Goal: Information Seeking & Learning: Understand process/instructions

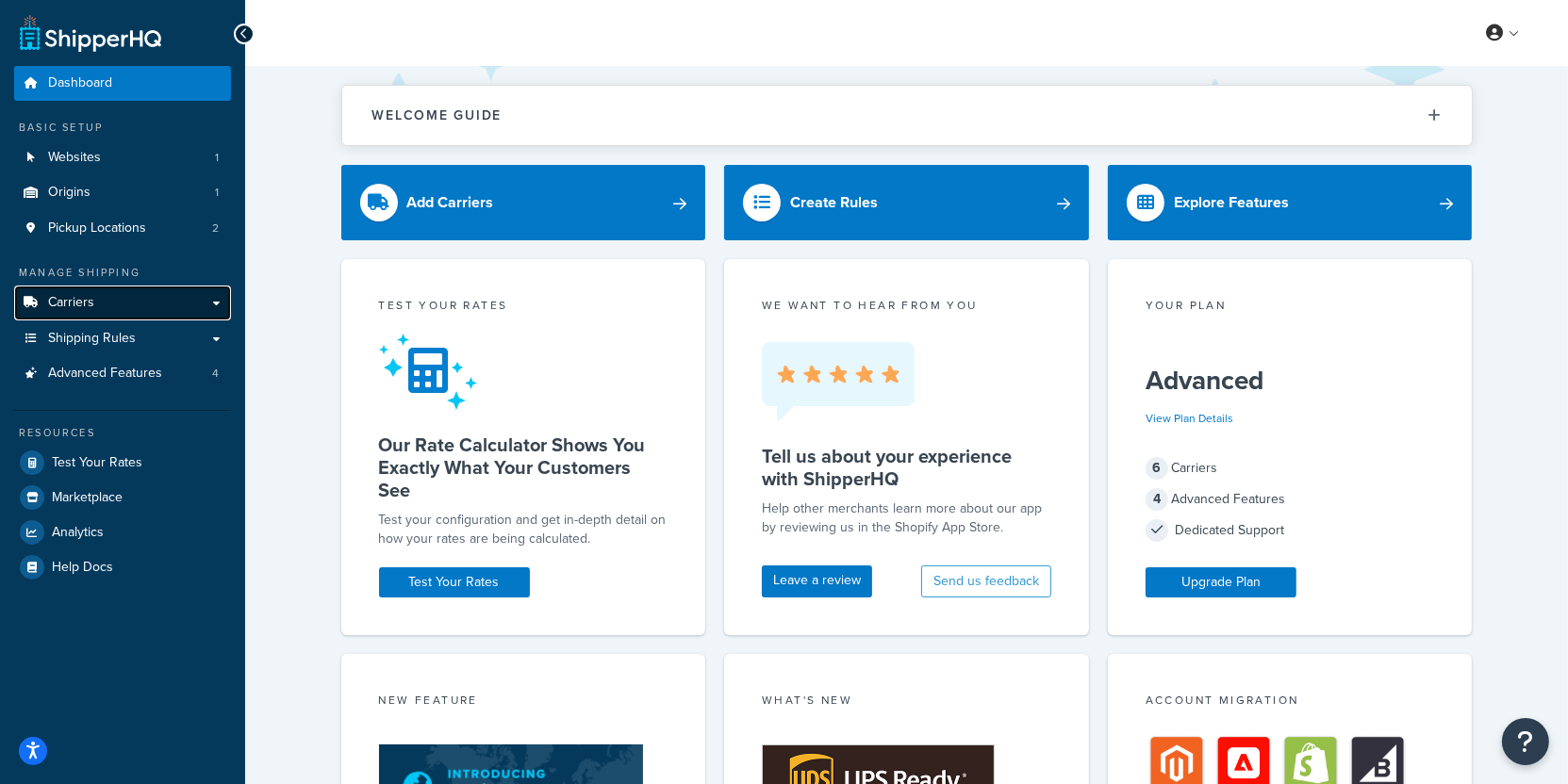
click at [123, 306] on link "Carriers" at bounding box center [122, 303] width 217 height 35
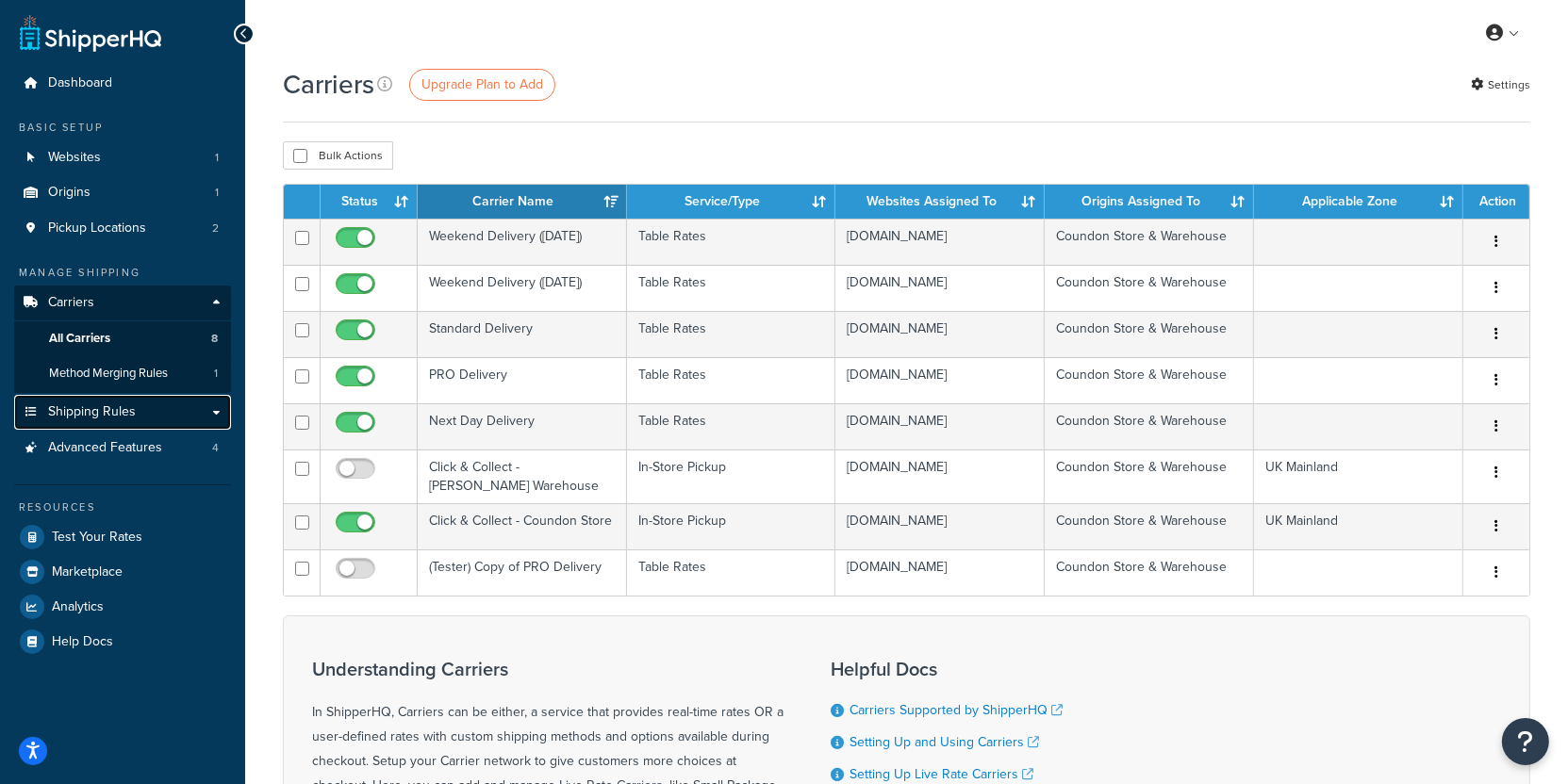
click at [172, 405] on link "Shipping Rules" at bounding box center [122, 413] width 217 height 35
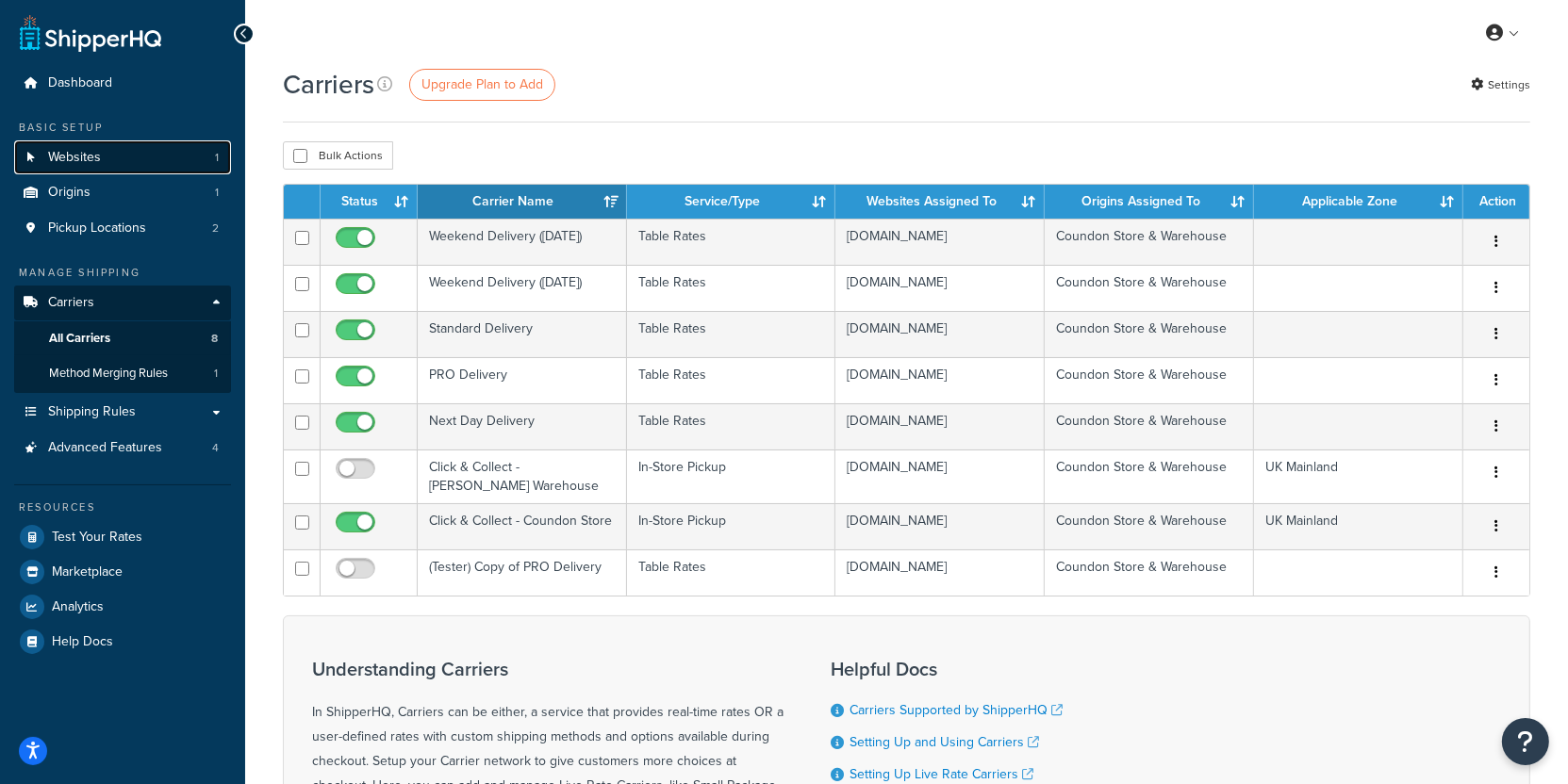
click at [222, 157] on link "Websites 1" at bounding box center [122, 158] width 217 height 35
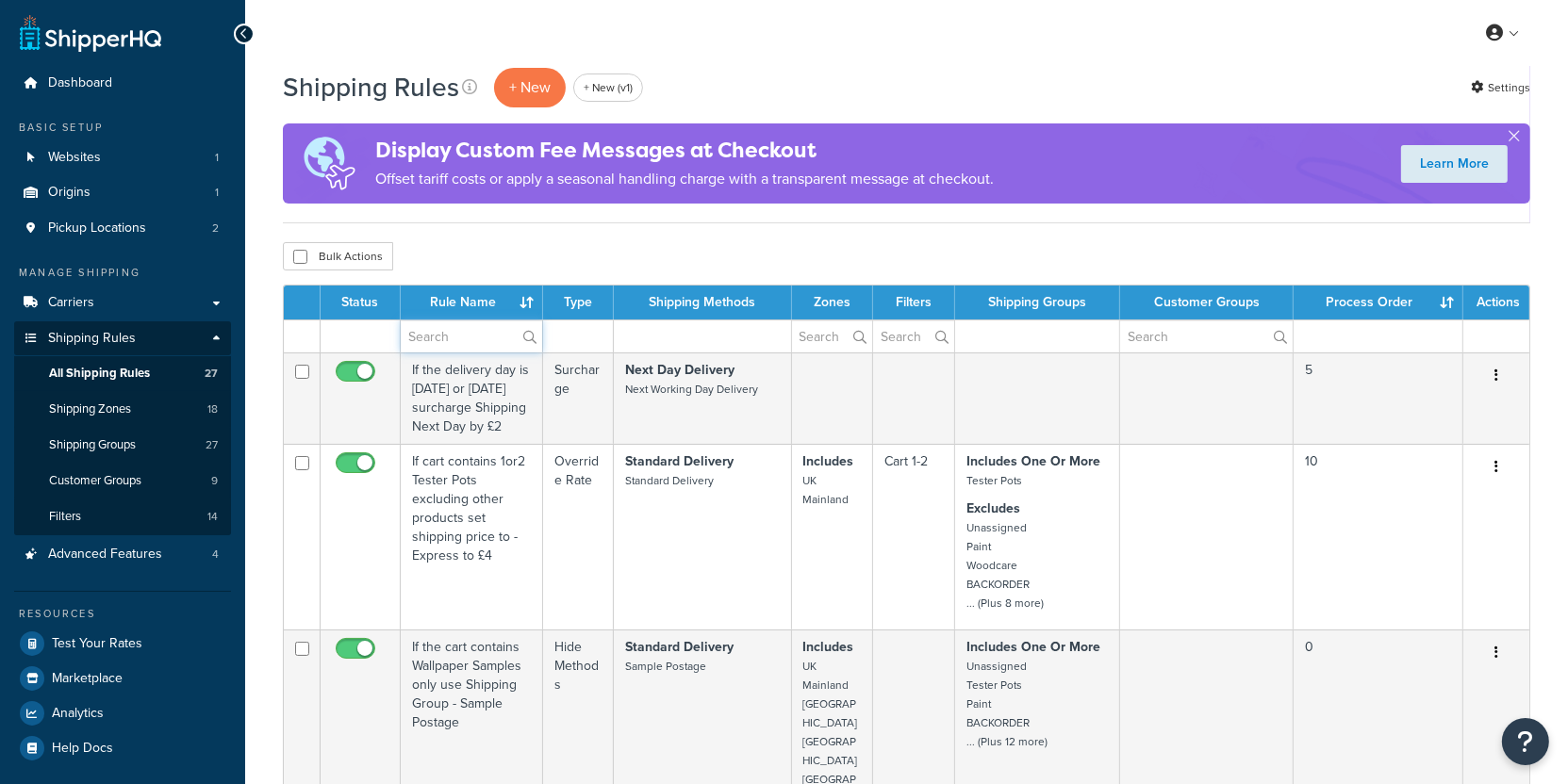
click at [450, 332] on input "text" at bounding box center [471, 337] width 141 height 32
paste input "Hide ALL freight to USA"
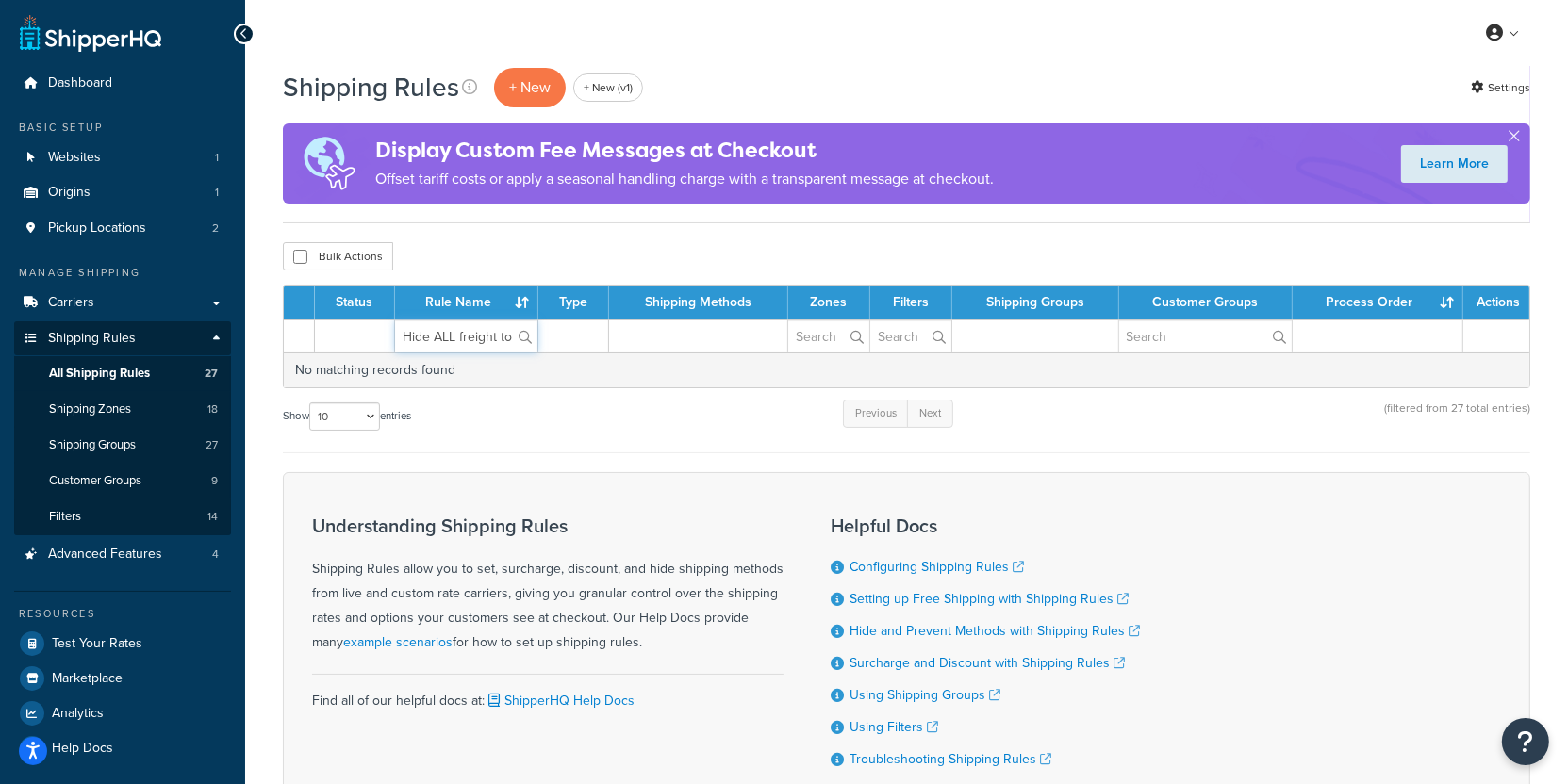
drag, startPoint x: 506, startPoint y: 331, endPoint x: 301, endPoint y: 335, distance: 205.0
click at [396, 334] on input "Hide ALL freight to USA" at bounding box center [466, 337] width 142 height 32
paste input "A"
type input "Hide ALL freight to USAA"
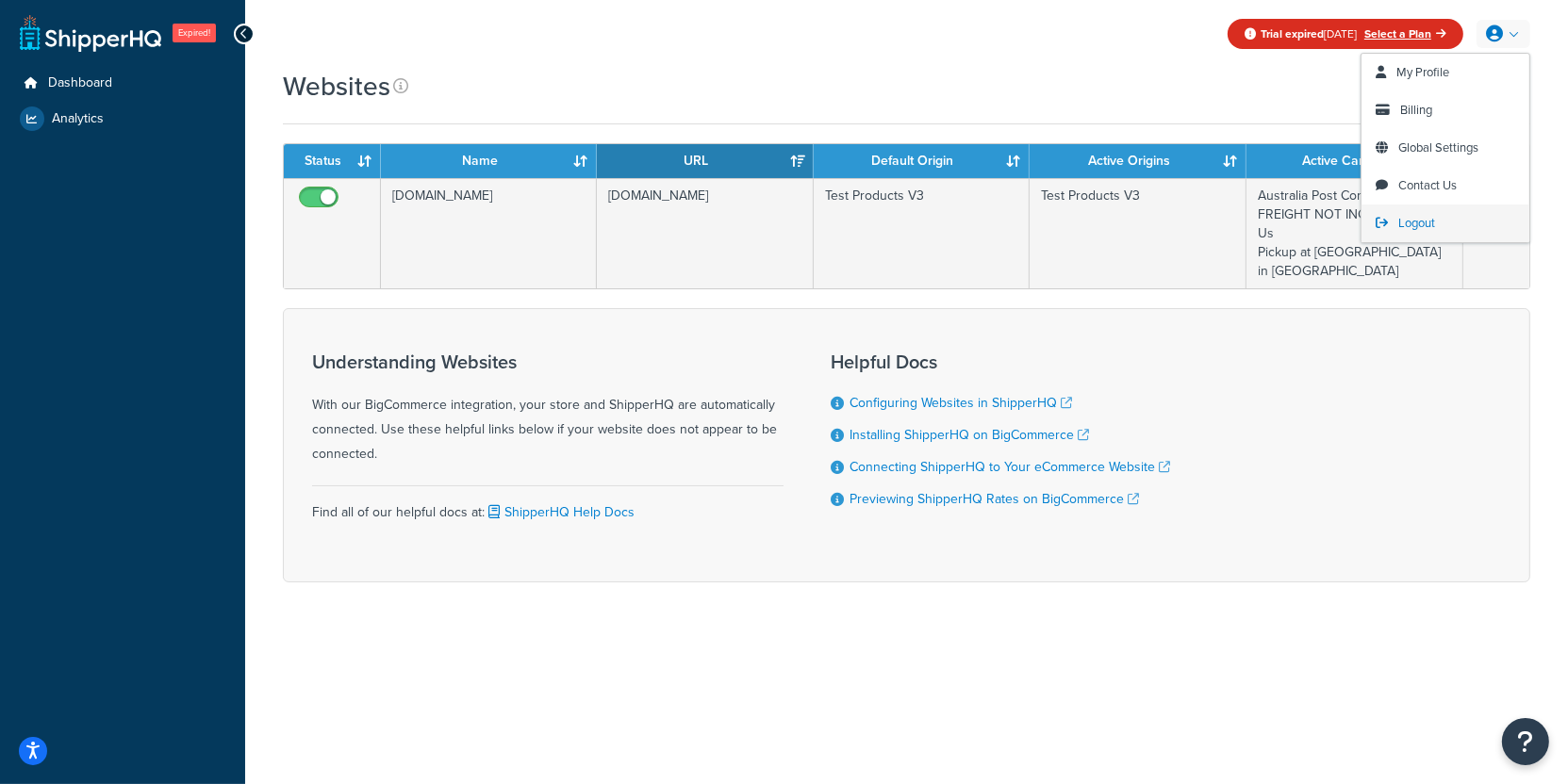
click at [1447, 226] on link "Logout" at bounding box center [1446, 222] width 168 height 37
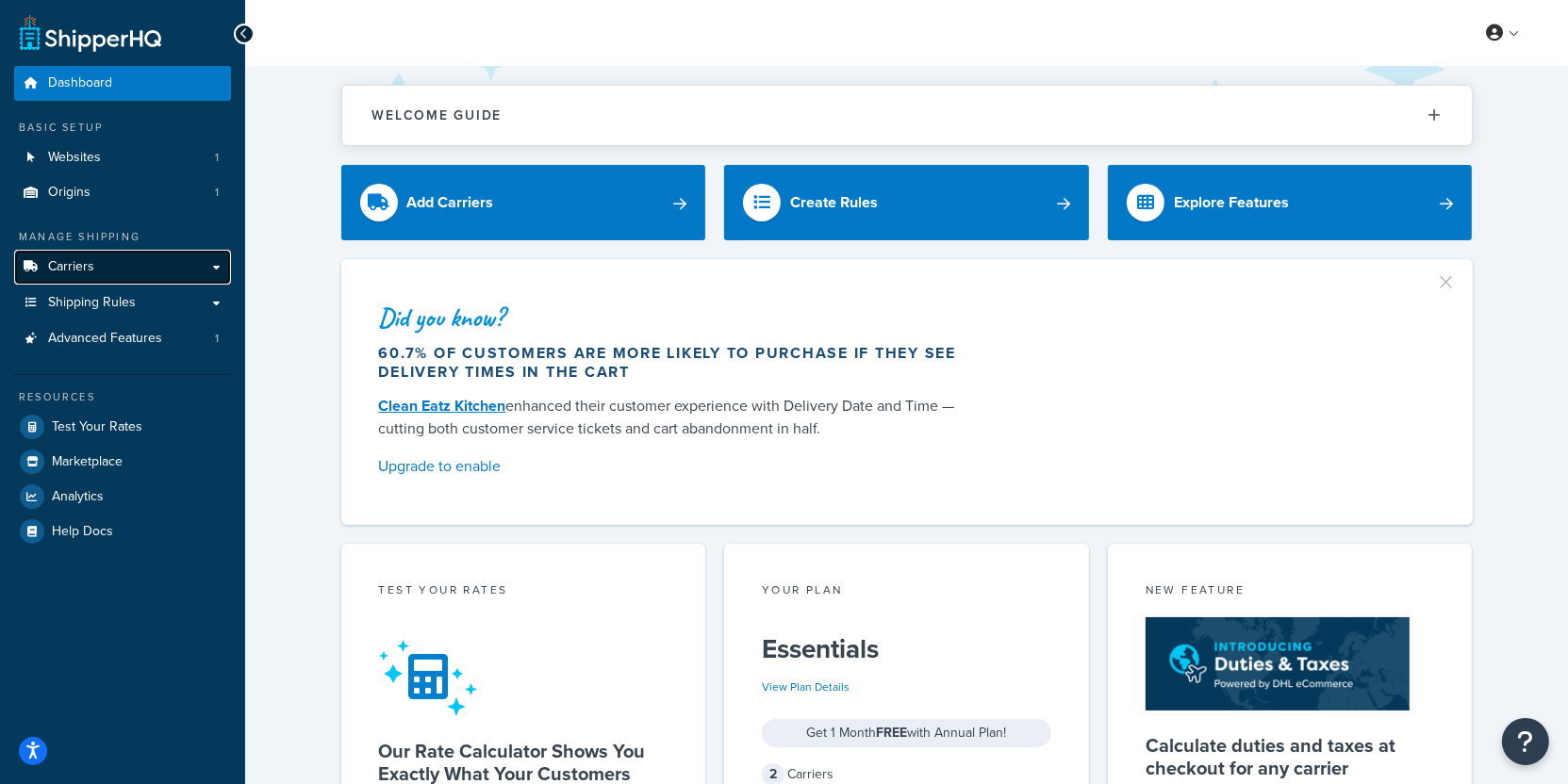
click at [136, 258] on link "Carriers" at bounding box center [122, 267] width 217 height 35
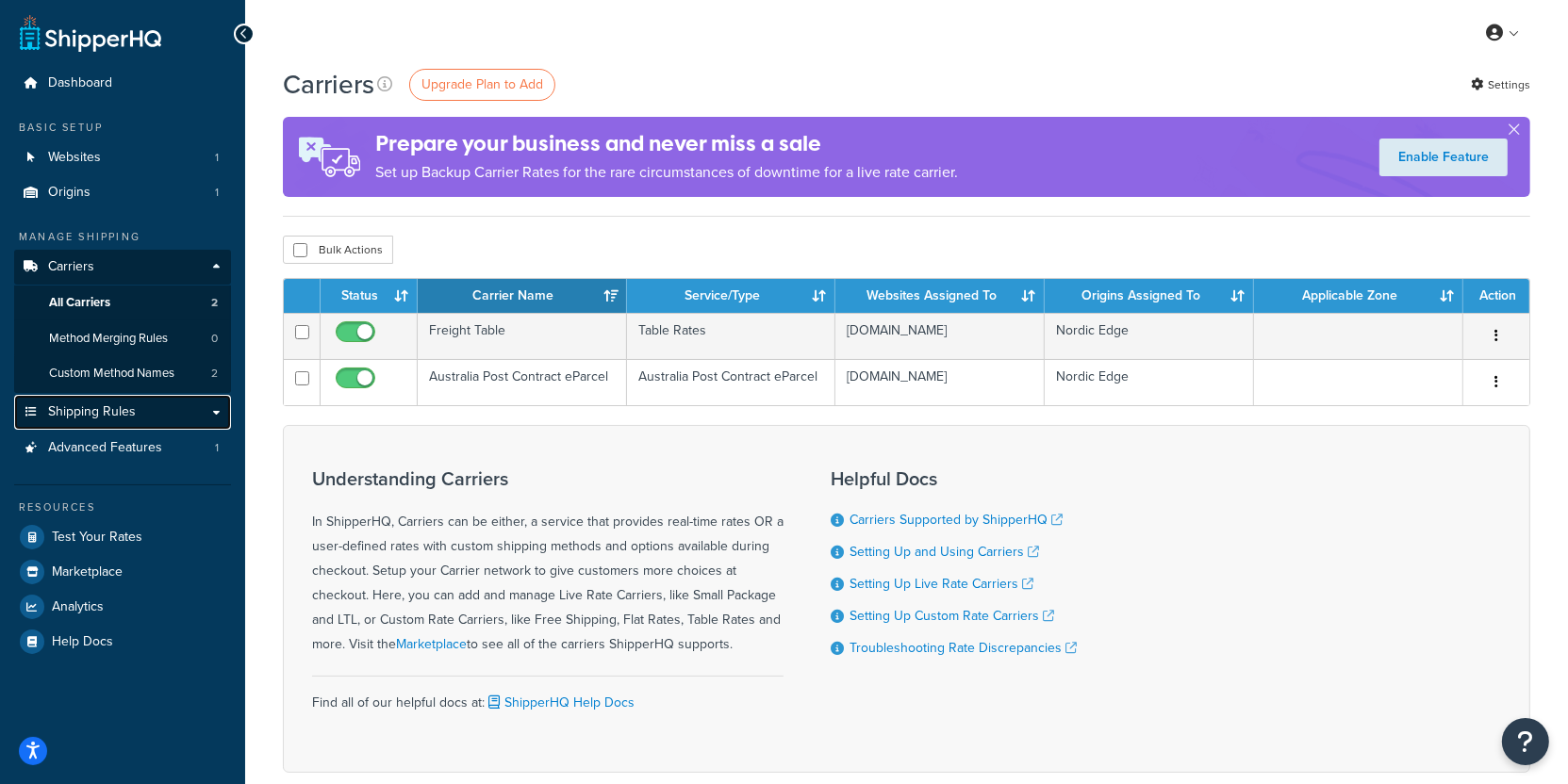
click at [165, 413] on link "Shipping Rules" at bounding box center [122, 413] width 217 height 35
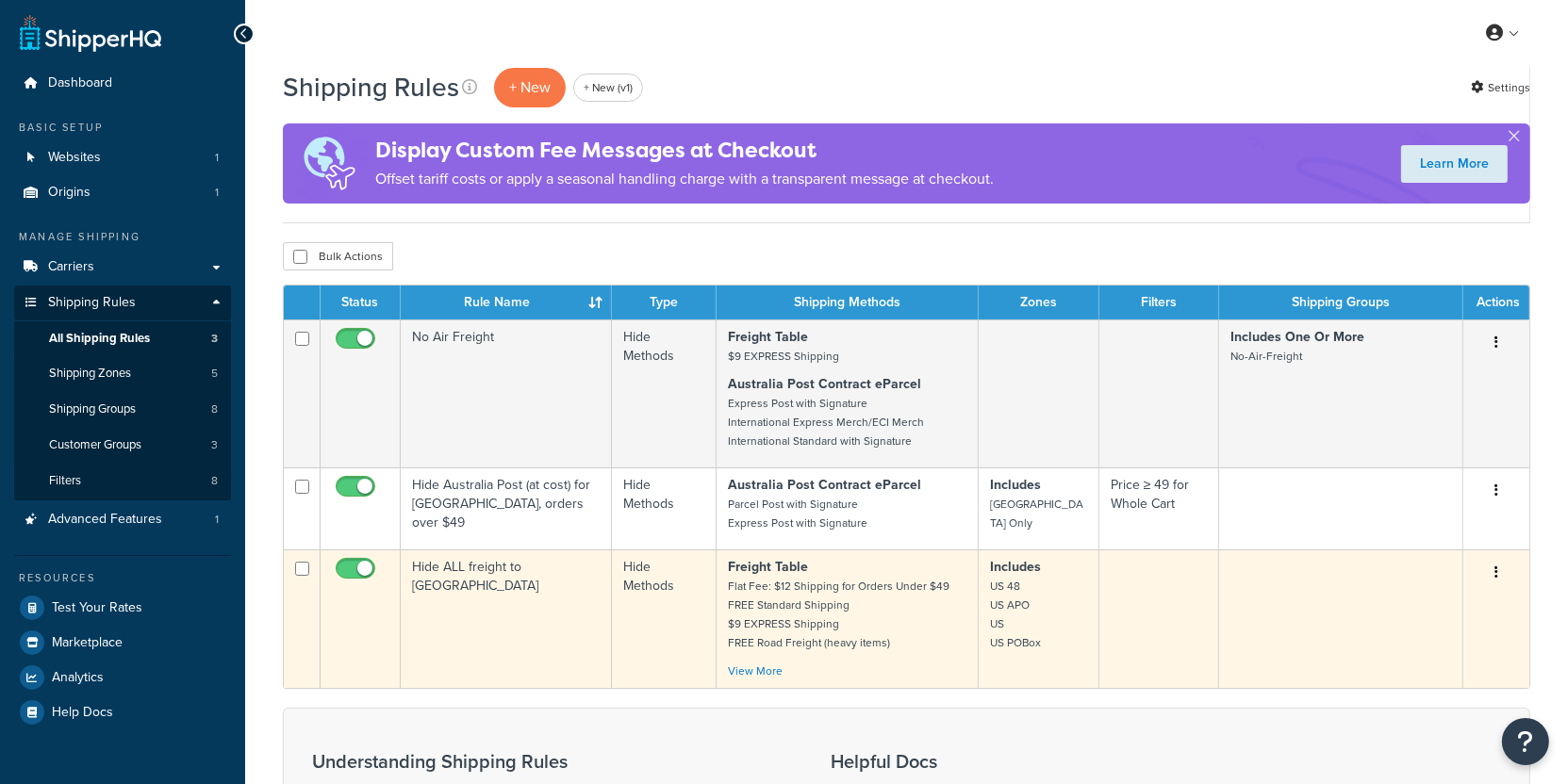
click at [536, 616] on td "Hide ALL freight to [GEOGRAPHIC_DATA]" at bounding box center [505, 618] width 211 height 138
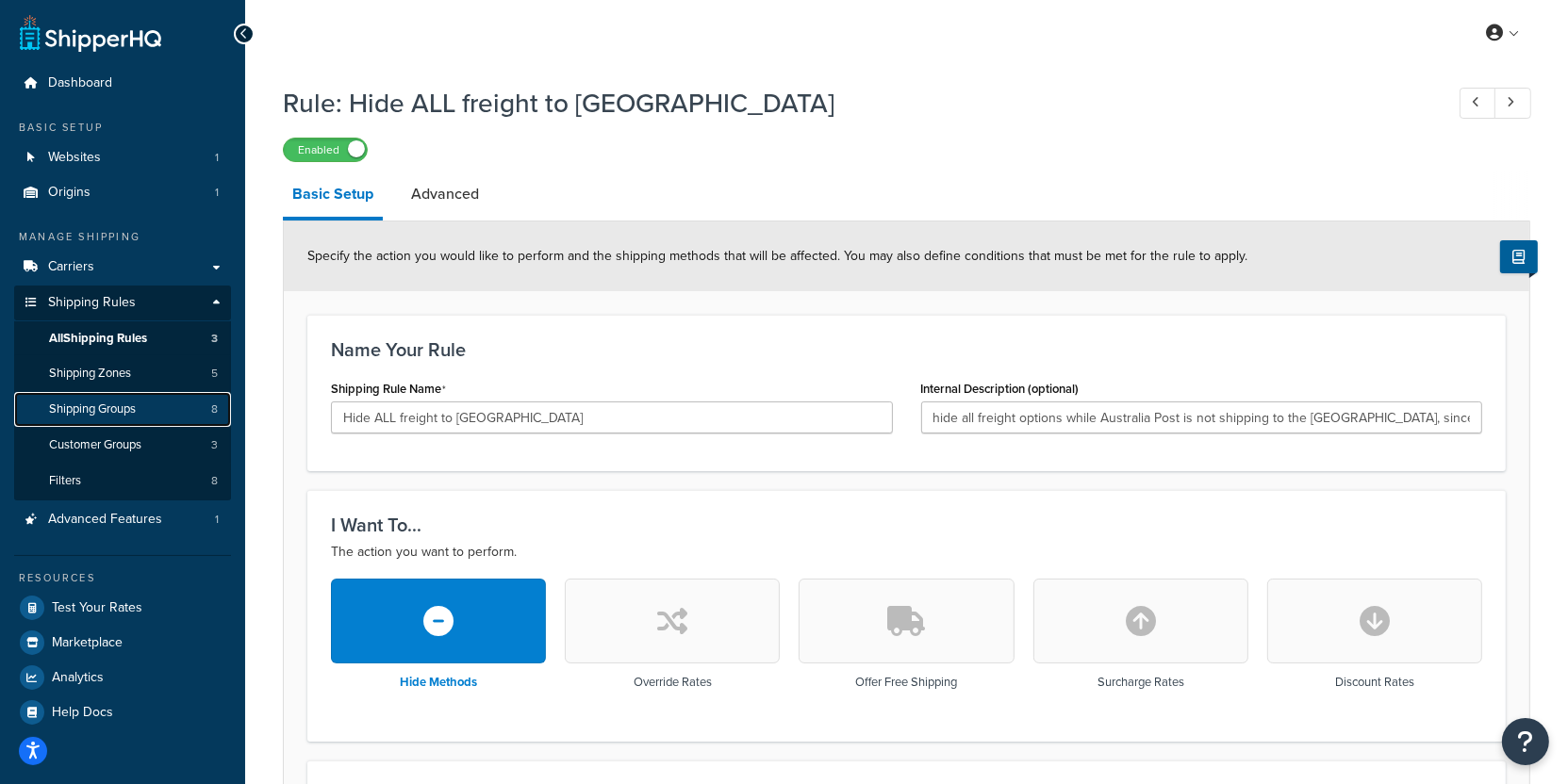
click at [188, 415] on link "Shipping Groups 8" at bounding box center [122, 410] width 217 height 35
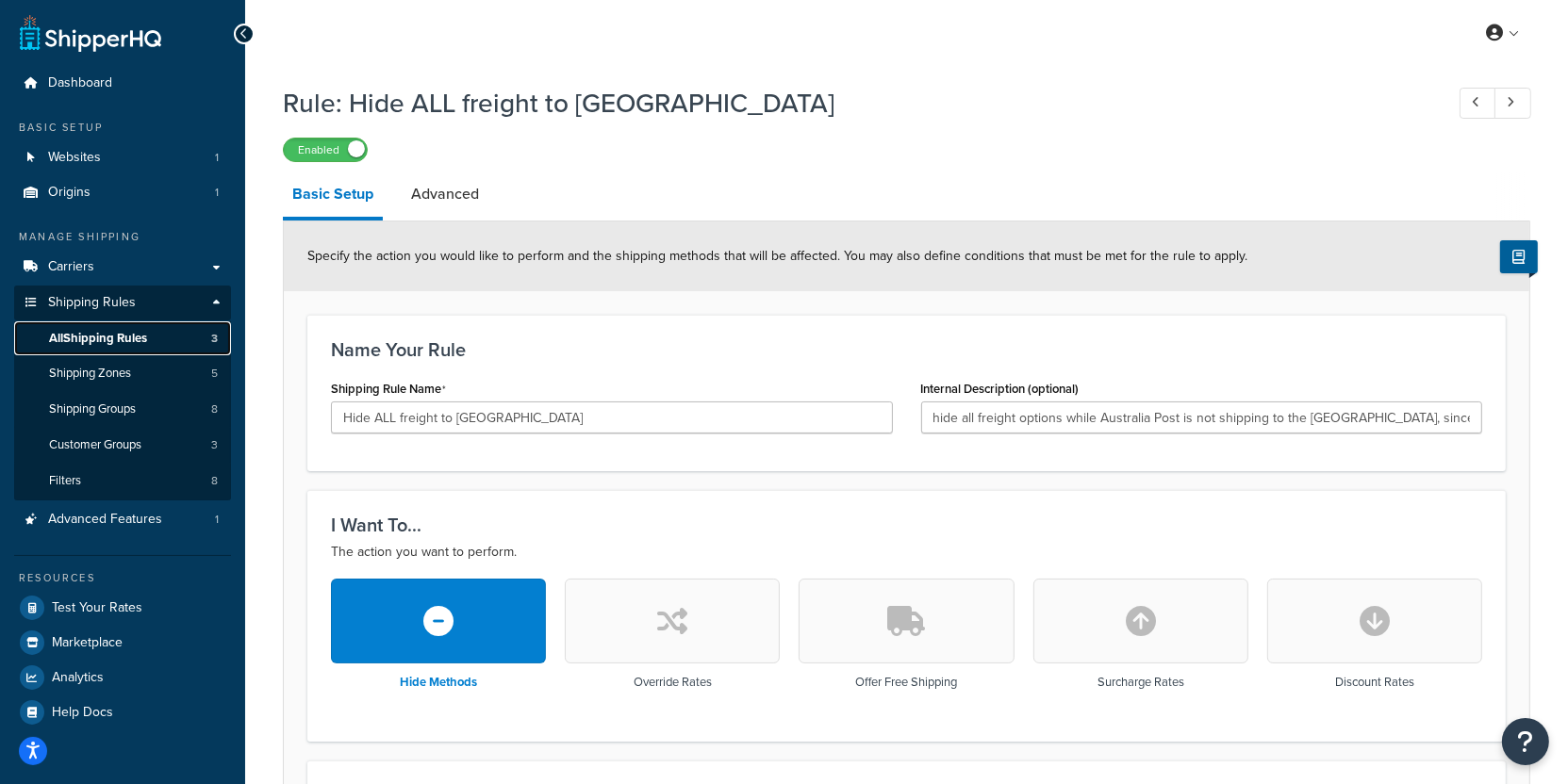
click at [209, 340] on link "All Shipping Rules 3" at bounding box center [122, 339] width 217 height 35
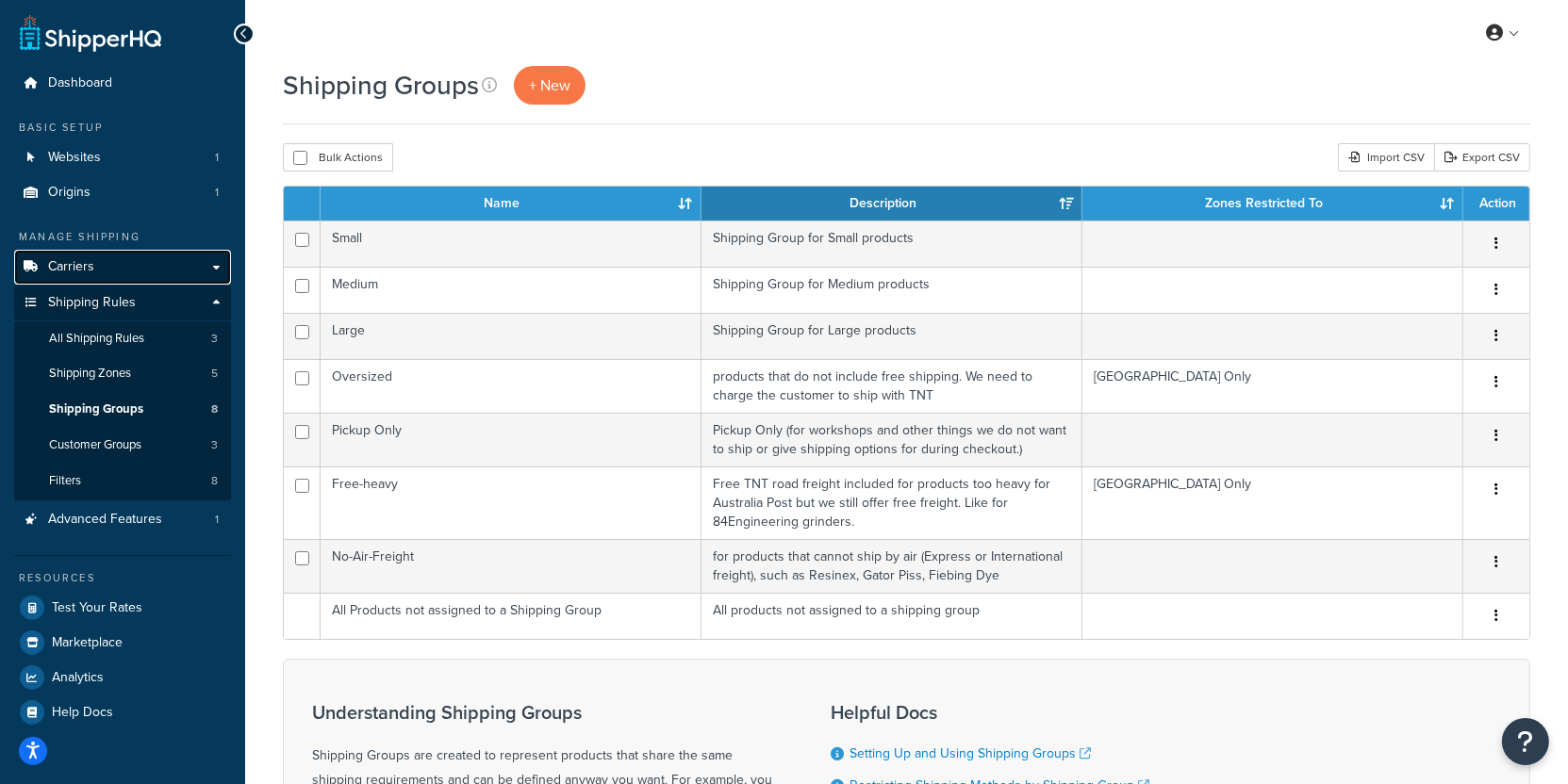
click at [170, 274] on link "Carriers" at bounding box center [122, 267] width 217 height 35
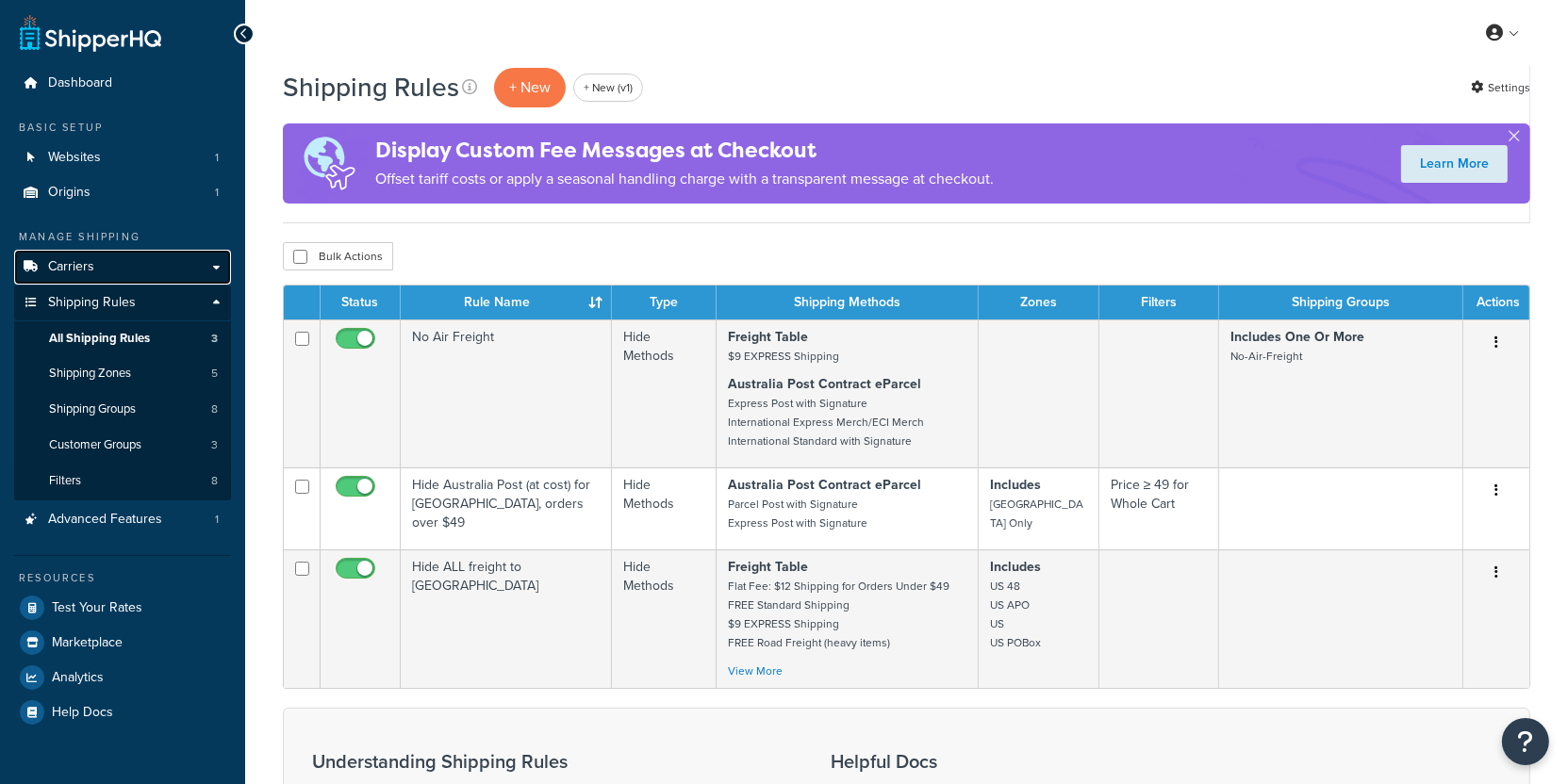
click at [138, 272] on link "Carriers" at bounding box center [122, 267] width 217 height 35
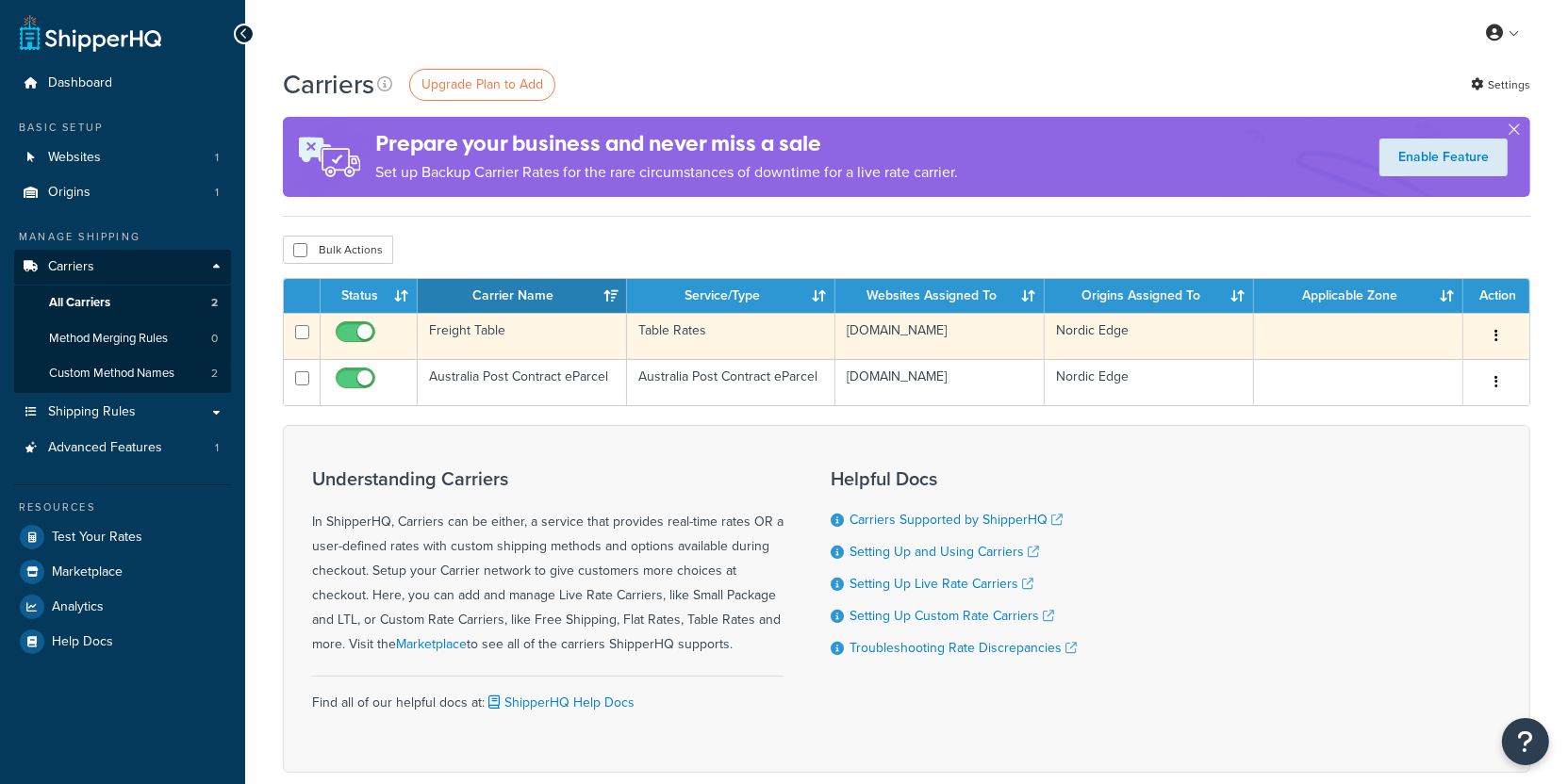
click at [507, 324] on td "Freight Table" at bounding box center [522, 336] width 209 height 46
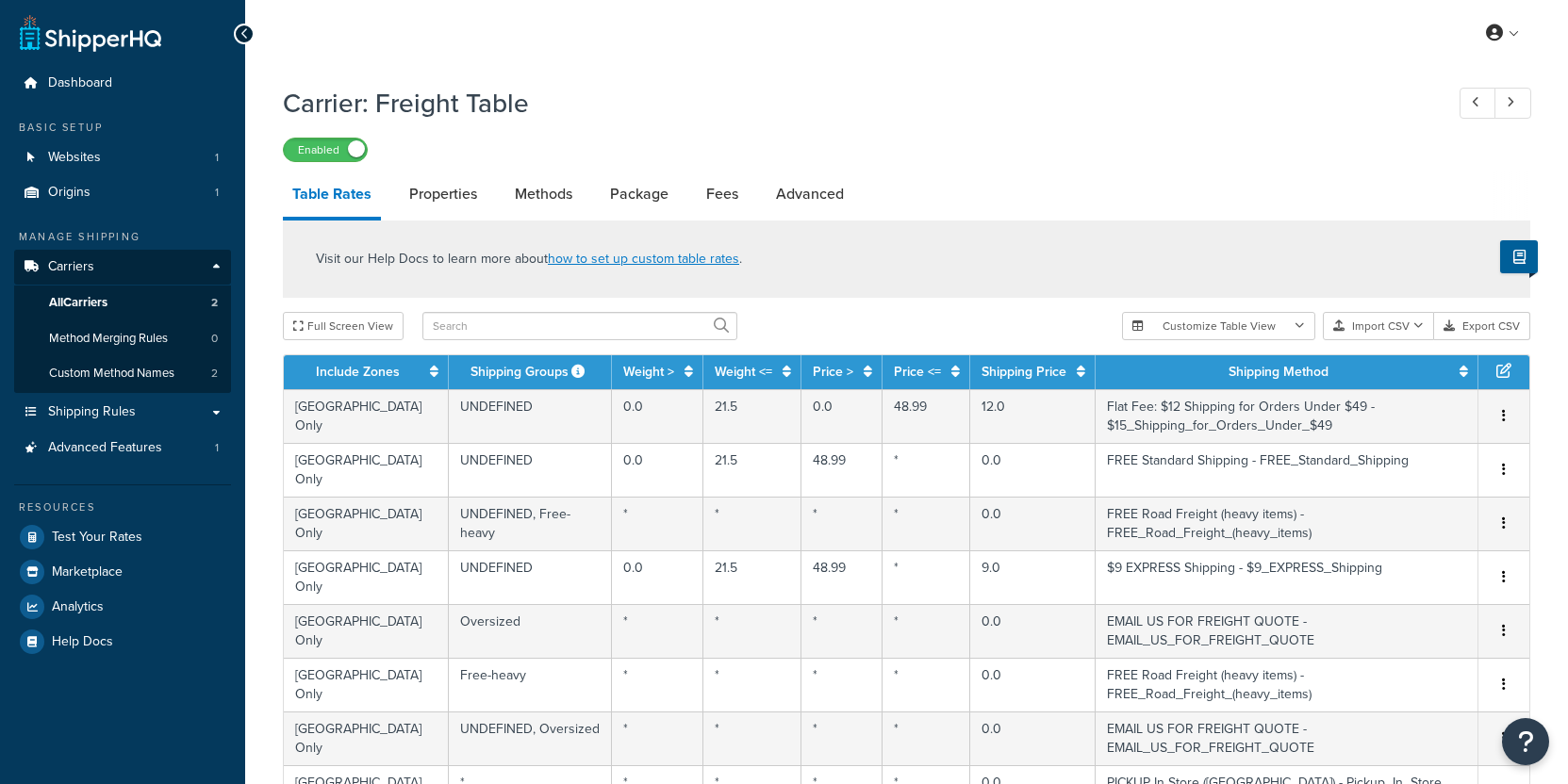
select select "25"
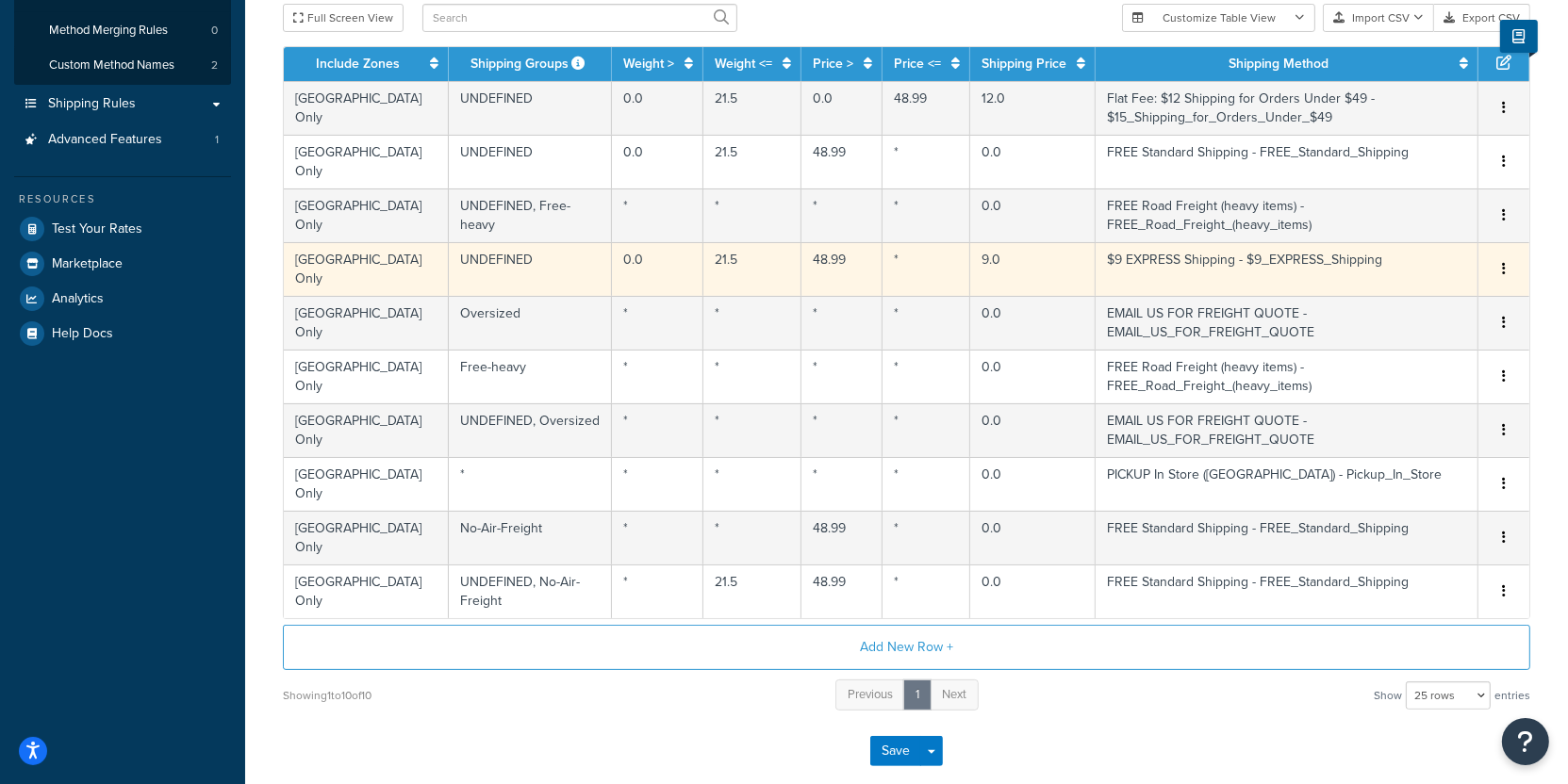
scroll to position [309, 0]
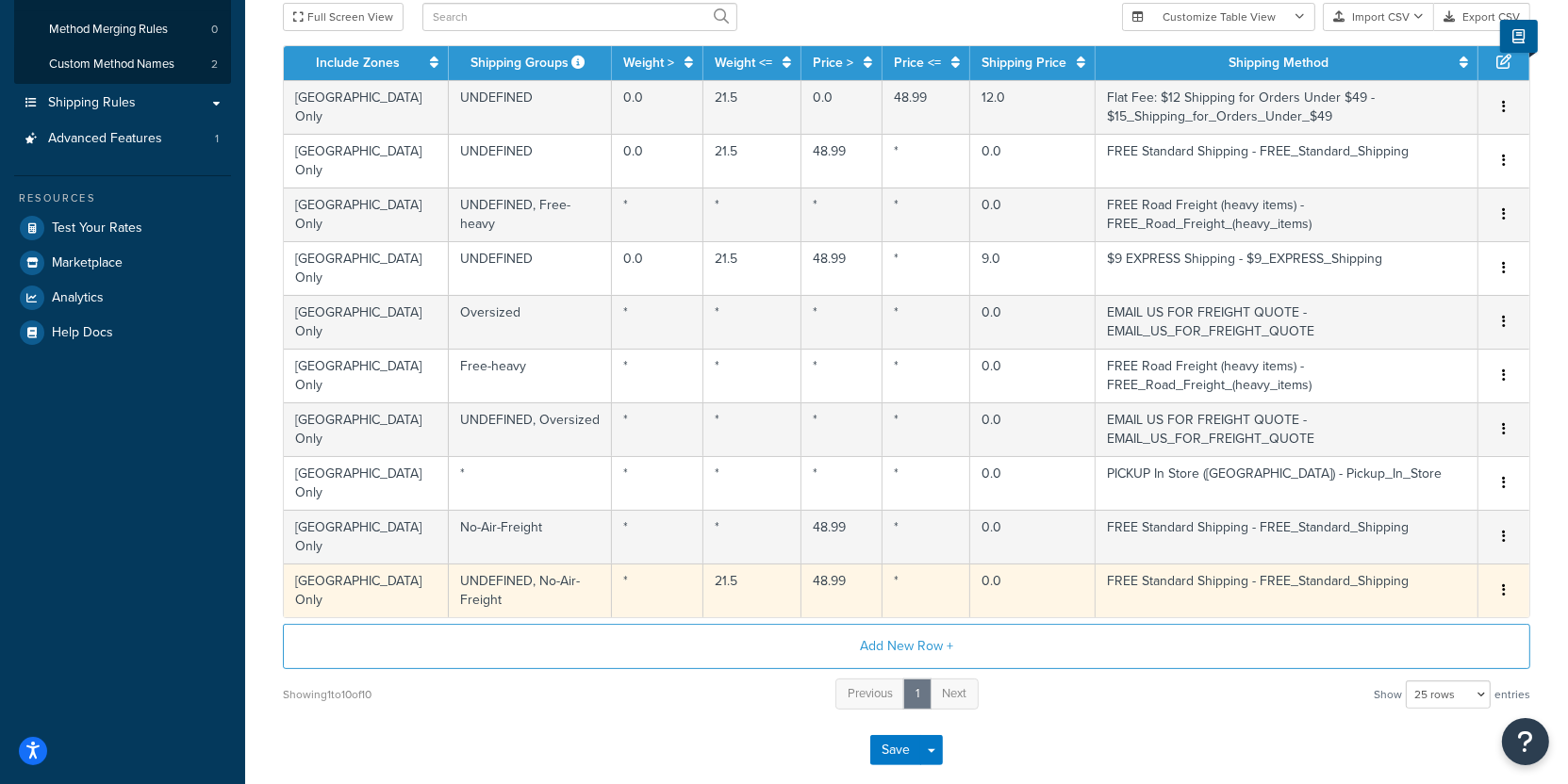
click at [802, 563] on td "48.99" at bounding box center [842, 590] width 81 height 53
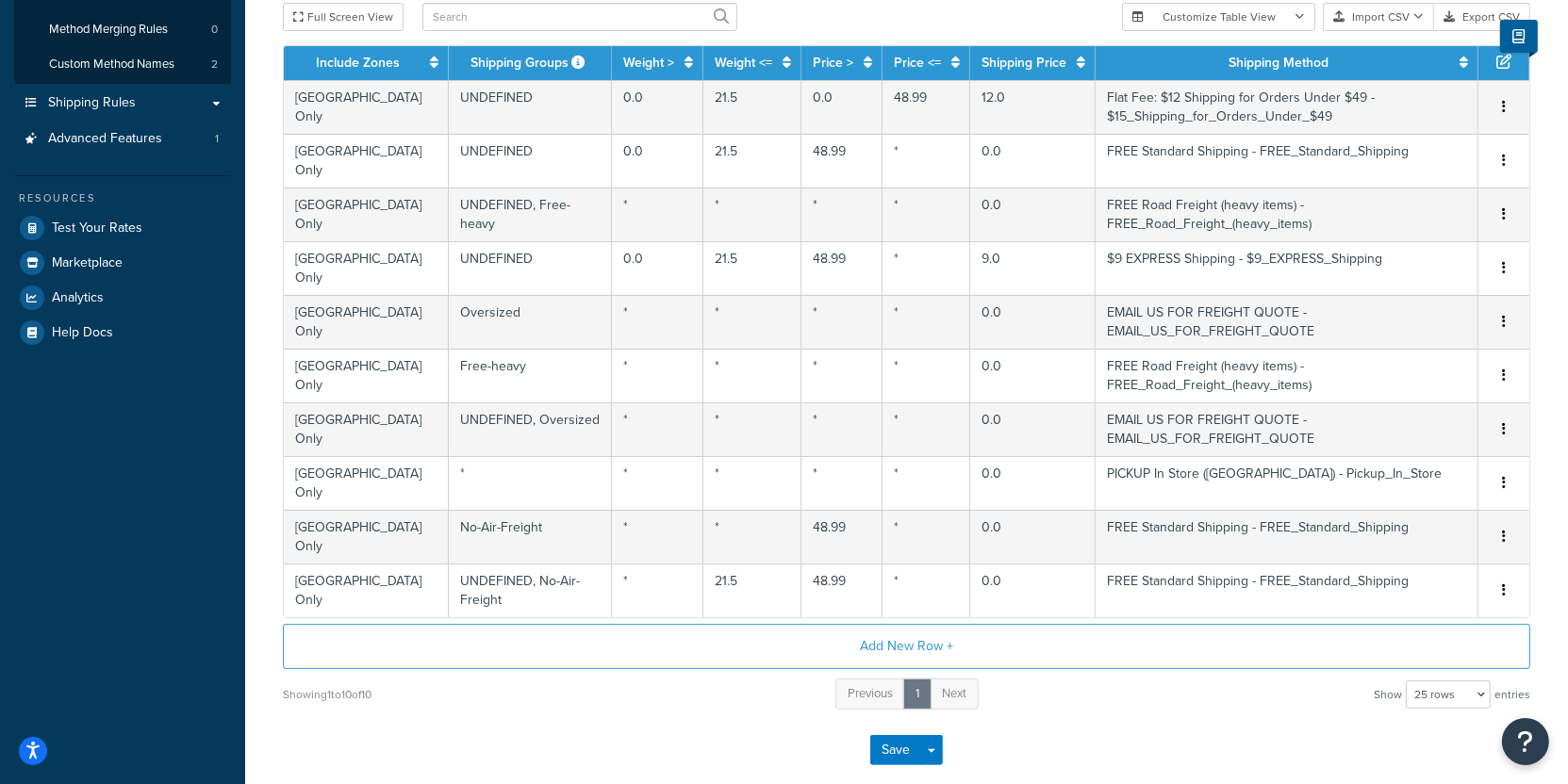
select select "181437"
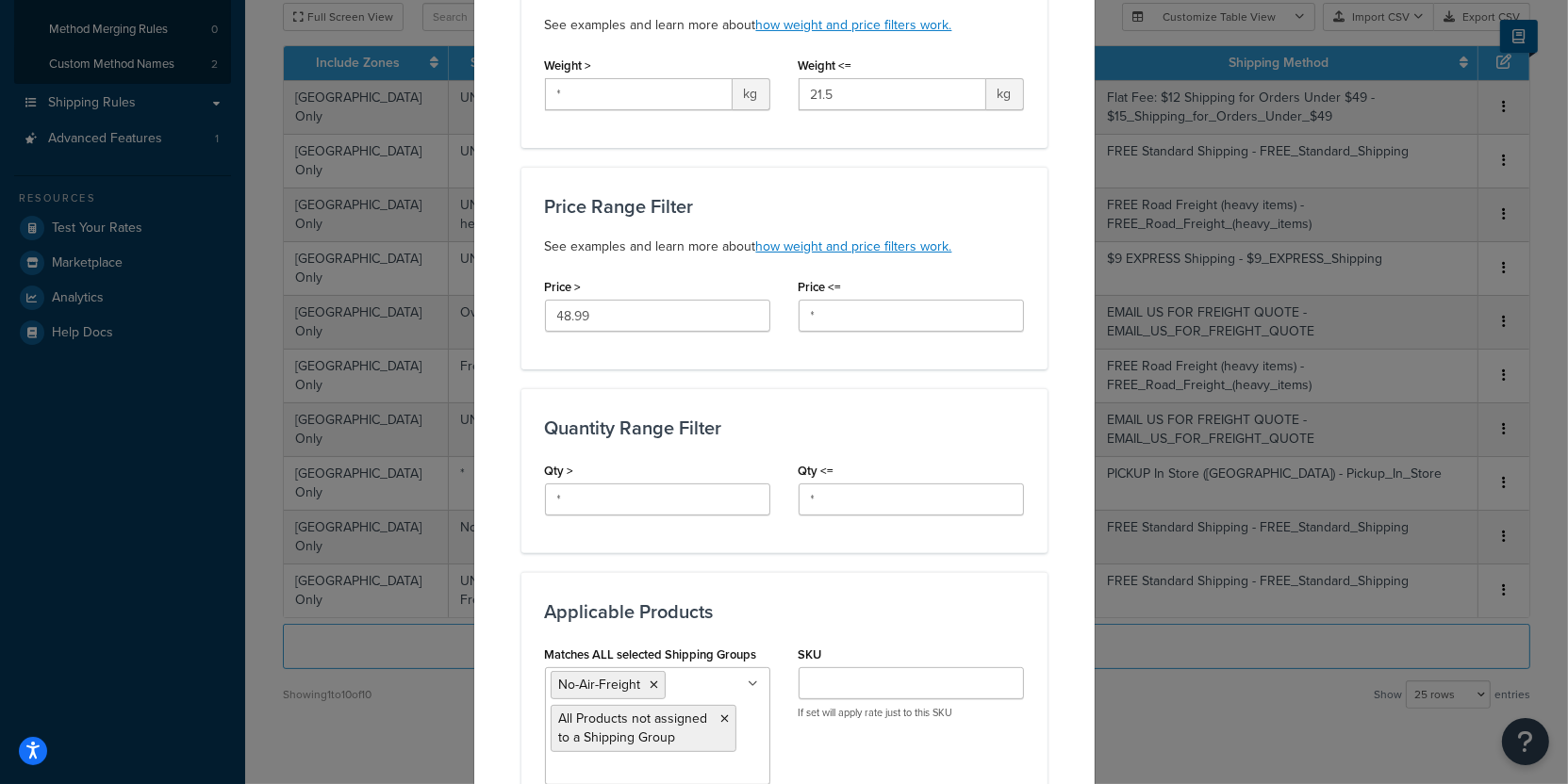
scroll to position [0, 0]
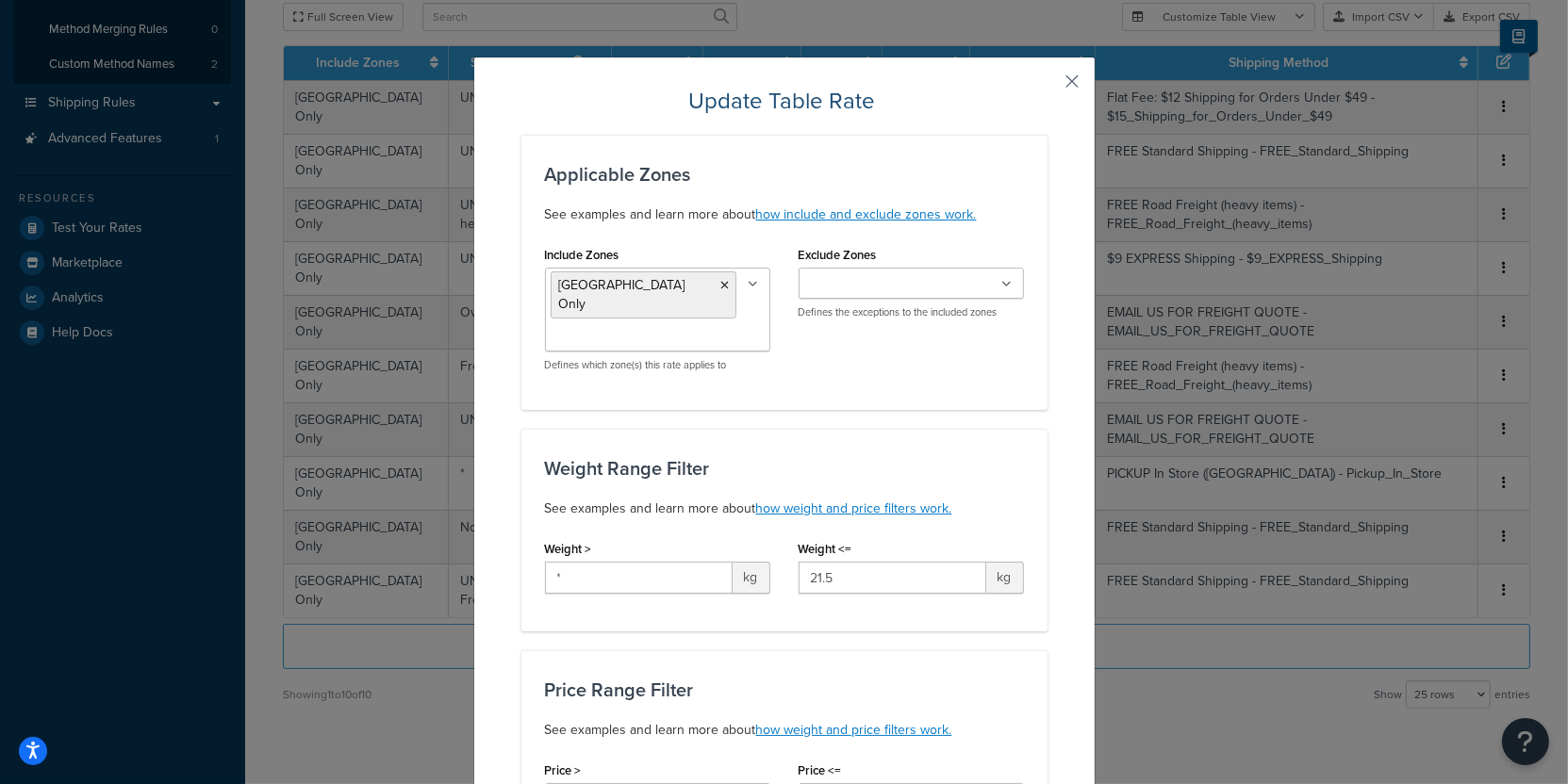
click at [1048, 86] on button "button" at bounding box center [1045, 88] width 5 height 5
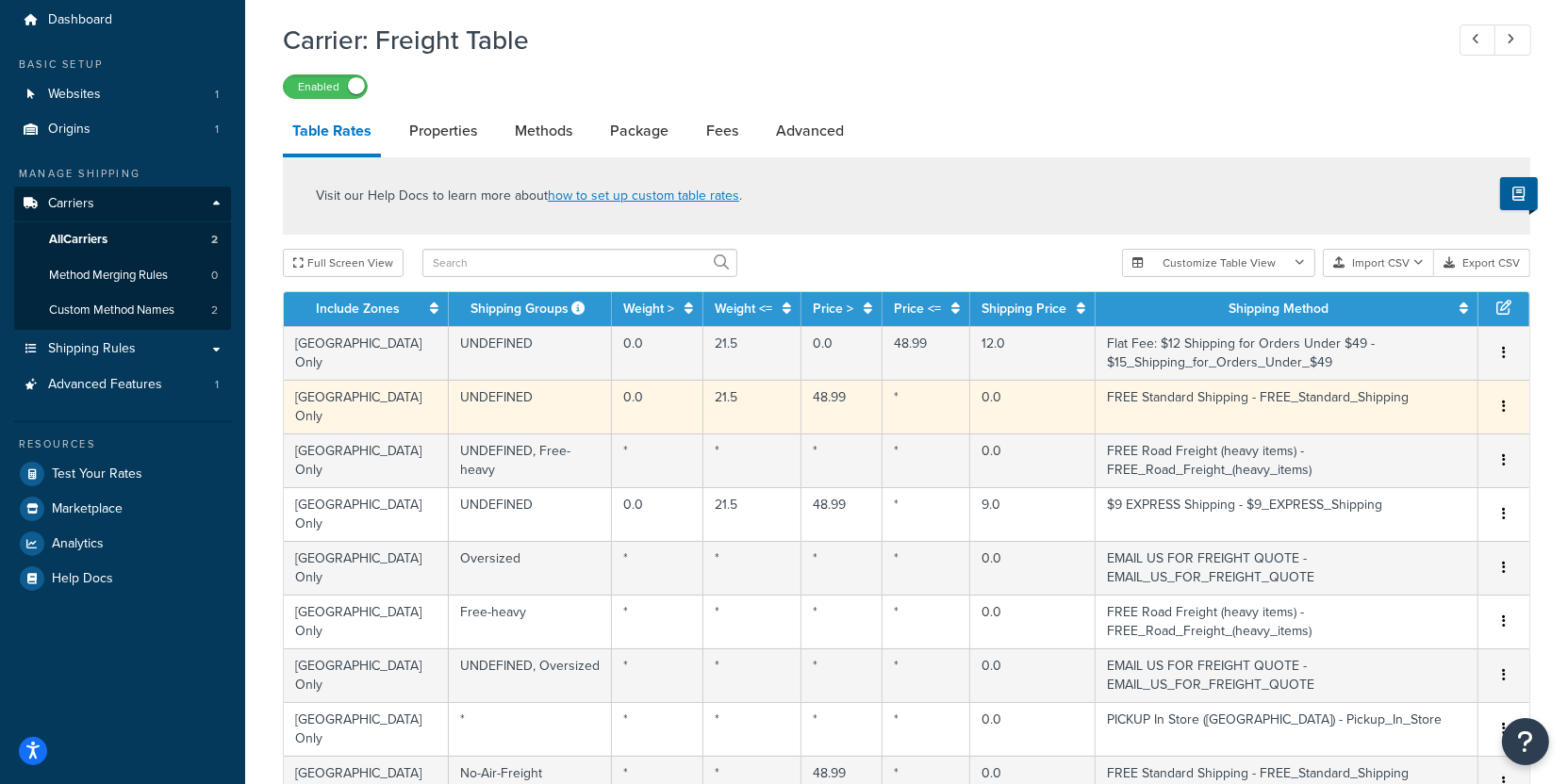
scroll to position [88, 0]
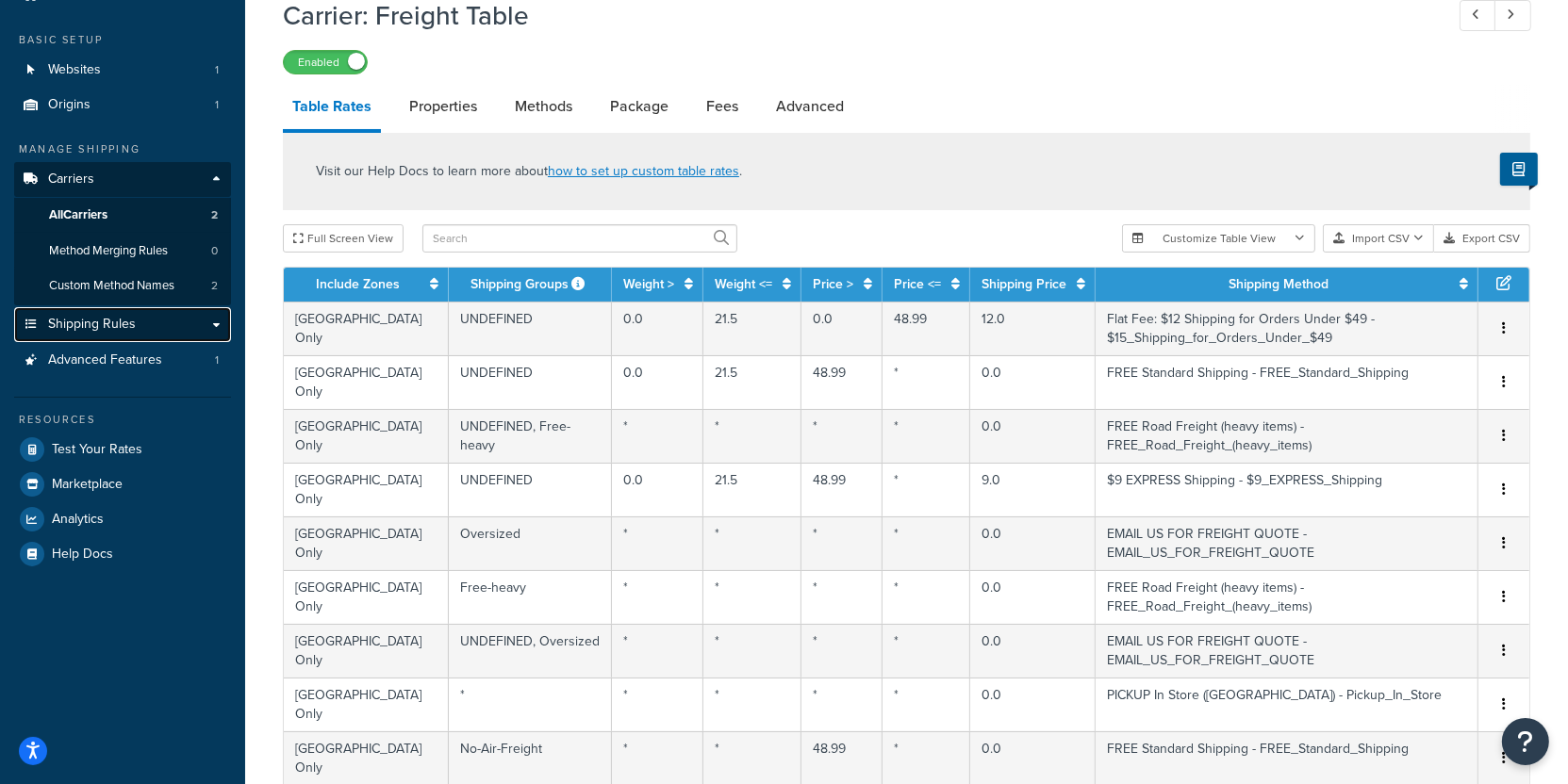
click at [160, 324] on link "Shipping Rules" at bounding box center [122, 325] width 217 height 35
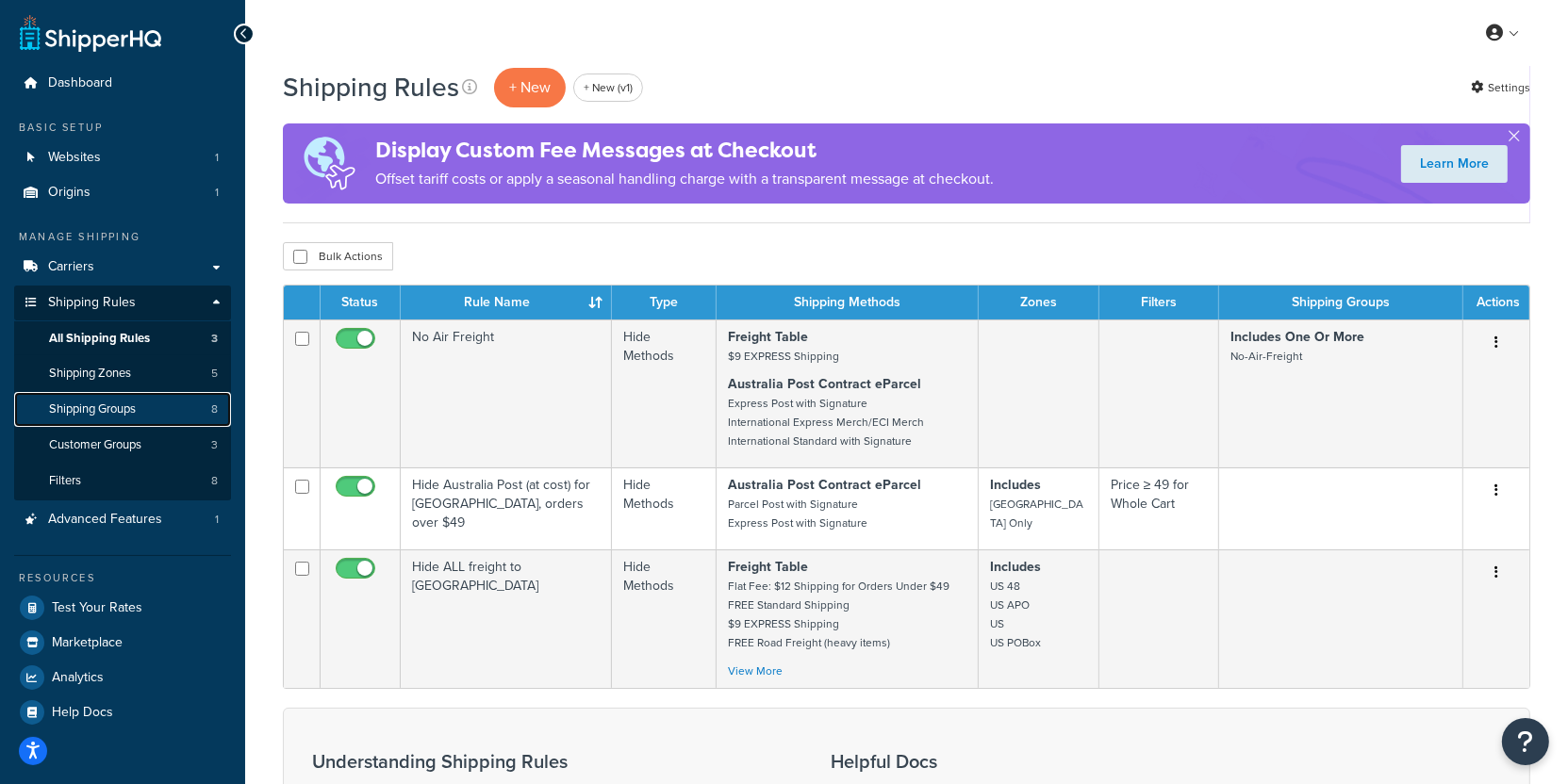
click at [148, 397] on link "Shipping Groups 8" at bounding box center [122, 410] width 217 height 35
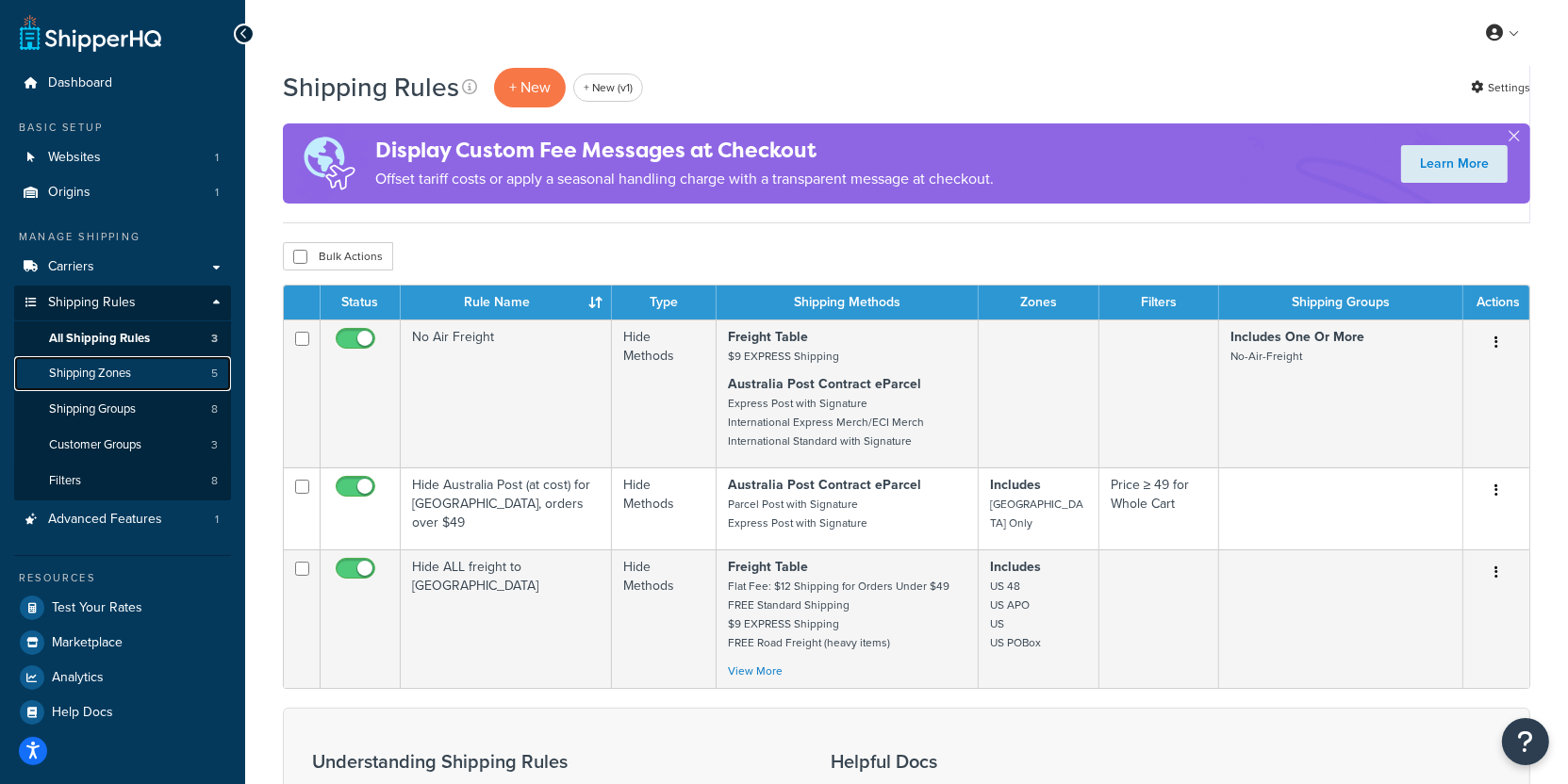
click at [148, 388] on link "Shipping Zones 5" at bounding box center [122, 373] width 217 height 35
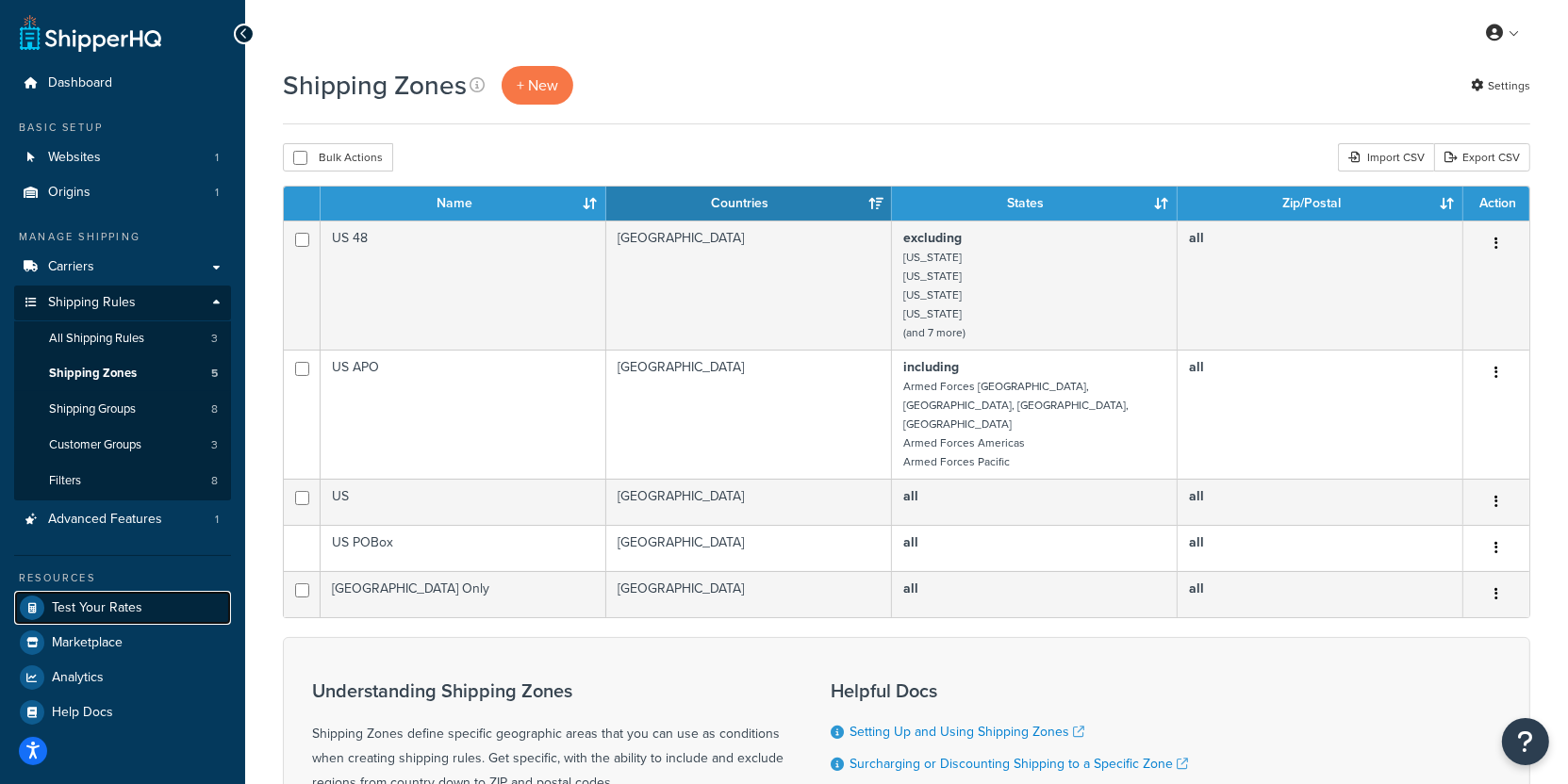
click at [162, 593] on link "Test Your Rates" at bounding box center [122, 608] width 217 height 34
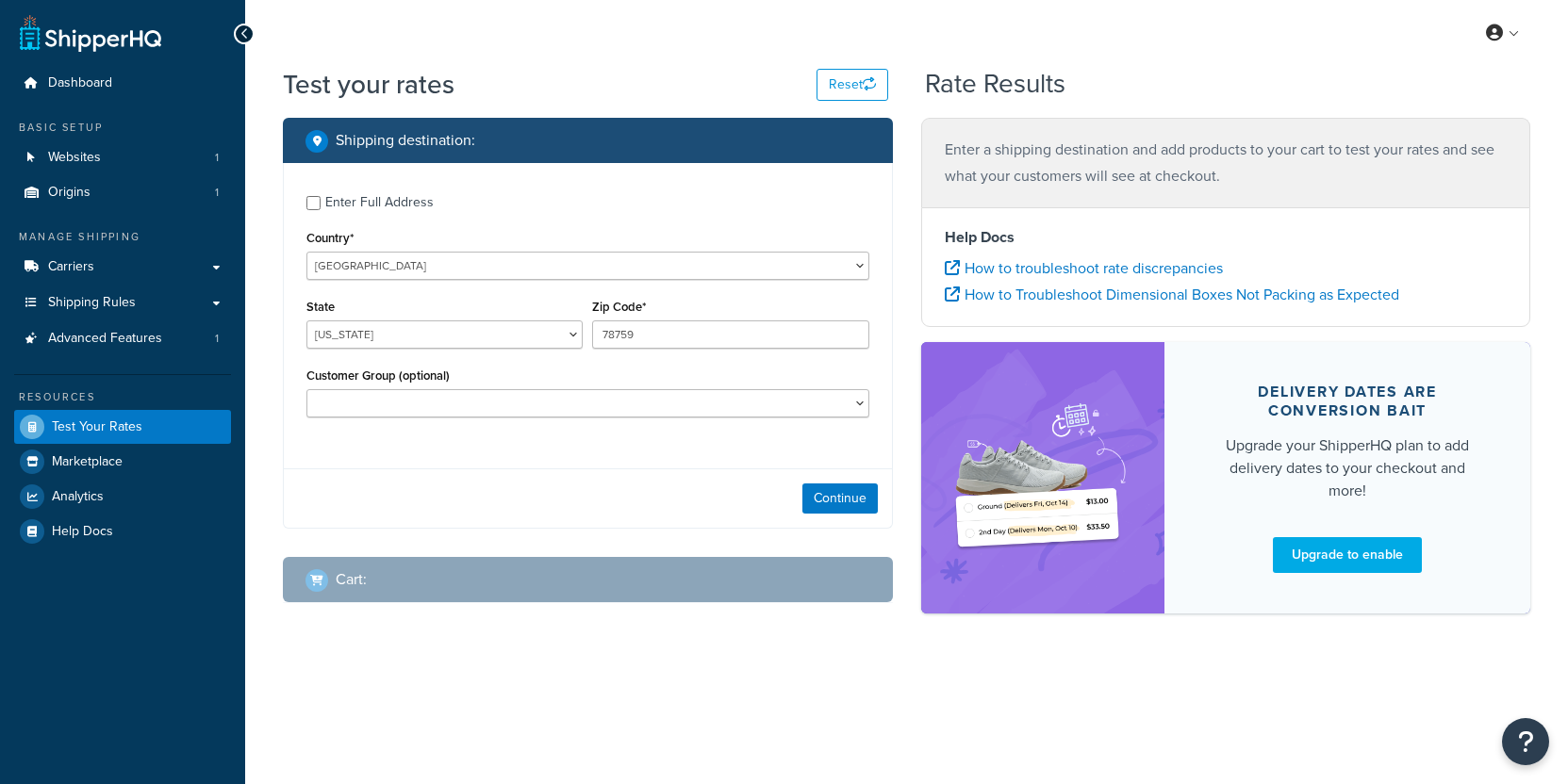
select select "TX"
select select "AU"
click option "Australia" at bounding box center [0, 0] width 0 height 0
click at [647, 337] on input "78759" at bounding box center [730, 335] width 276 height 29
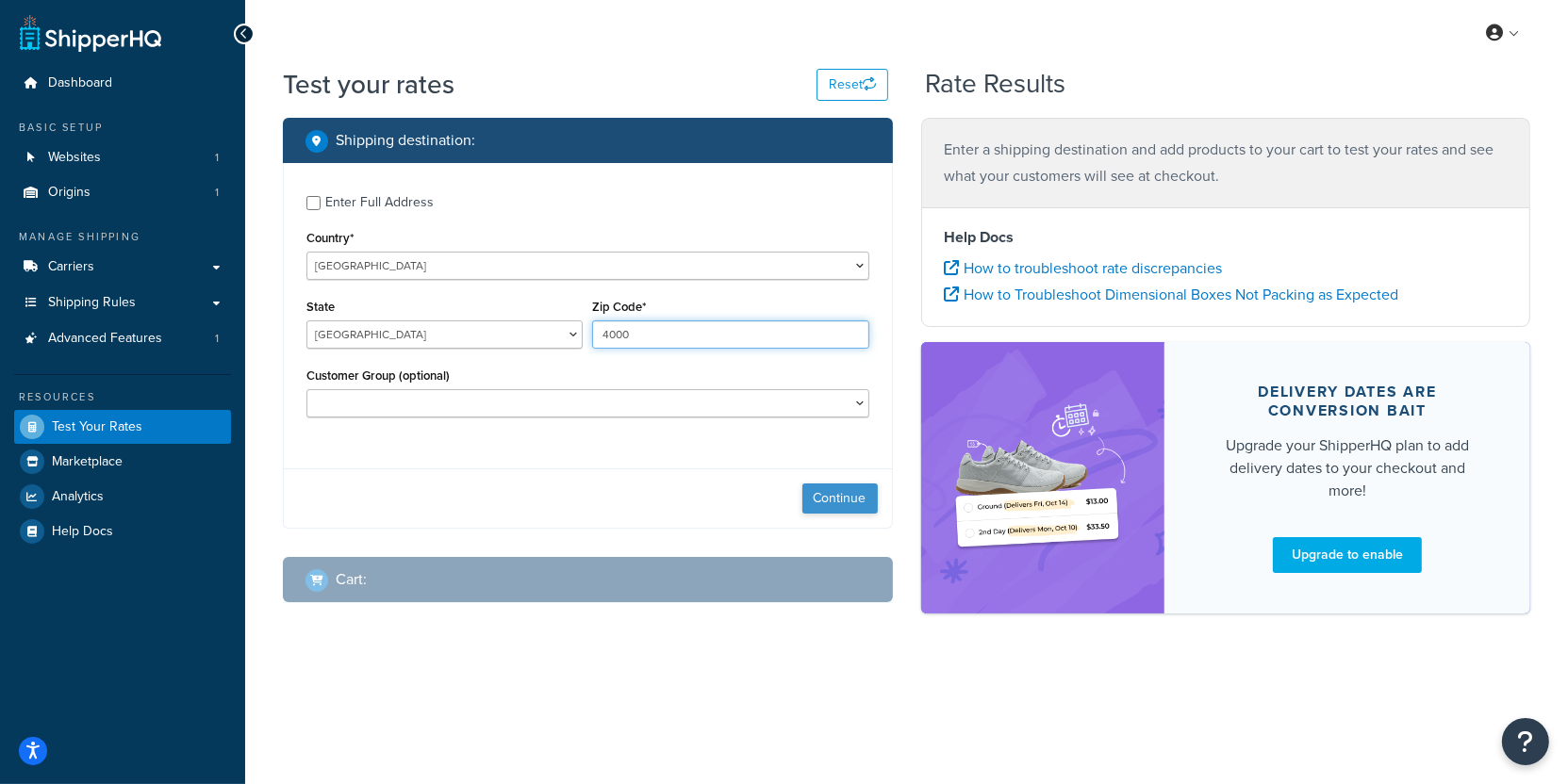
type input "4000"
click at [819, 494] on button "Continue" at bounding box center [840, 498] width 75 height 31
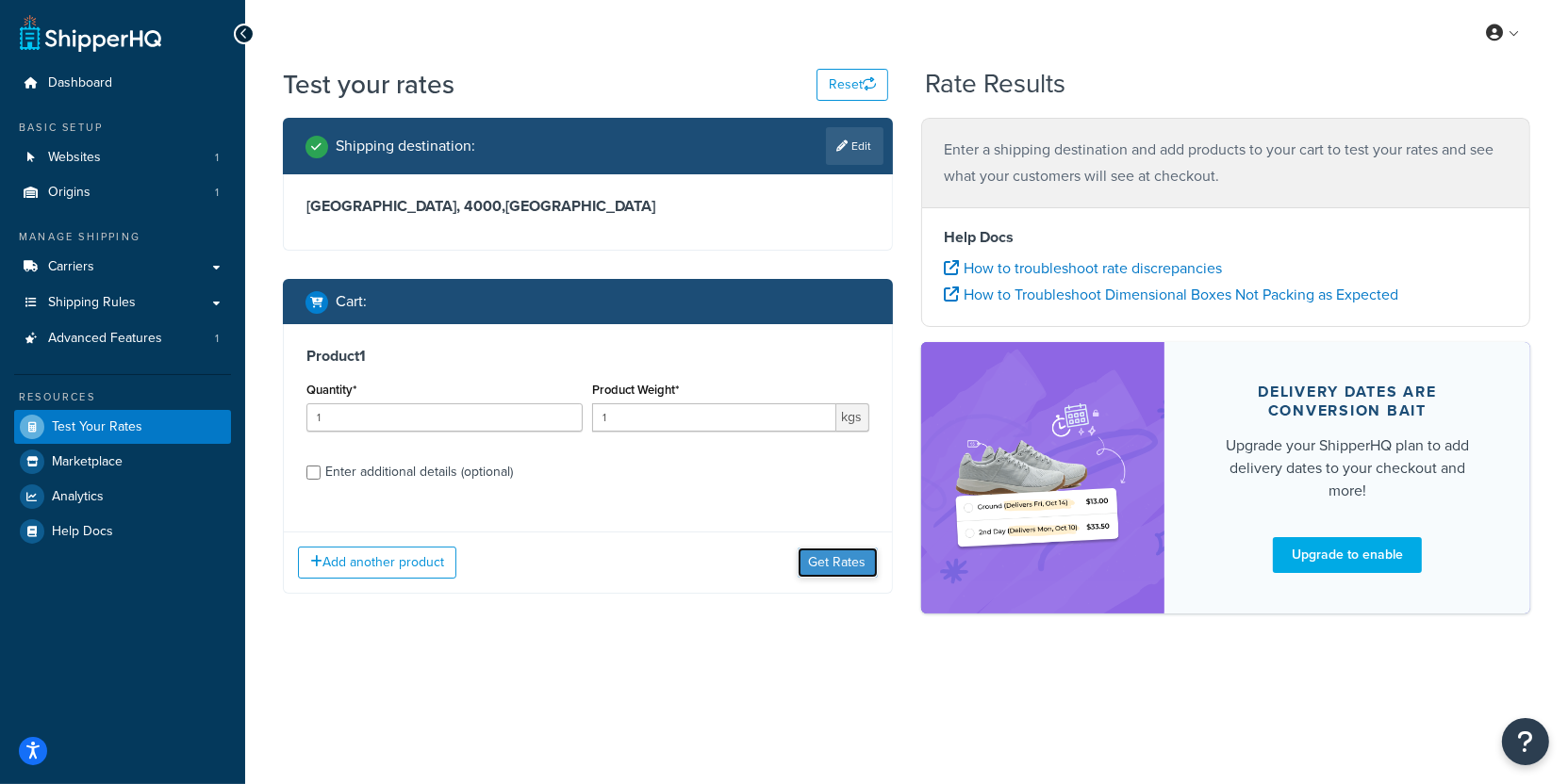
click at [827, 558] on button "Get Rates" at bounding box center [838, 562] width 80 height 31
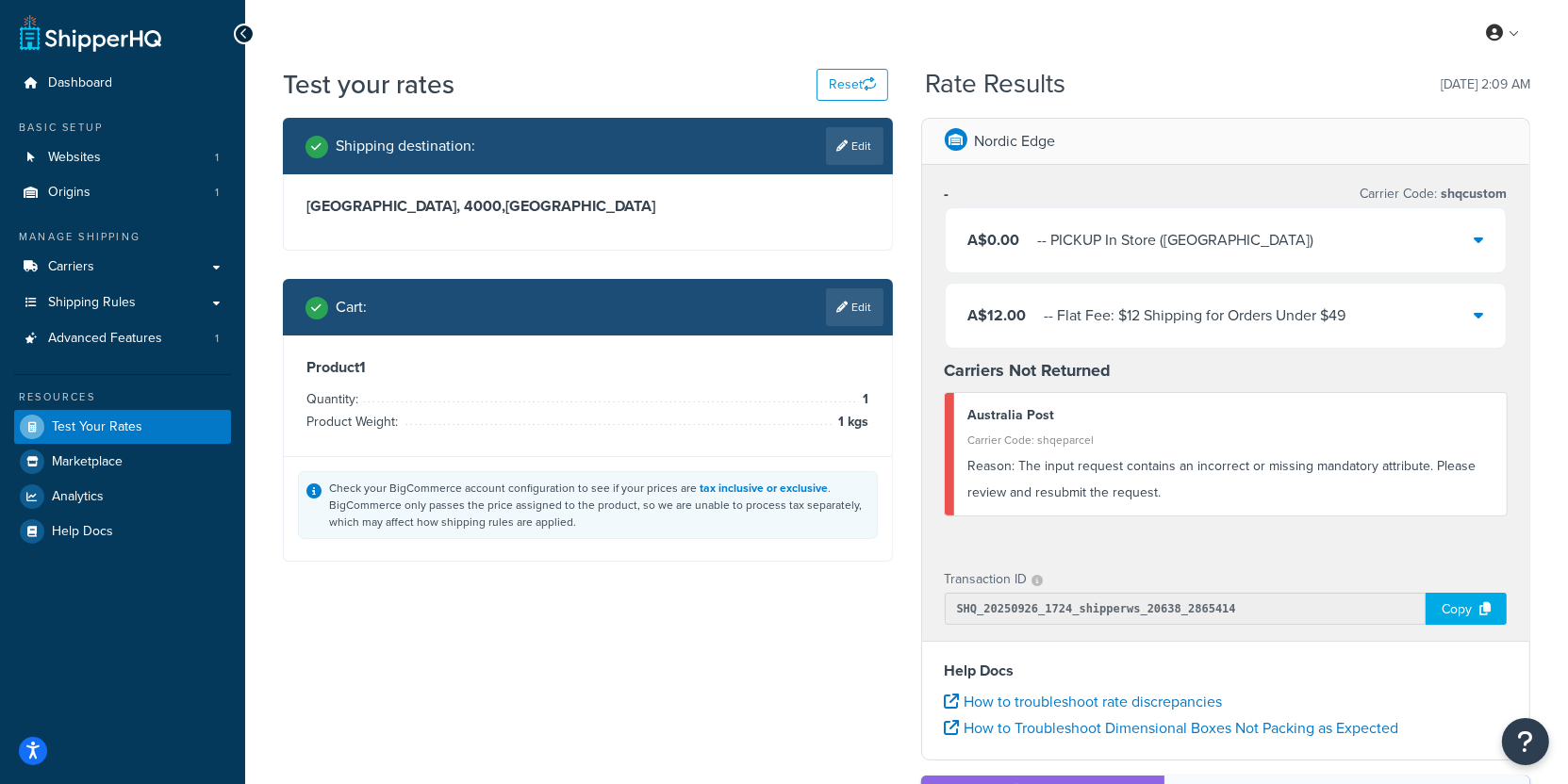
click at [859, 310] on link "Edit" at bounding box center [855, 307] width 57 height 37
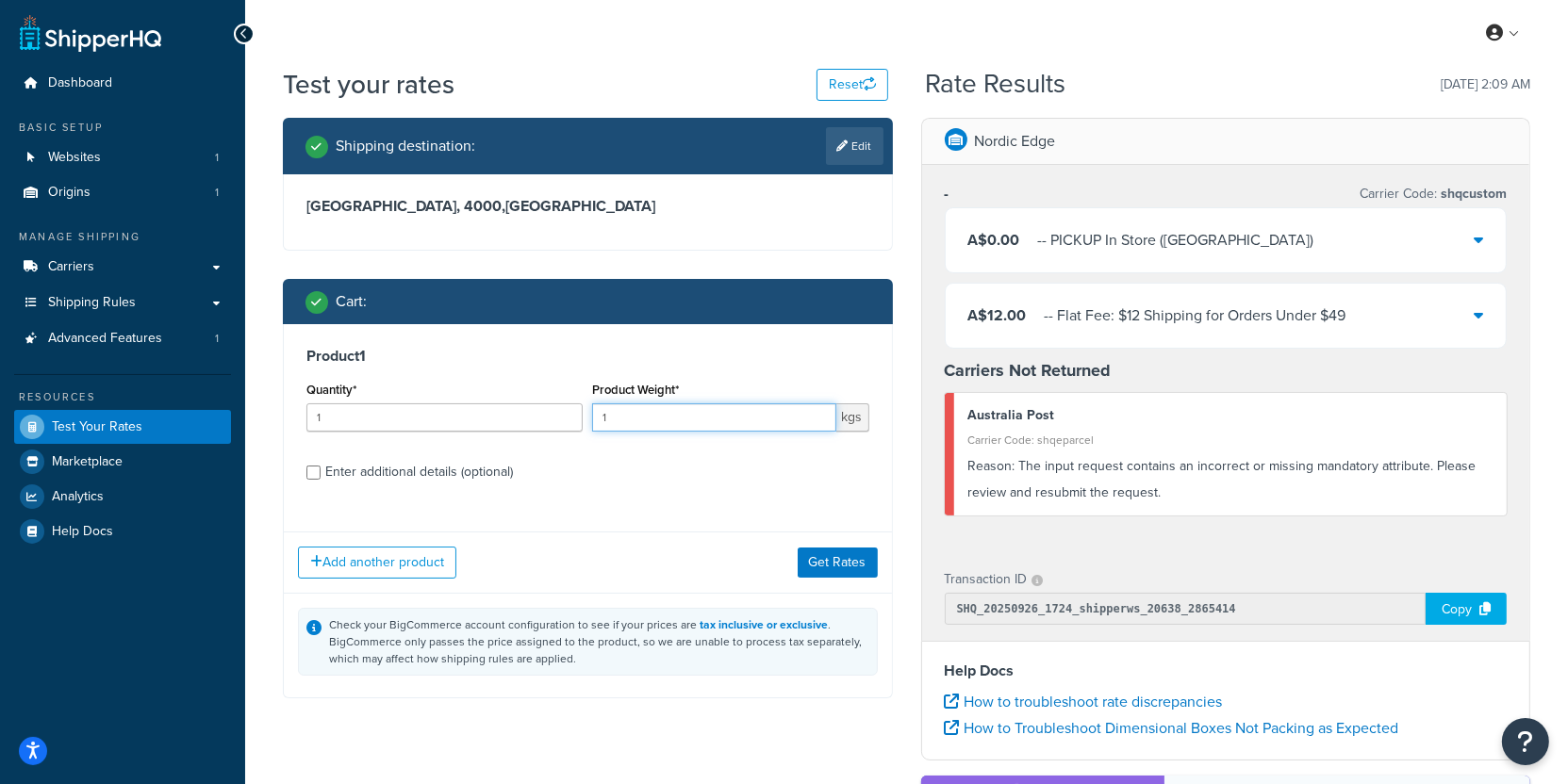
click at [641, 412] on input "1" at bounding box center [714, 417] width 244 height 29
click at [407, 482] on div "Enter additional details (optional)" at bounding box center [419, 473] width 187 height 27
click at [321, 479] on input "Enter additional details (optional)" at bounding box center [313, 473] width 14 height 14
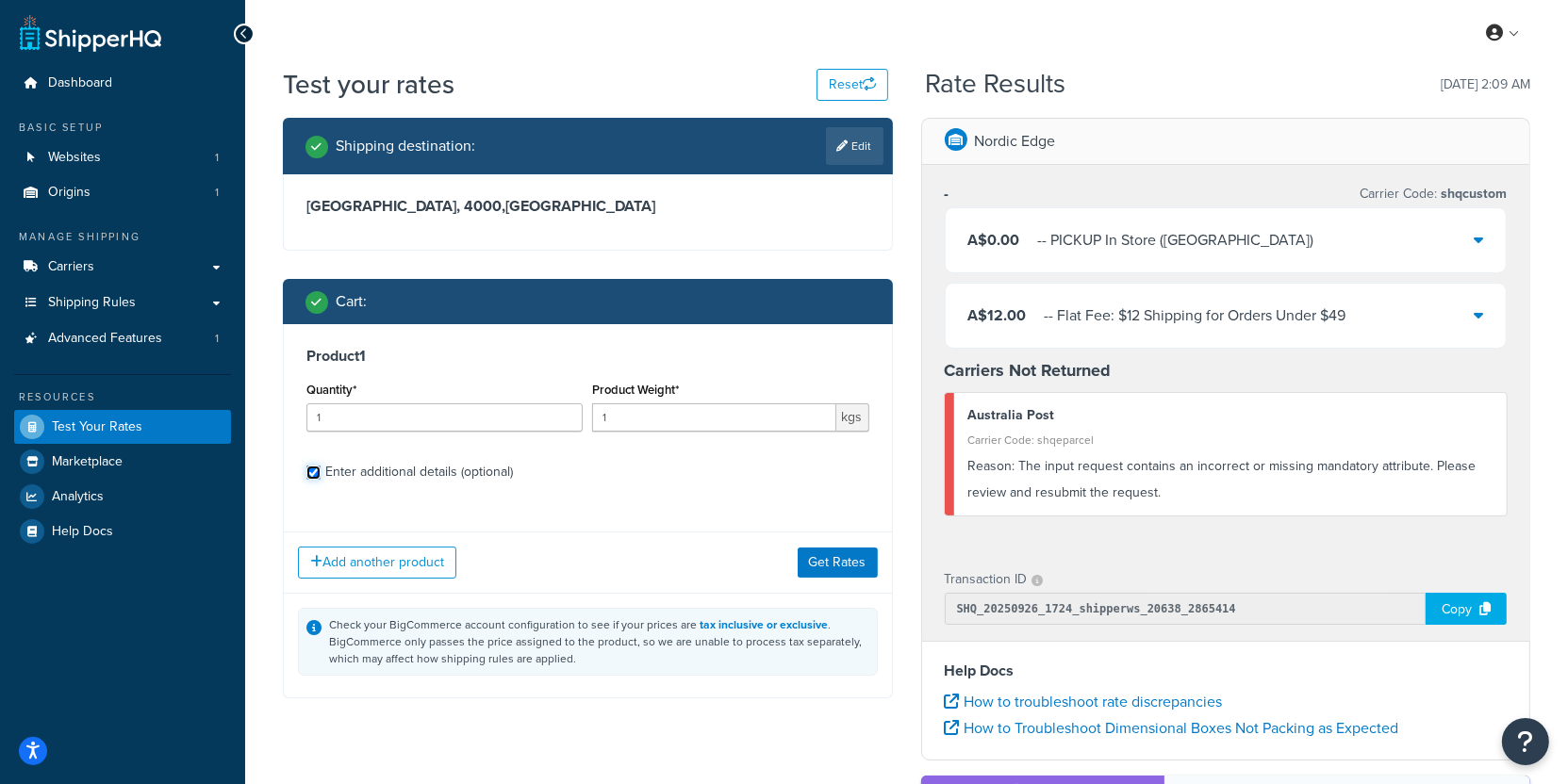
checkbox input "true"
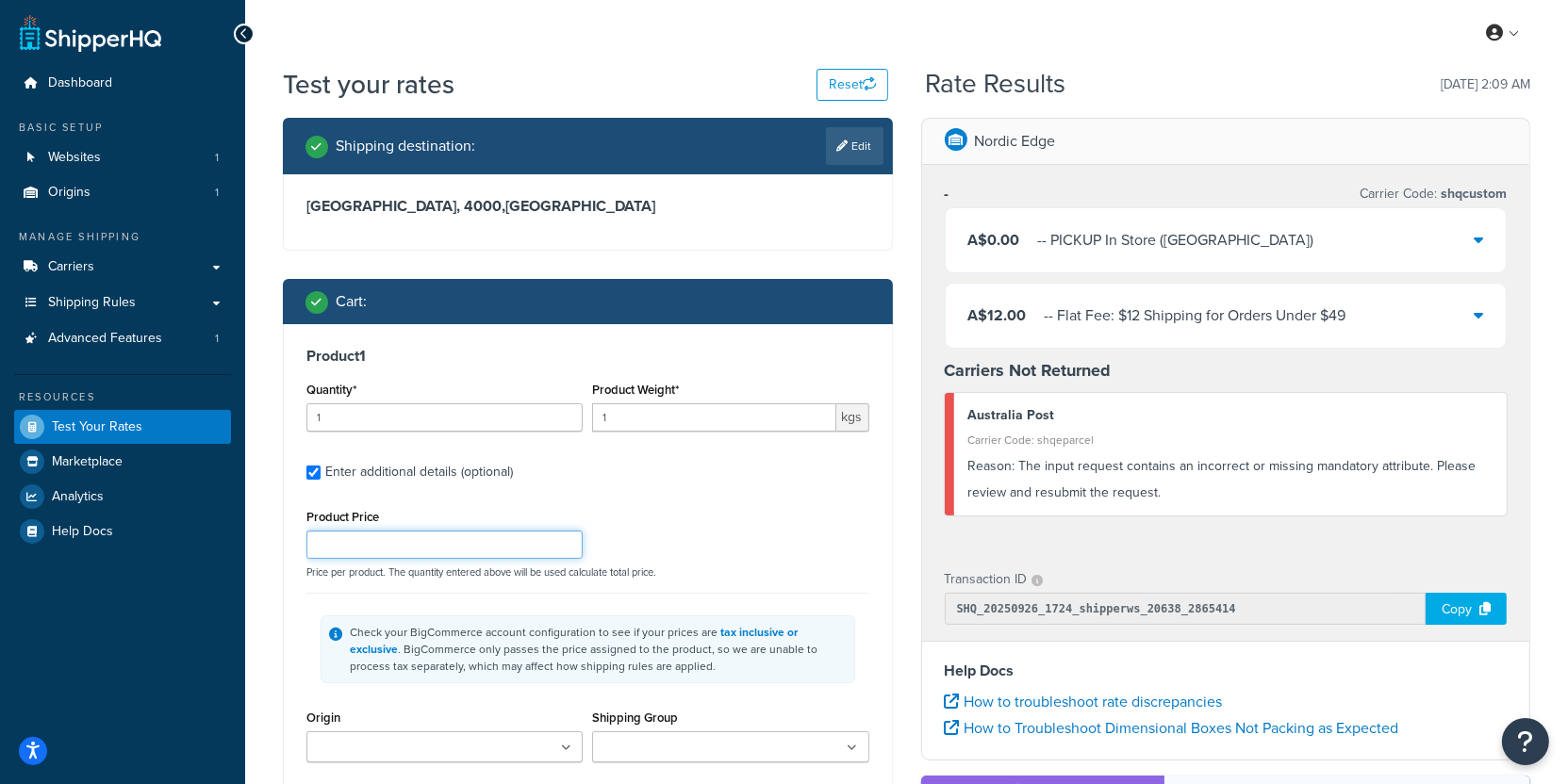
click at [437, 543] on input "Product Price" at bounding box center [444, 545] width 276 height 29
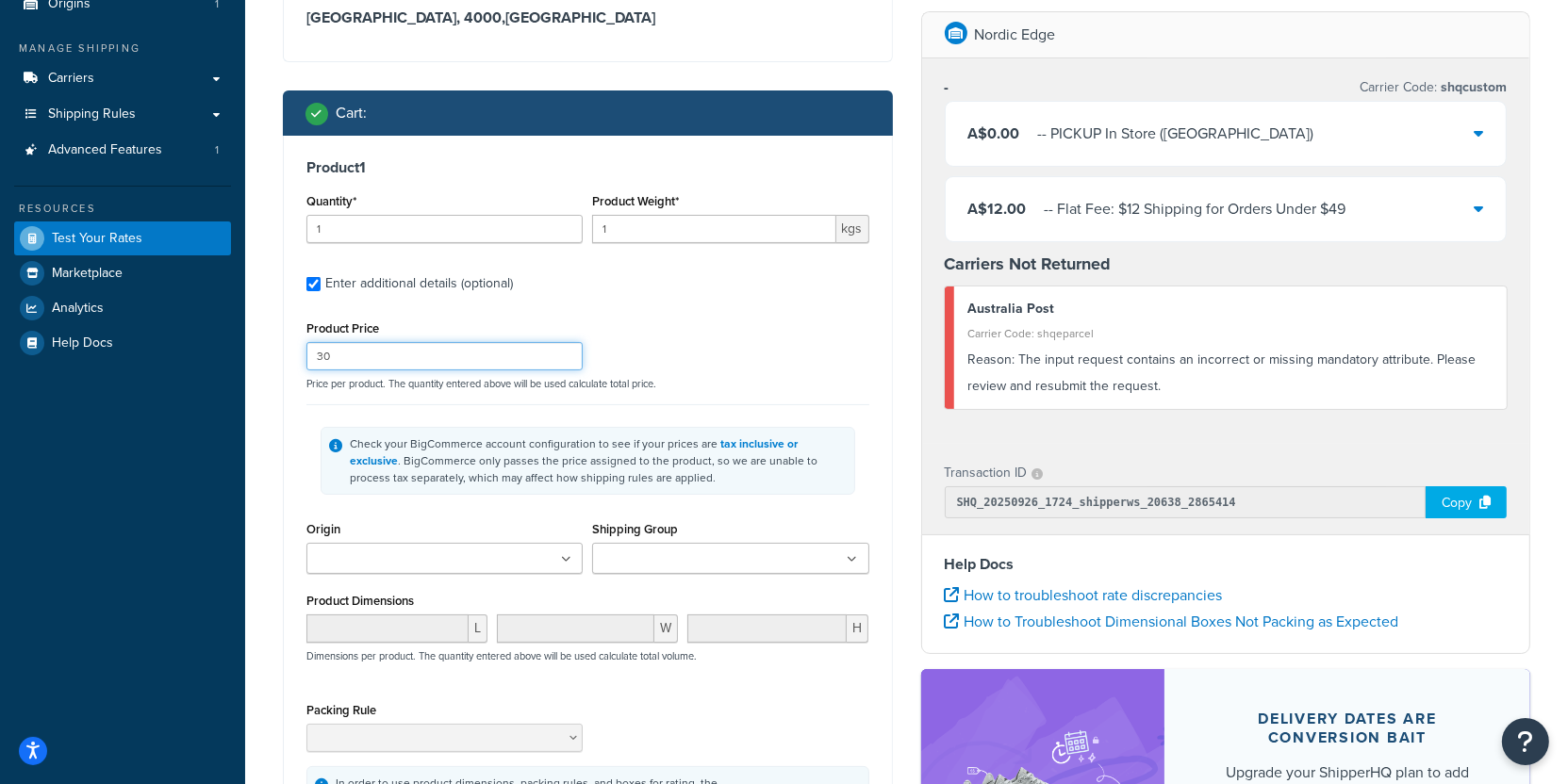
scroll to position [350, 0]
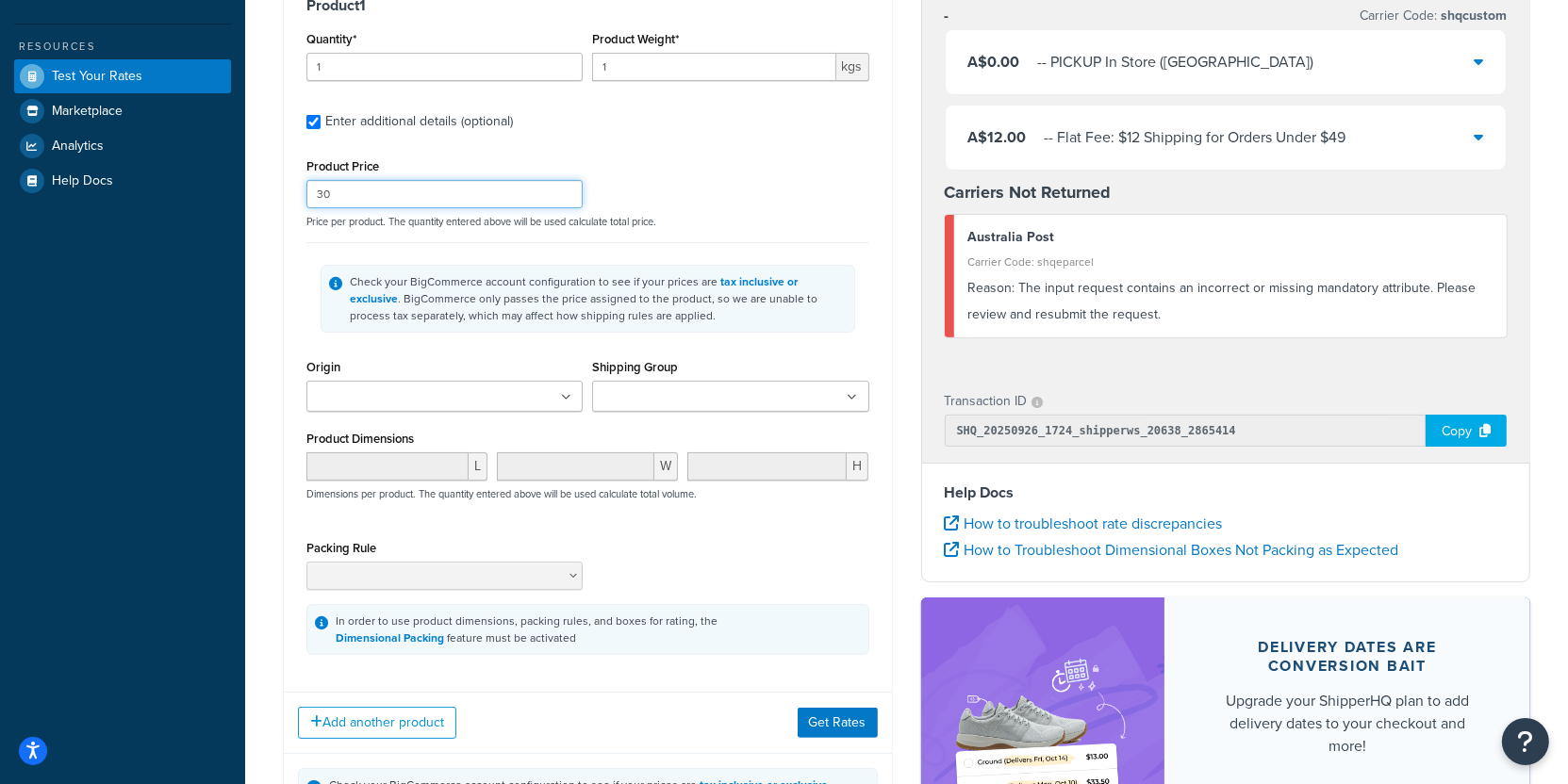
type input "30"
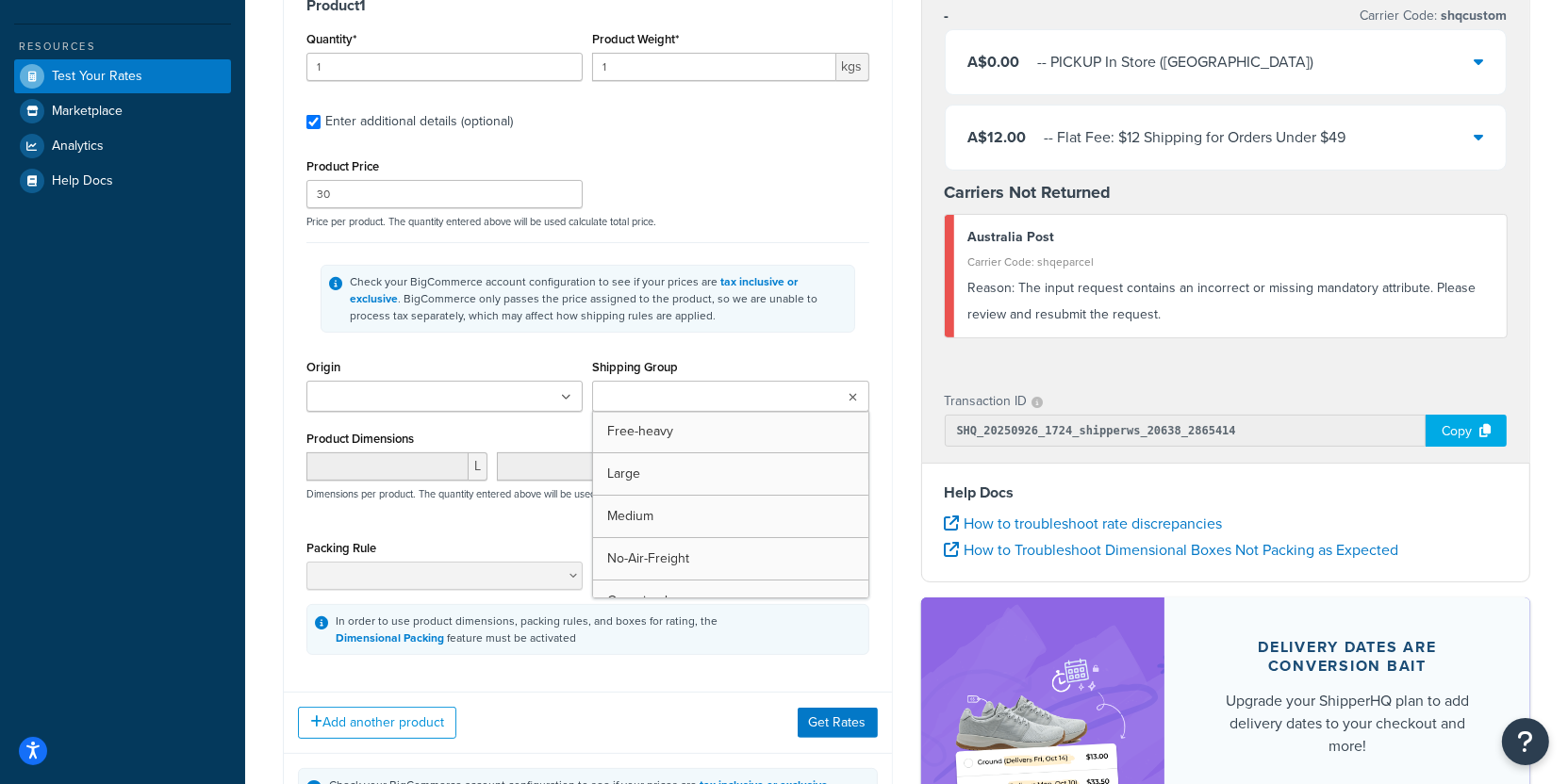
click at [663, 392] on input "Shipping Group" at bounding box center [681, 398] width 167 height 21
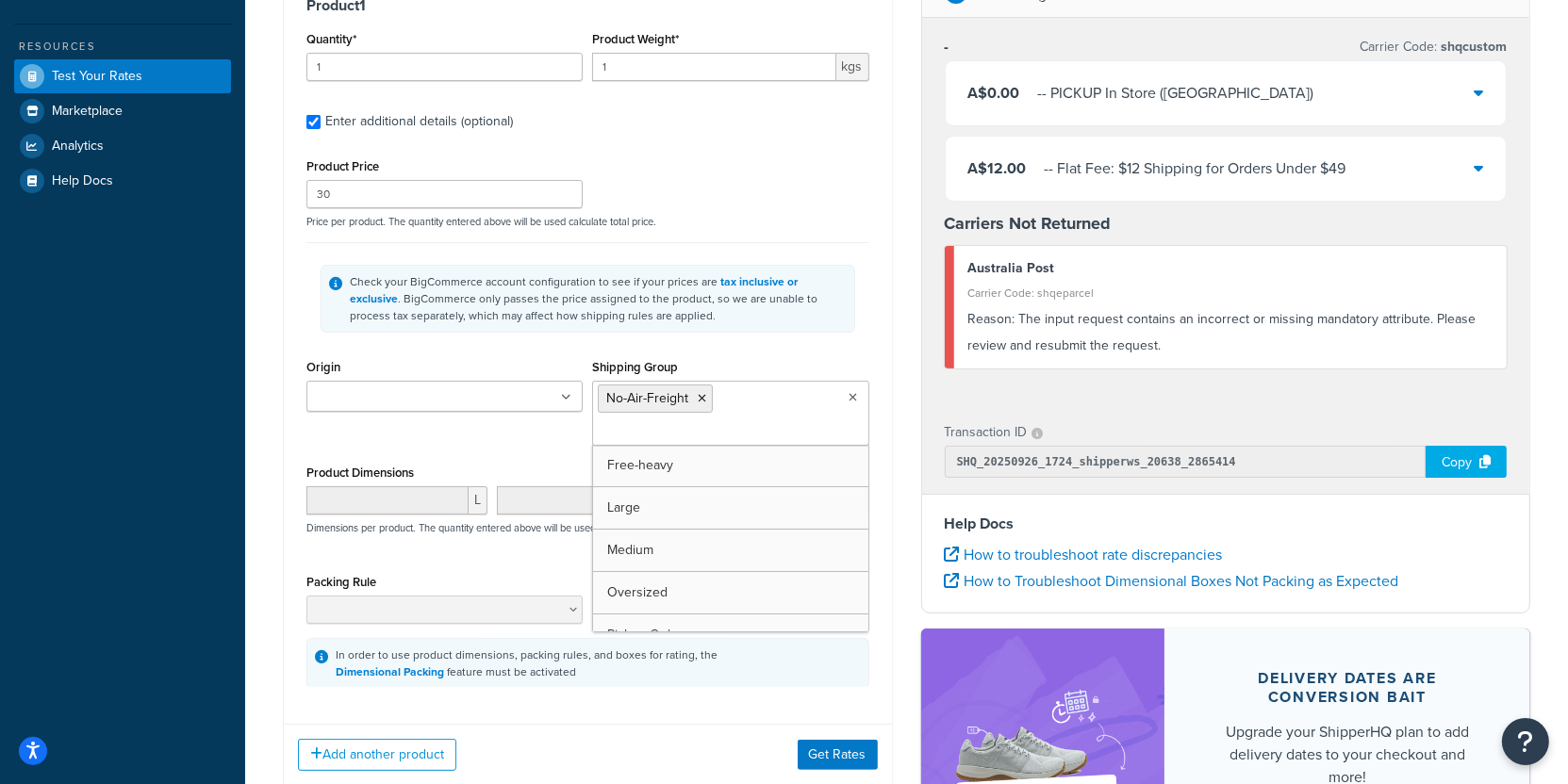
click at [527, 436] on div "Origin Nordic Edge Shipping Group No-Air-Freight Free-heavy Large Medium Oversi…" at bounding box center [588, 407] width 572 height 106
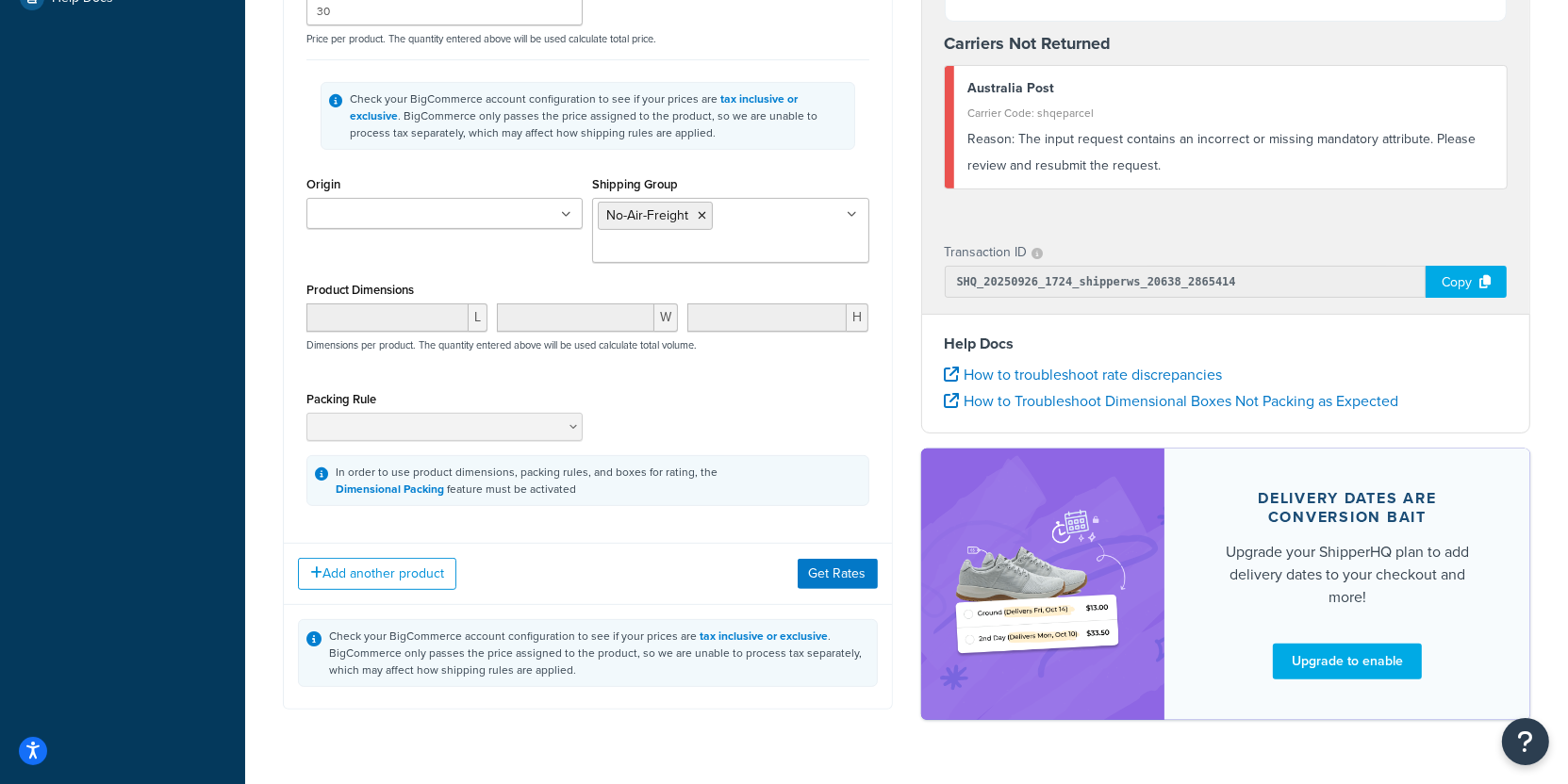
scroll to position [576, 0]
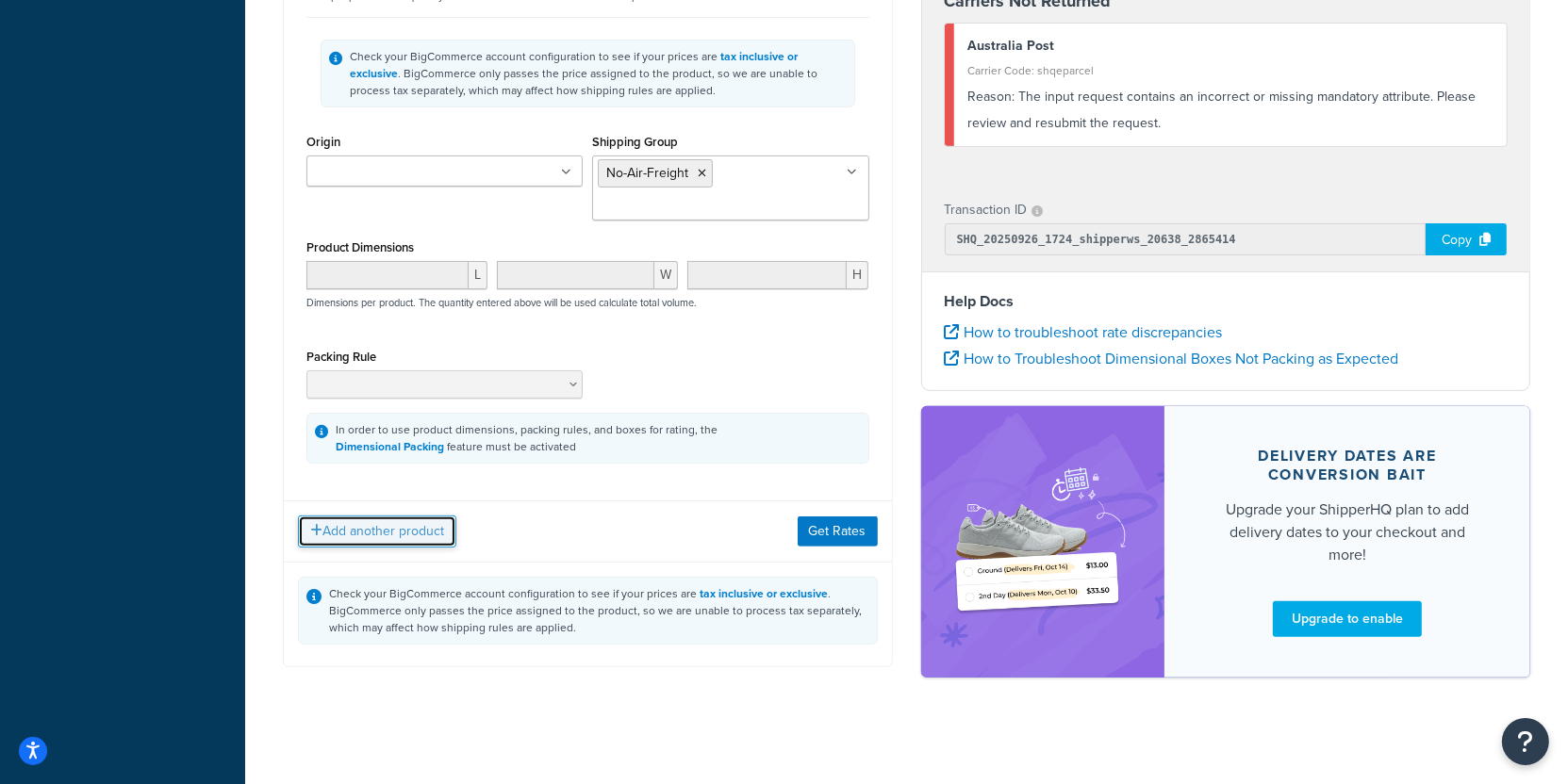
click at [409, 537] on button "Add another product" at bounding box center [377, 532] width 159 height 32
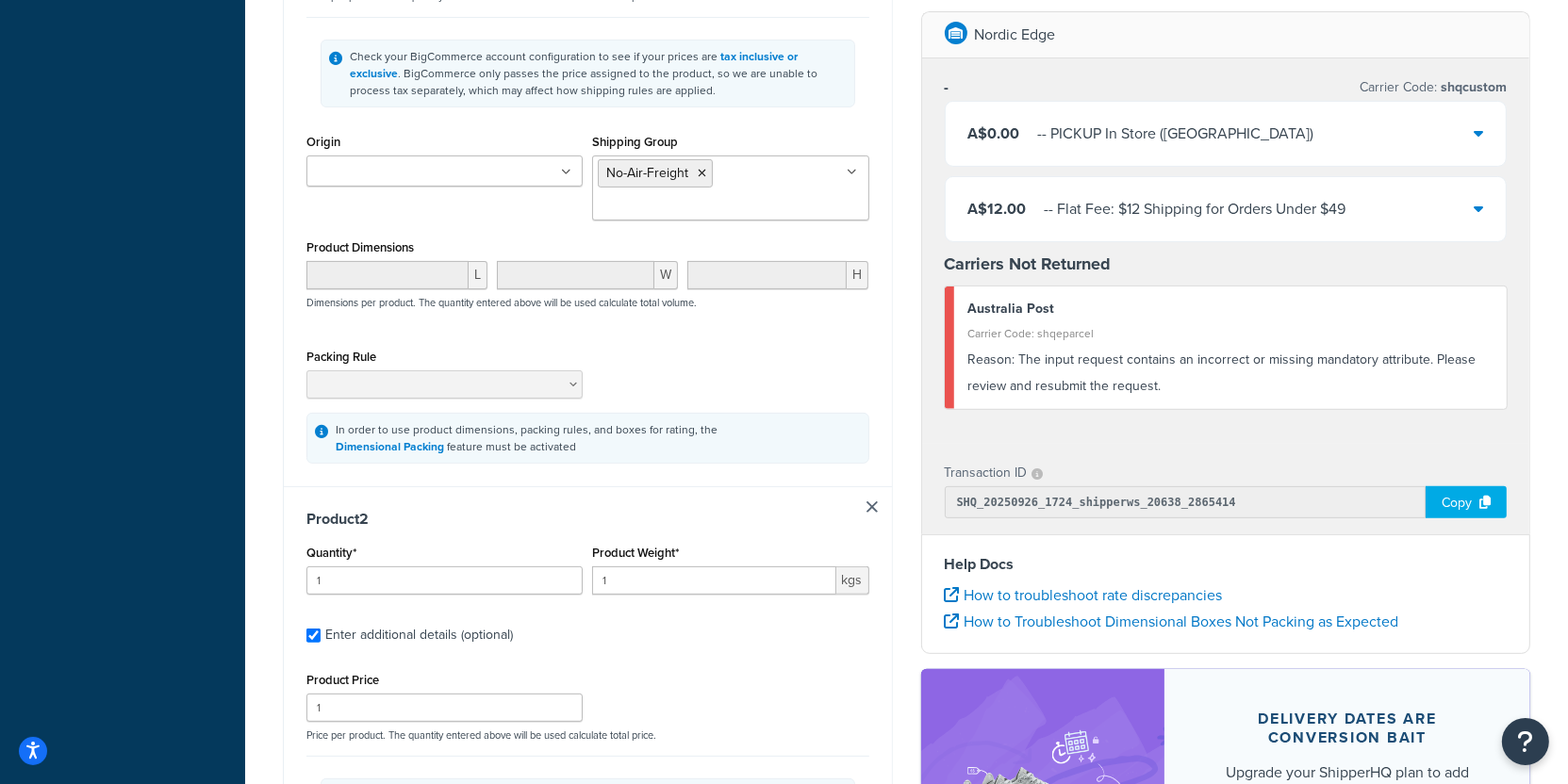
click at [445, 630] on div "Enter additional details (optional)" at bounding box center [419, 635] width 187 height 27
click at [321, 630] on input "Enter additional details (optional)" at bounding box center [313, 635] width 14 height 14
checkbox input "false"
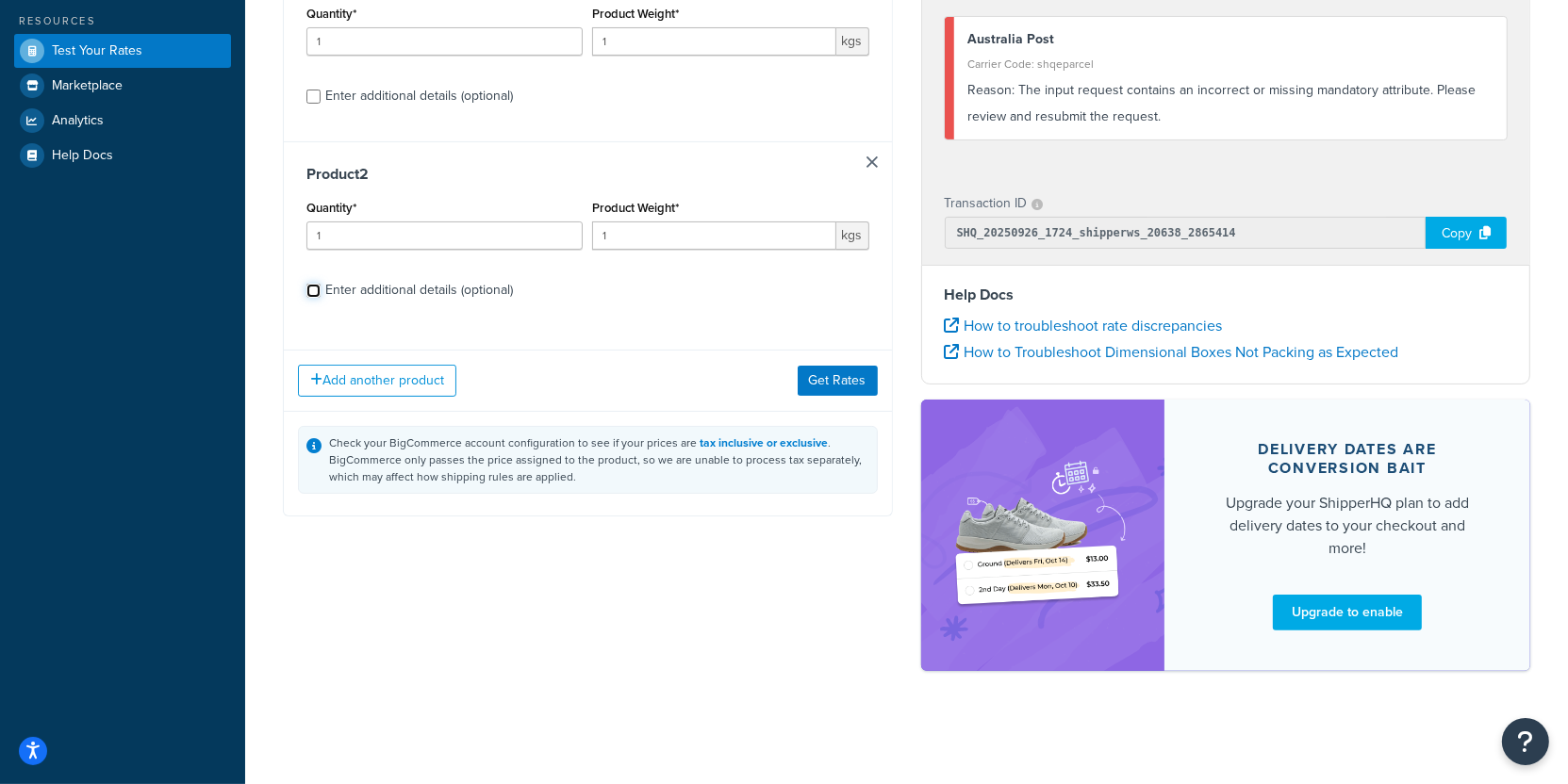
scroll to position [372, 0]
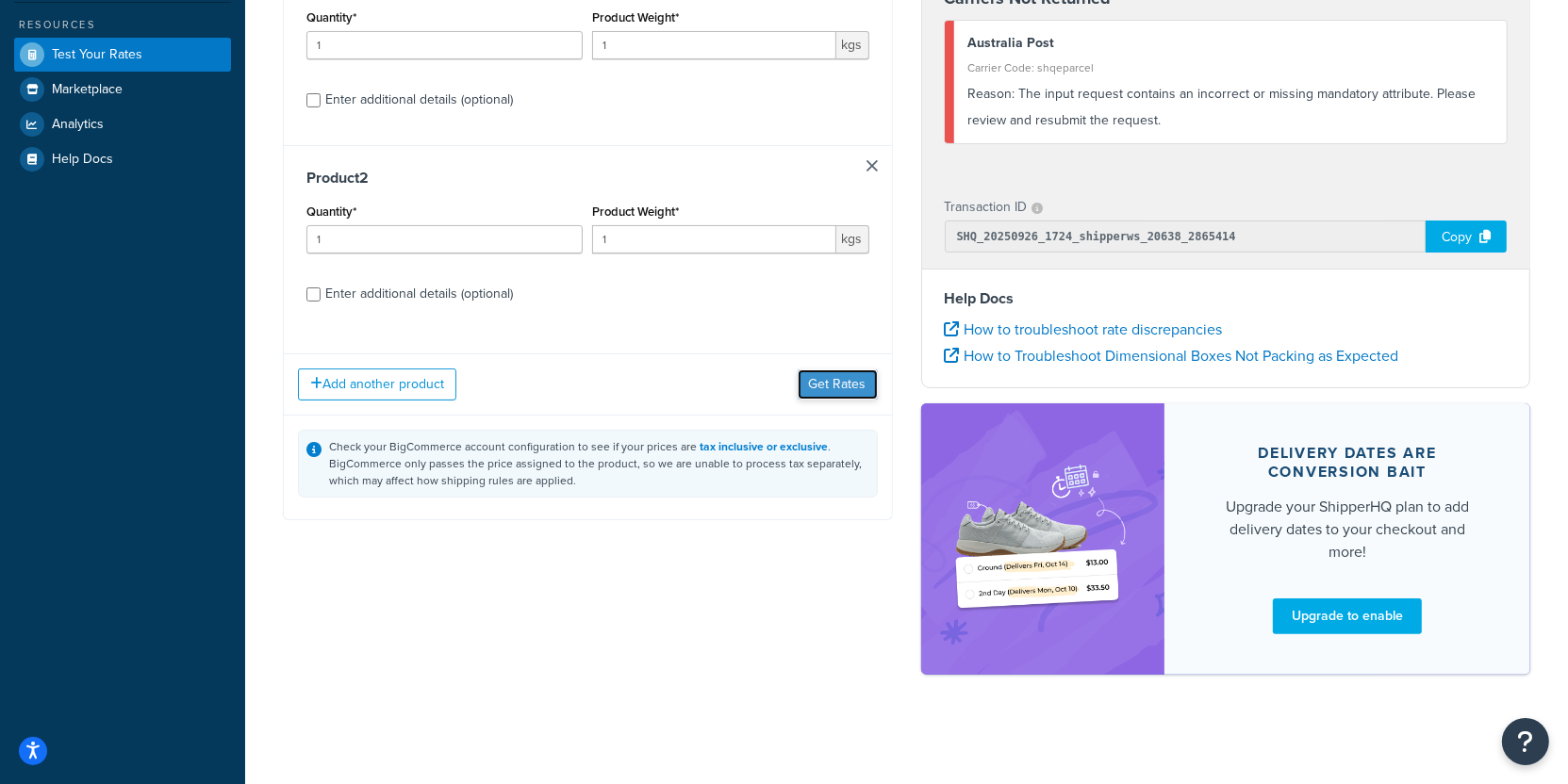
click at [865, 377] on button "Get Rates" at bounding box center [838, 385] width 80 height 31
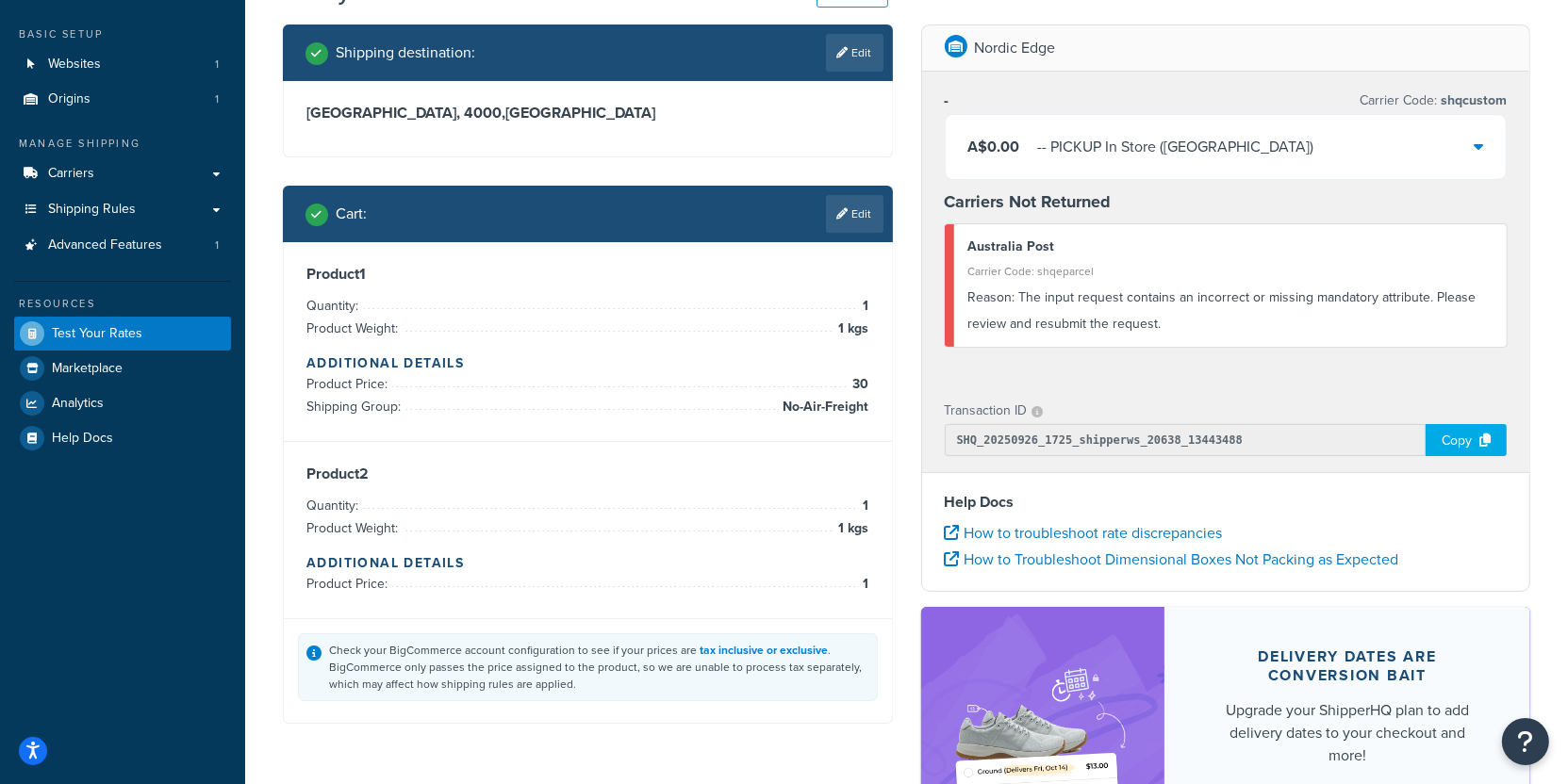
scroll to position [97, 0]
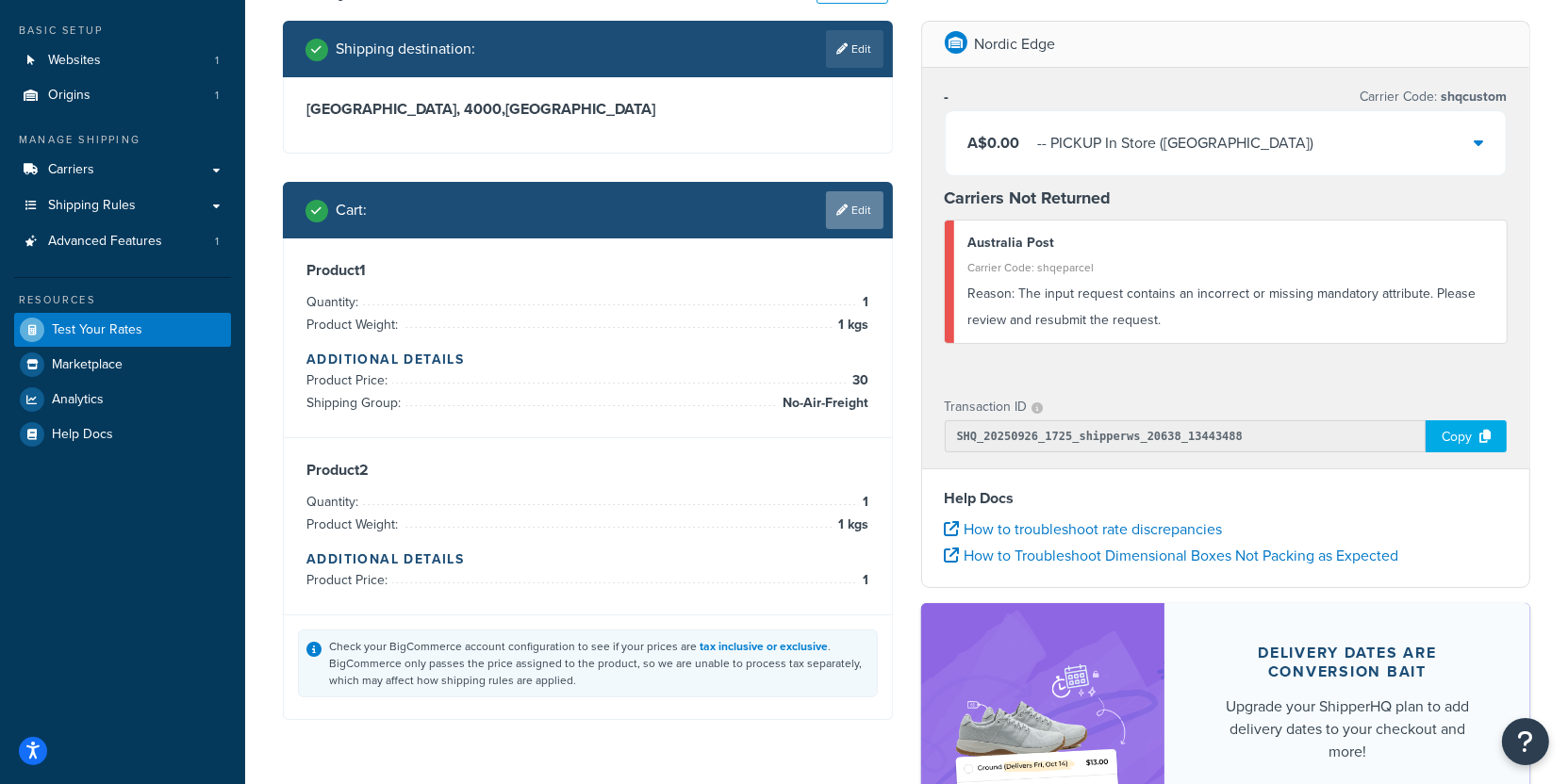
click at [862, 216] on link "Edit" at bounding box center [855, 209] width 57 height 37
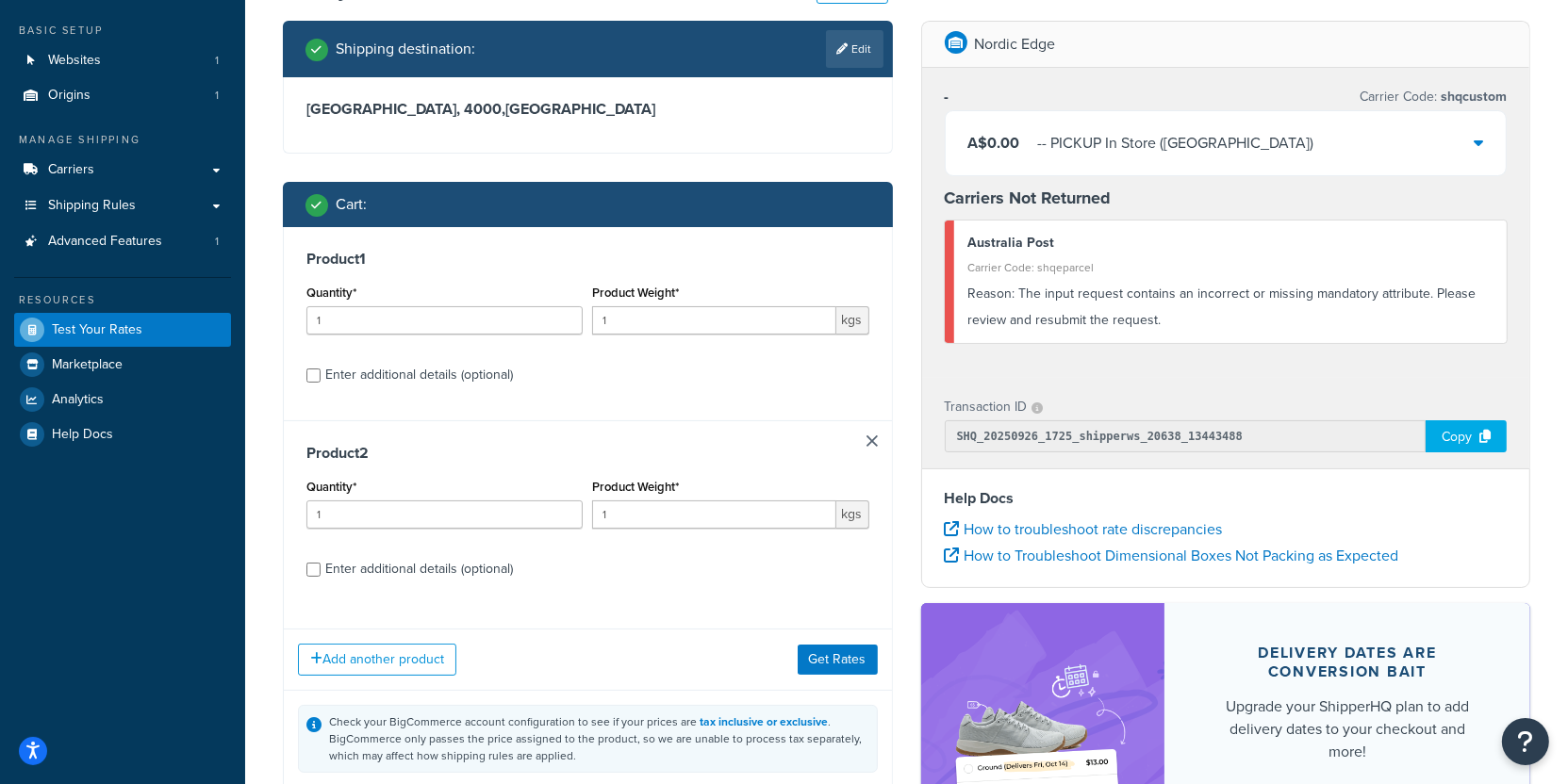
click at [462, 573] on div "Enter additional details (optional)" at bounding box center [419, 569] width 187 height 27
click at [321, 573] on input "Enter additional details (optional)" at bounding box center [313, 569] width 14 height 14
checkbox input "true"
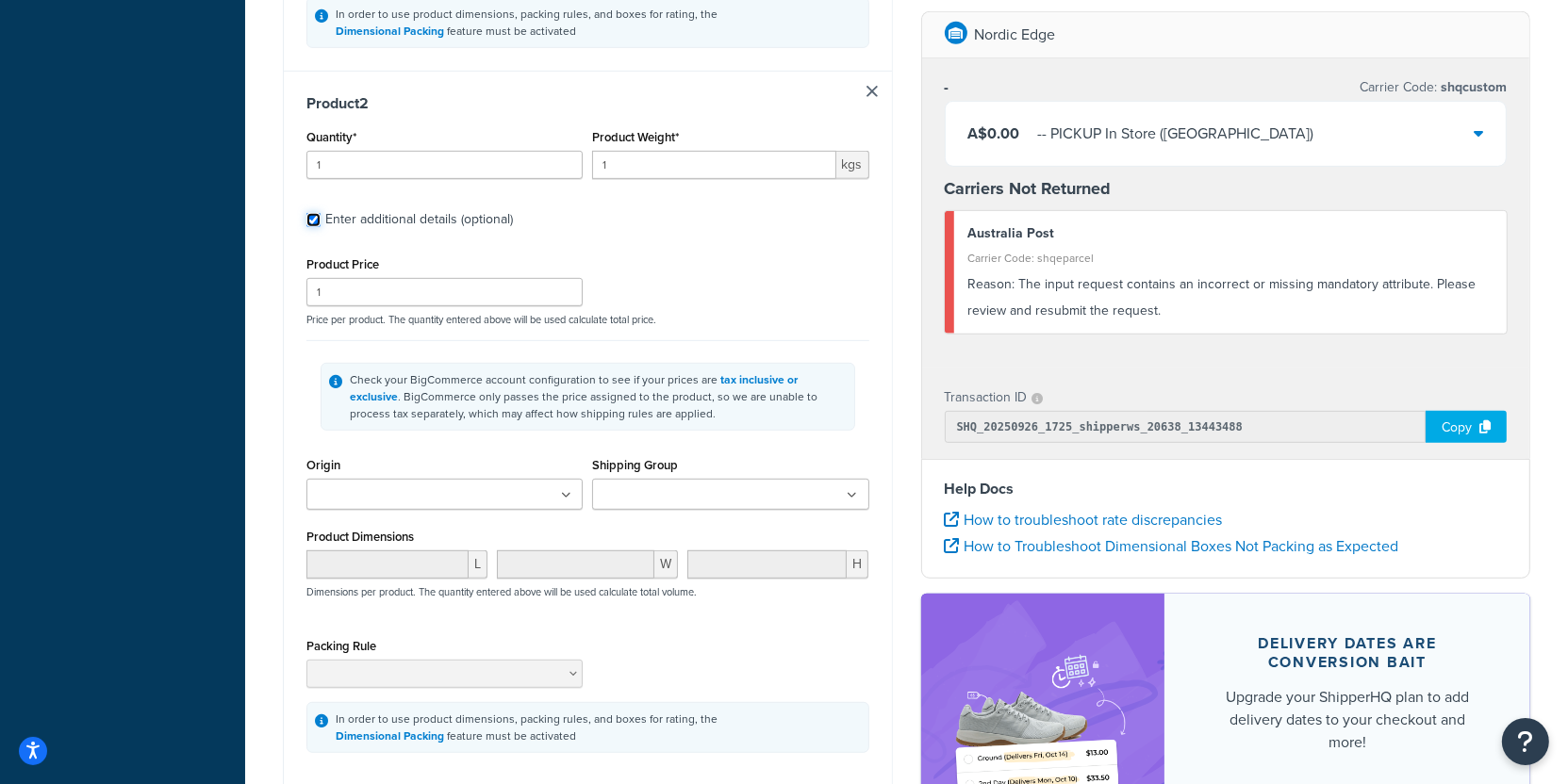
scroll to position [1049, 0]
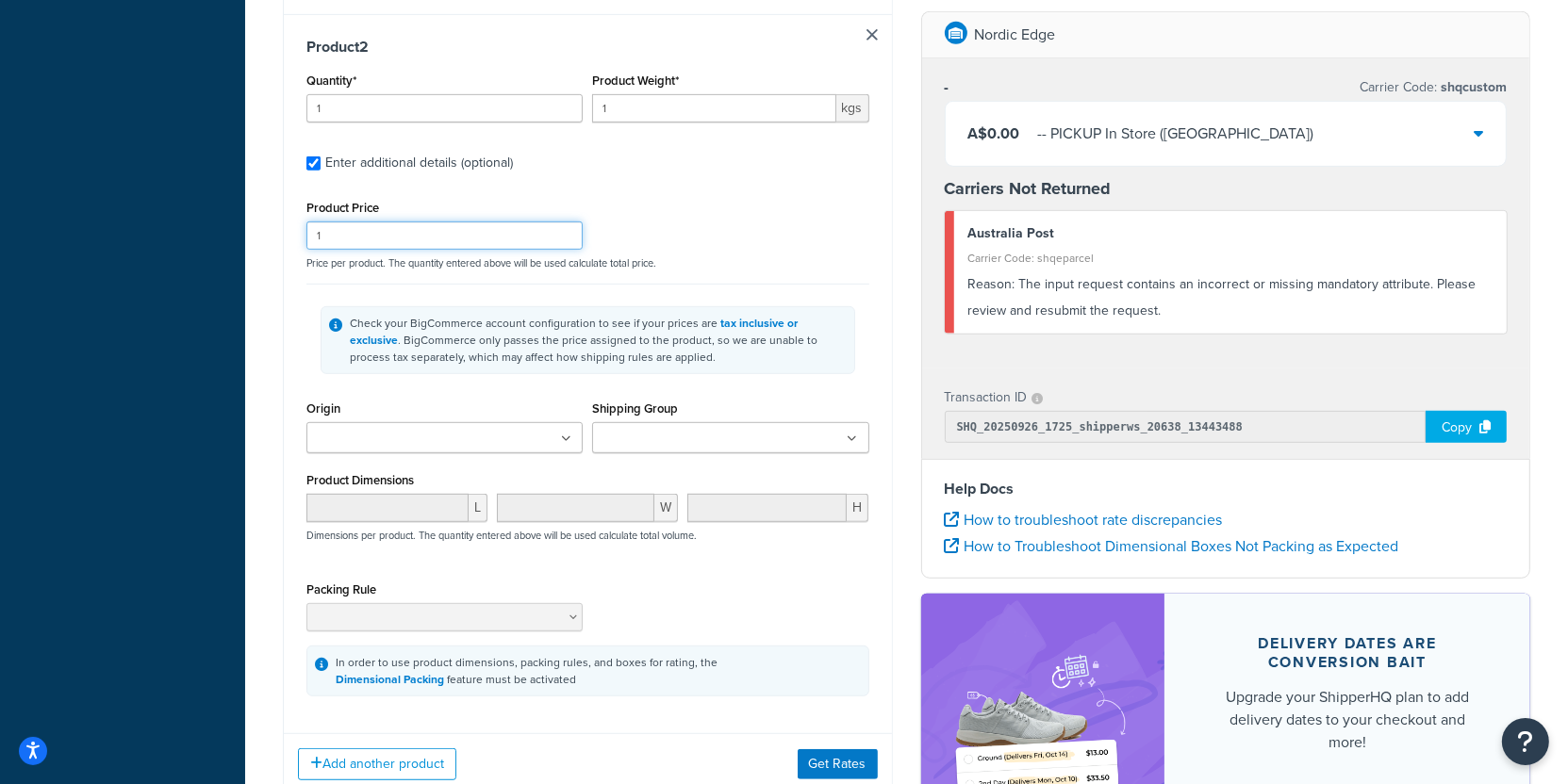
click at [462, 242] on input "1" at bounding box center [444, 236] width 276 height 29
type input "38"
click at [828, 750] on button "Get Rates" at bounding box center [838, 765] width 80 height 31
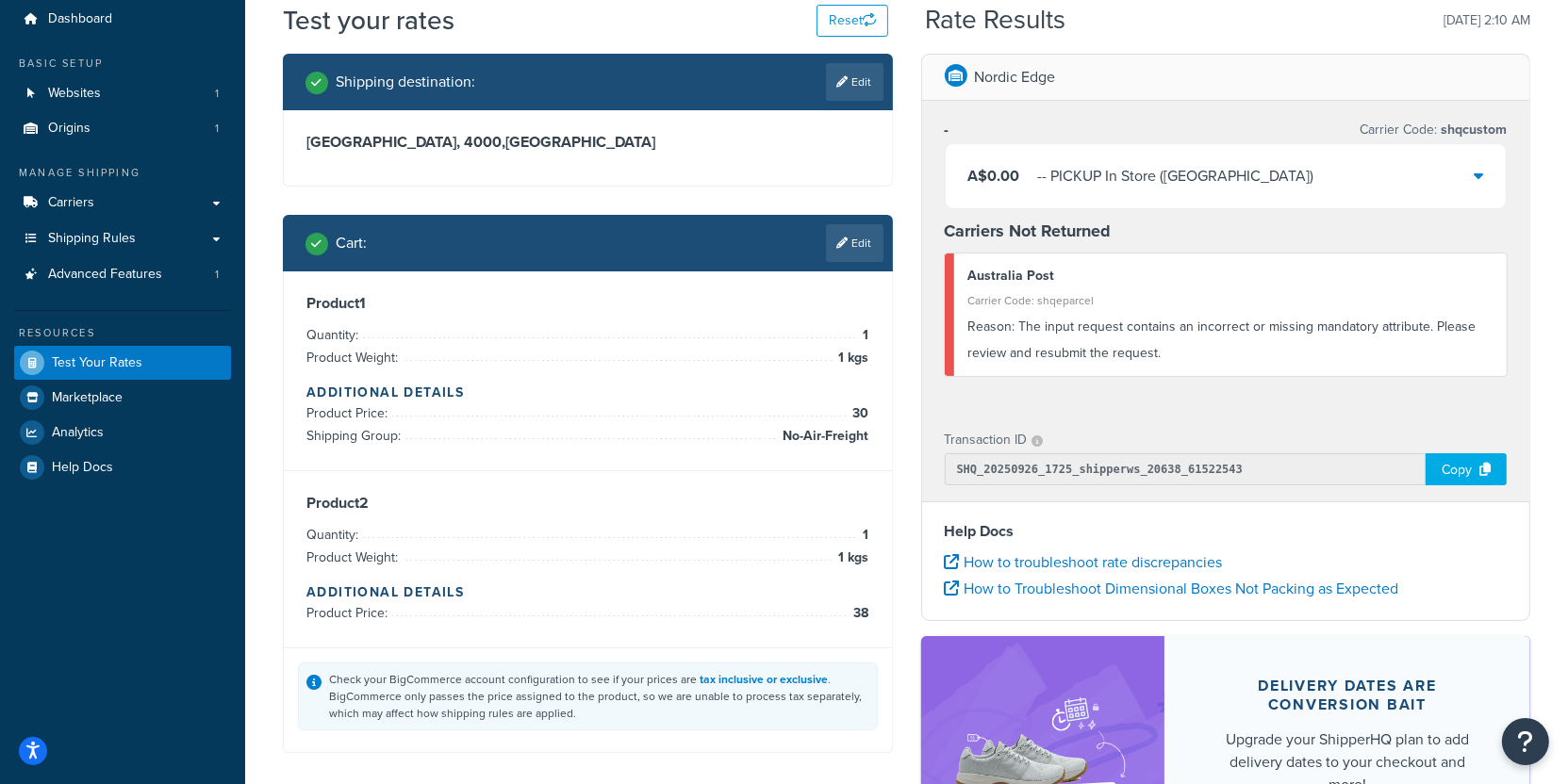
scroll to position [48, 0]
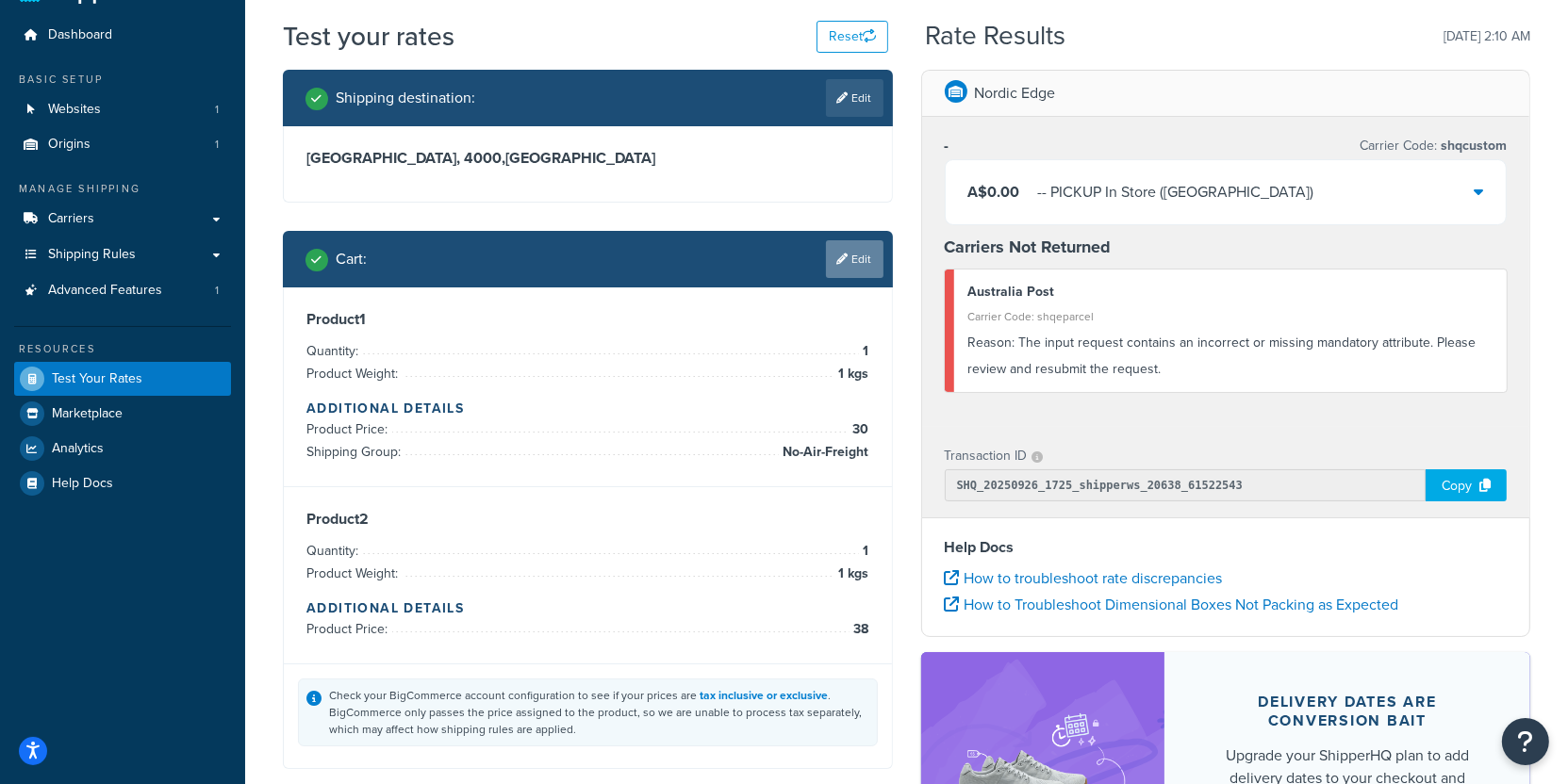
click at [854, 260] on link "Edit" at bounding box center [855, 259] width 57 height 37
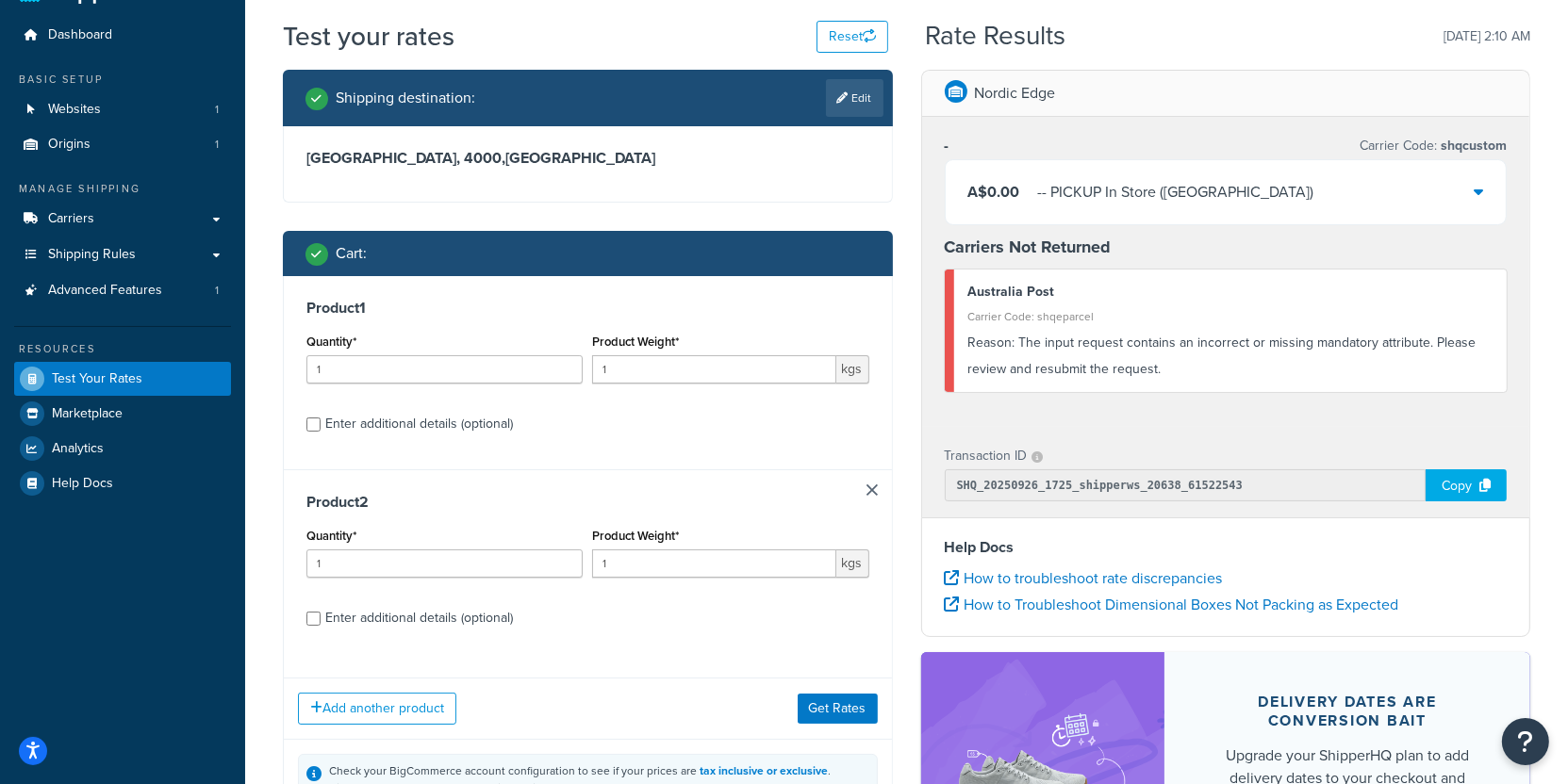
click at [446, 428] on div "Enter additional details (optional)" at bounding box center [419, 424] width 187 height 27
click at [321, 428] on input "Enter additional details (optional)" at bounding box center [313, 424] width 14 height 14
checkbox input "true"
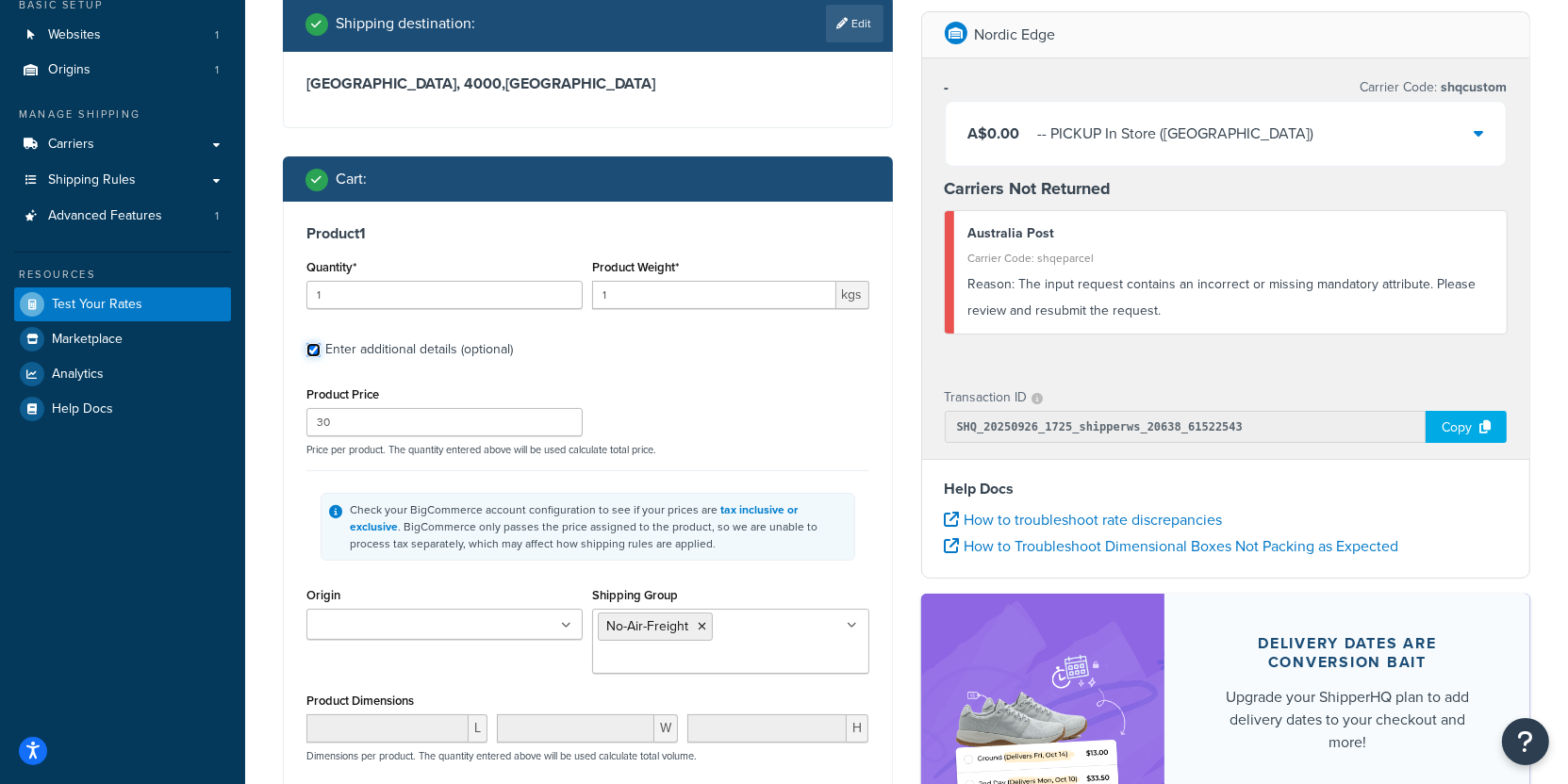
scroll to position [154, 0]
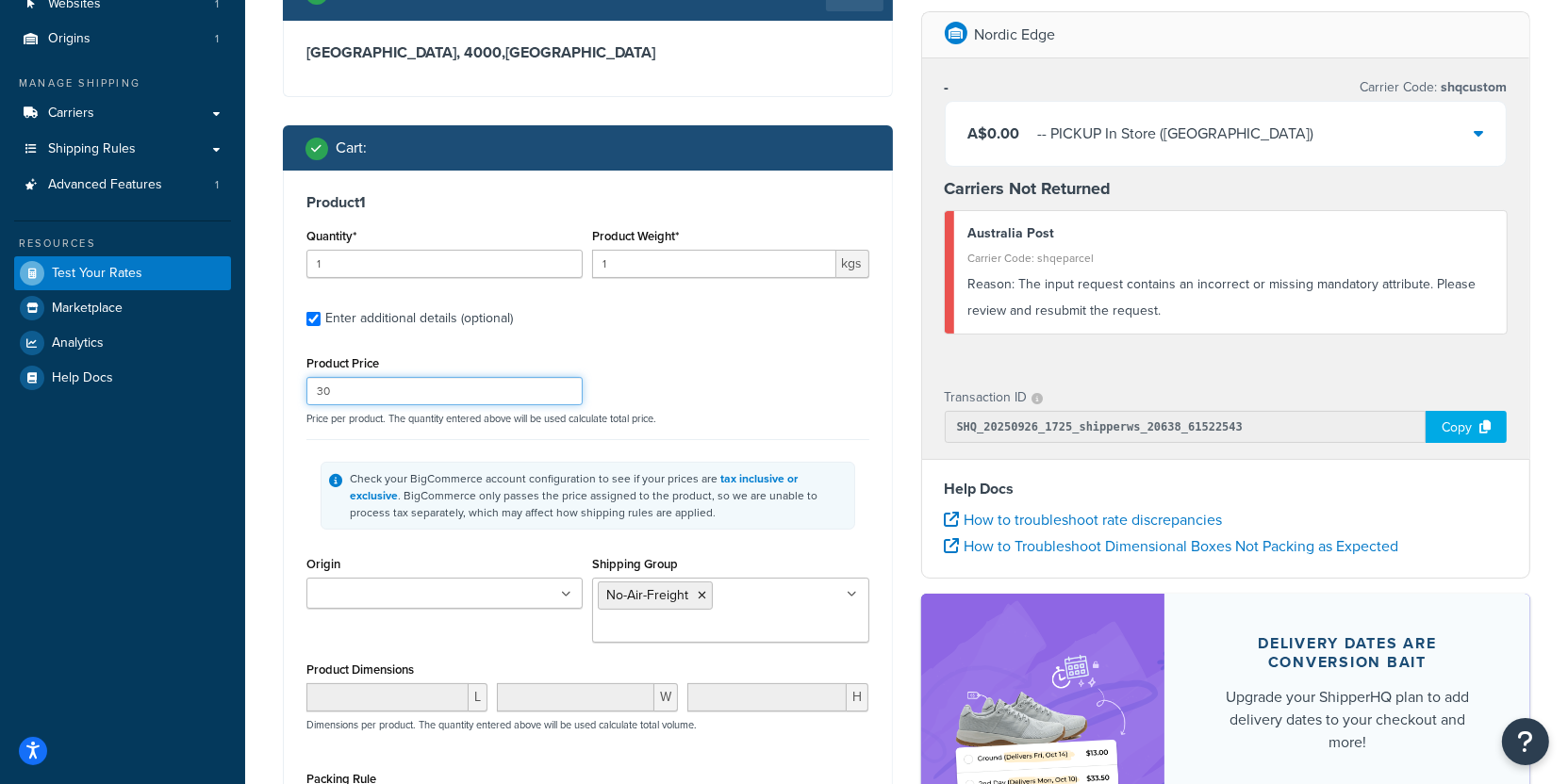
click at [422, 395] on input "30" at bounding box center [444, 392] width 276 height 29
click at [456, 397] on input "30" at bounding box center [444, 392] width 276 height 29
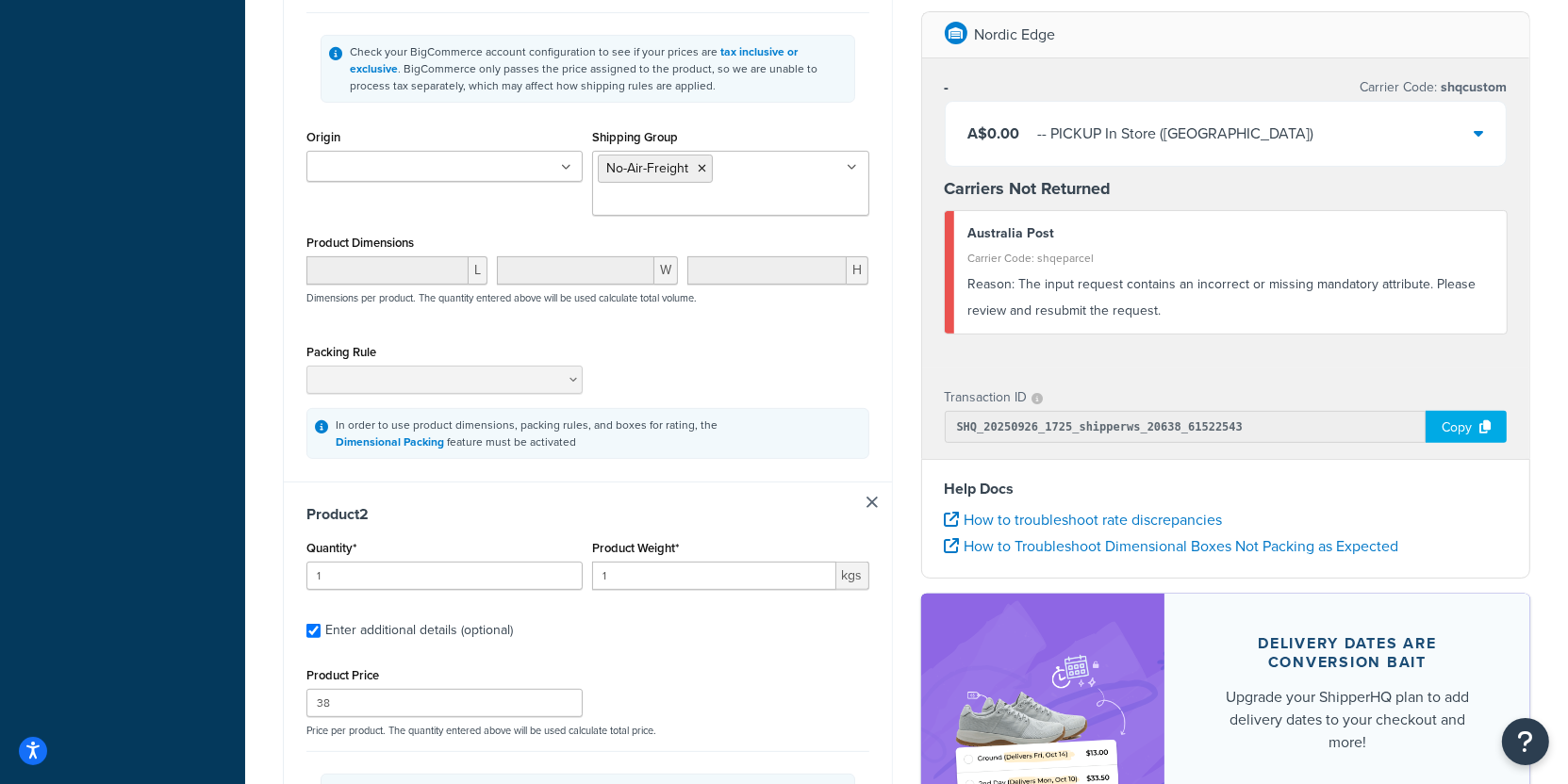
scroll to position [618, 0]
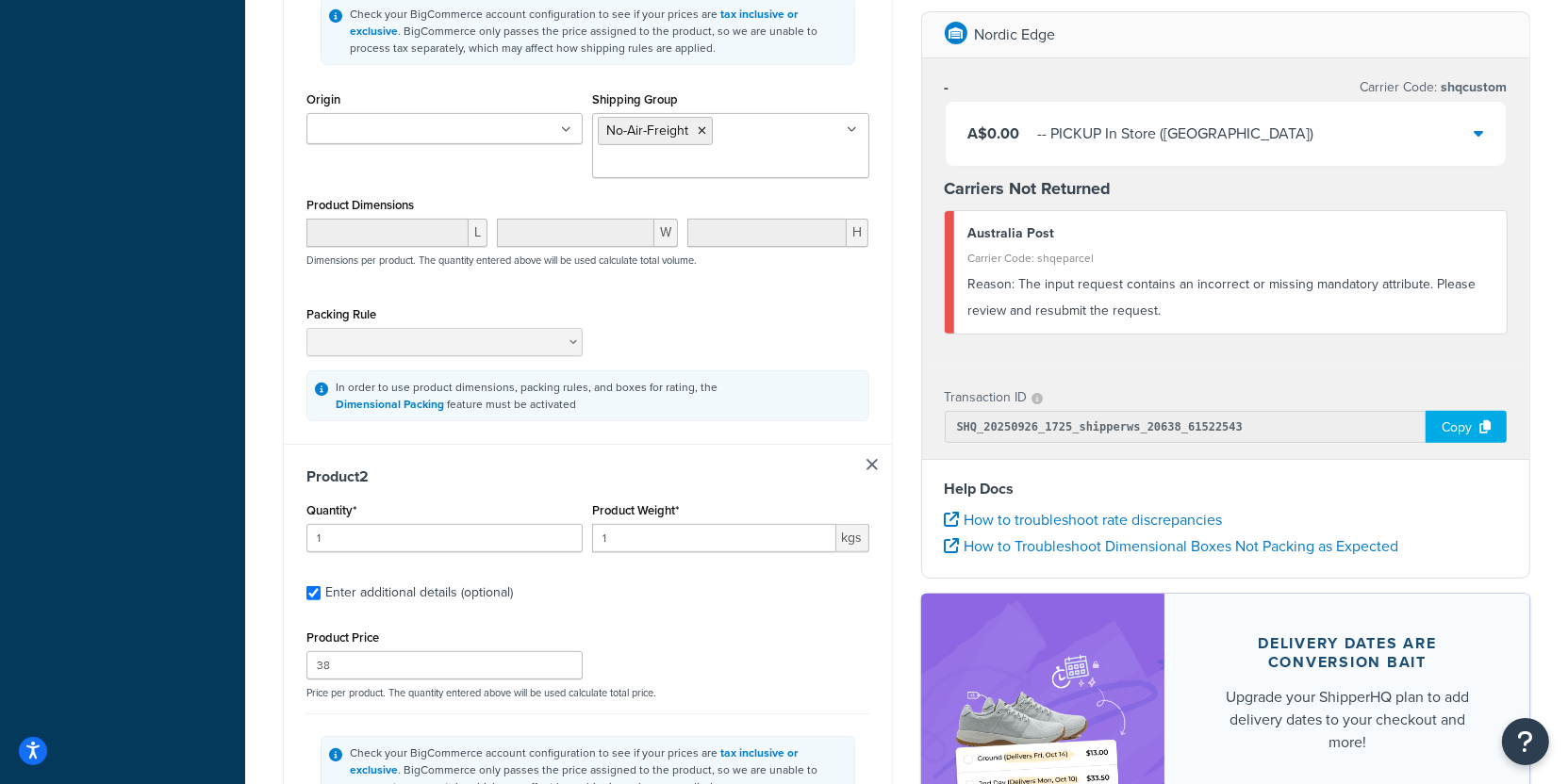
type input "50"
click at [439, 665] on input "38" at bounding box center [444, 666] width 276 height 29
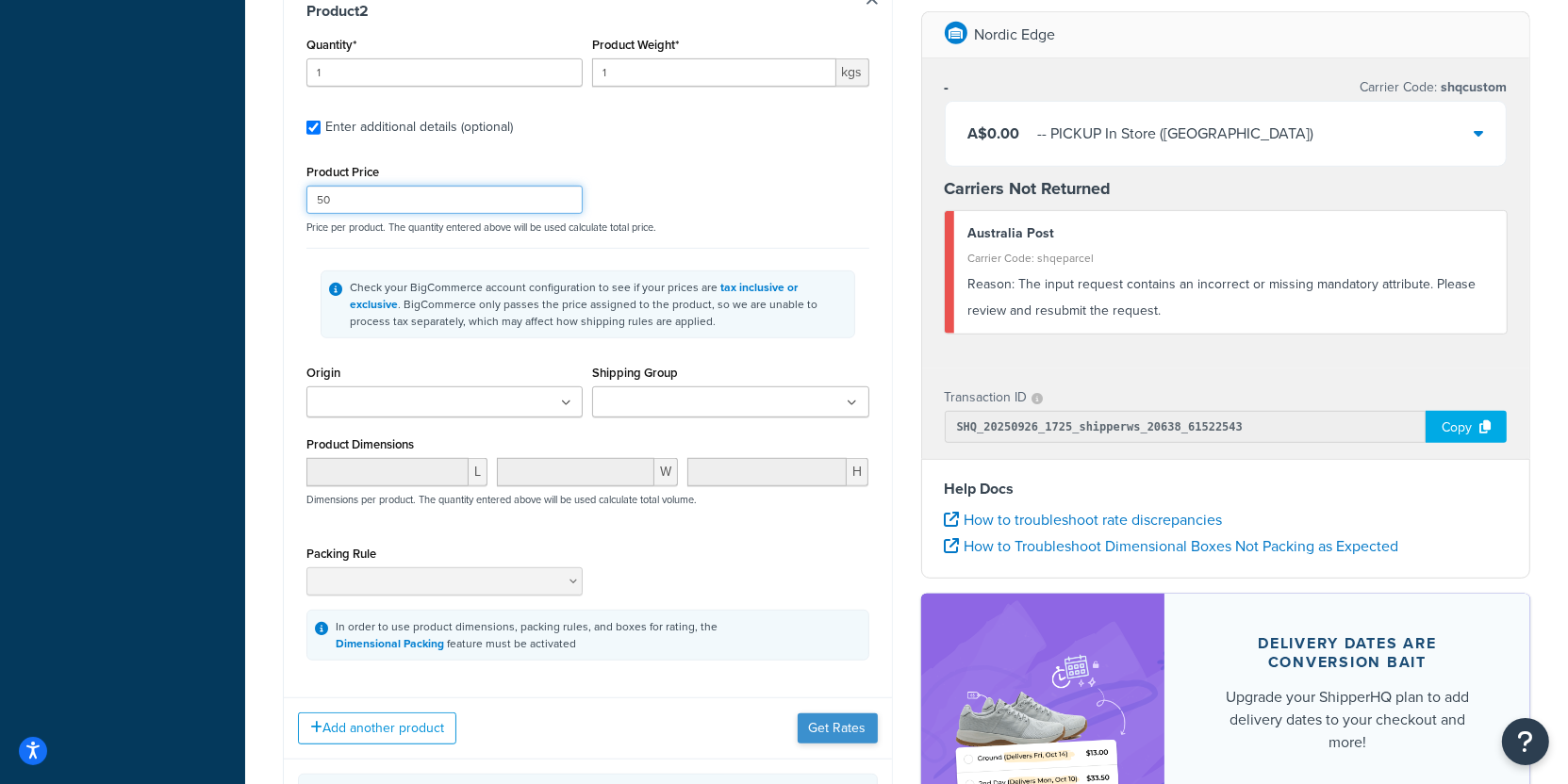
type input "50"
click at [845, 731] on button "Get Rates" at bounding box center [838, 729] width 80 height 31
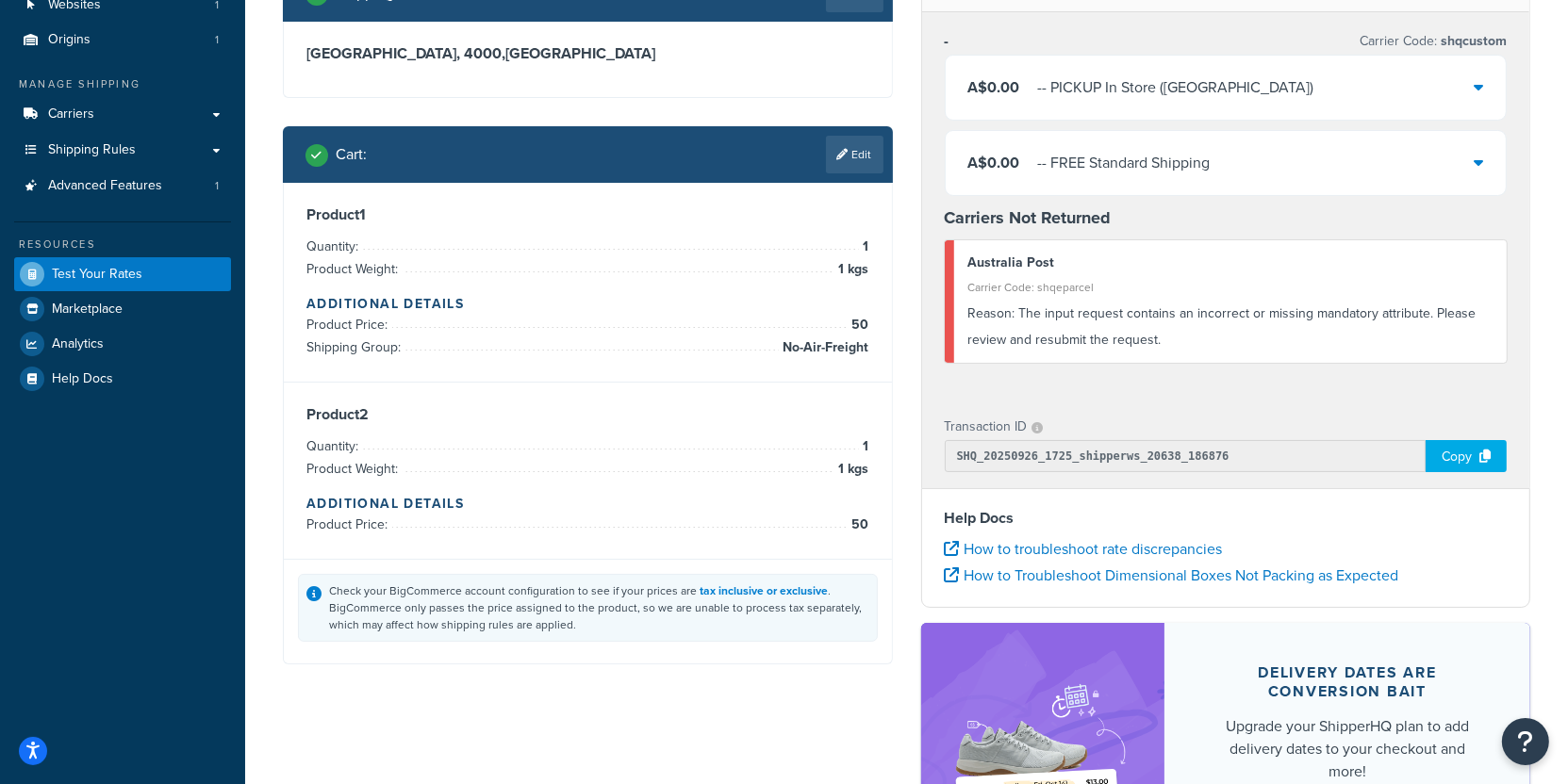
scroll to position [115, 0]
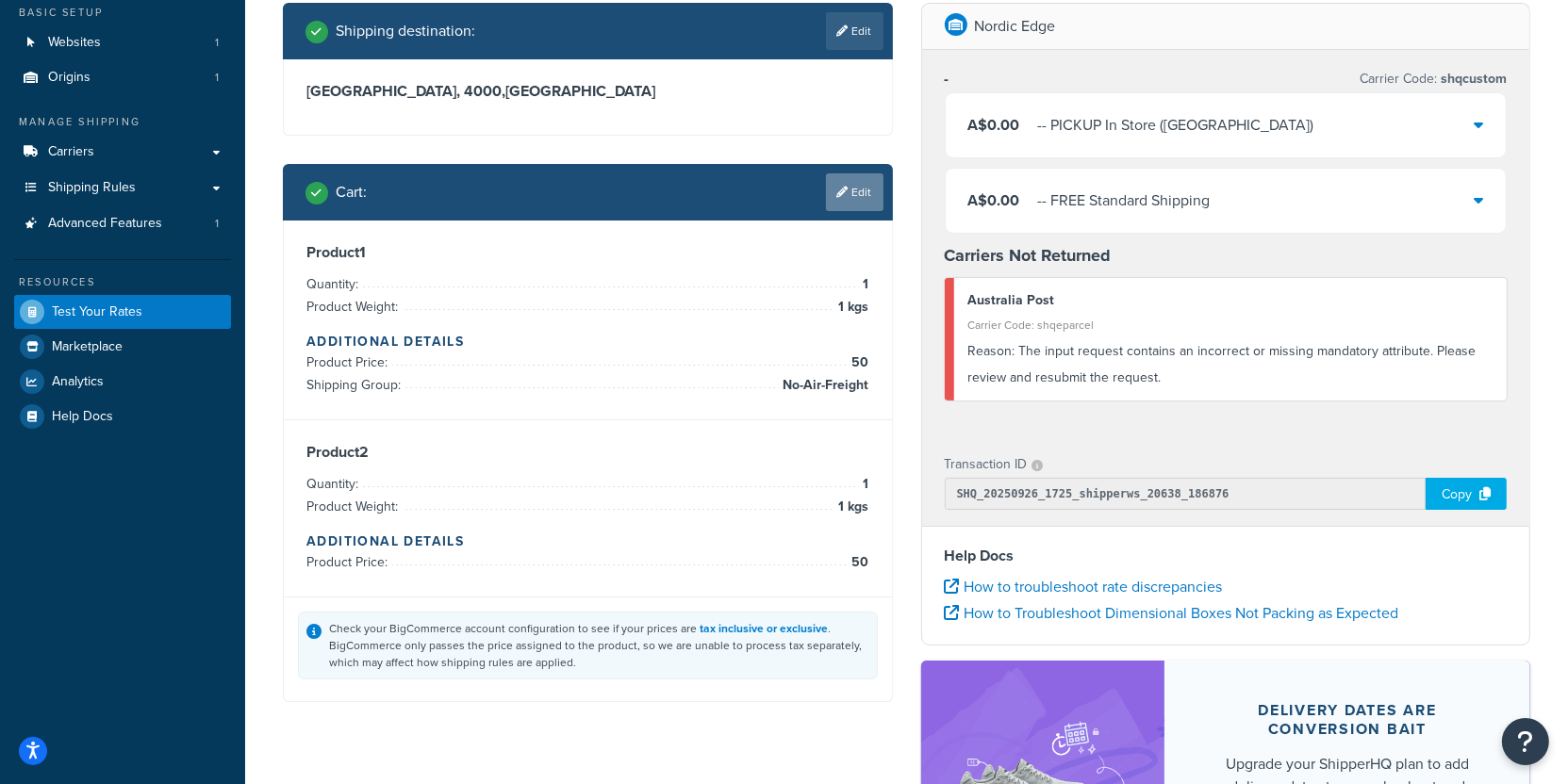
click at [869, 187] on link "Edit" at bounding box center [855, 192] width 57 height 37
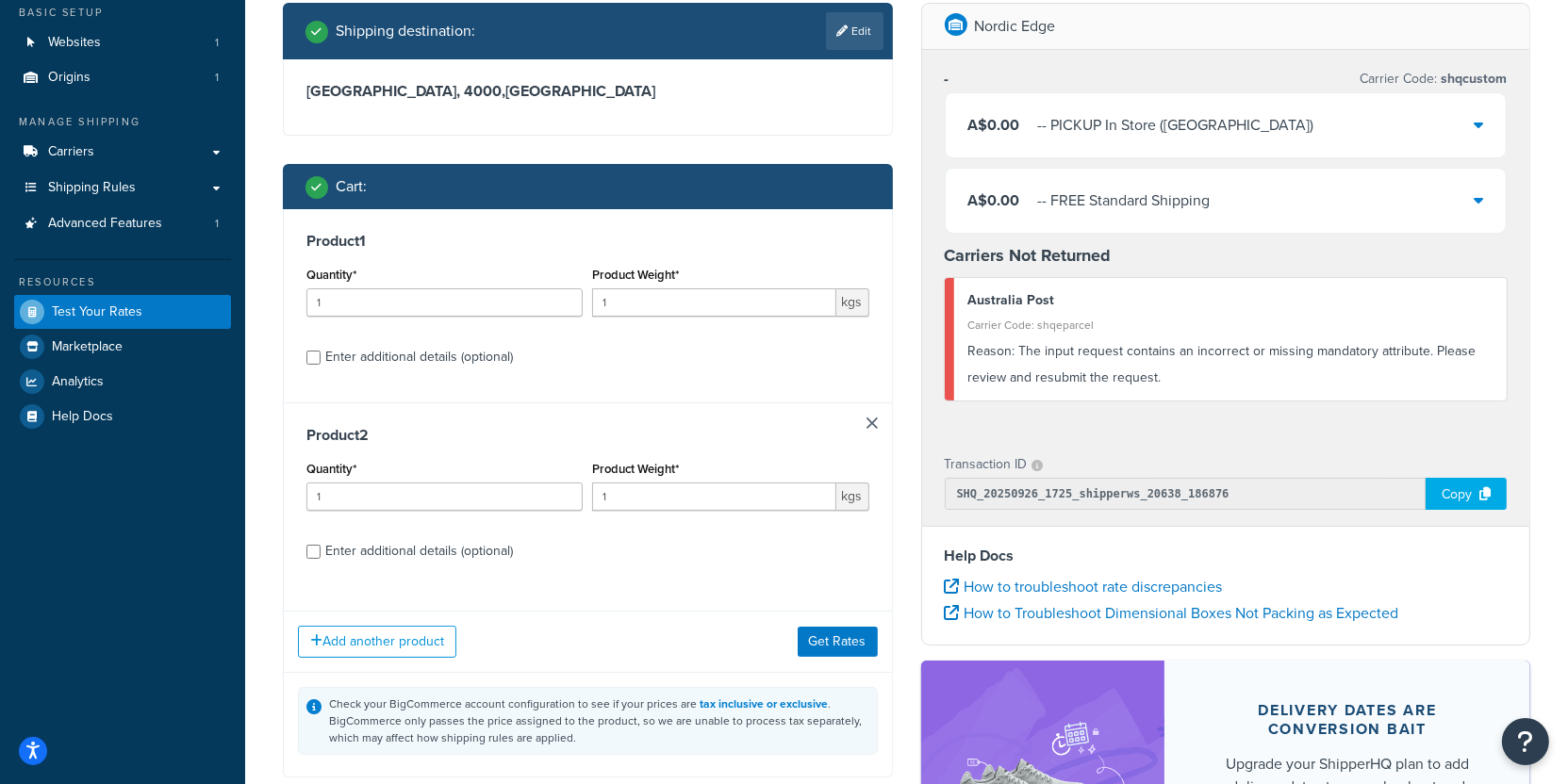
click at [452, 356] on div "Enter additional details (optional)" at bounding box center [419, 357] width 187 height 27
click at [321, 356] on input "Enter additional details (optional)" at bounding box center [313, 357] width 14 height 14
checkbox input "true"
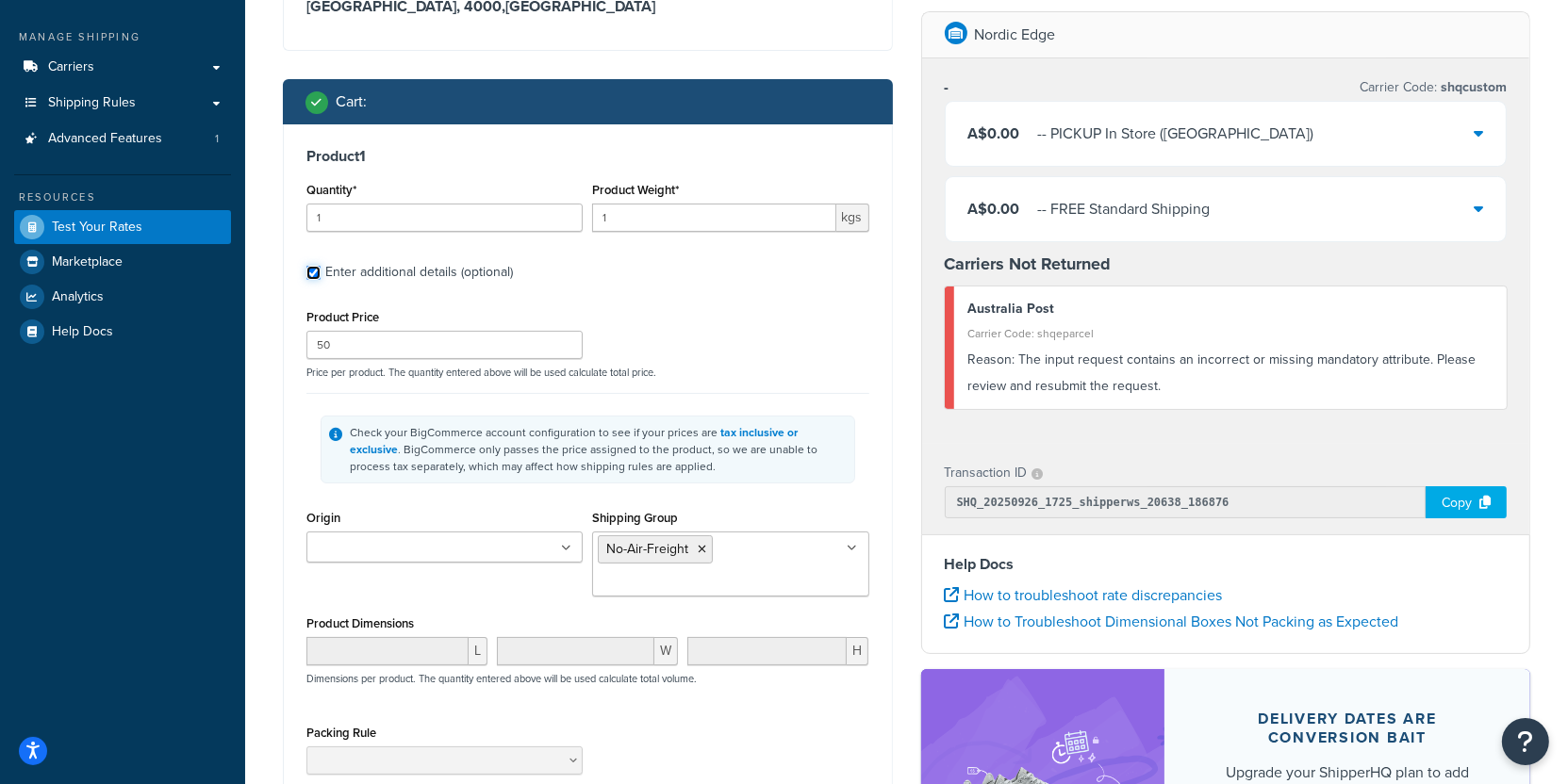
scroll to position [238, 0]
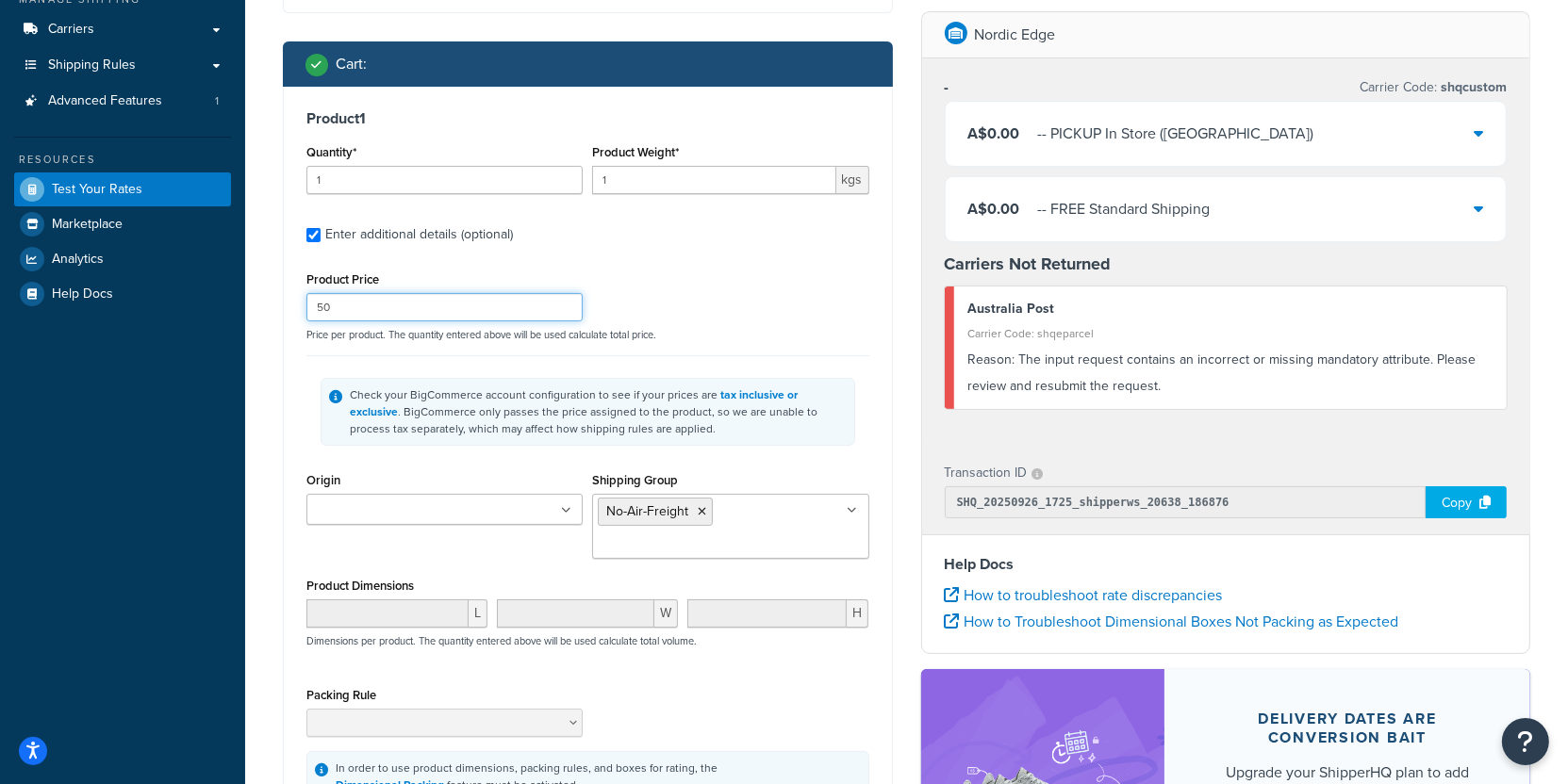
click at [454, 312] on input "50" at bounding box center [444, 307] width 276 height 29
type input "5"
type input "1"
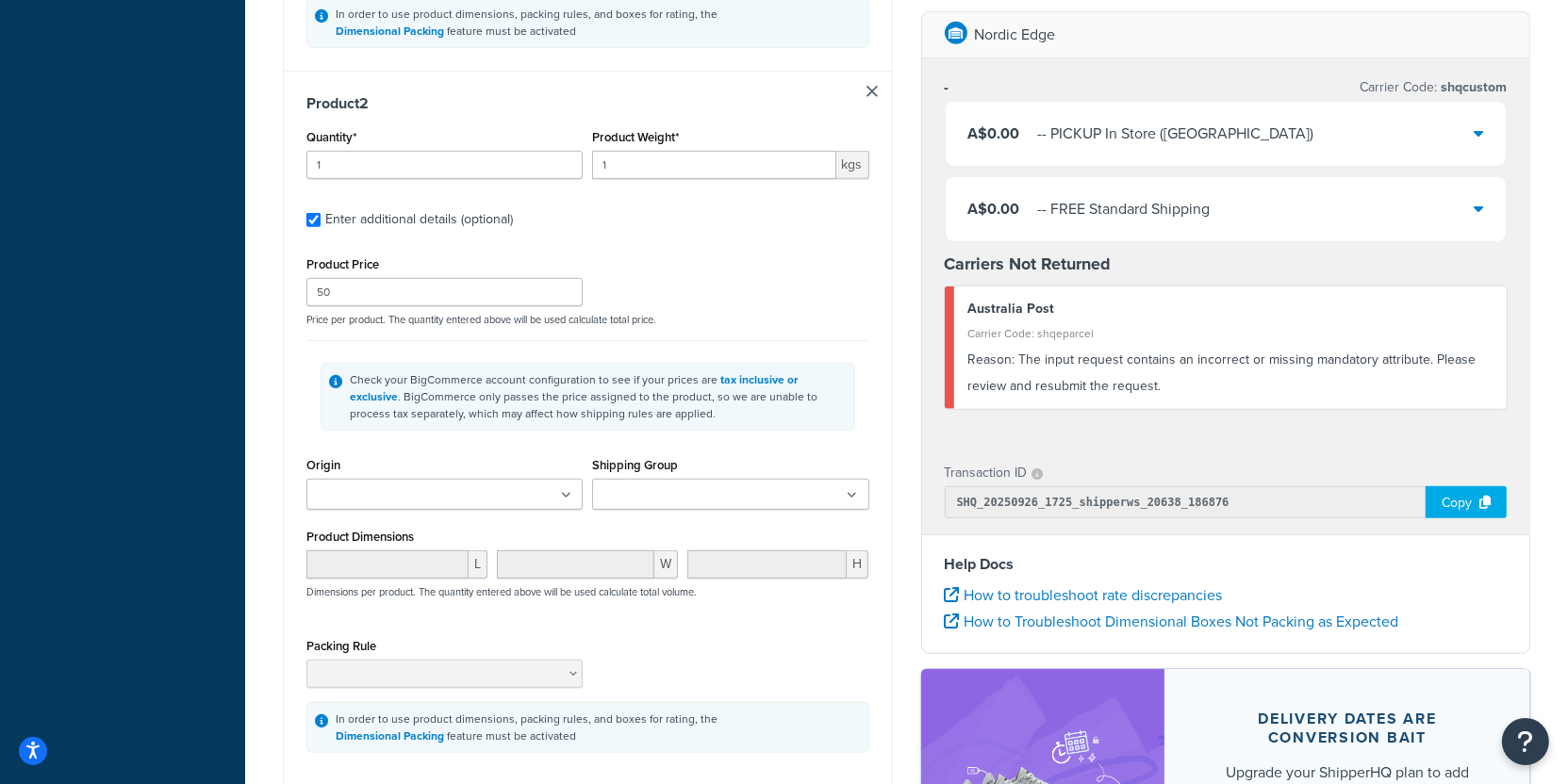
scroll to position [1138, 0]
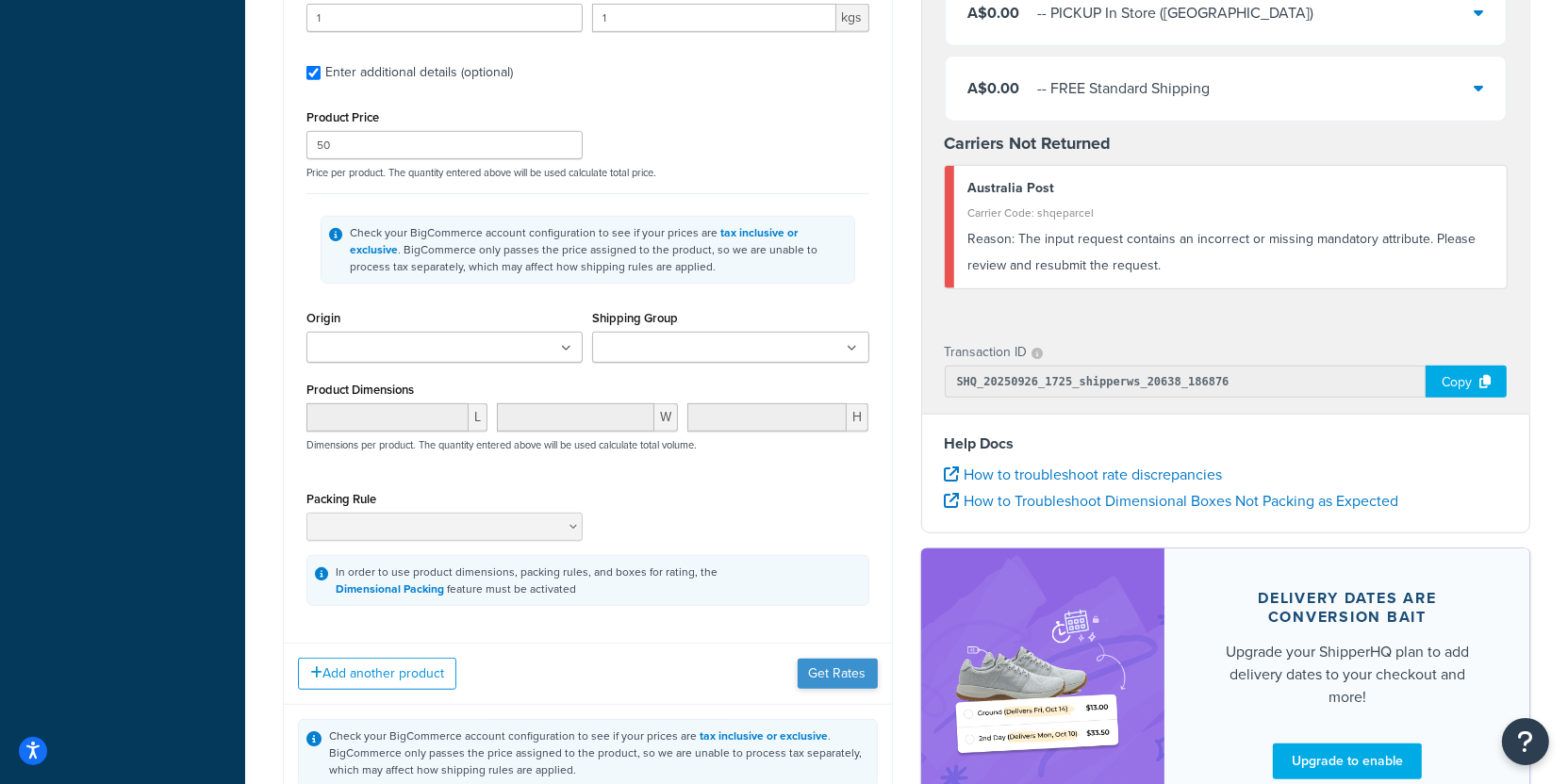
type input "48"
click at [851, 672] on button "Get Rates" at bounding box center [838, 674] width 80 height 31
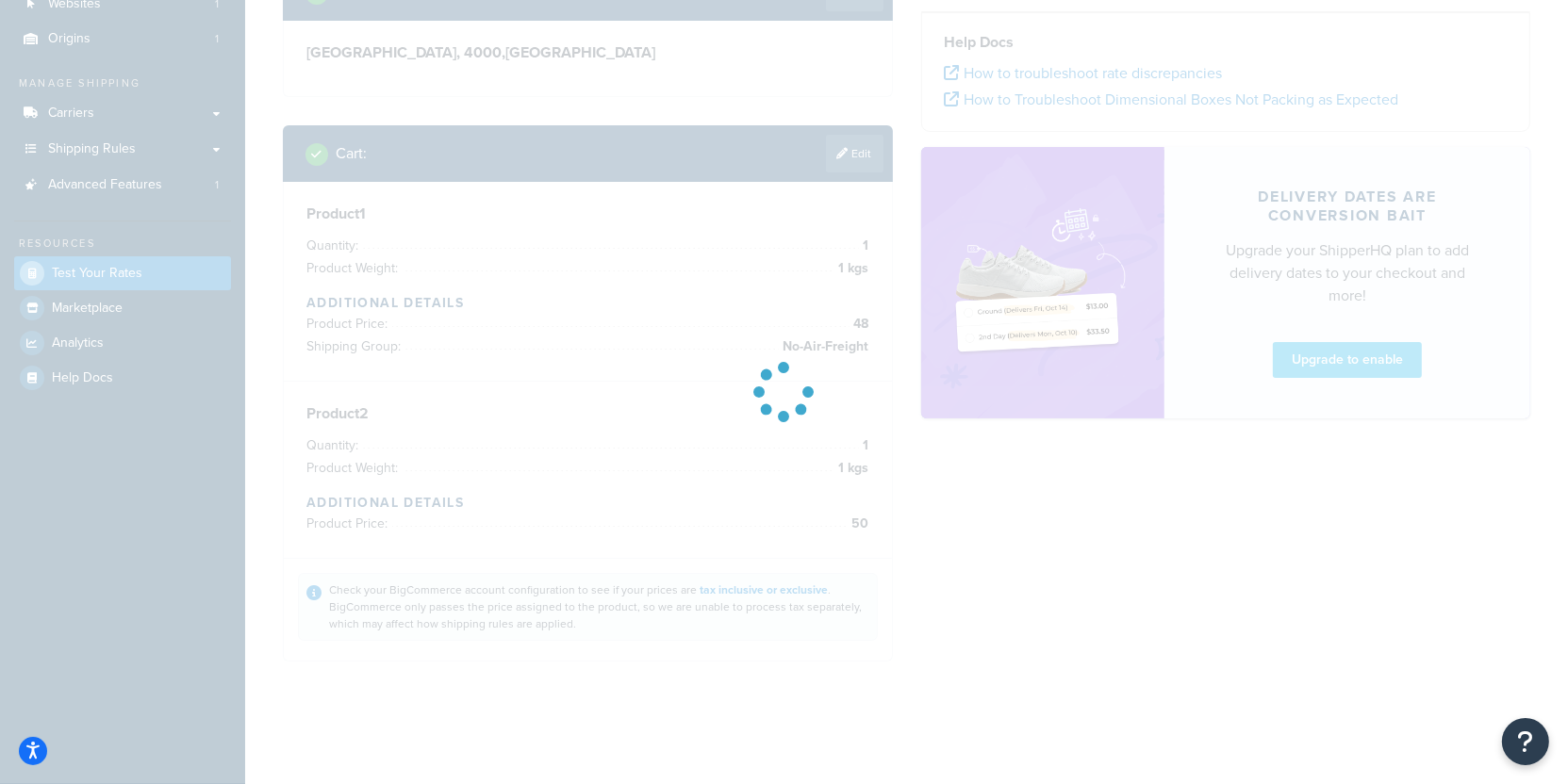
scroll to position [153, 0]
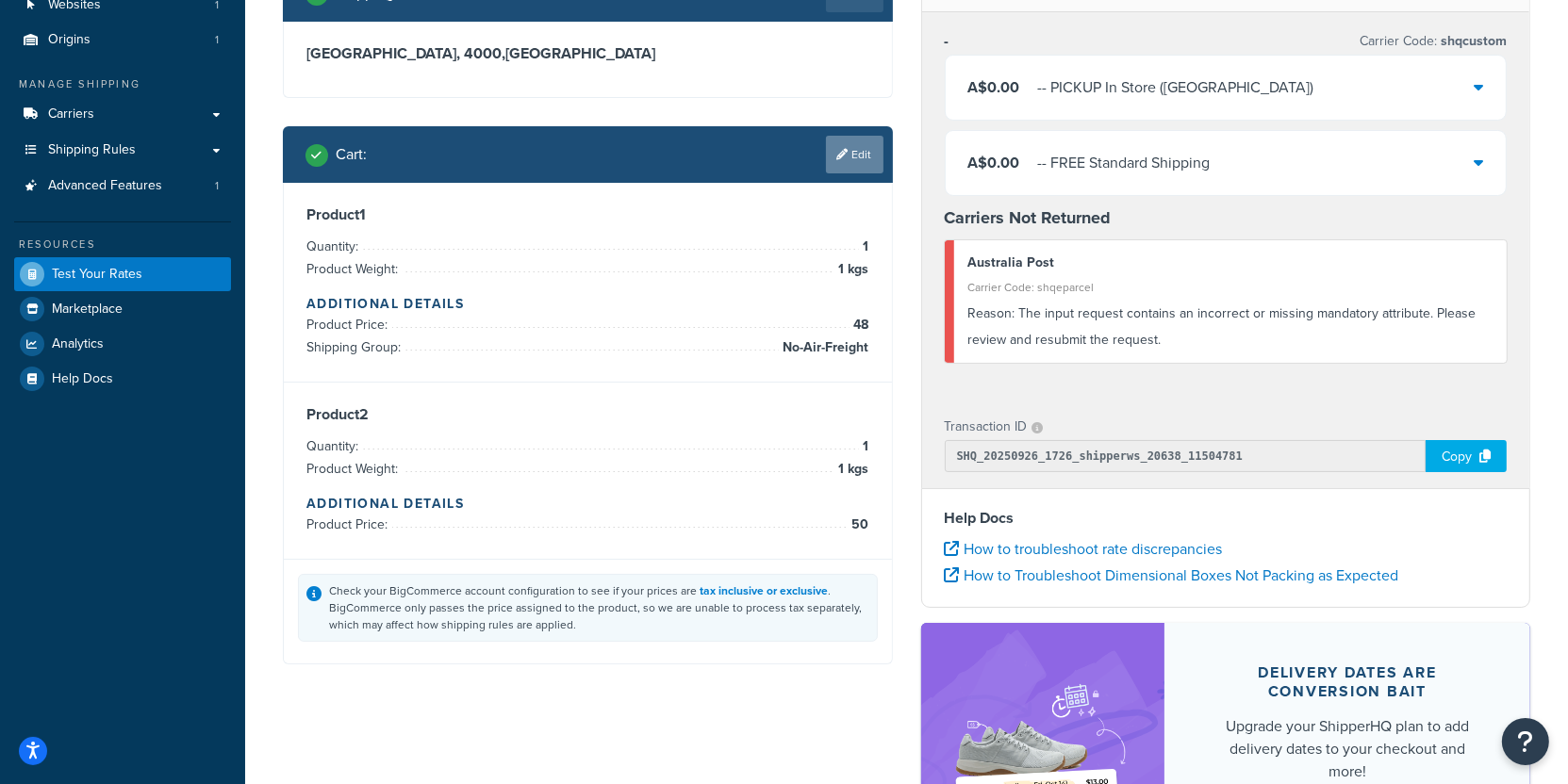
click at [847, 168] on link "Edit" at bounding box center [855, 154] width 57 height 37
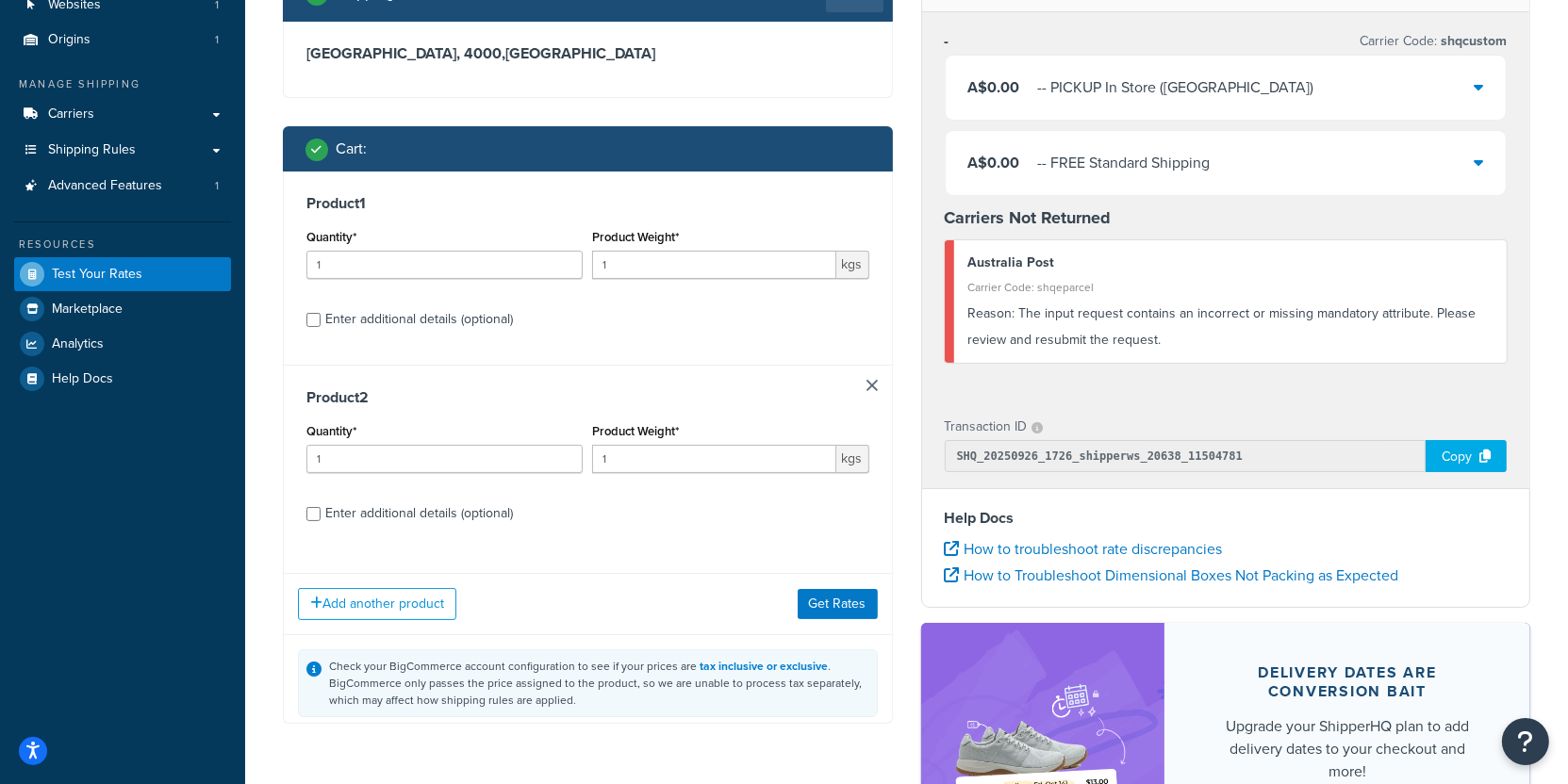
click at [417, 310] on div "Enter additional details (optional)" at bounding box center [419, 320] width 187 height 27
click at [321, 313] on input "Enter additional details (optional)" at bounding box center [313, 320] width 14 height 14
checkbox input "true"
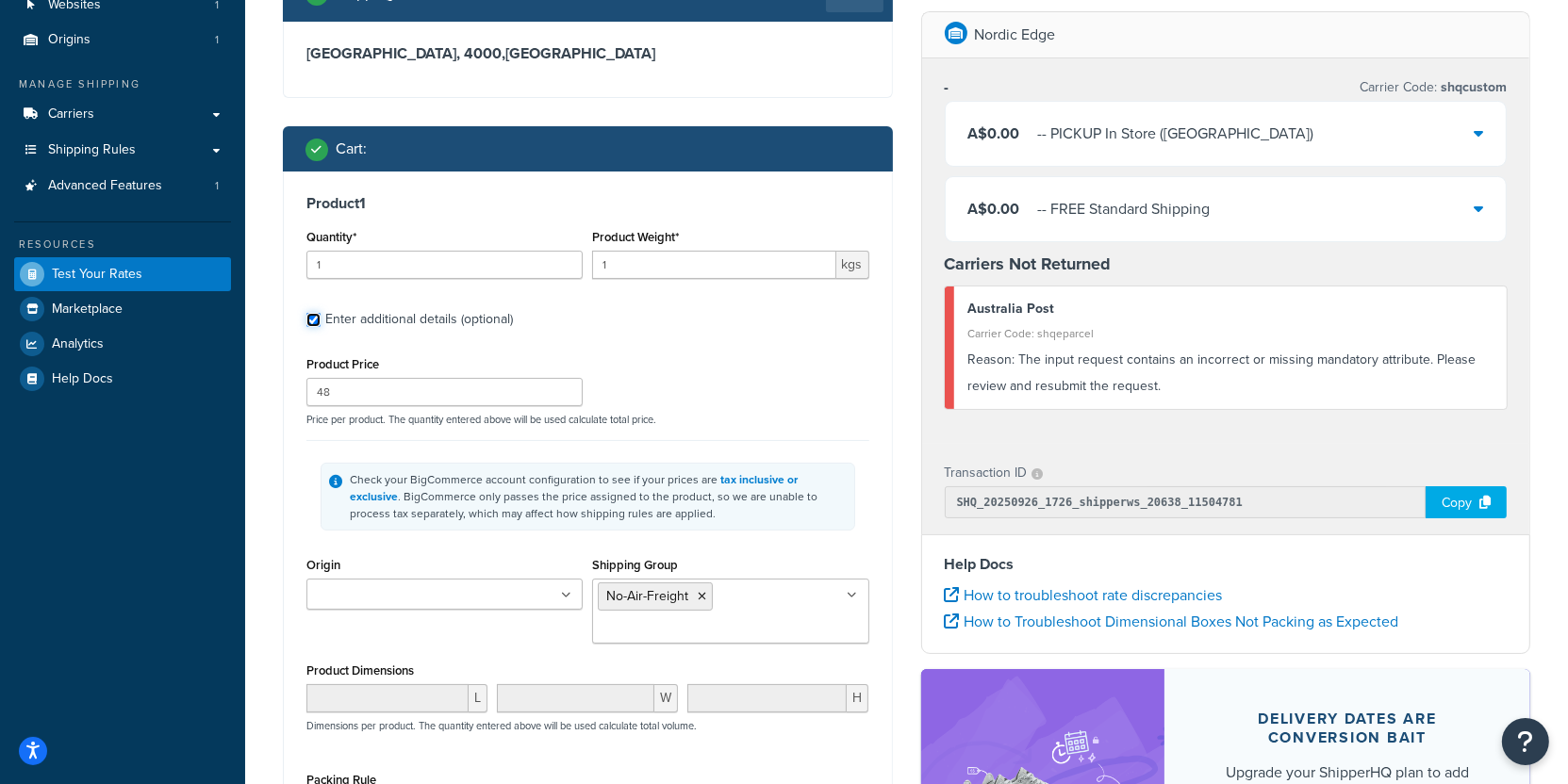
checkbox input "true"
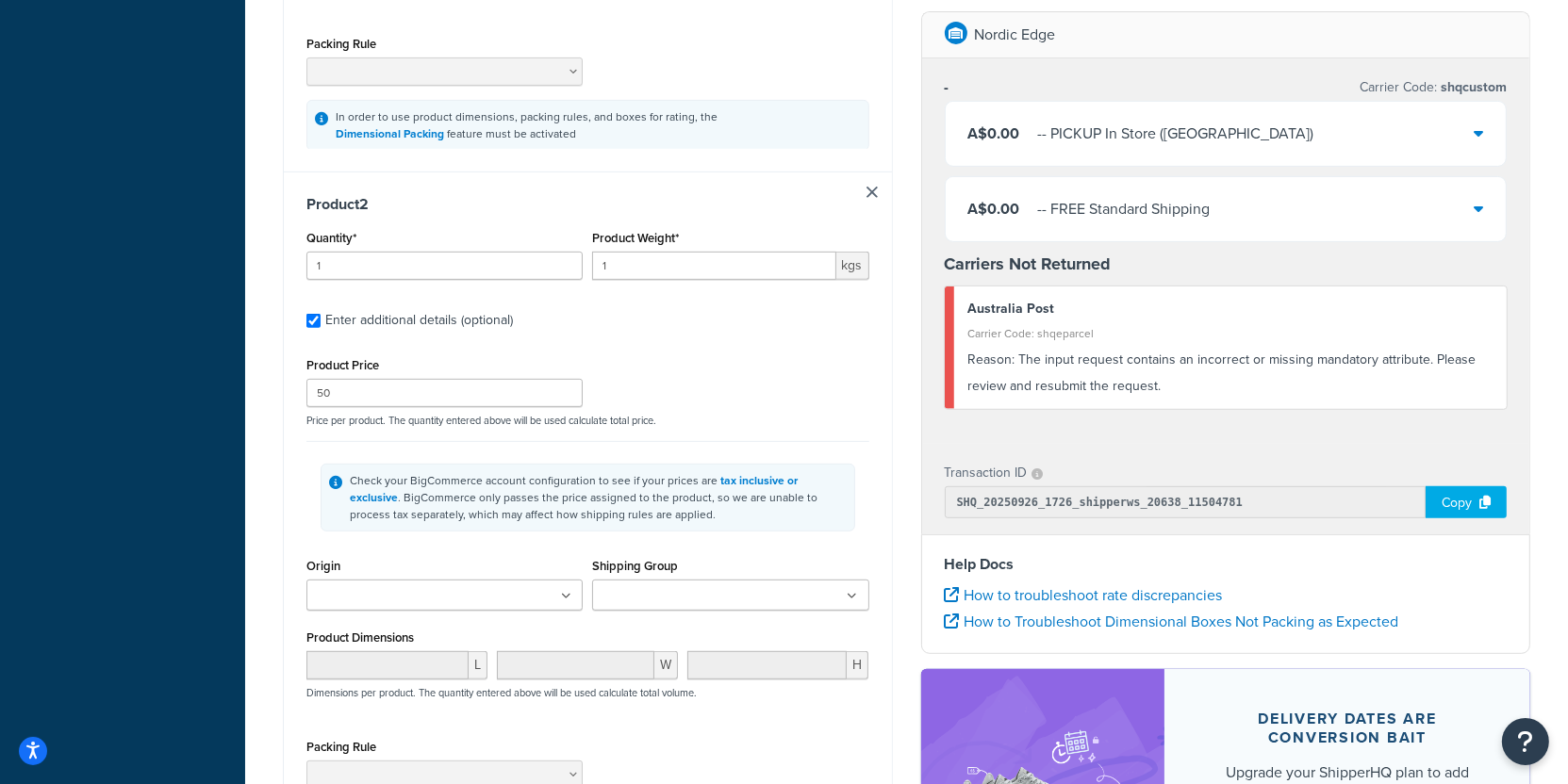
scroll to position [899, 0]
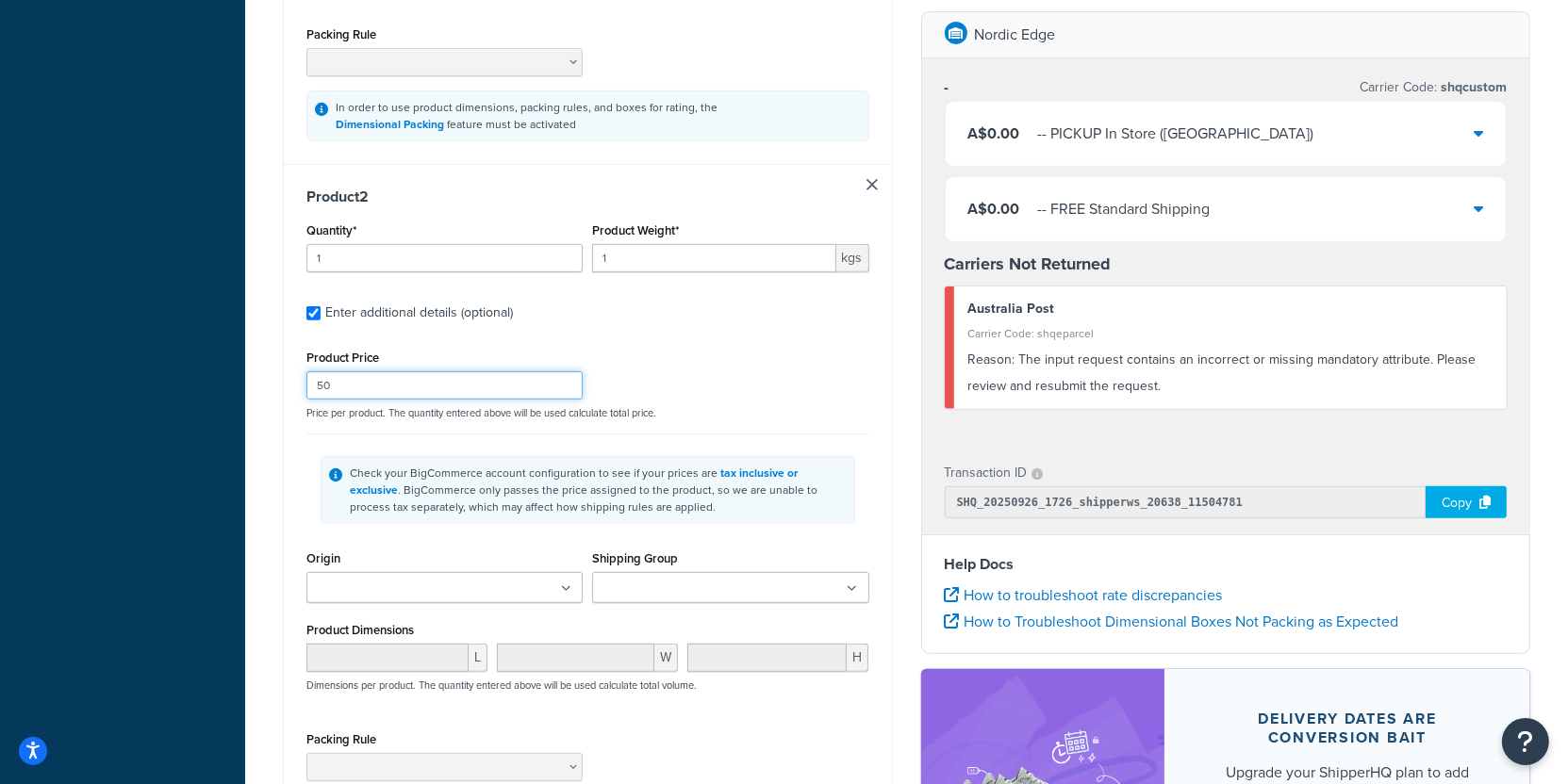
click at [417, 394] on input "50" at bounding box center [444, 386] width 276 height 29
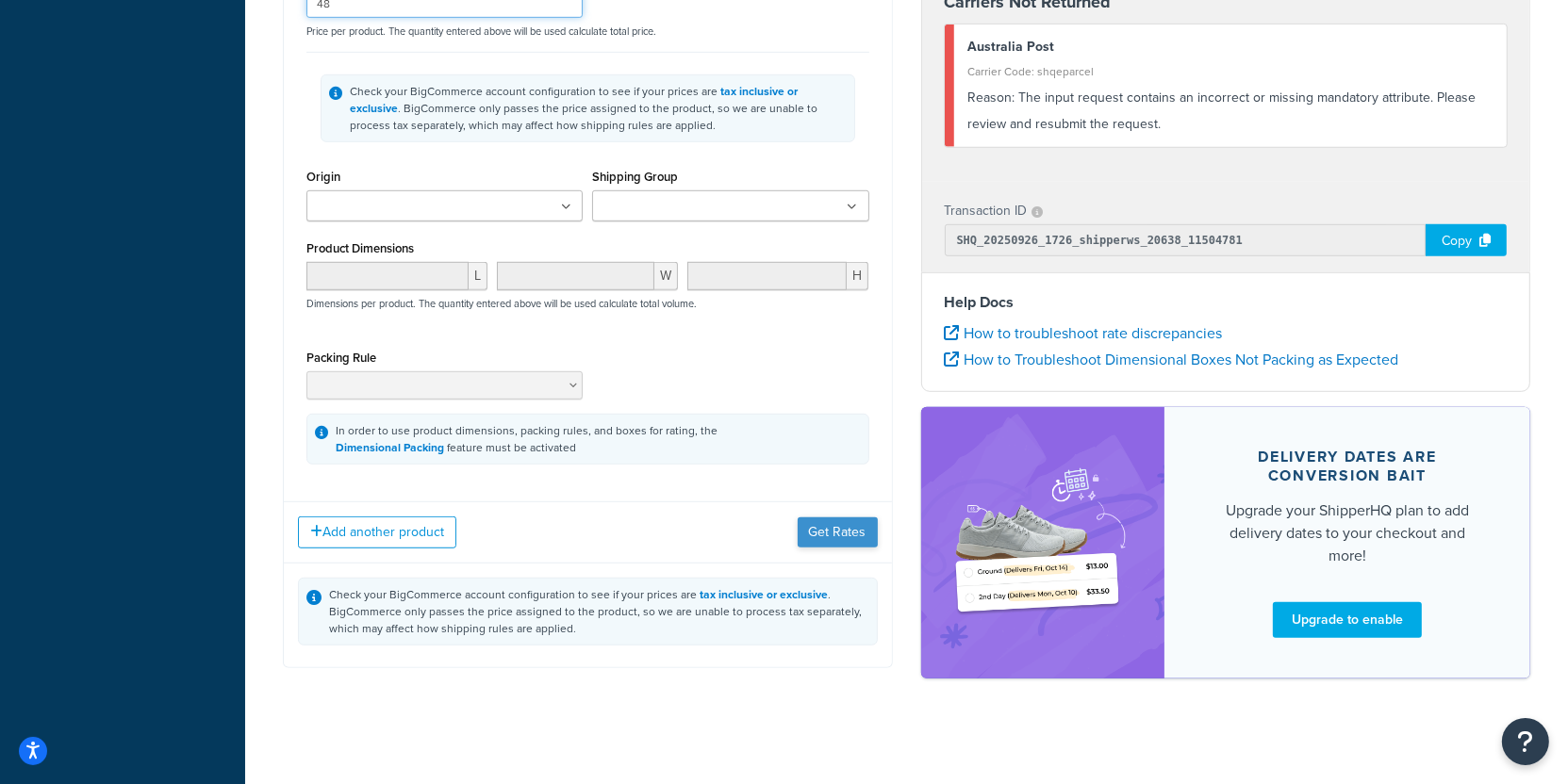
type input "48"
click at [852, 527] on button "Get Rates" at bounding box center [838, 533] width 80 height 31
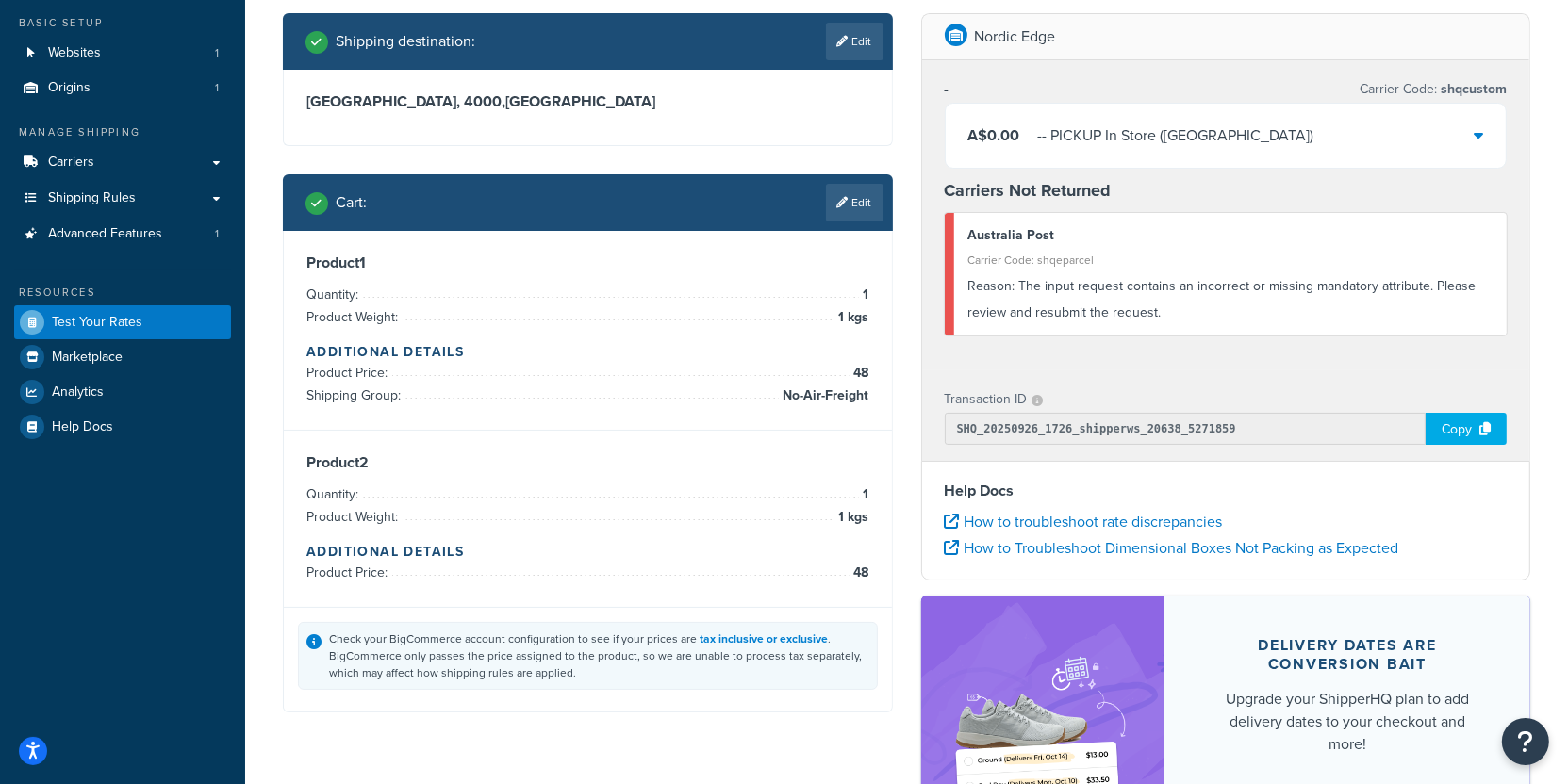
scroll to position [103, 0]
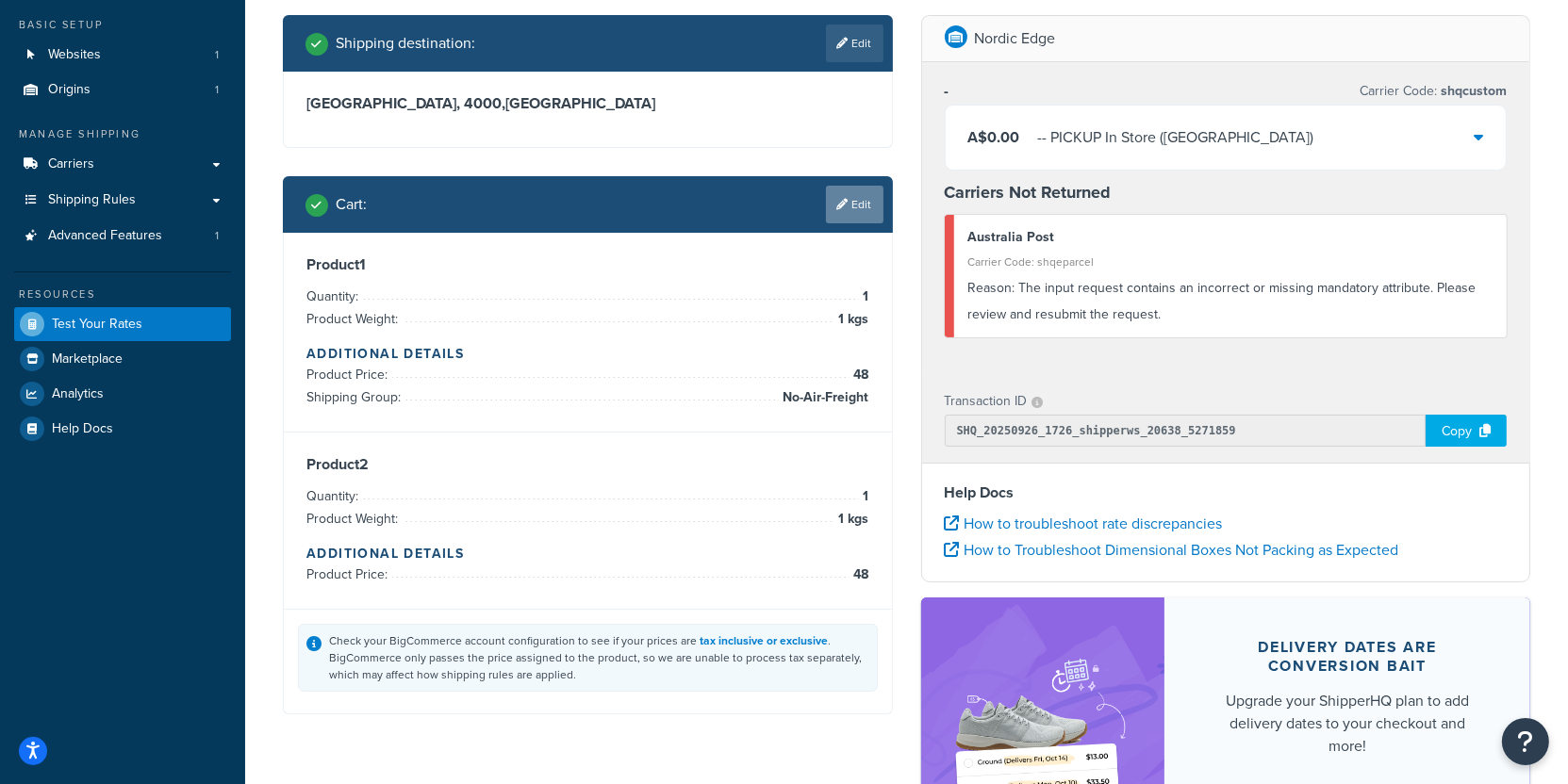
click at [854, 207] on link "Edit" at bounding box center [855, 203] width 57 height 37
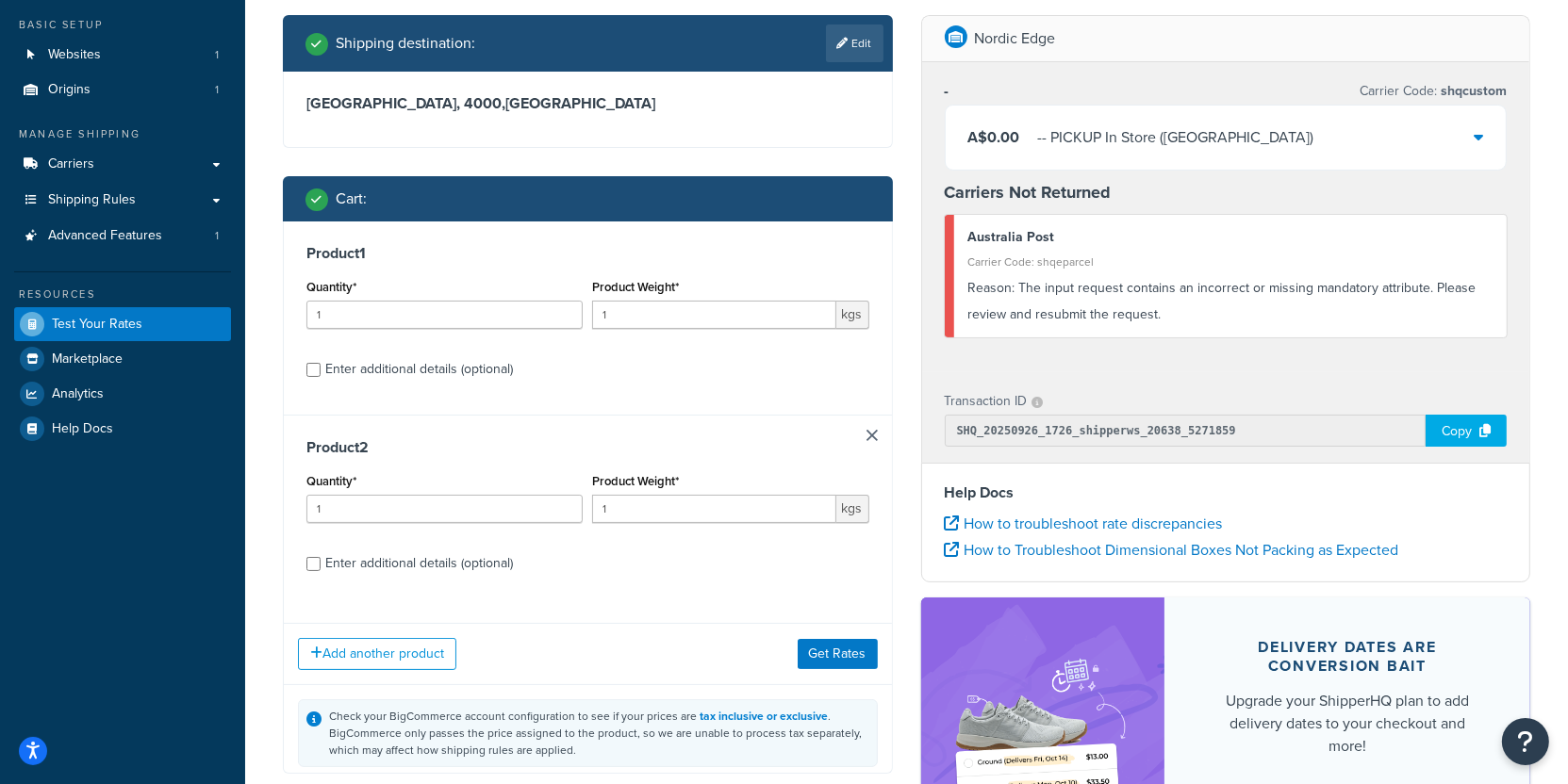
click at [472, 381] on div "Enter additional details (optional)" at bounding box center [419, 370] width 187 height 27
click at [321, 377] on input "Enter additional details (optional)" at bounding box center [313, 370] width 14 height 14
checkbox input "true"
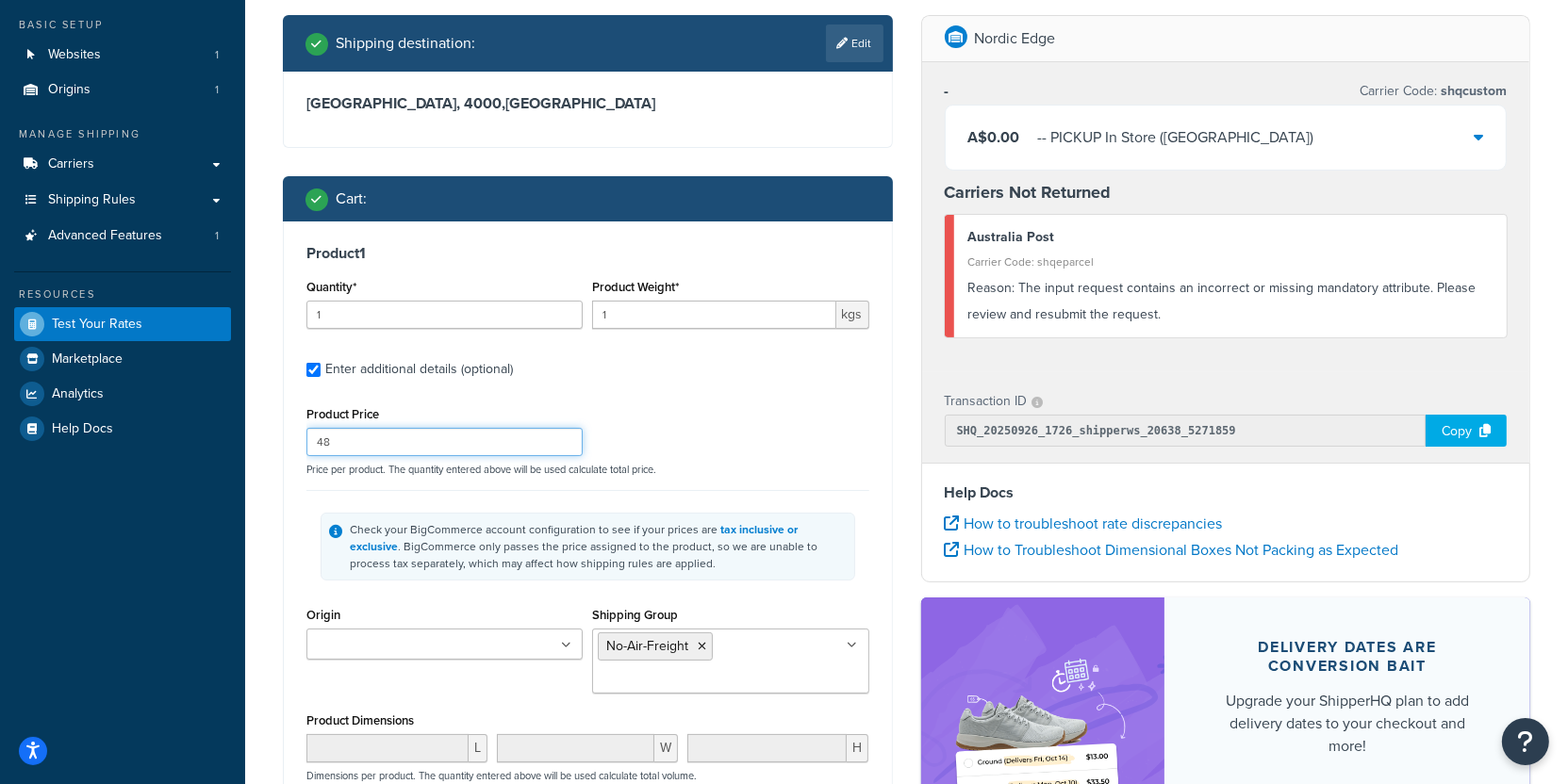
click at [407, 443] on input "48" at bounding box center [444, 442] width 276 height 29
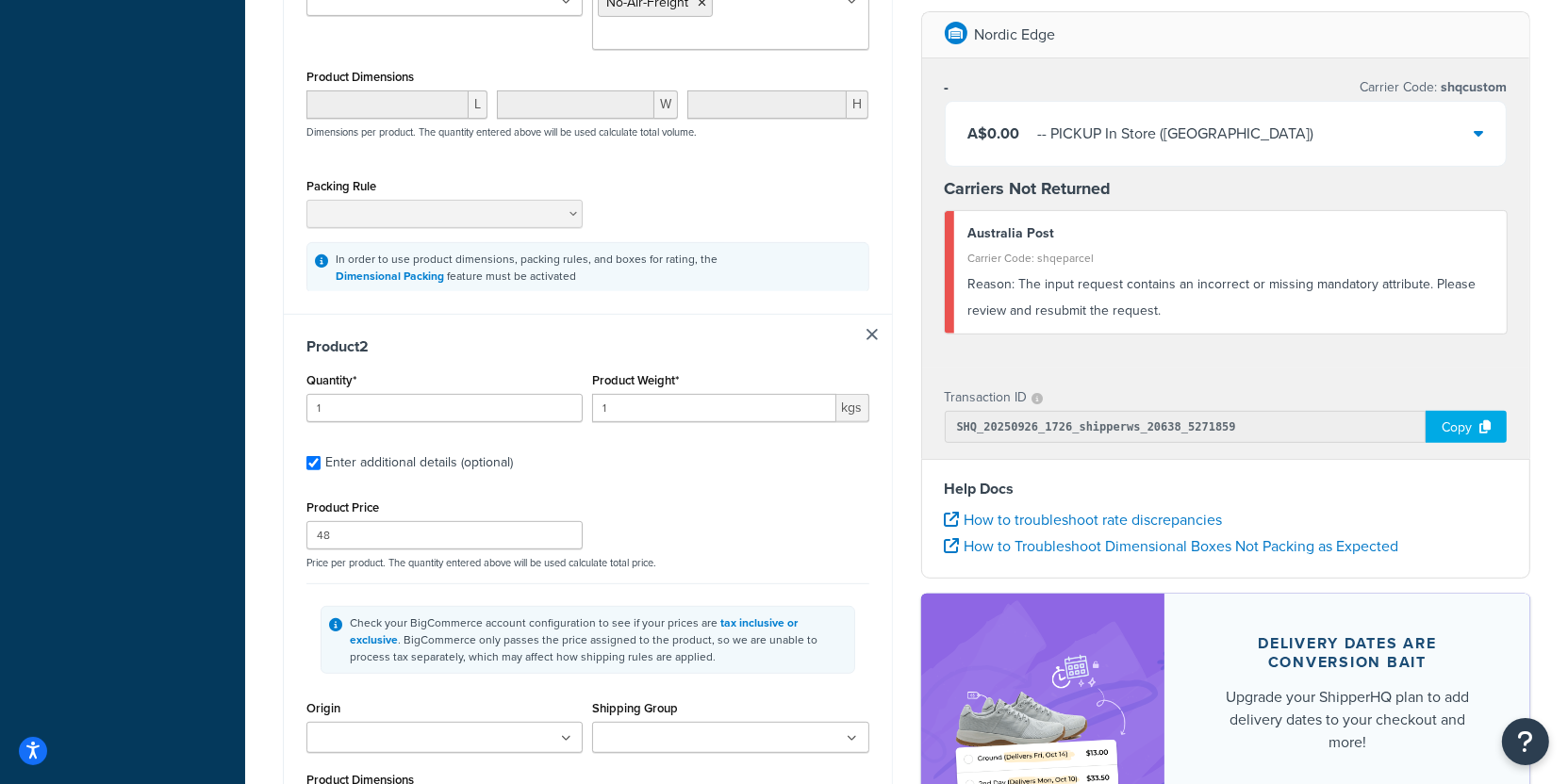
scroll to position [825, 0]
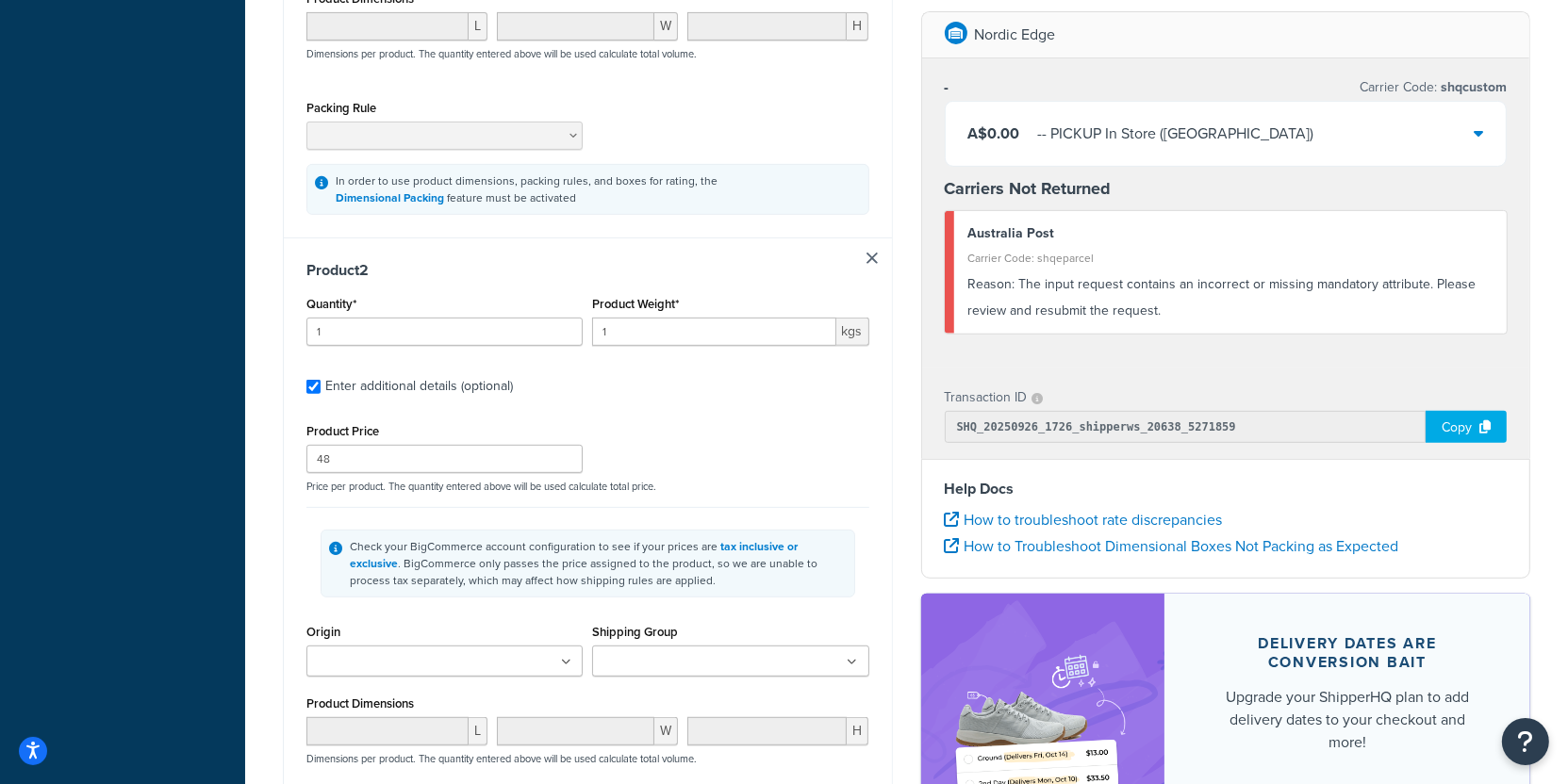
type input "47"
click at [401, 459] on input "48" at bounding box center [444, 459] width 276 height 29
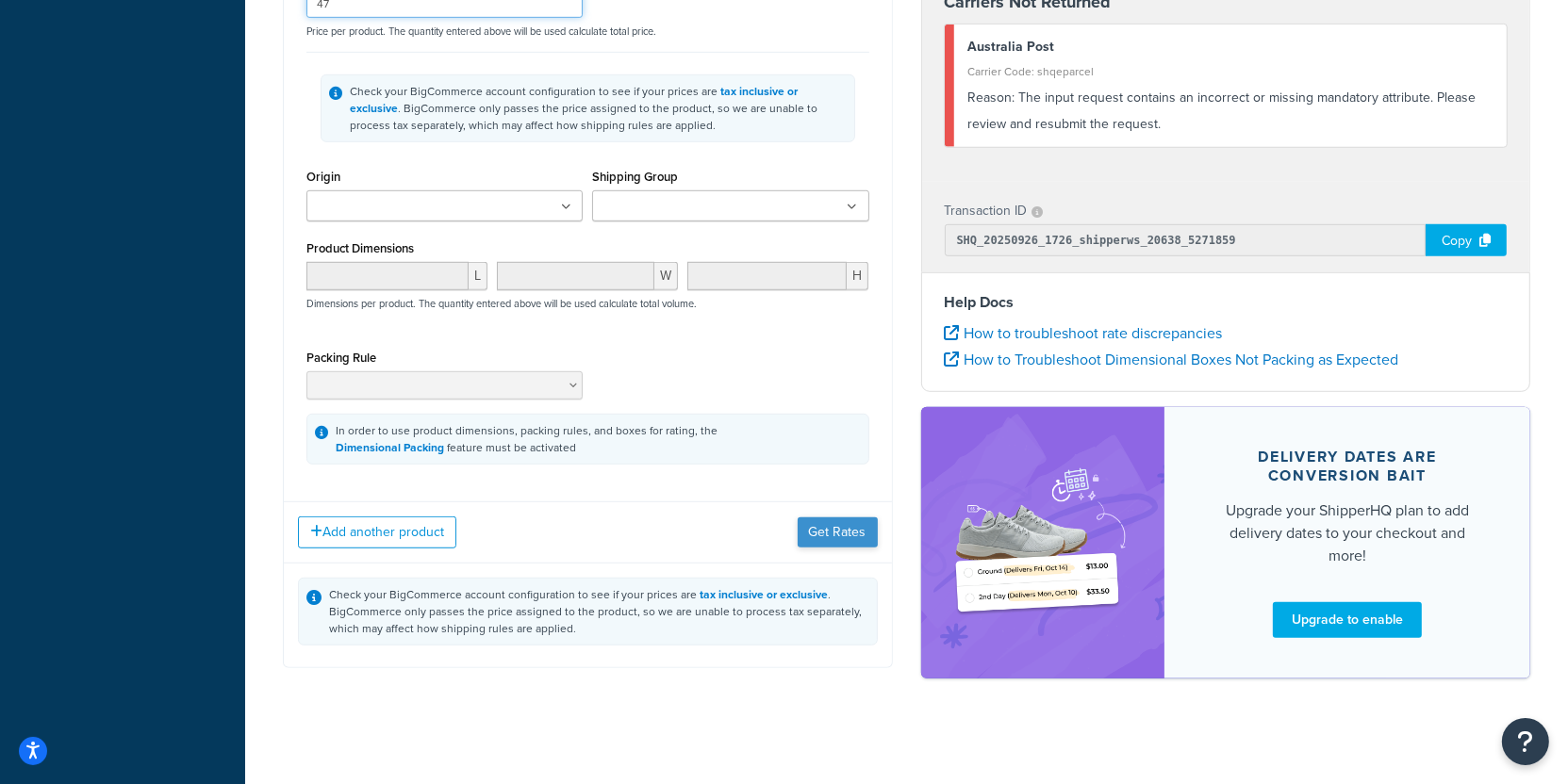
type input "47"
click at [856, 536] on button "Get Rates" at bounding box center [838, 533] width 80 height 31
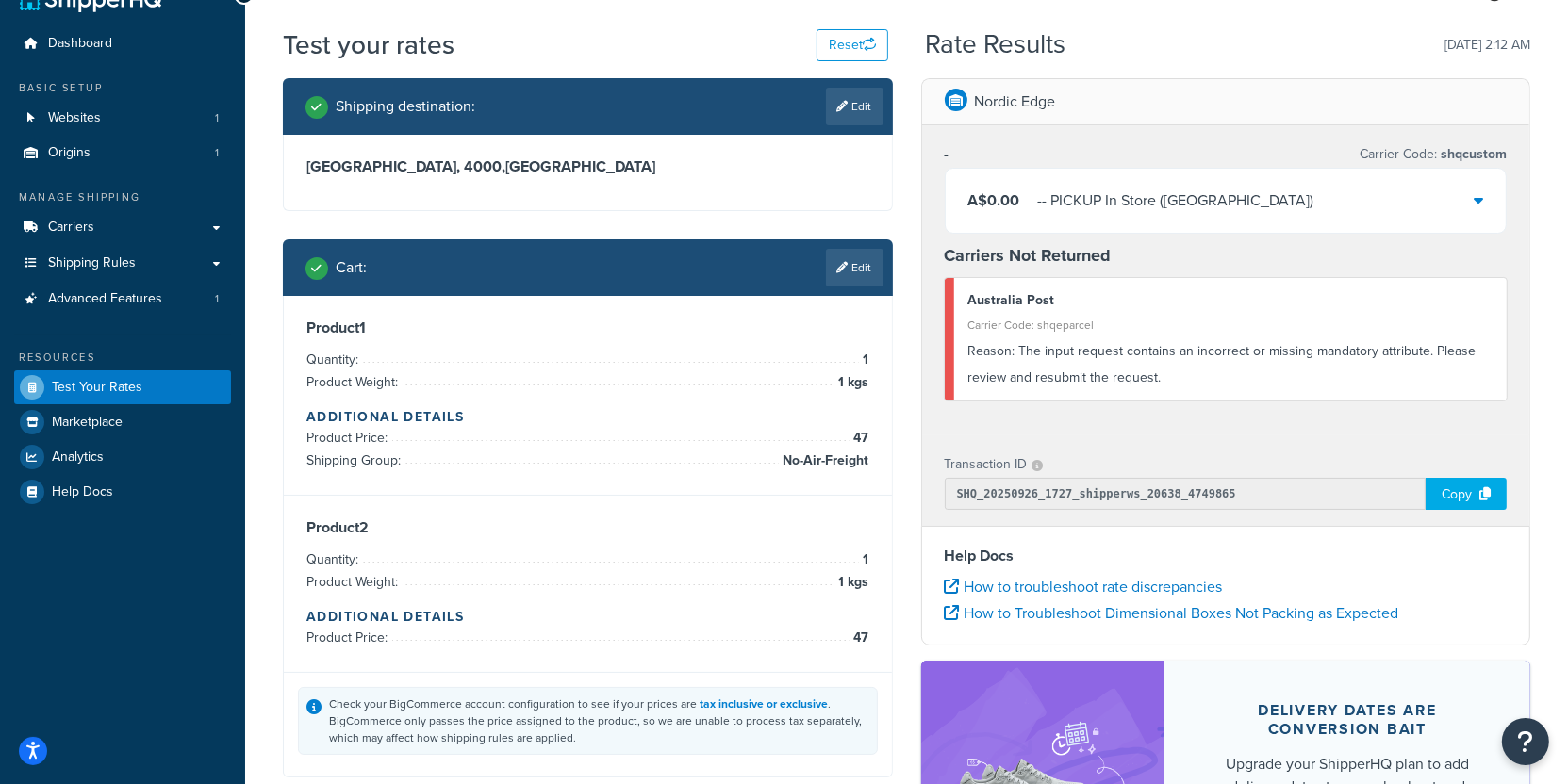
scroll to position [0, 0]
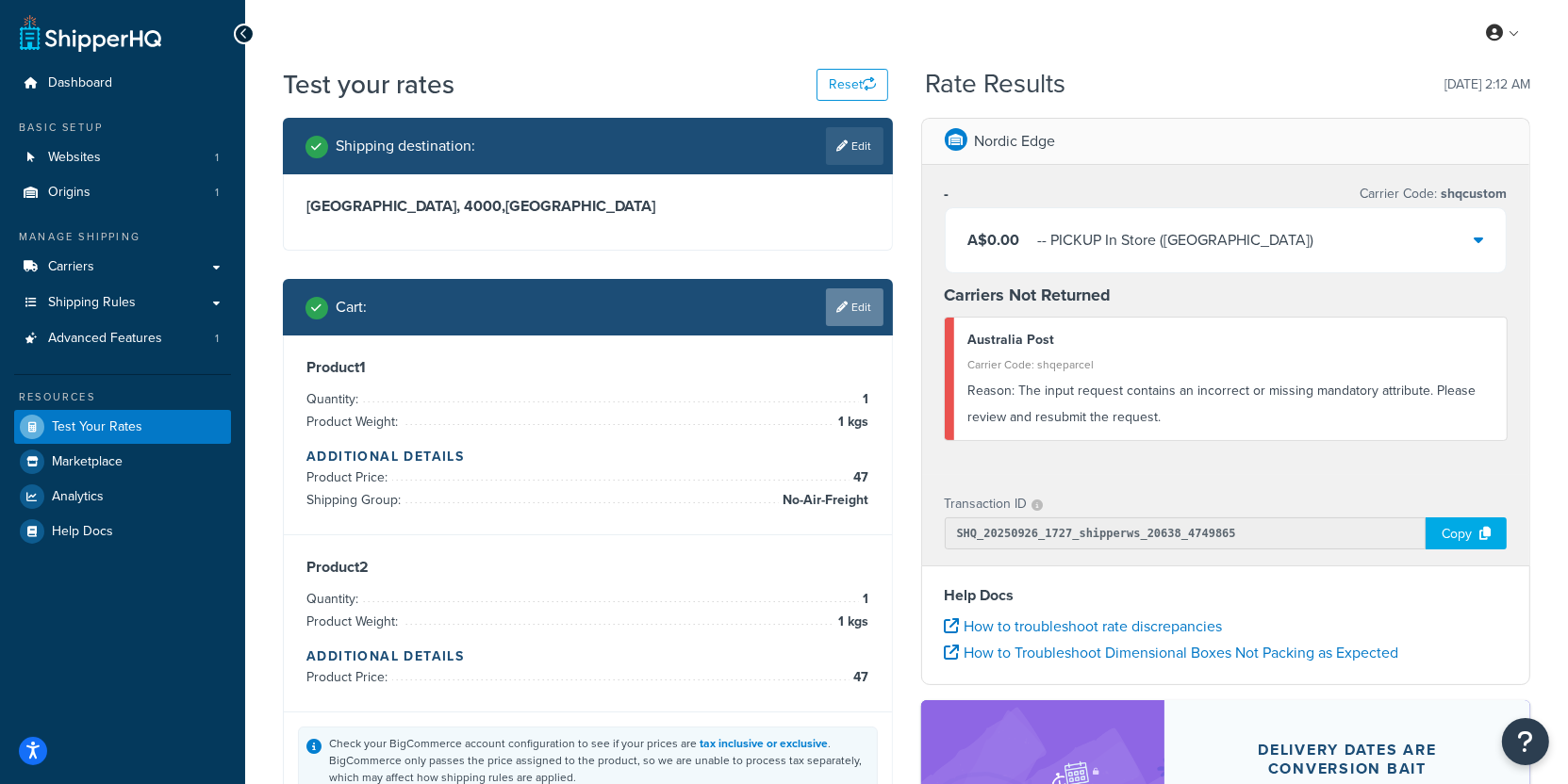
click at [854, 313] on link "Edit" at bounding box center [855, 307] width 57 height 37
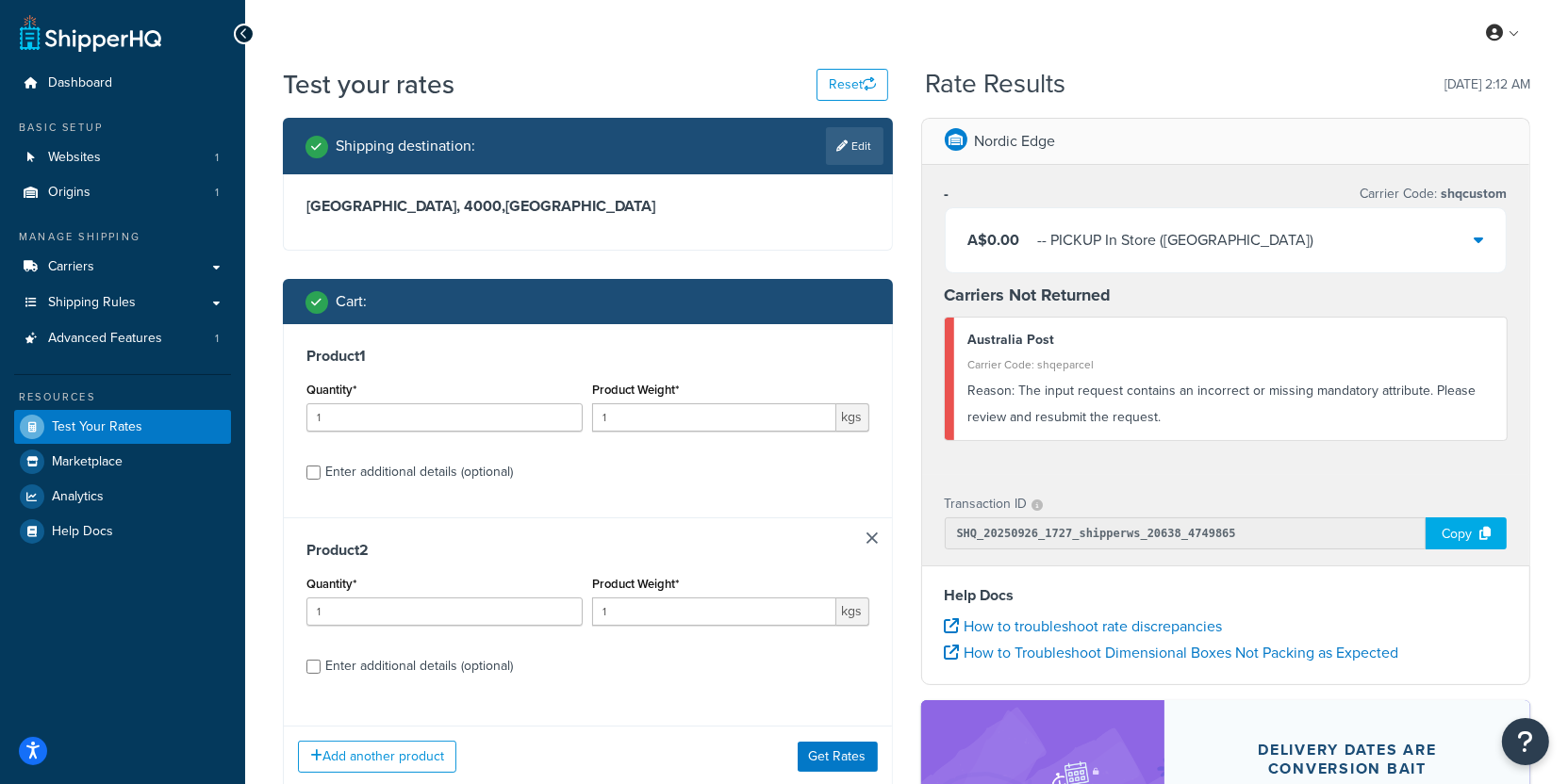
click at [465, 463] on div "Enter additional details (optional)" at bounding box center [419, 473] width 187 height 27
click at [321, 466] on input "Enter additional details (optional)" at bounding box center [313, 473] width 14 height 14
checkbox input "true"
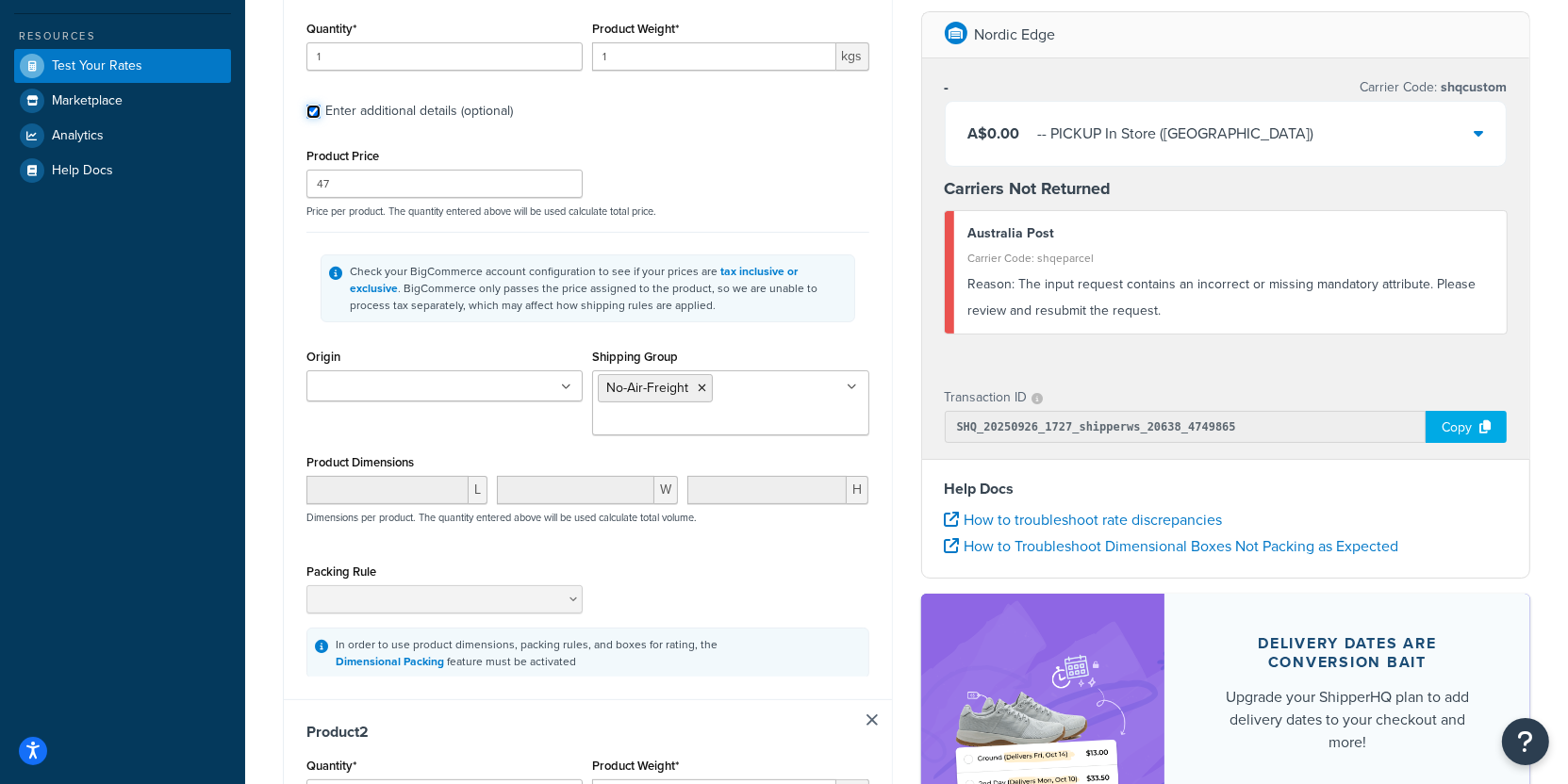
scroll to position [583, 0]
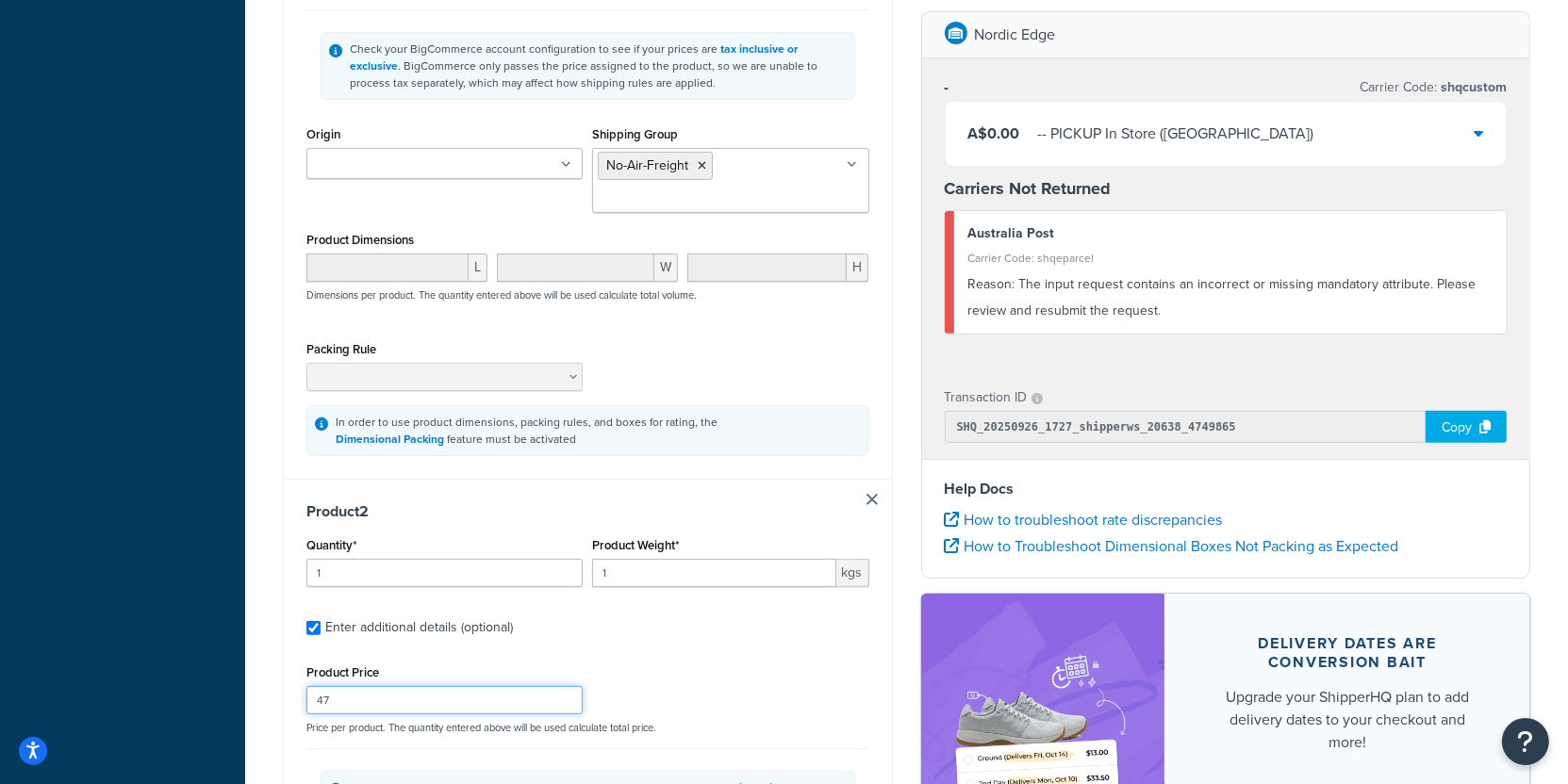
click at [457, 693] on input "47" at bounding box center [444, 701] width 276 height 29
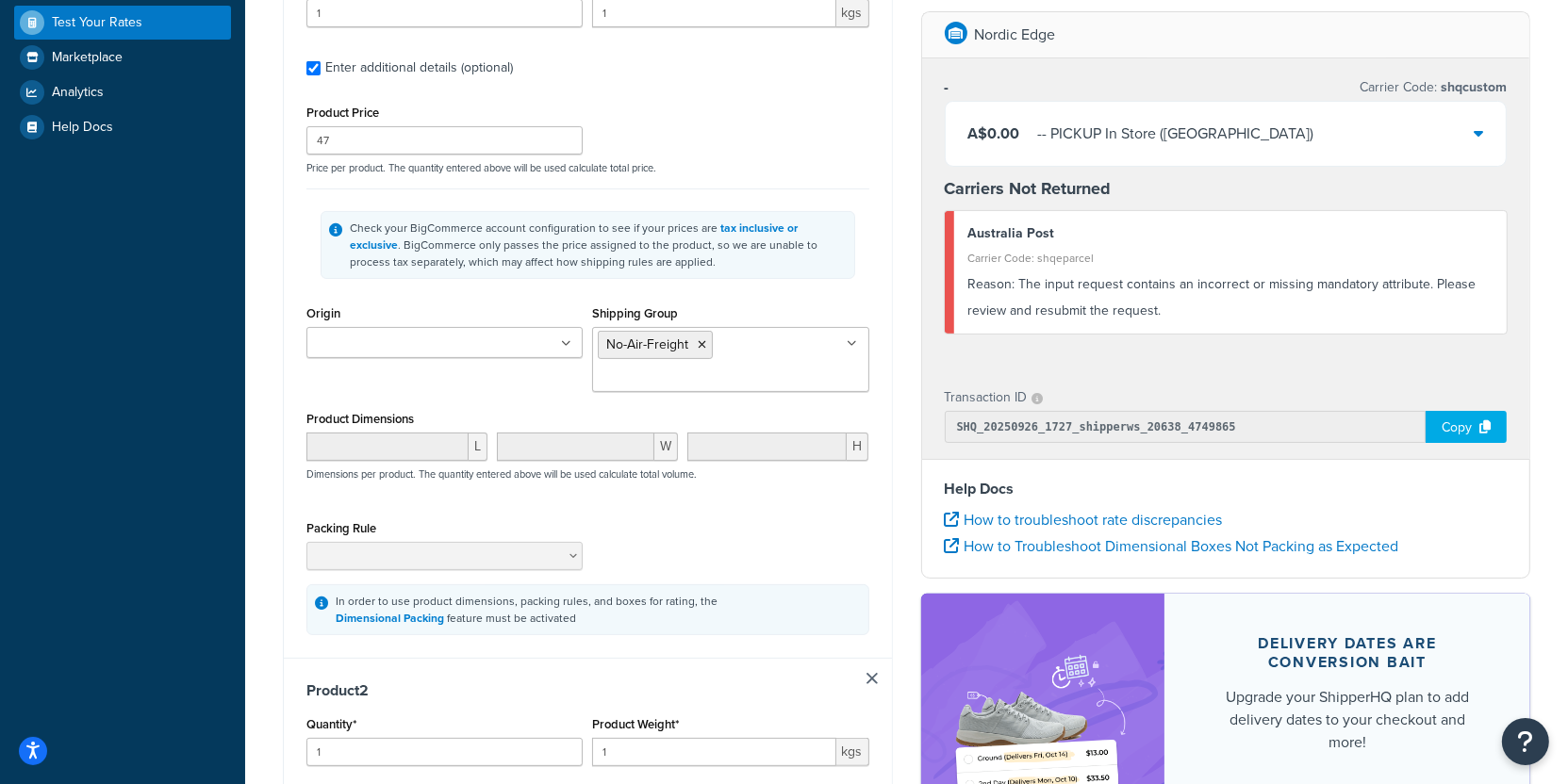
scroll to position [228, 0]
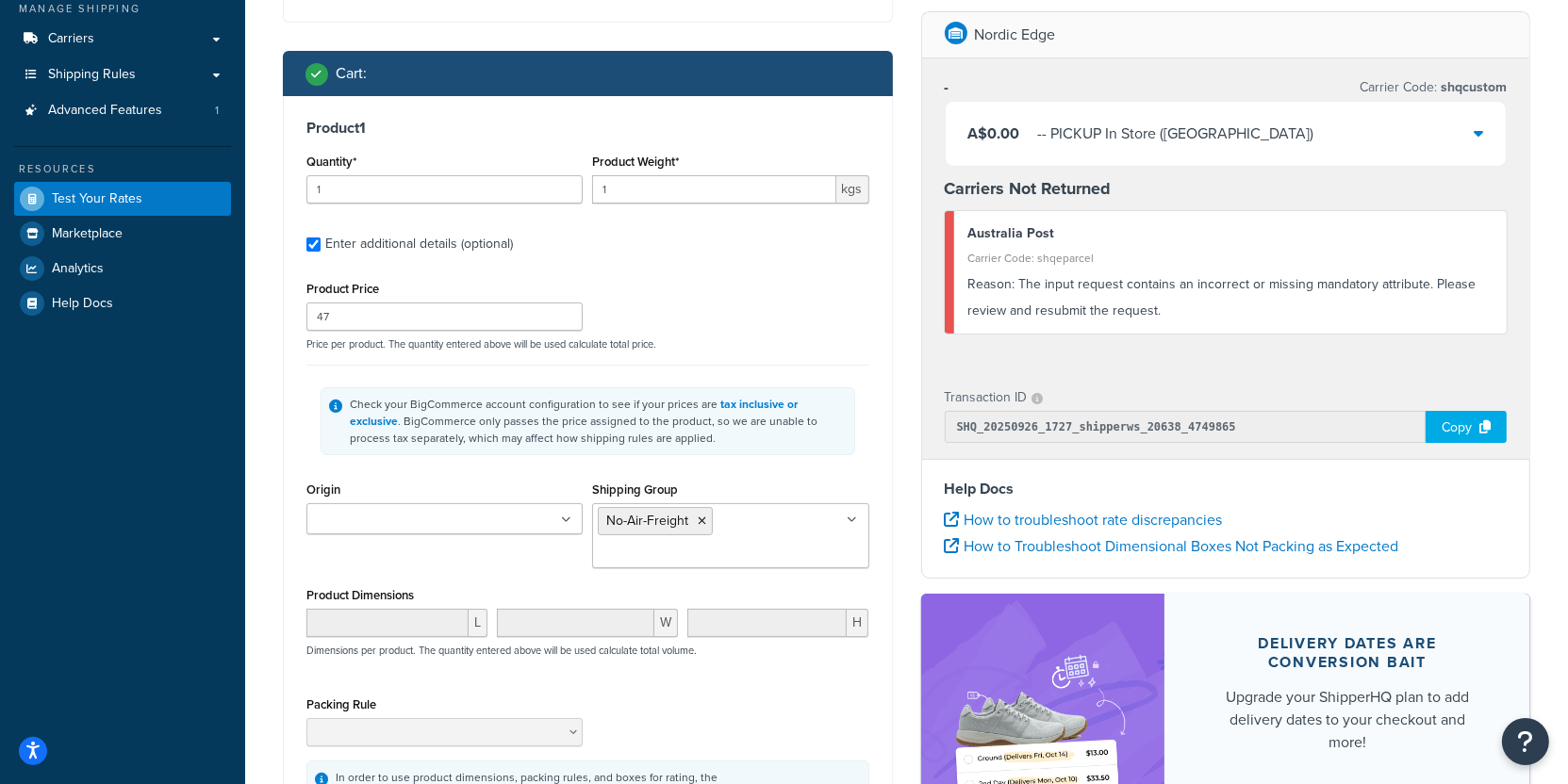
type input "2"
click at [415, 328] on input "47" at bounding box center [444, 317] width 276 height 29
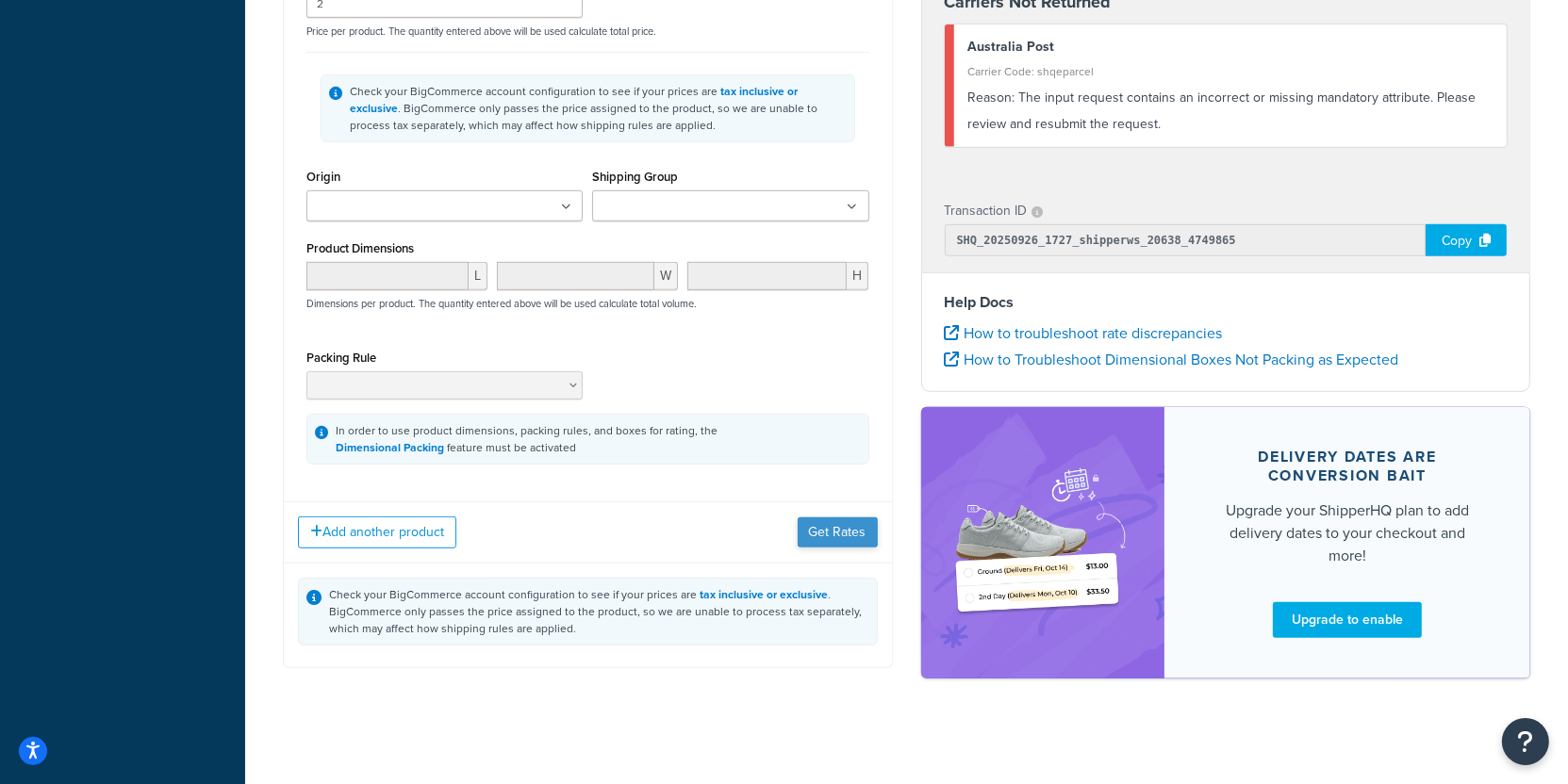
type input "48"
click at [847, 525] on button "Get Rates" at bounding box center [838, 533] width 80 height 31
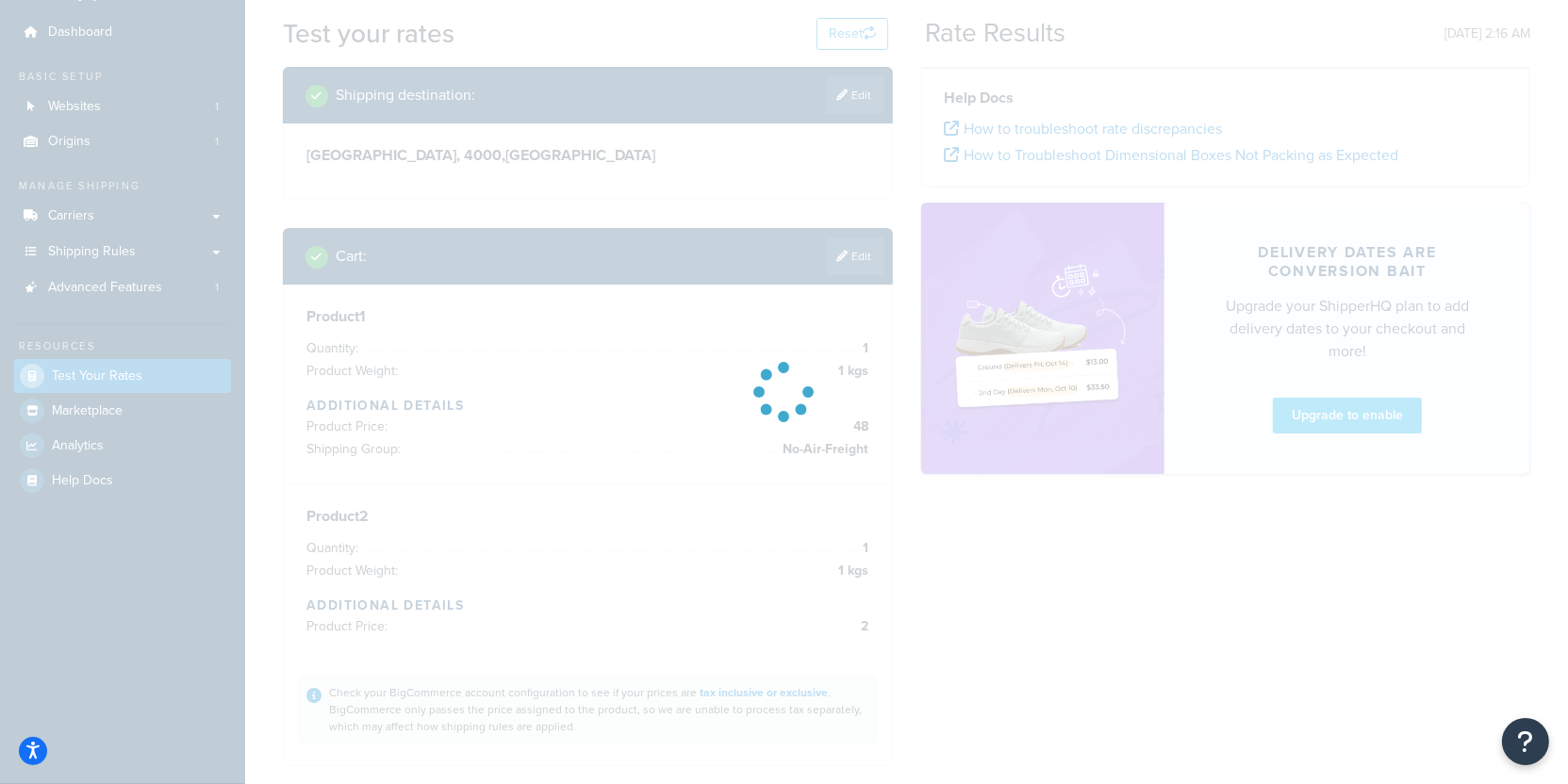
scroll to position [0, 0]
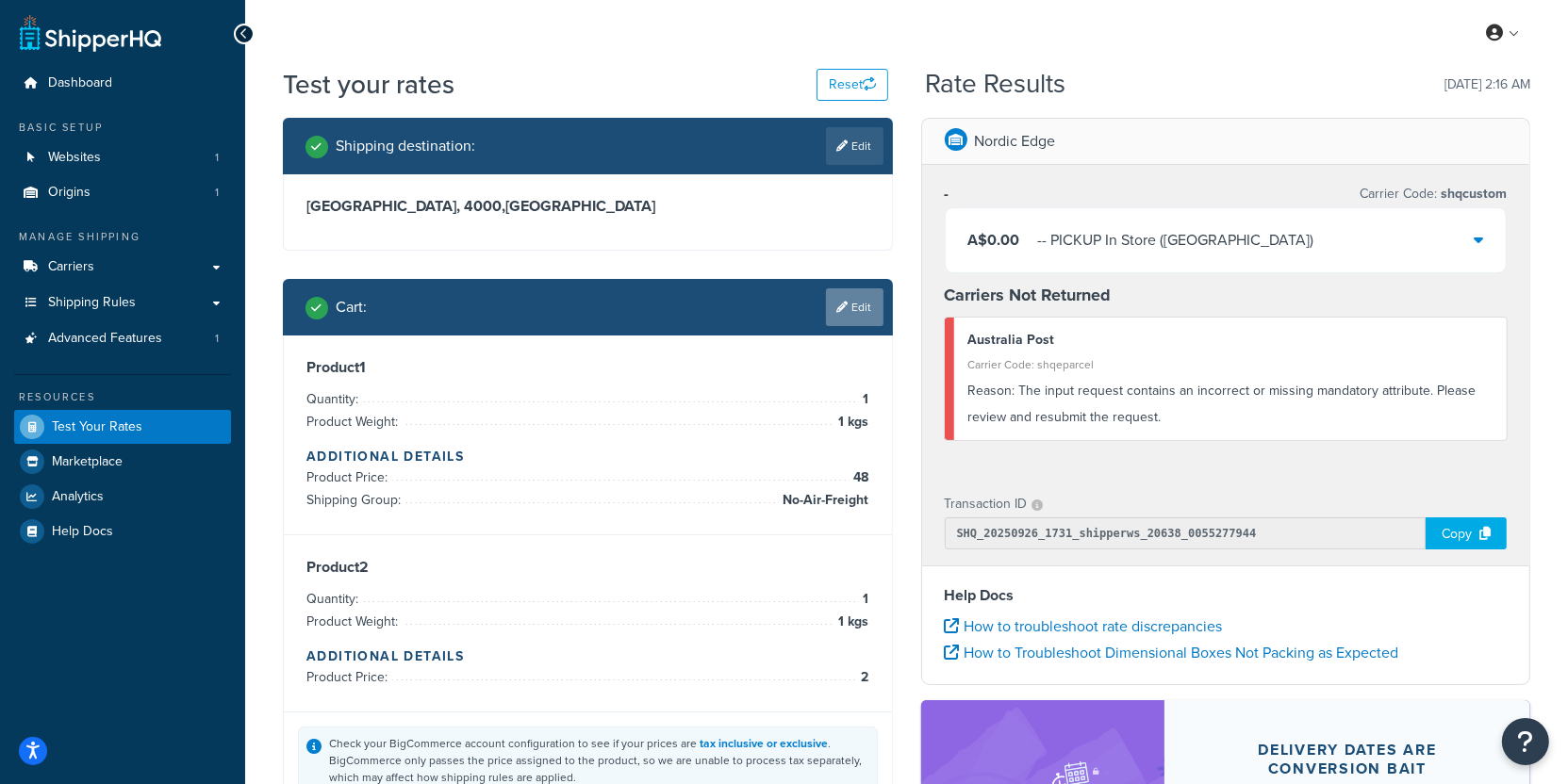
click at [828, 304] on link "Edit" at bounding box center [855, 307] width 57 height 37
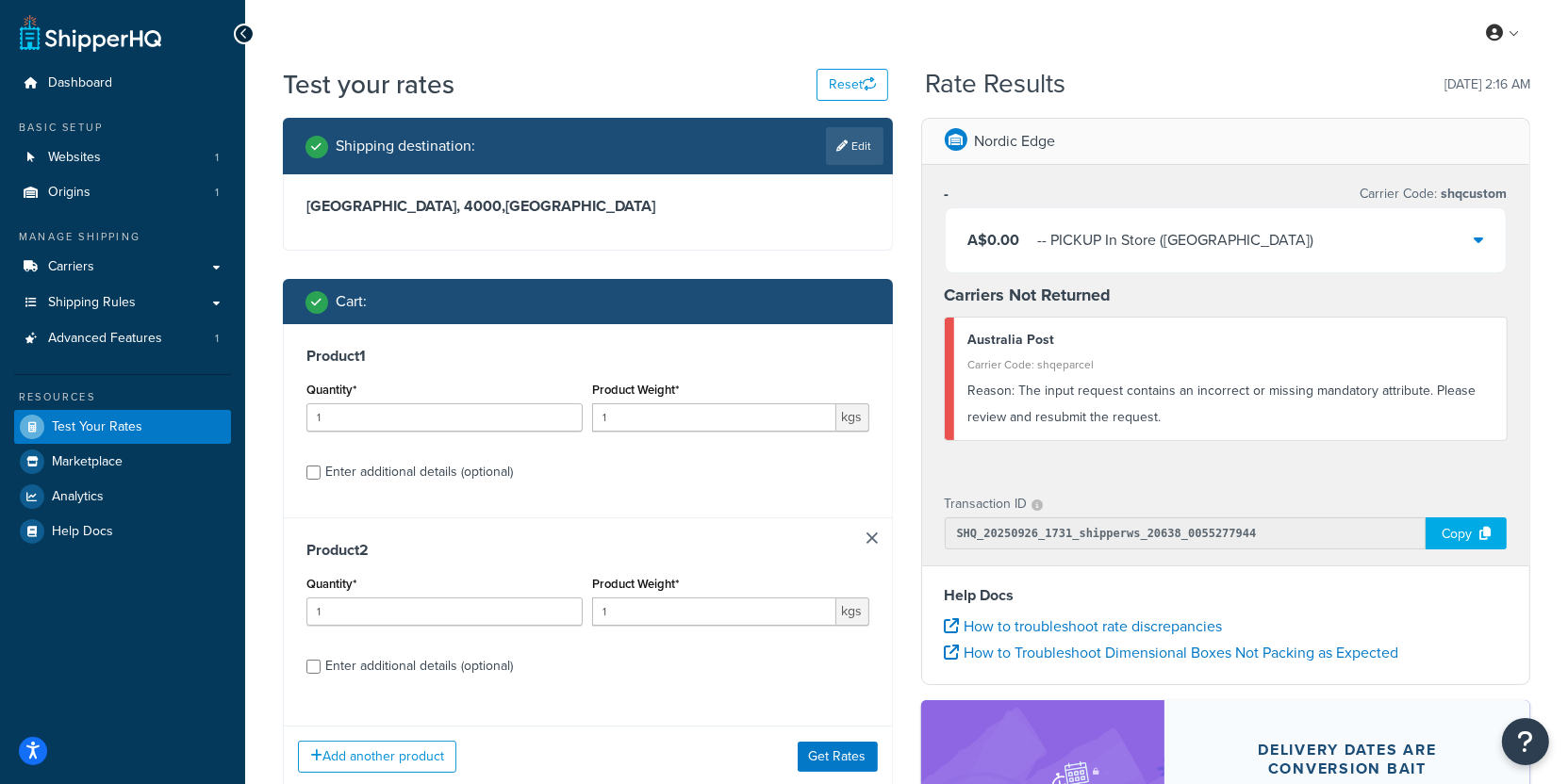
click at [423, 455] on div "Product 1 Quantity* 1 Product Weight* 1 kgs Enter additional details (optional)" at bounding box center [588, 421] width 609 height 193
click at [423, 470] on div "Enter additional details (optional)" at bounding box center [419, 473] width 187 height 27
click at [321, 470] on input "Enter additional details (optional)" at bounding box center [313, 473] width 14 height 14
checkbox input "true"
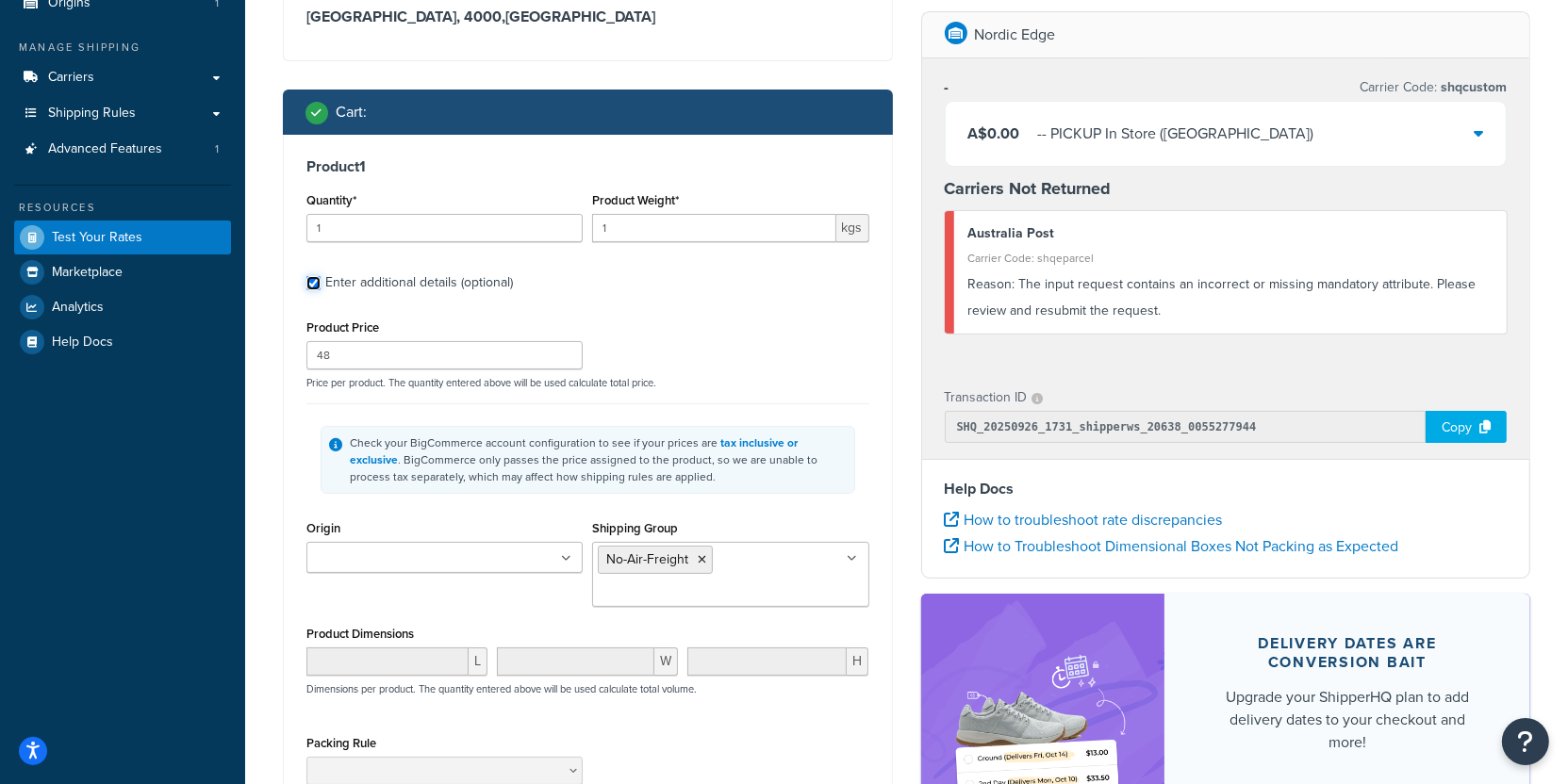
scroll to position [224, 0]
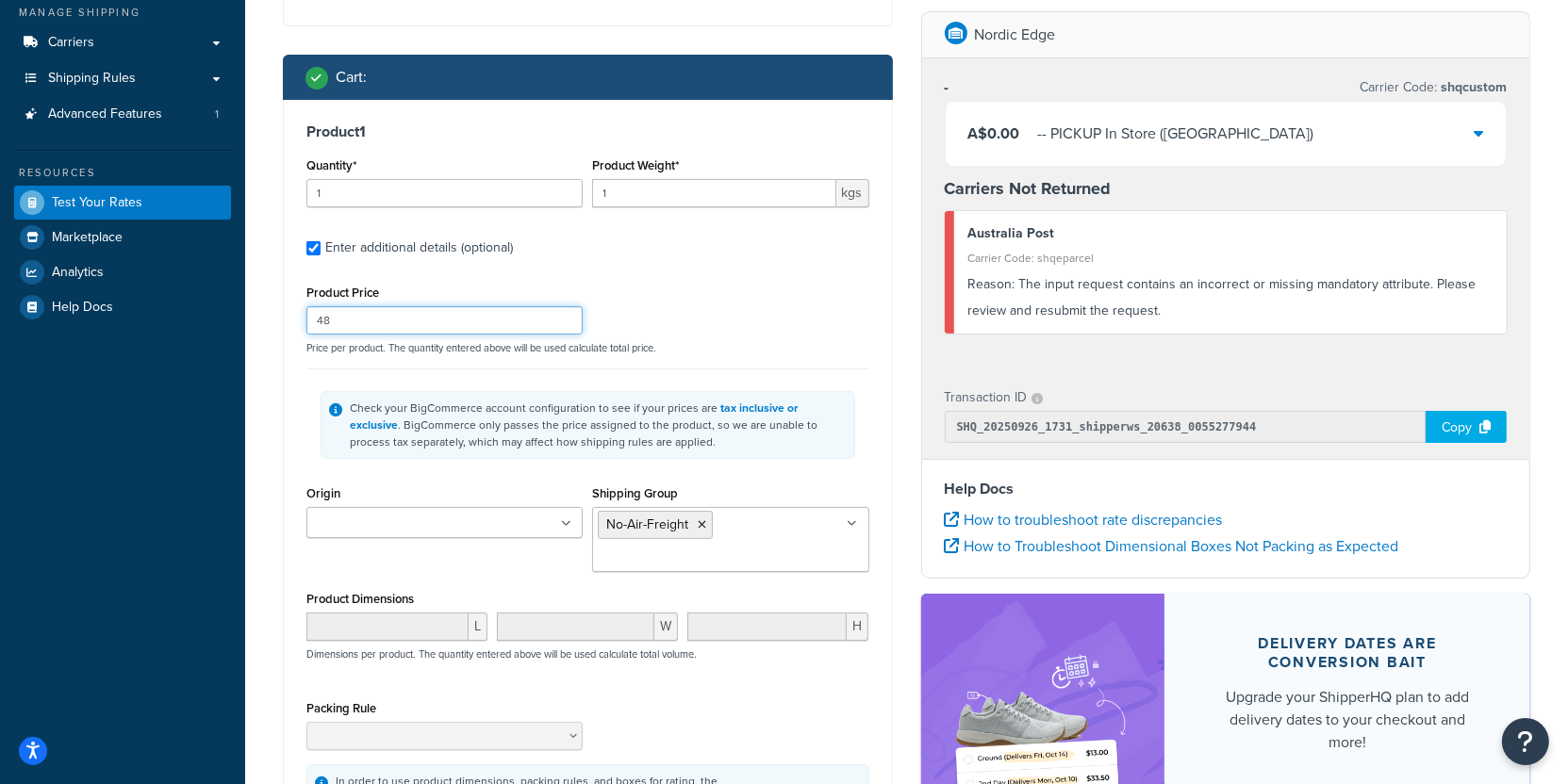
click at [366, 313] on input "48" at bounding box center [444, 321] width 276 height 29
type input "1"
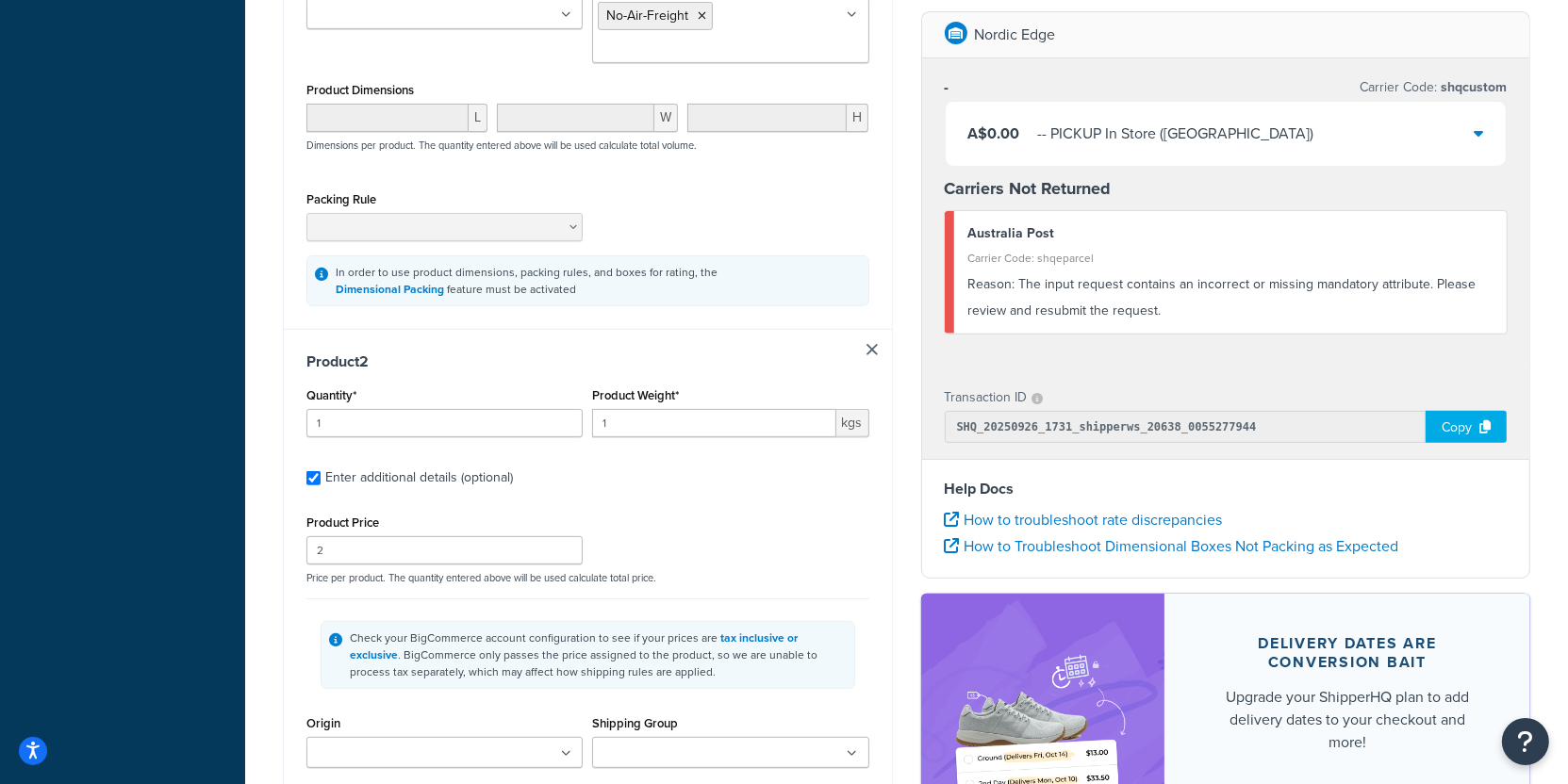
scroll to position [815, 0]
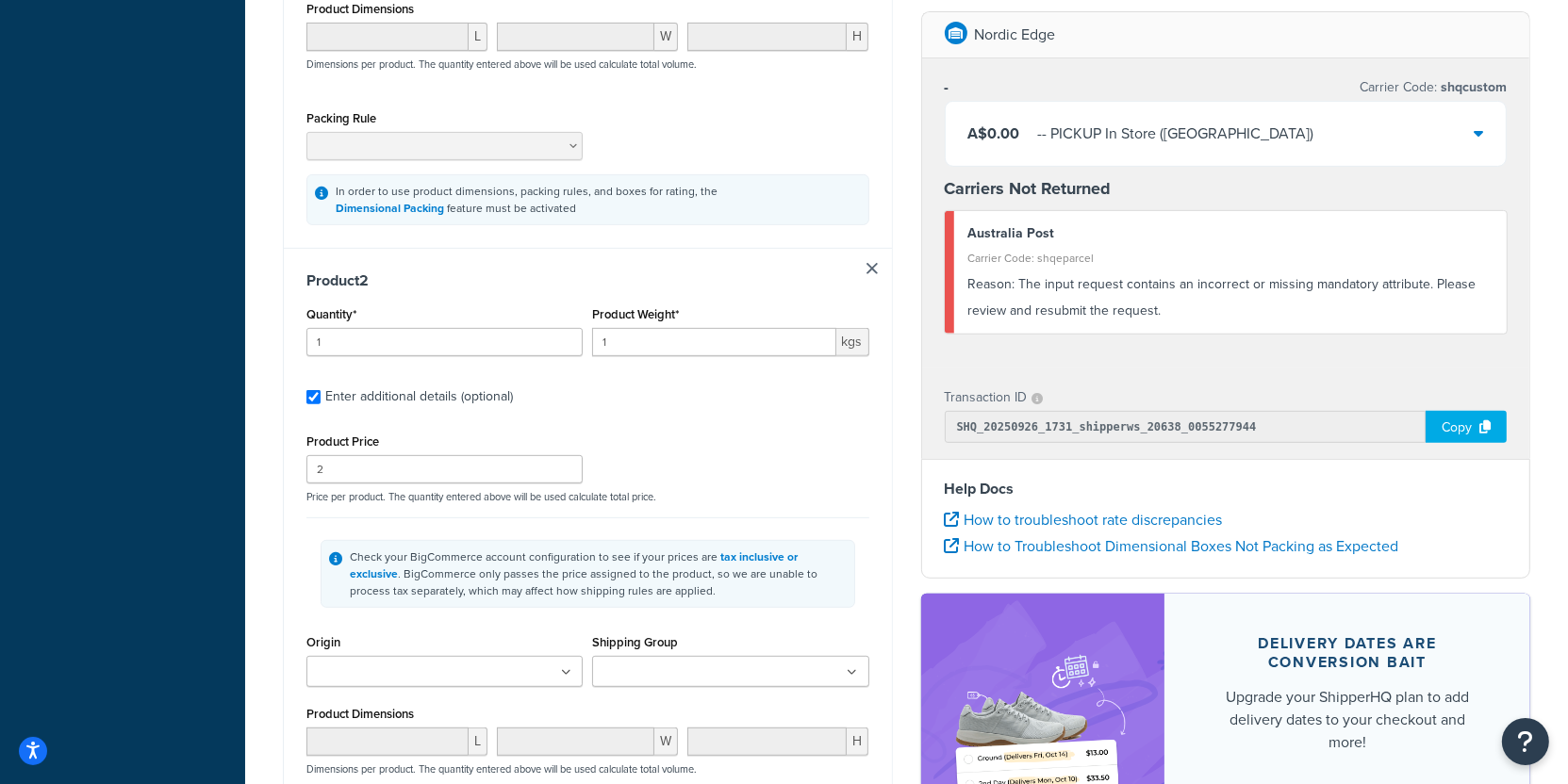
type input "25"
click at [401, 462] on input "2" at bounding box center [444, 470] width 276 height 29
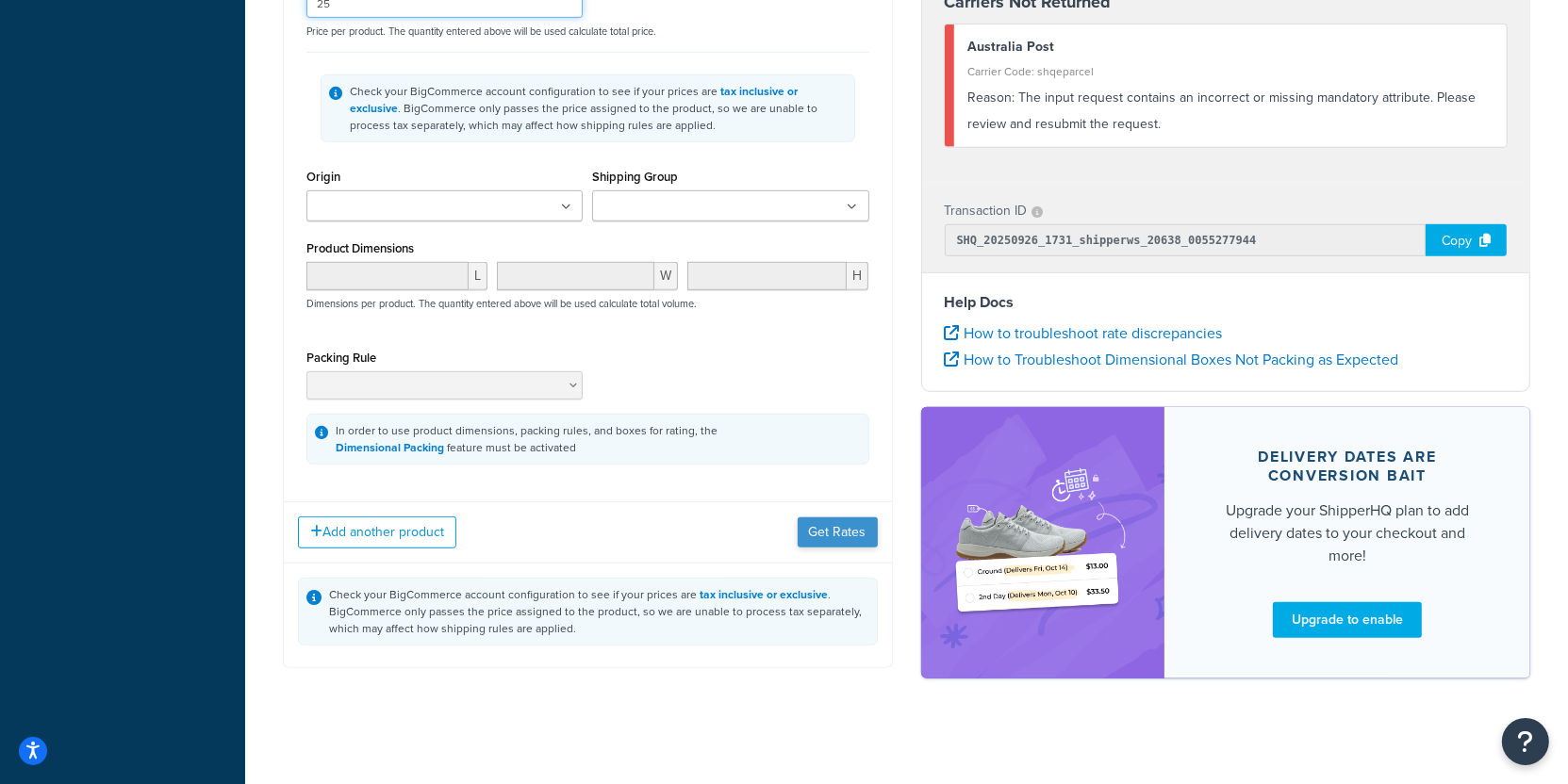
type input "25"
click at [863, 535] on button "Get Rates" at bounding box center [838, 533] width 80 height 31
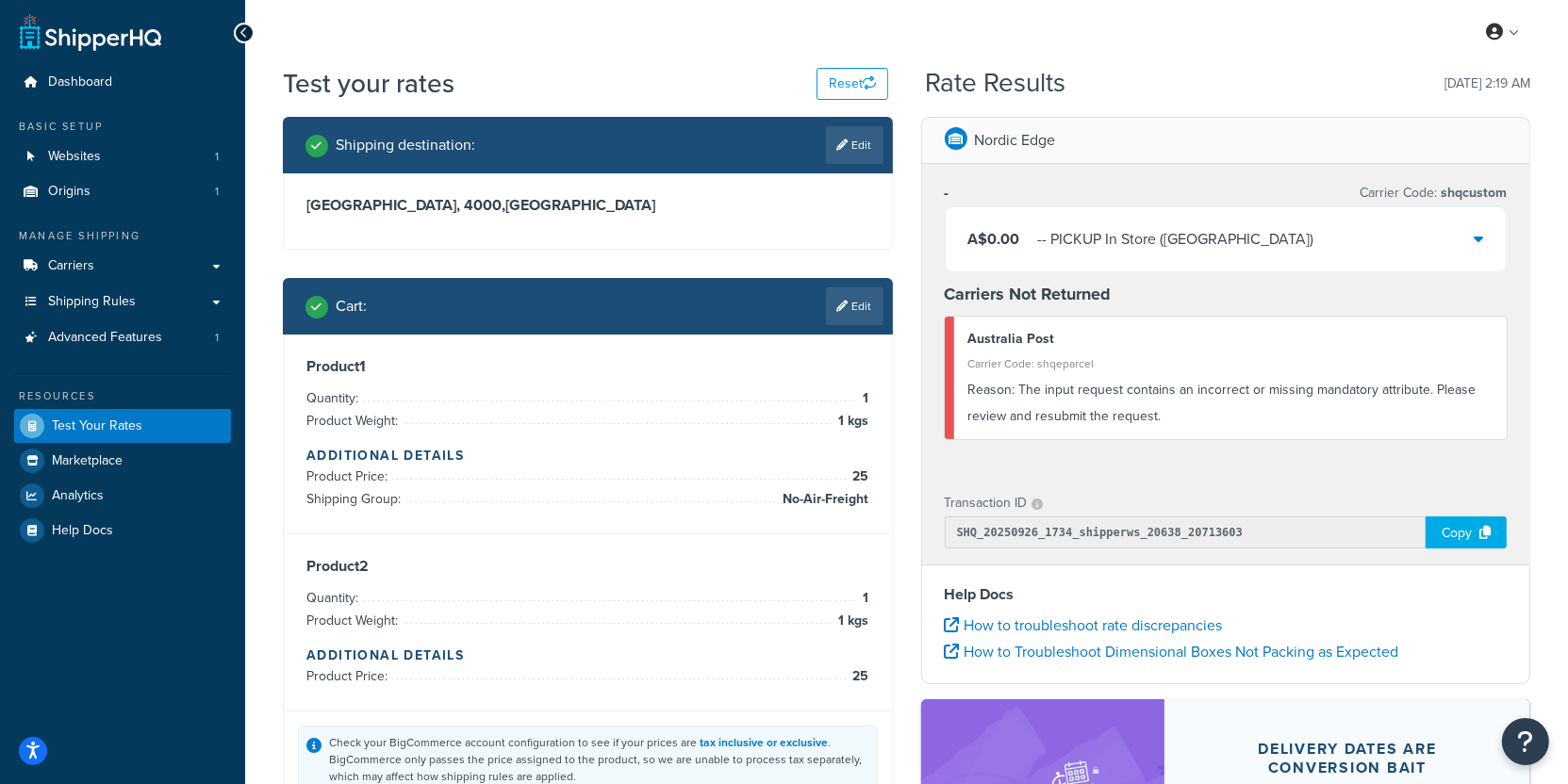
scroll to position [0, 0]
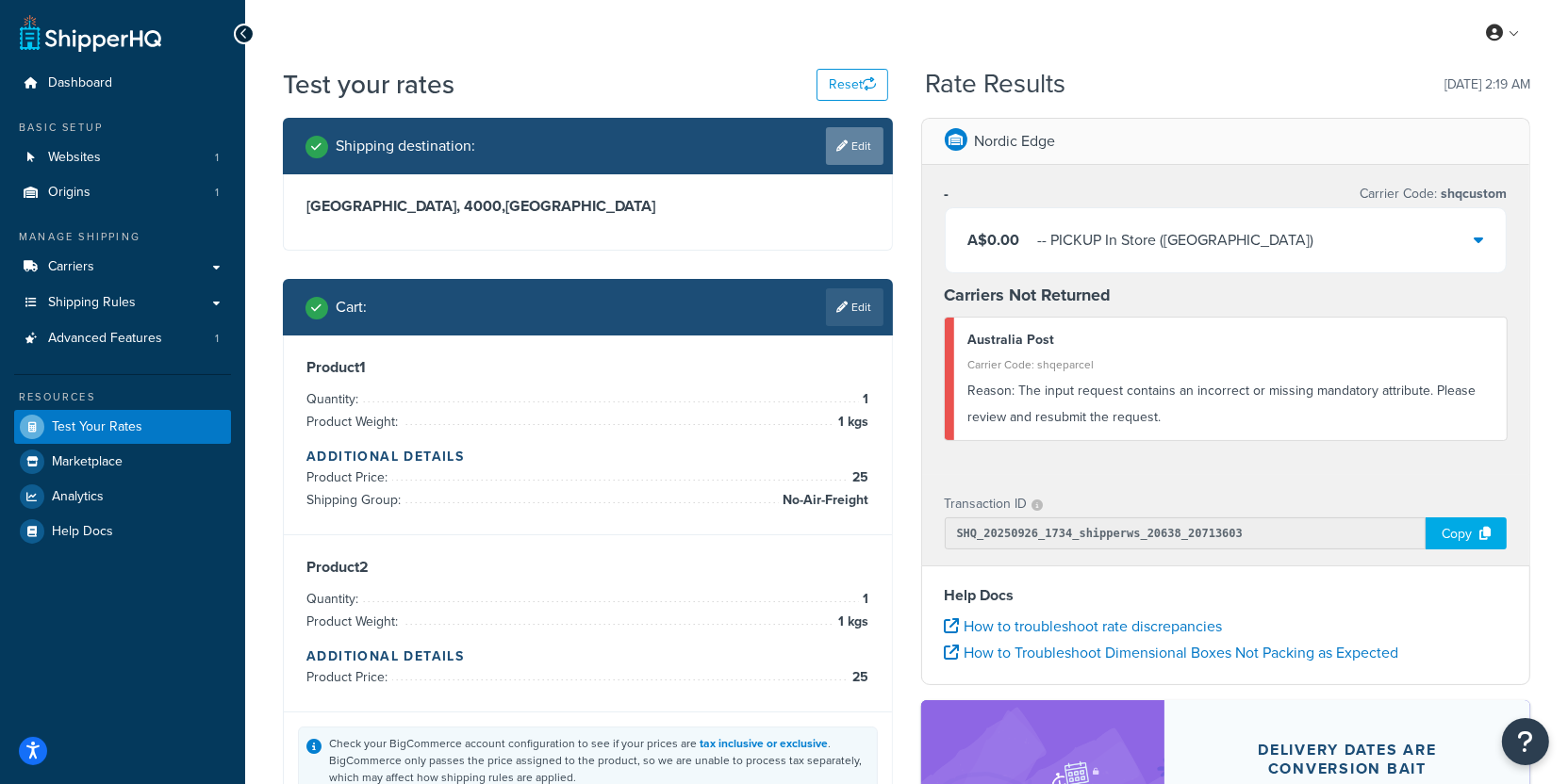
click at [831, 160] on link "Edit" at bounding box center [855, 145] width 57 height 37
select select "AU"
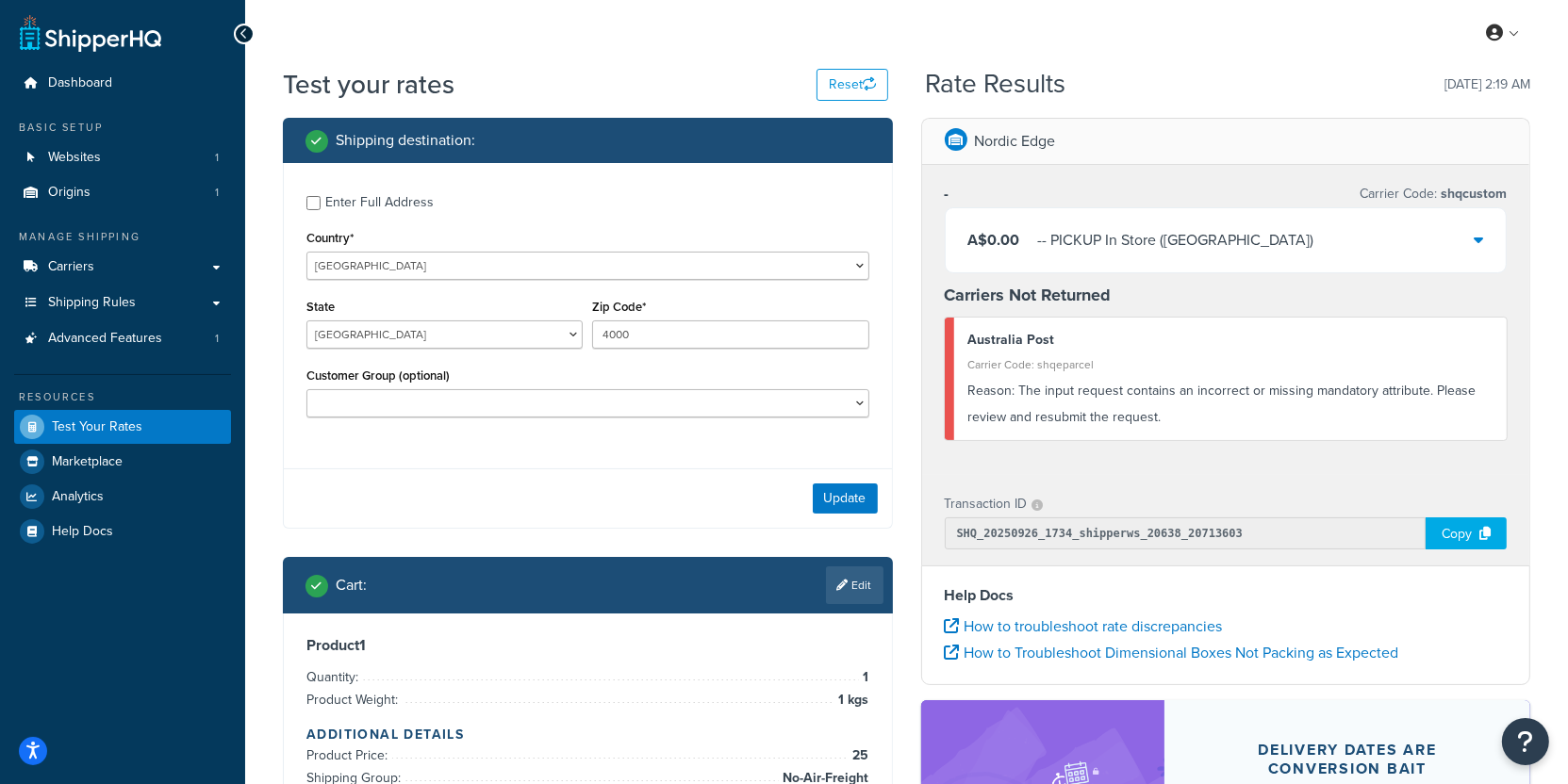
click at [376, 213] on div "Enter Full Address" at bounding box center [380, 202] width 109 height 27
click at [321, 210] on input "Enter Full Address" at bounding box center [313, 202] width 14 height 14
checkbox input "true"
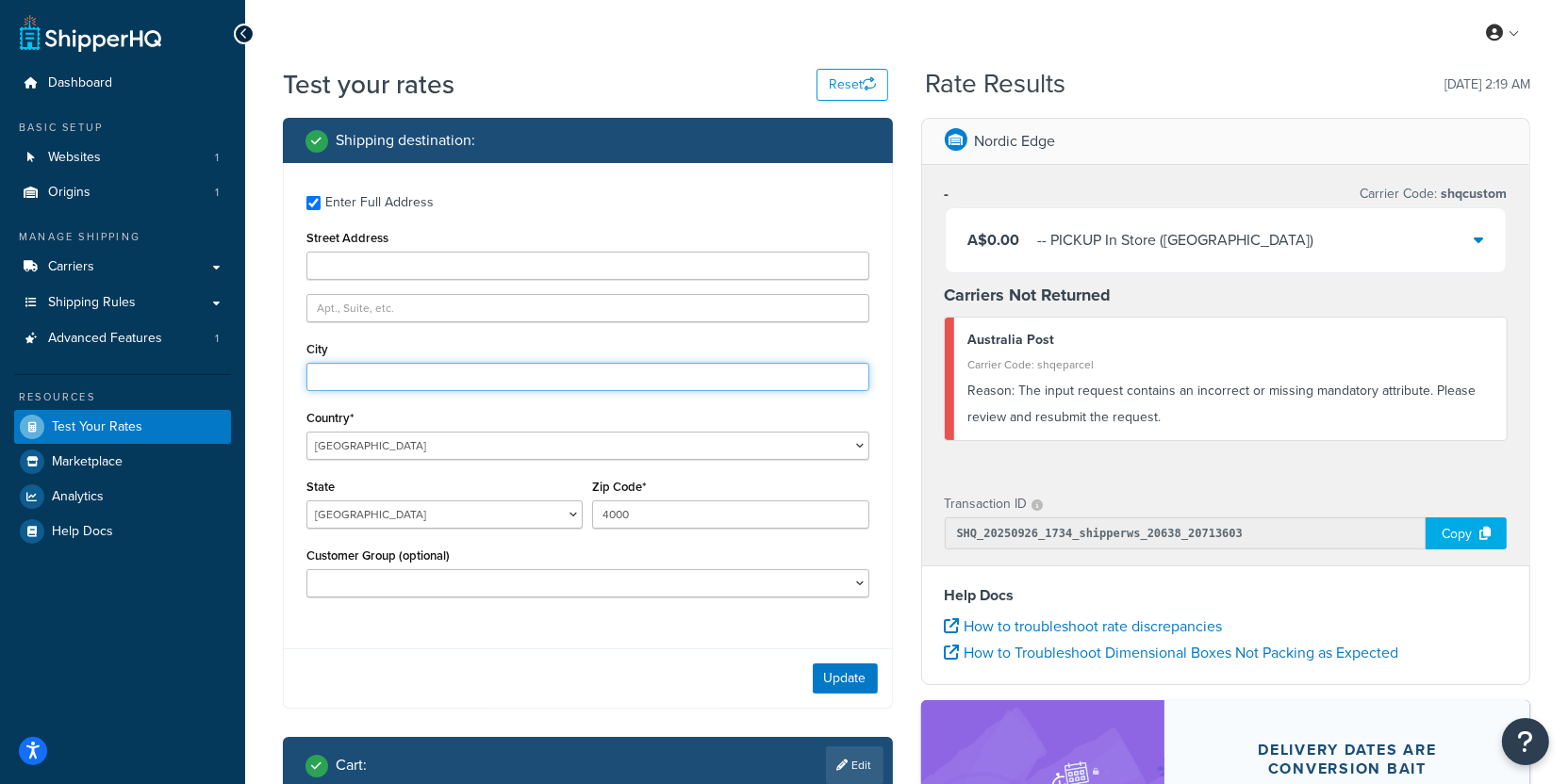
click at [434, 366] on input "City" at bounding box center [588, 377] width 563 height 29
click at [480, 498] on div "State Australian Capital Territory New South Wales Northern Territory Queenslan…" at bounding box center [444, 500] width 276 height 54
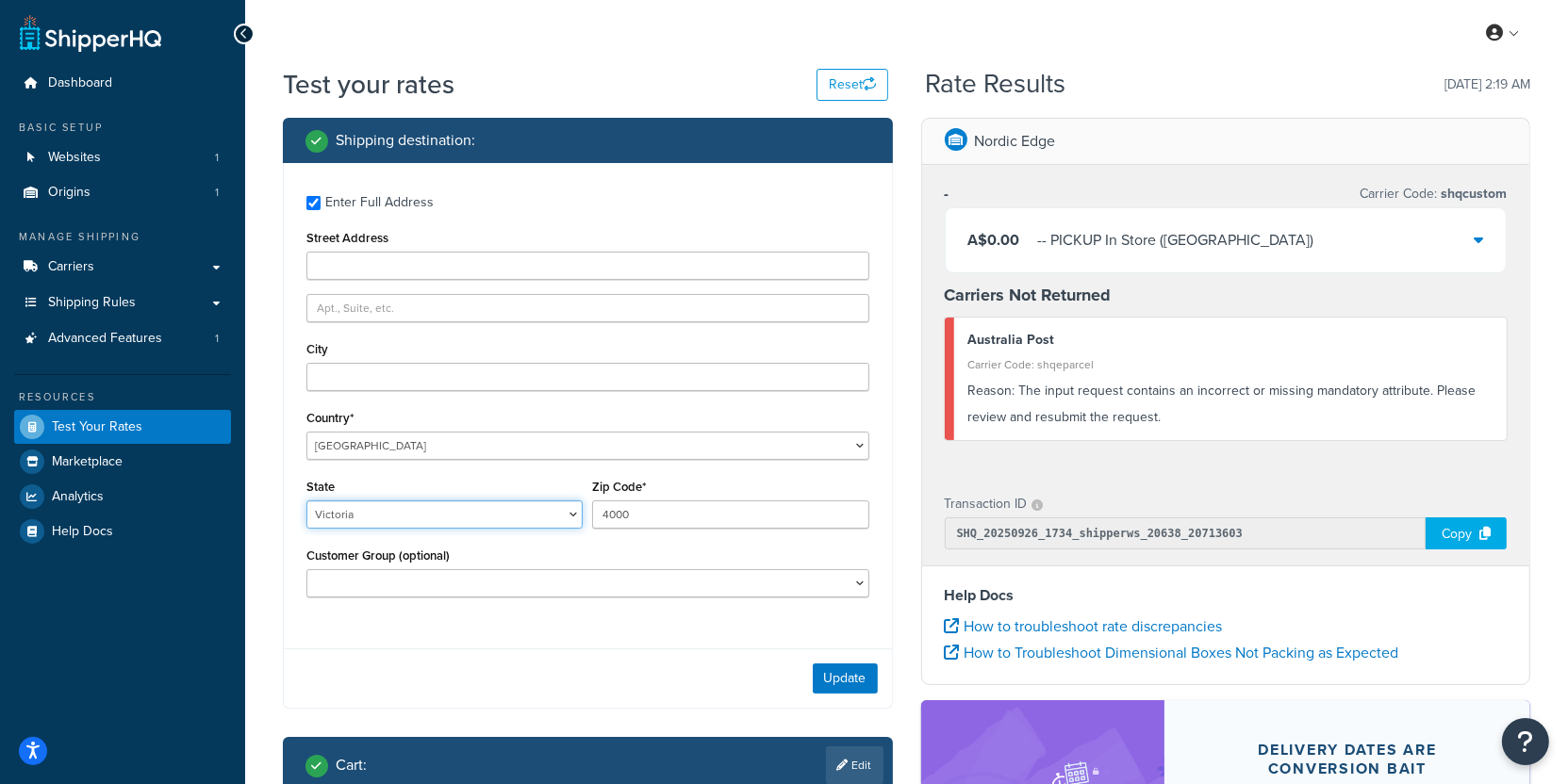
click option "Victoria" at bounding box center [0, 0] width 0 height 0
click at [683, 520] on input "4000" at bounding box center [730, 515] width 276 height 29
select select "QLD"
click option "Queensland" at bounding box center [0, 0] width 0 height 0
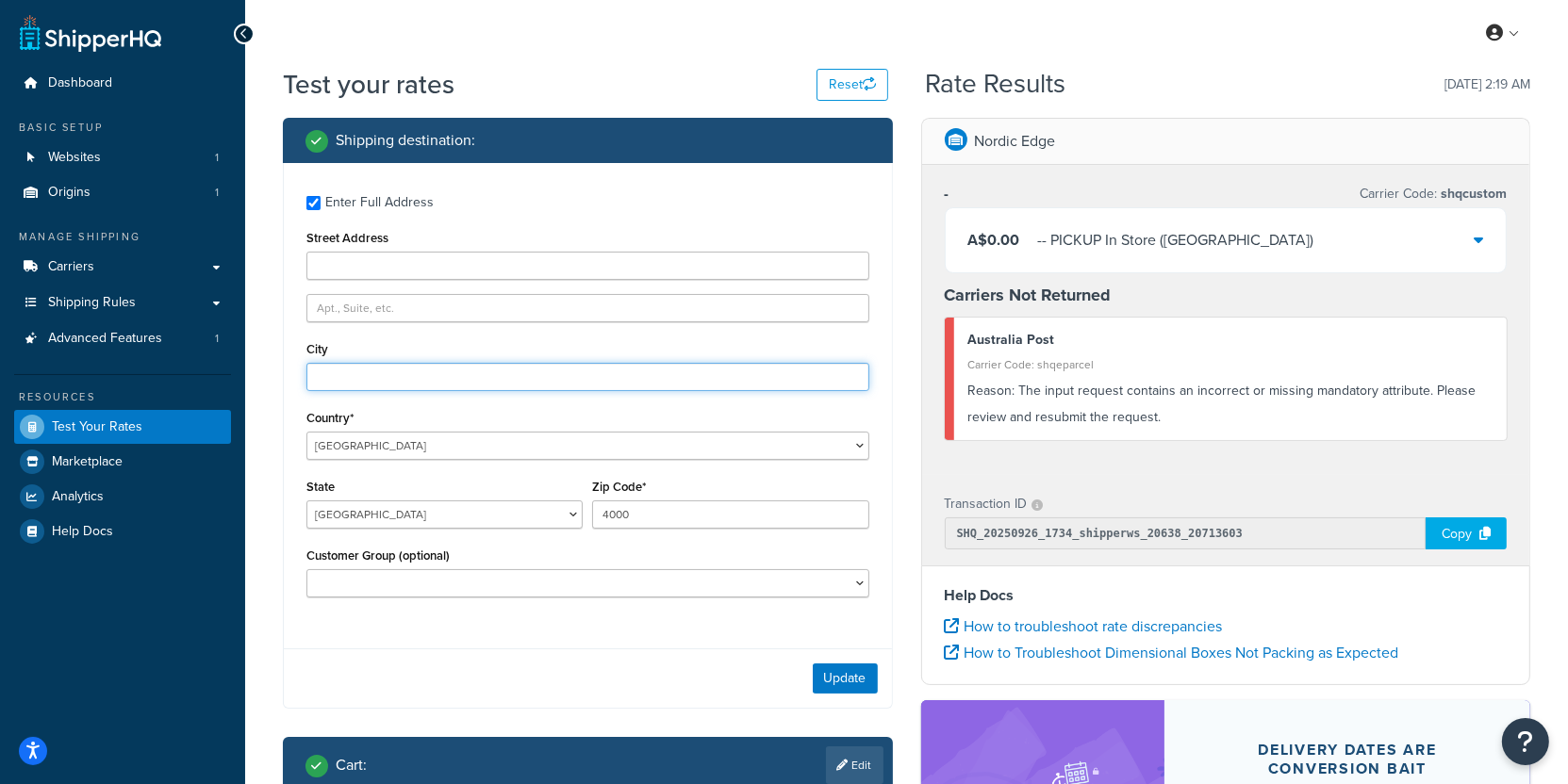
click at [449, 379] on input "City" at bounding box center [588, 377] width 563 height 29
type input "Brisbane"
click at [833, 667] on button "Update" at bounding box center [846, 679] width 65 height 31
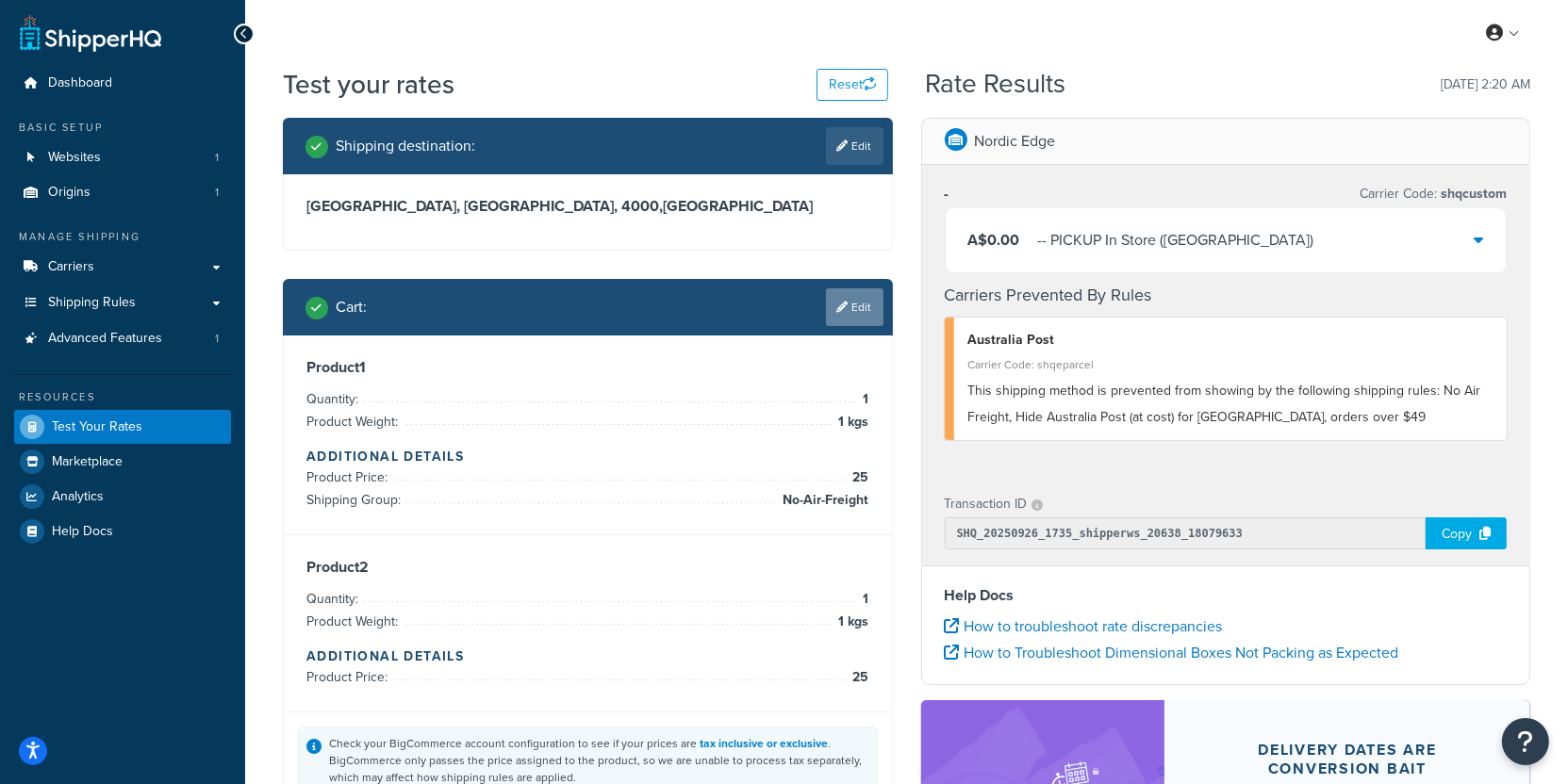
click at [846, 302] on icon at bounding box center [843, 307] width 11 height 11
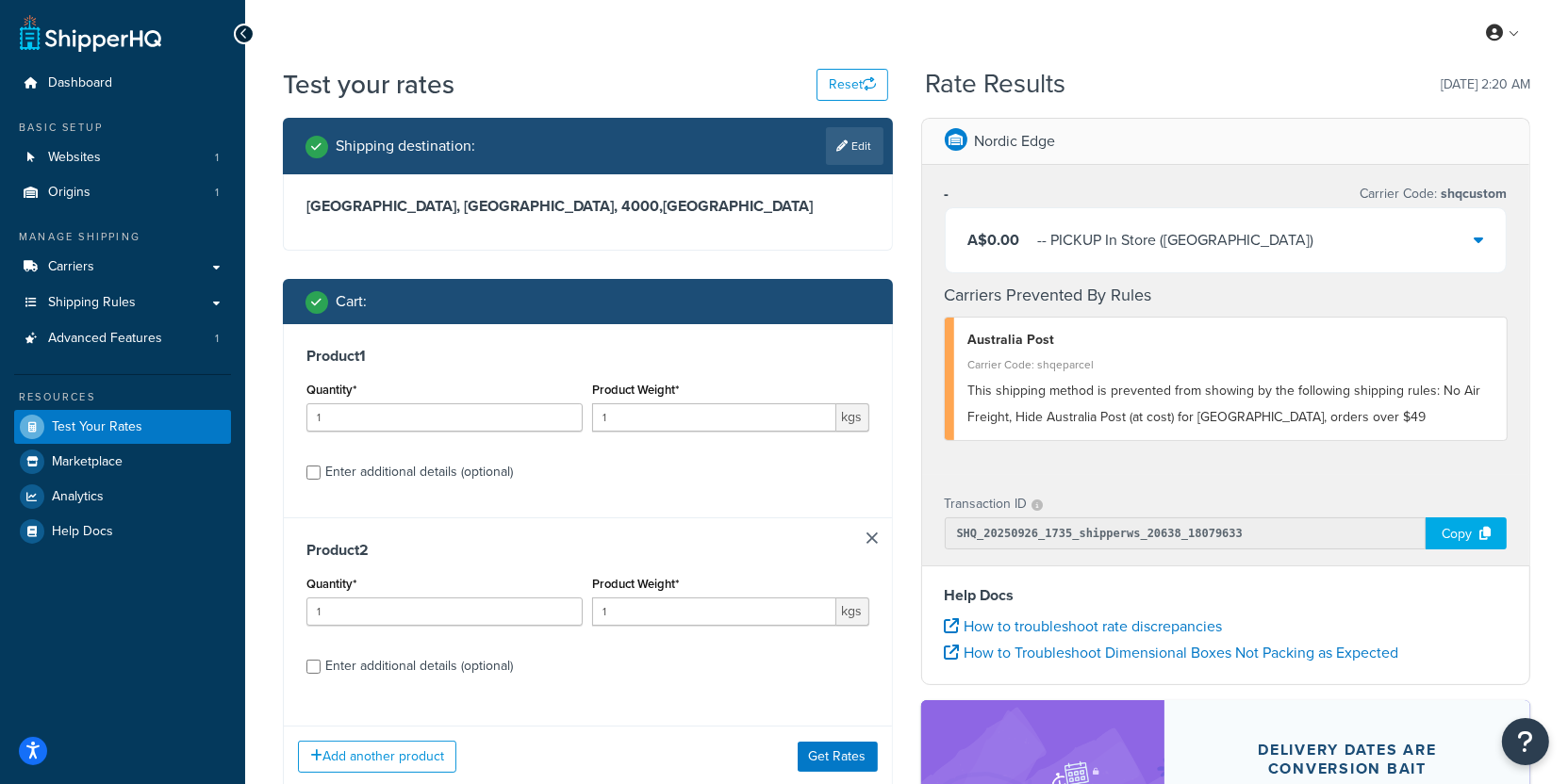
click at [414, 482] on div "Enter additional details (optional)" at bounding box center [419, 473] width 187 height 27
click at [321, 479] on input "Enter additional details (optional)" at bounding box center [313, 473] width 14 height 14
checkbox input "true"
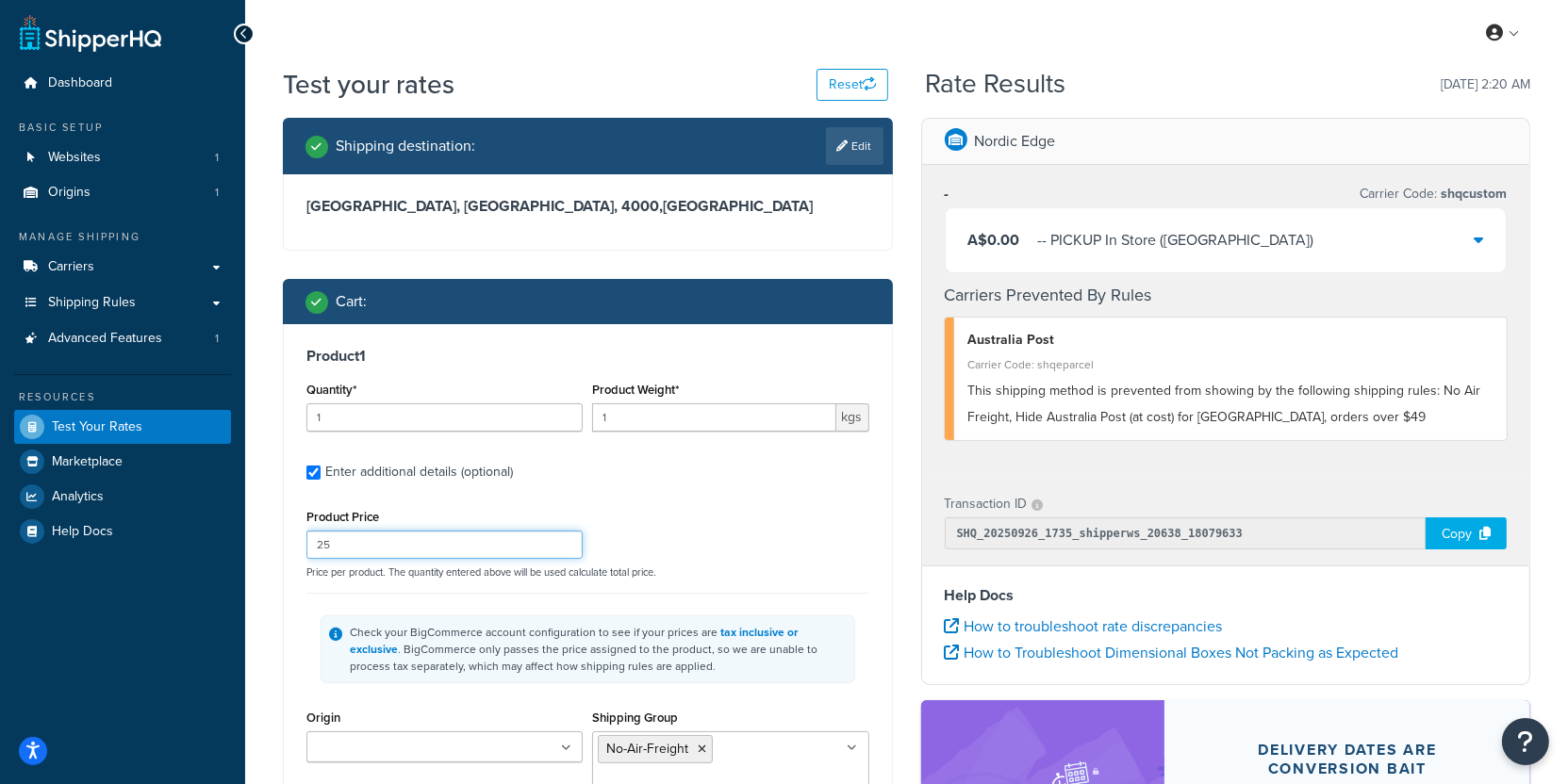
click at [383, 544] on input "25" at bounding box center [444, 545] width 276 height 29
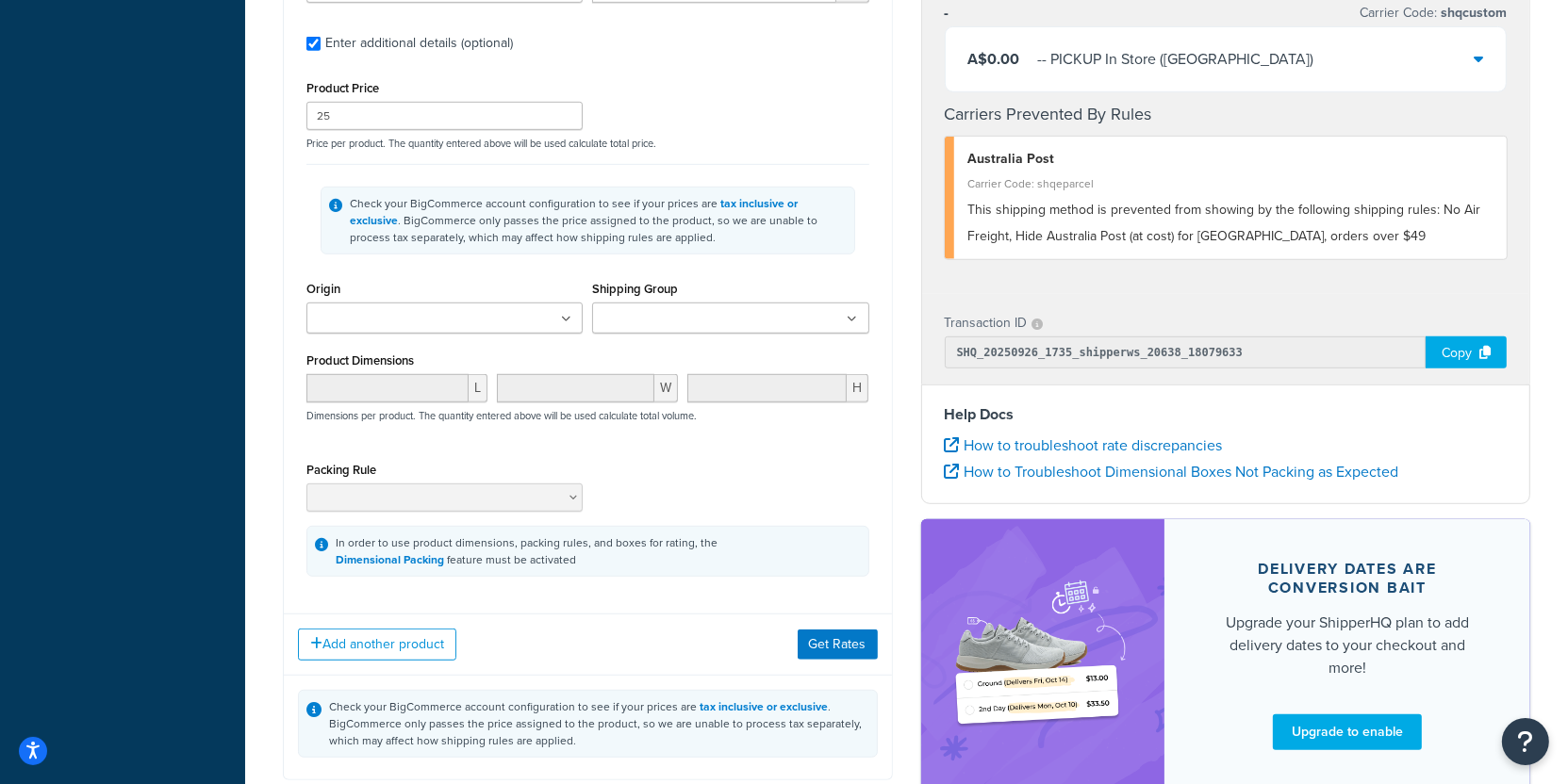
scroll to position [1280, 0]
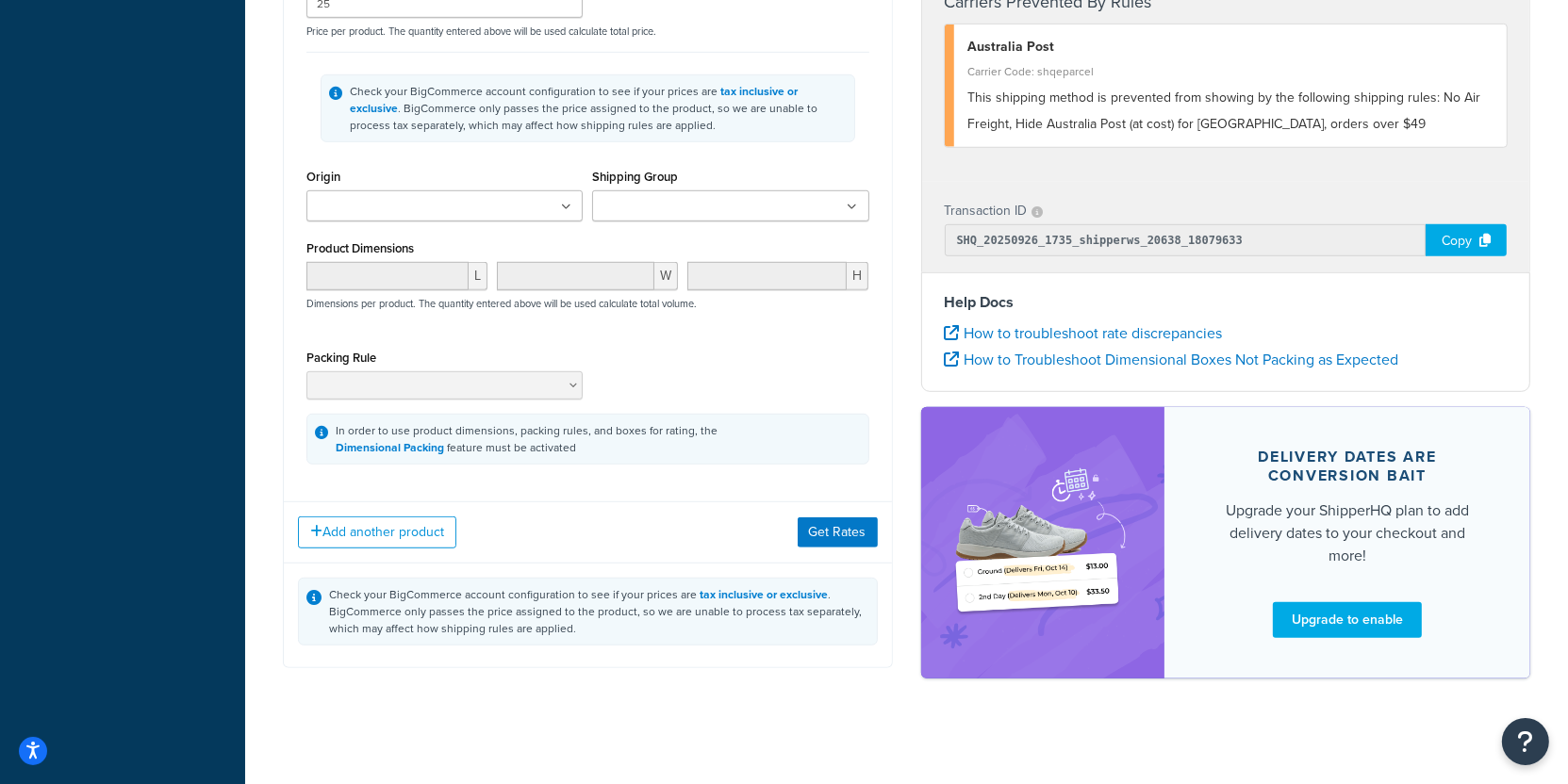
type input "5"
click at [824, 544] on div "Add another product Get Rates" at bounding box center [588, 532] width 609 height 61
click at [827, 541] on button "Get Rates" at bounding box center [838, 533] width 80 height 31
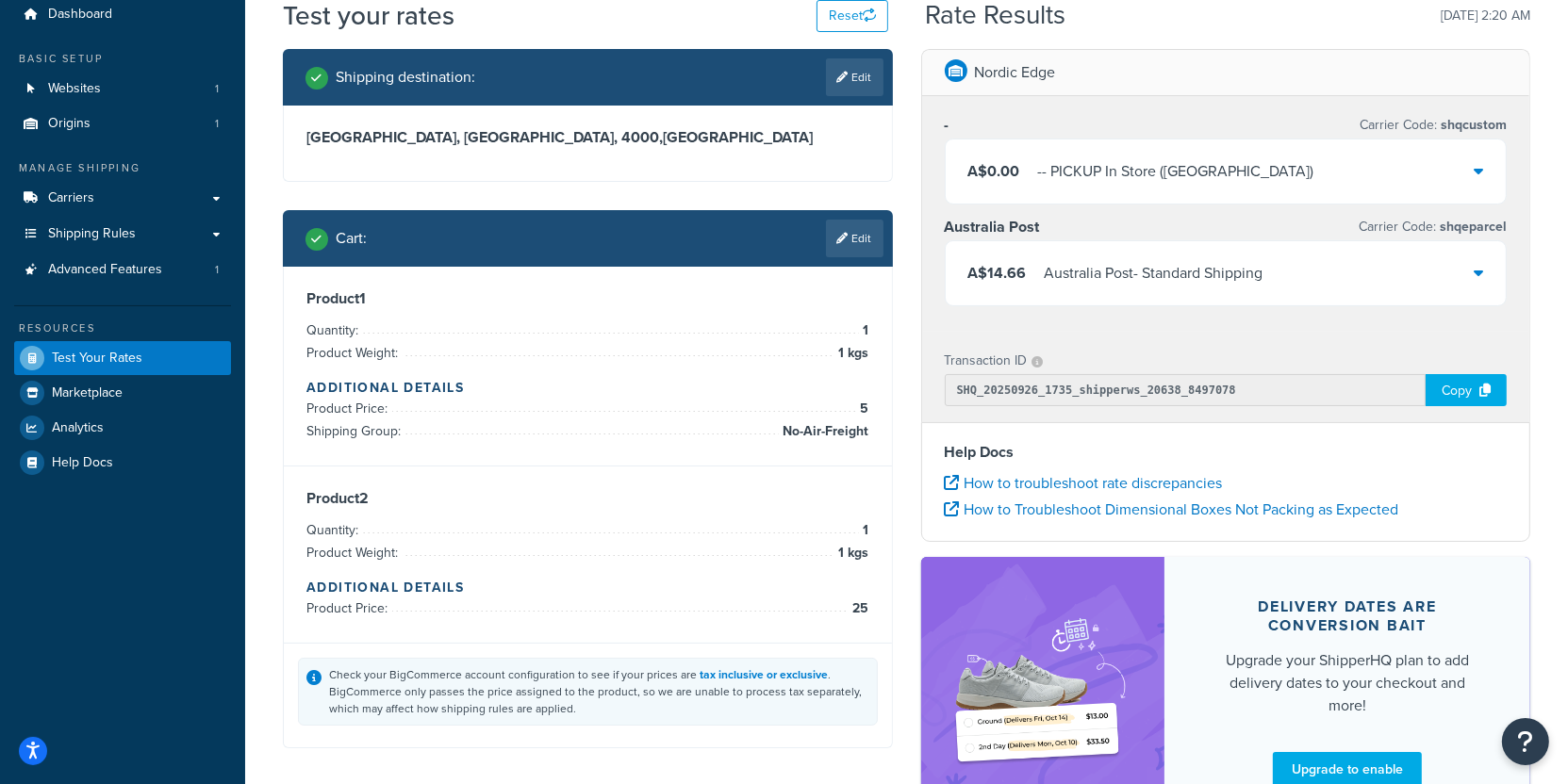
scroll to position [66, 0]
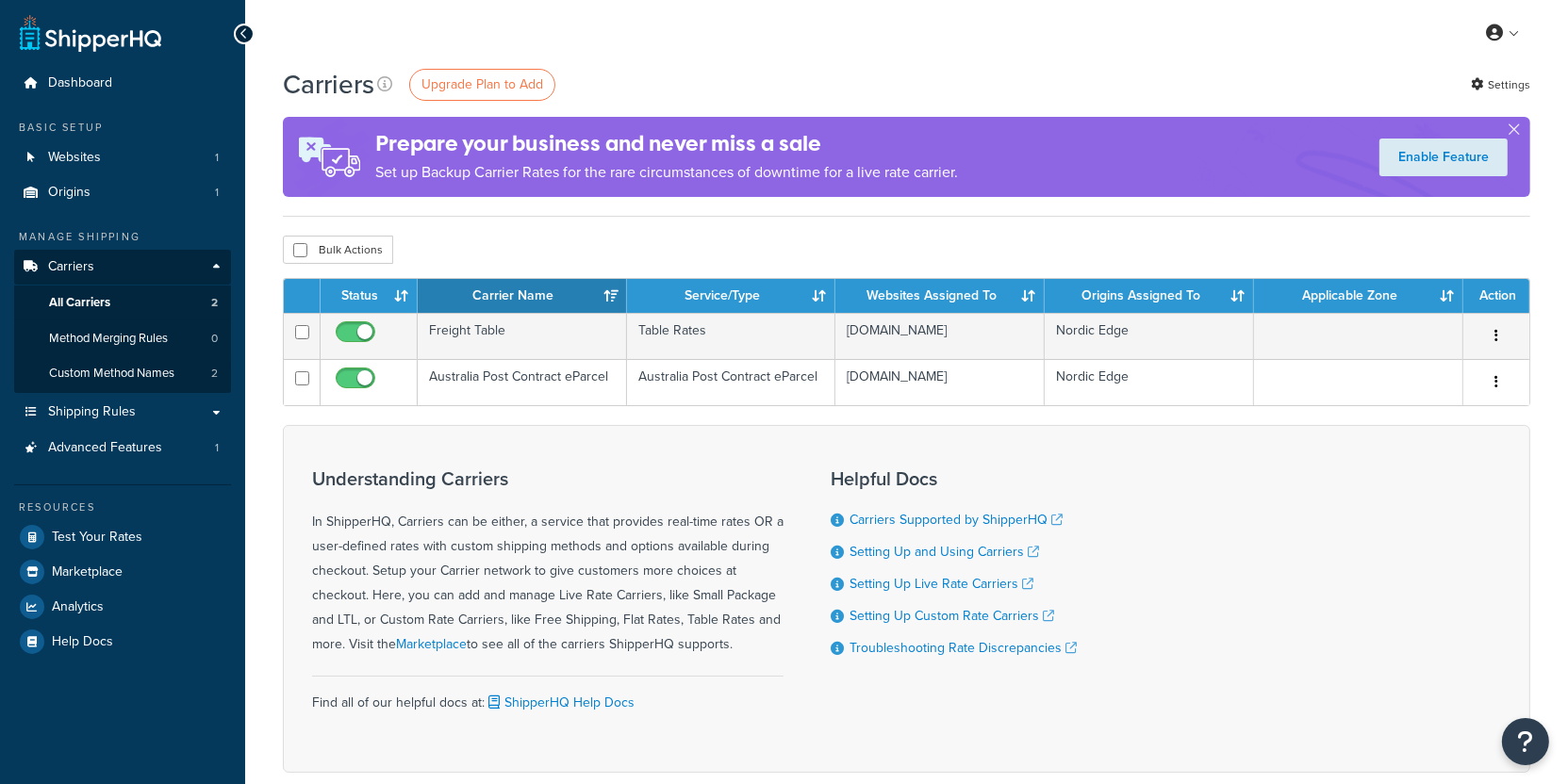
click at [529, 327] on td "Freight Table" at bounding box center [522, 336] width 209 height 46
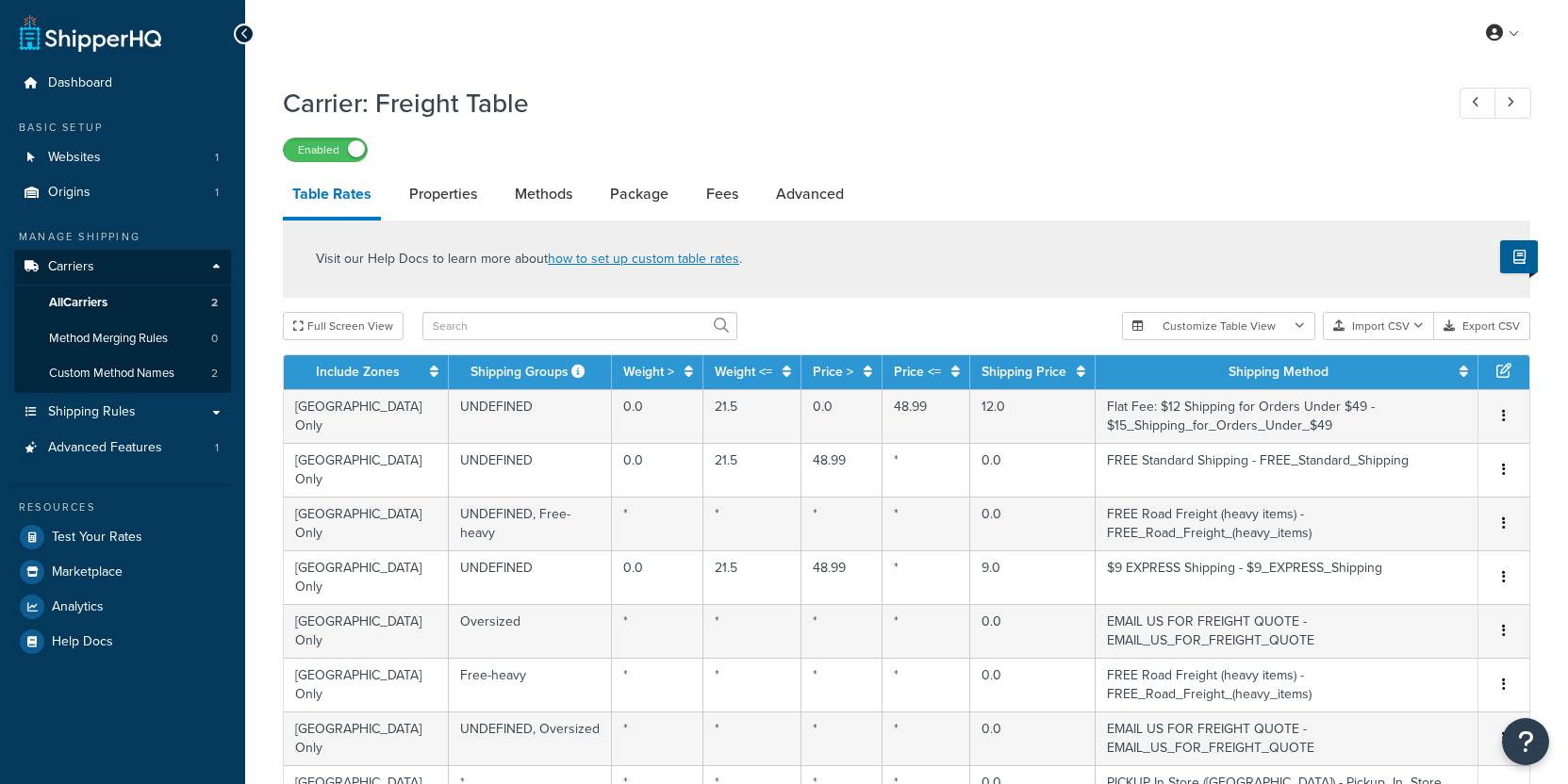
select select "25"
click at [148, 413] on link "Shipping Rules" at bounding box center [122, 413] width 217 height 35
click at [170, 307] on link "All Carriers 2" at bounding box center [122, 303] width 217 height 35
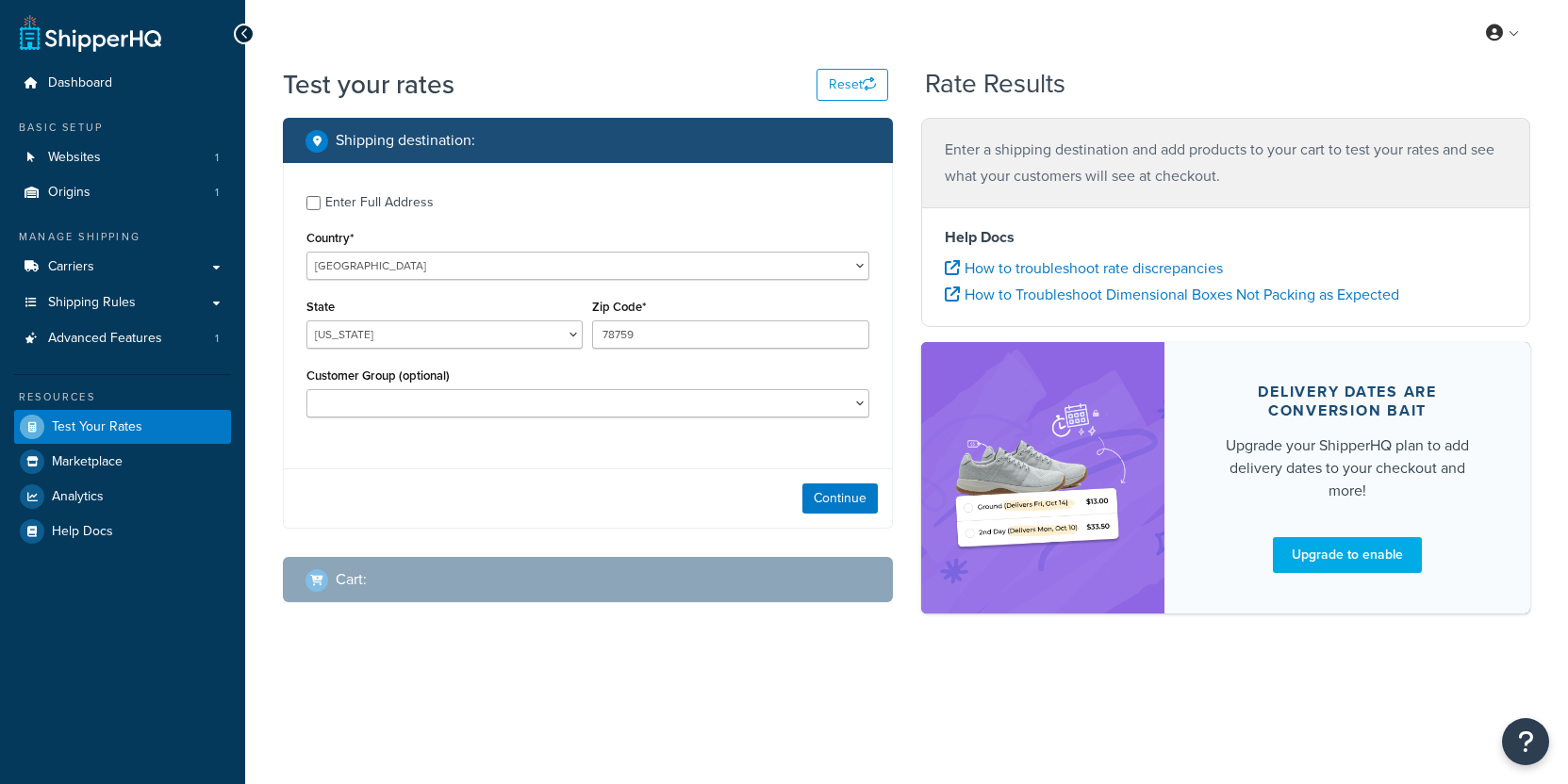
select select "[GEOGRAPHIC_DATA]"
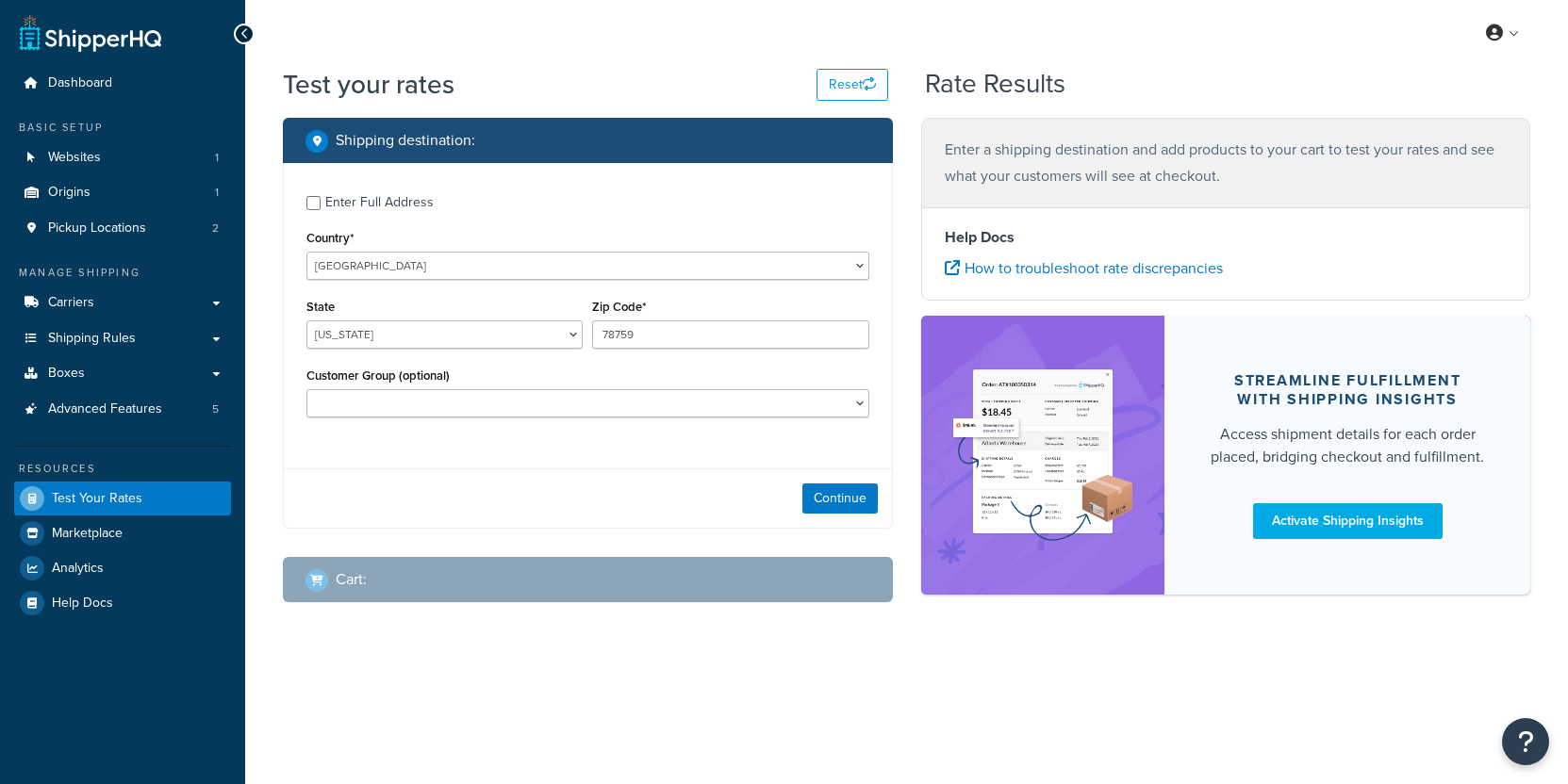
select select "TX"
click at [178, 400] on link "Advanced Features 5" at bounding box center [122, 410] width 217 height 35
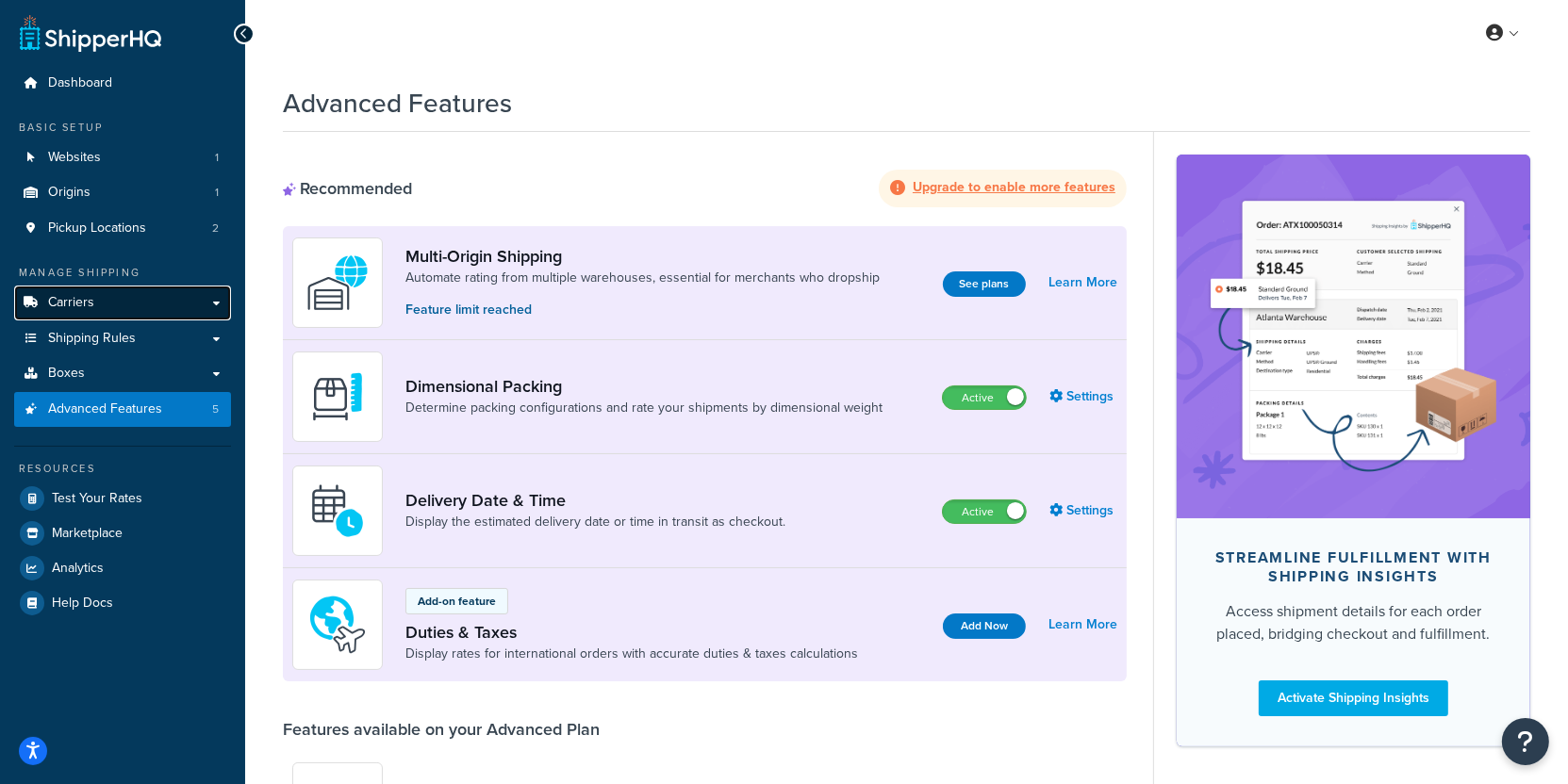
click at [149, 297] on link "Carriers" at bounding box center [122, 303] width 217 height 35
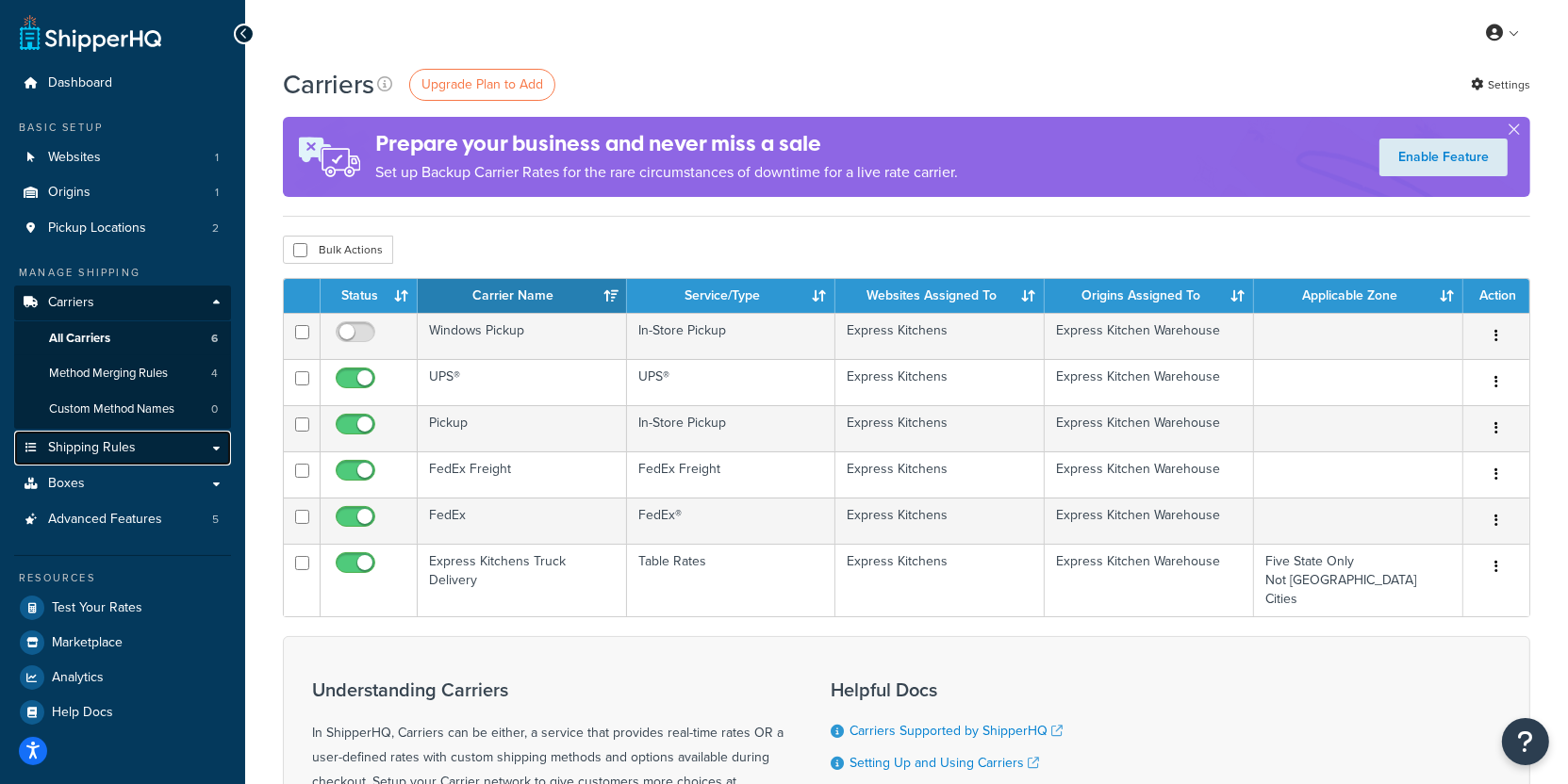
click at [153, 435] on link "Shipping Rules" at bounding box center [122, 448] width 217 height 35
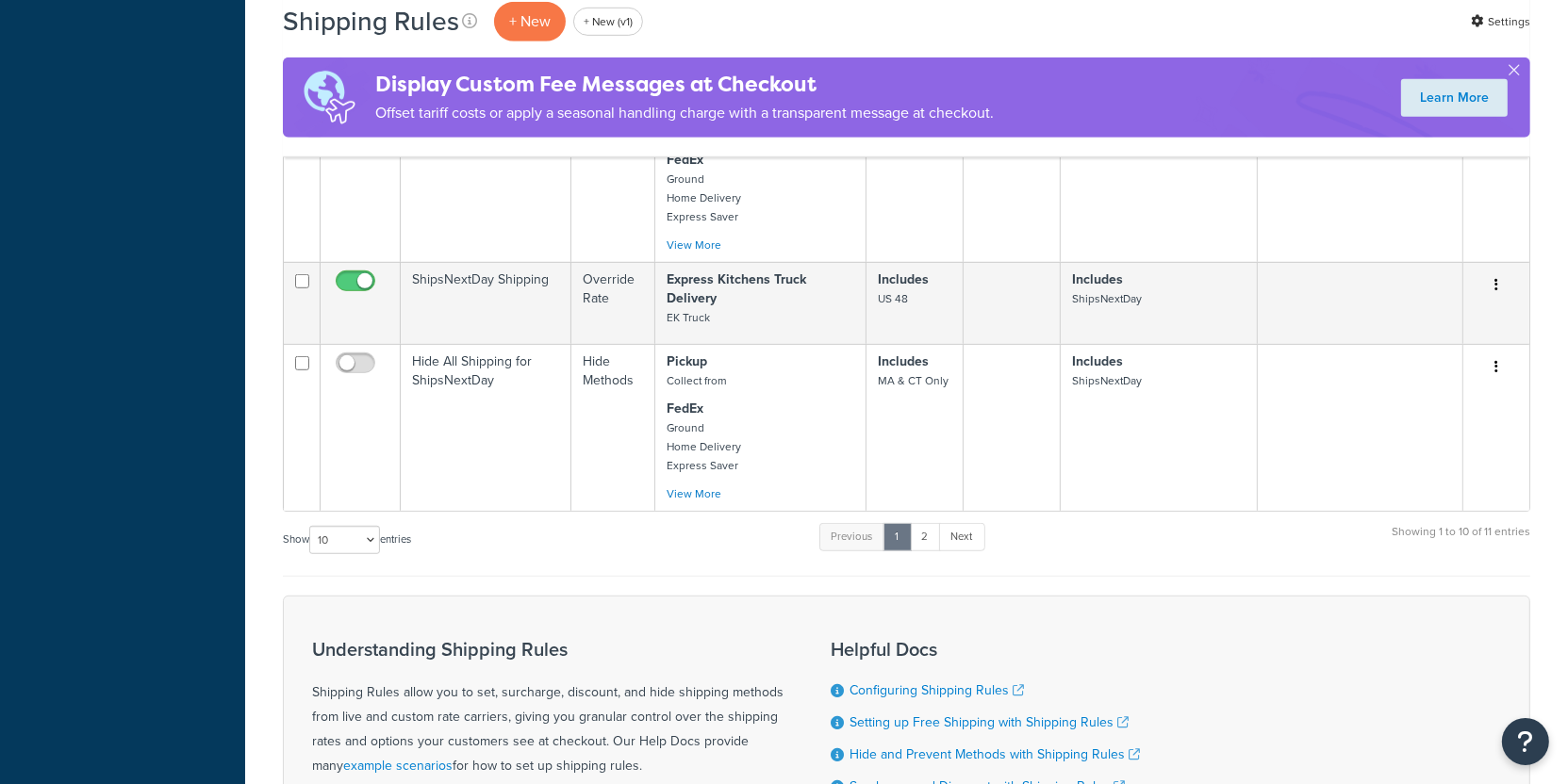
scroll to position [1553, 0]
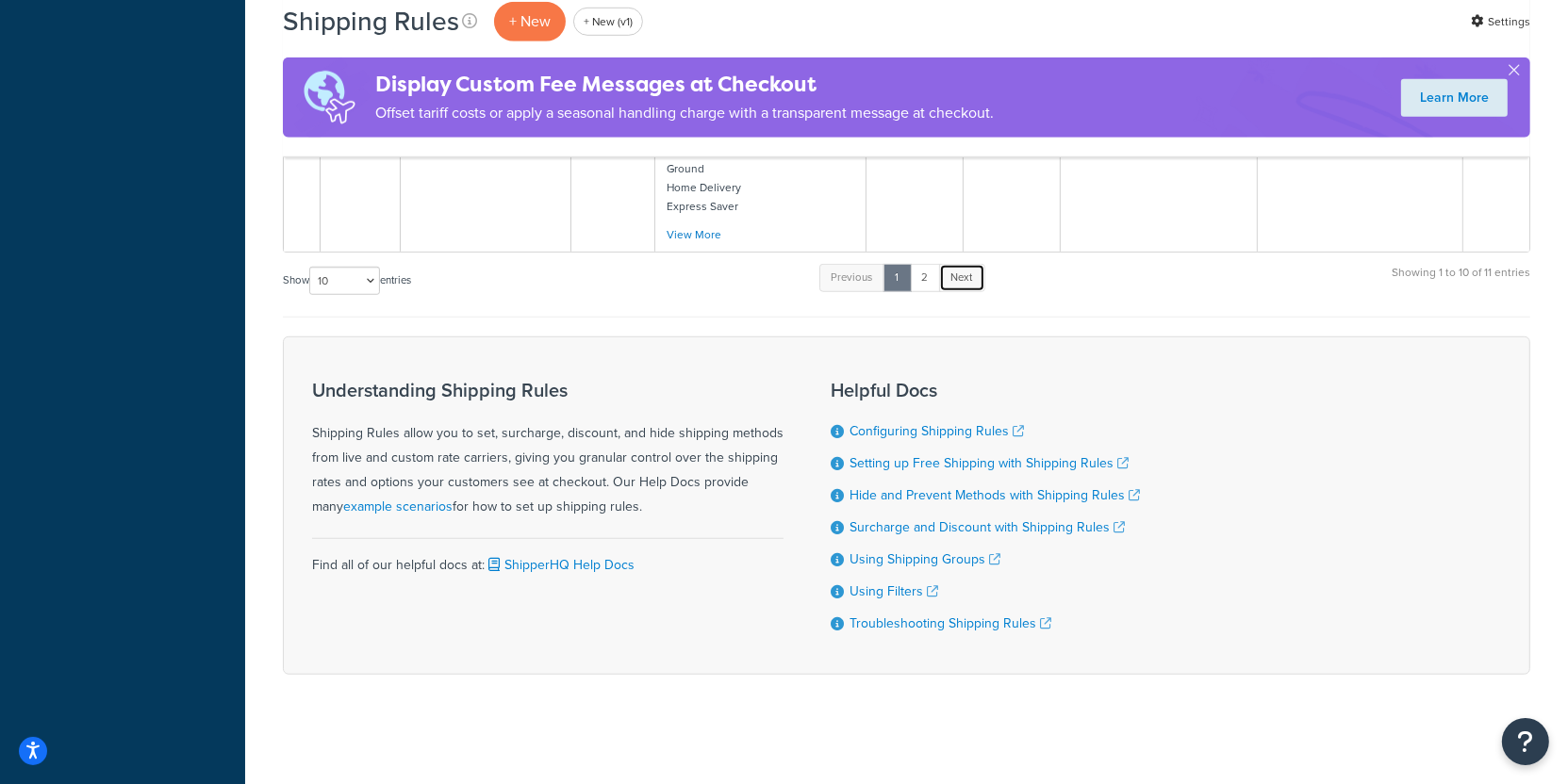
click at [956, 284] on link "Next" at bounding box center [962, 278] width 46 height 29
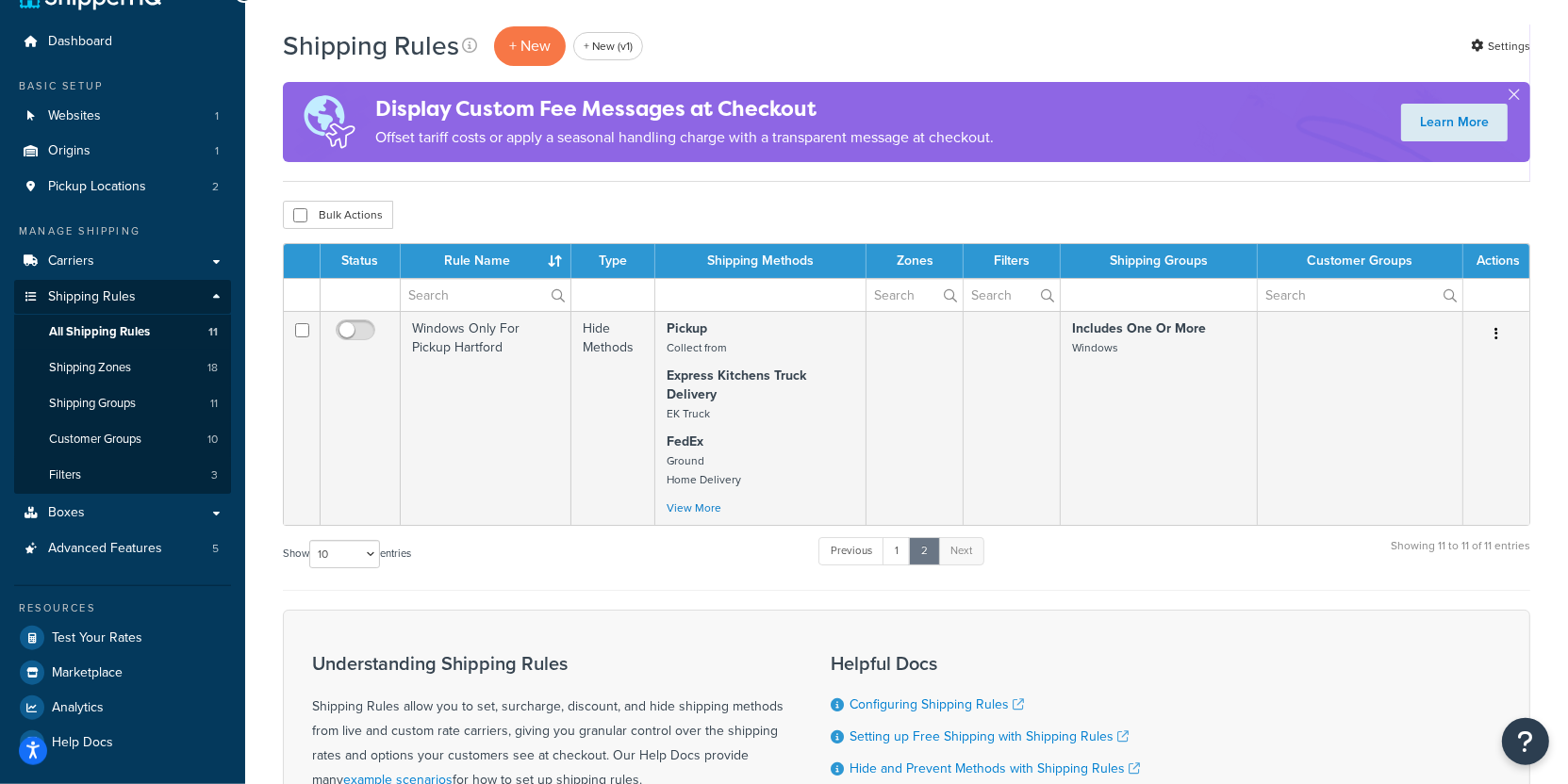
scroll to position [50, 0]
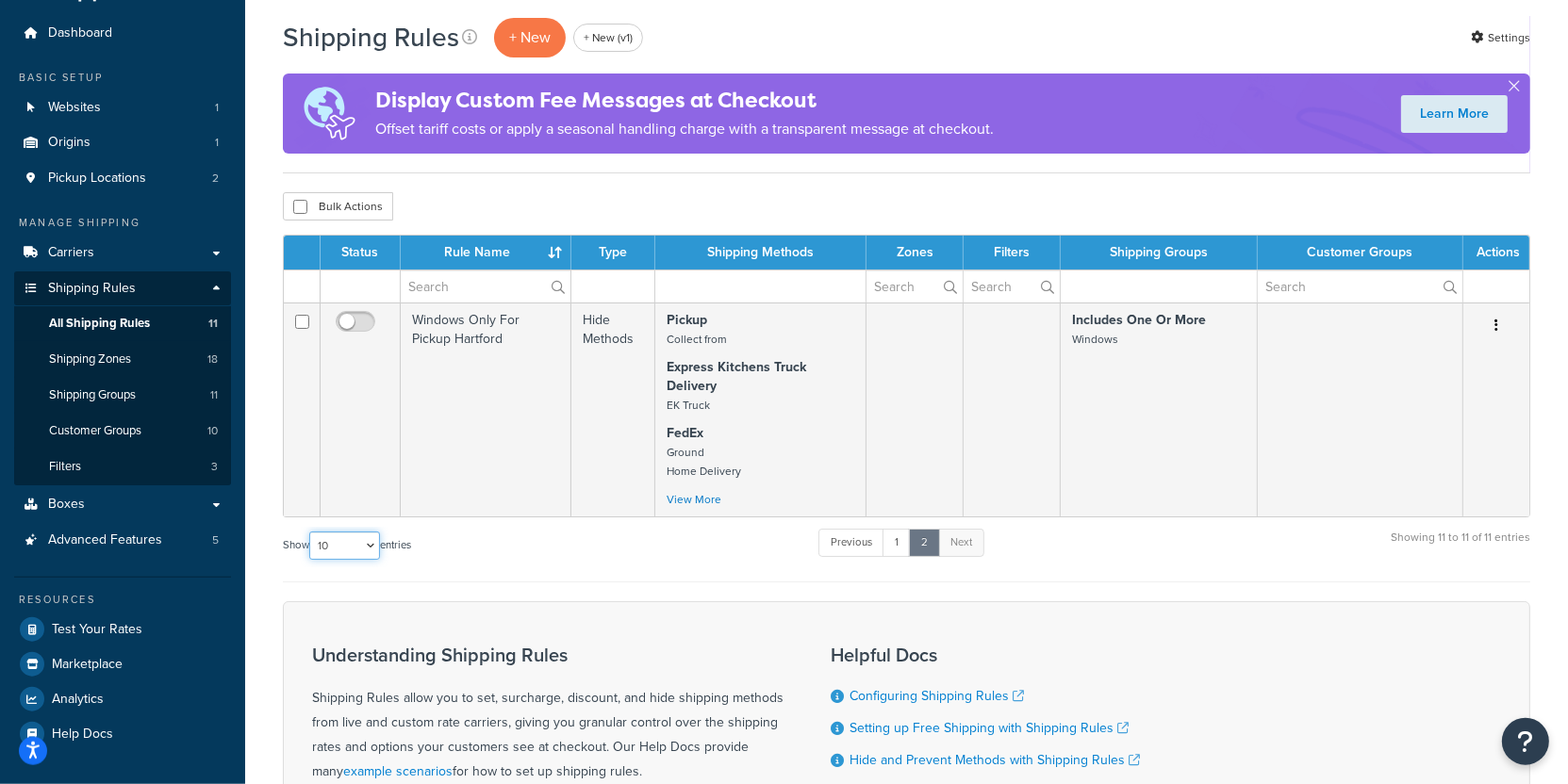
select select "25"
click option "25" at bounding box center [0, 0] width 0 height 0
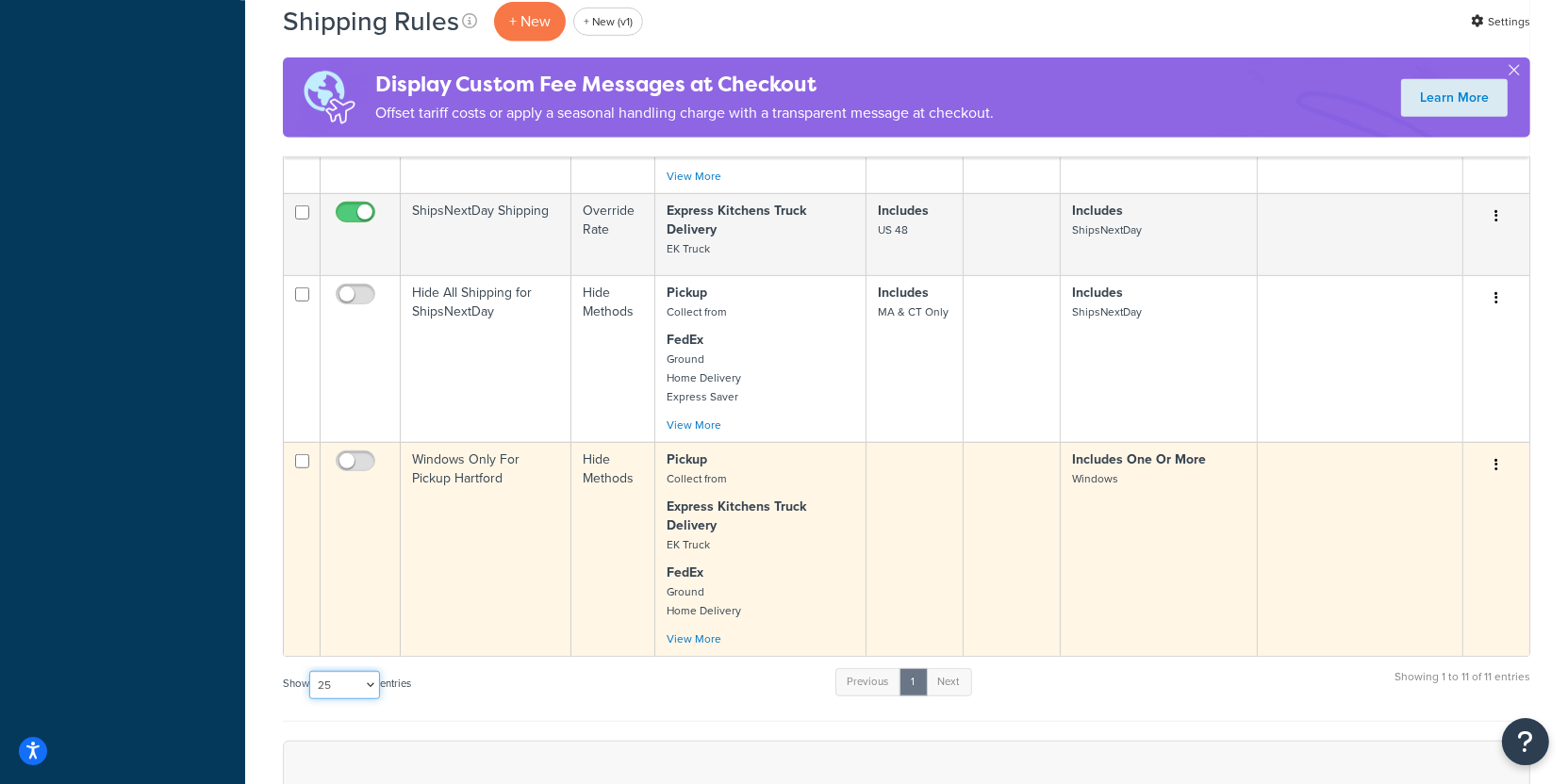
scroll to position [1354, 0]
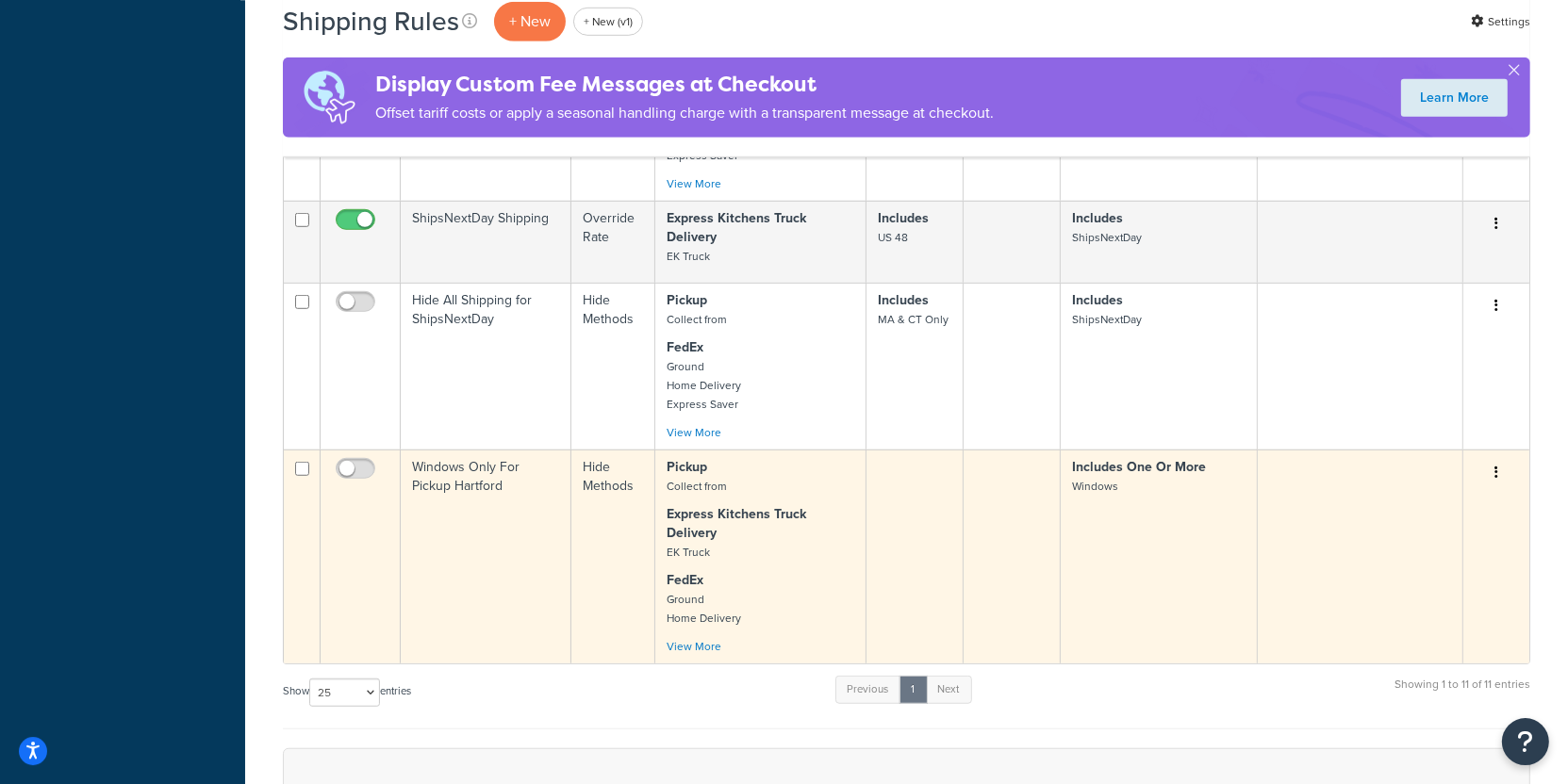
click at [818, 571] on p "FedEx Ground Home Delivery" at bounding box center [761, 599] width 187 height 56
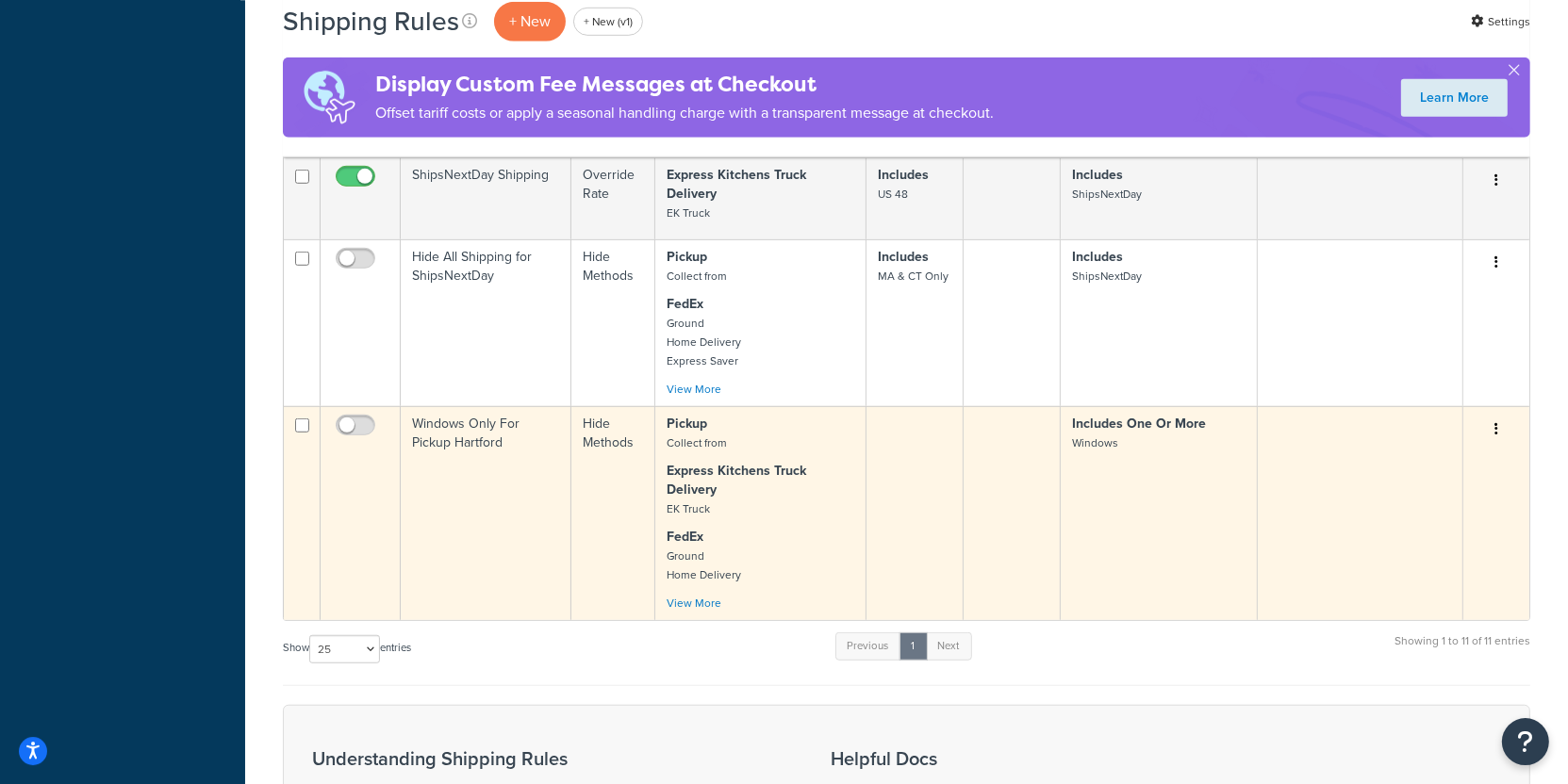
scroll to position [1434, 0]
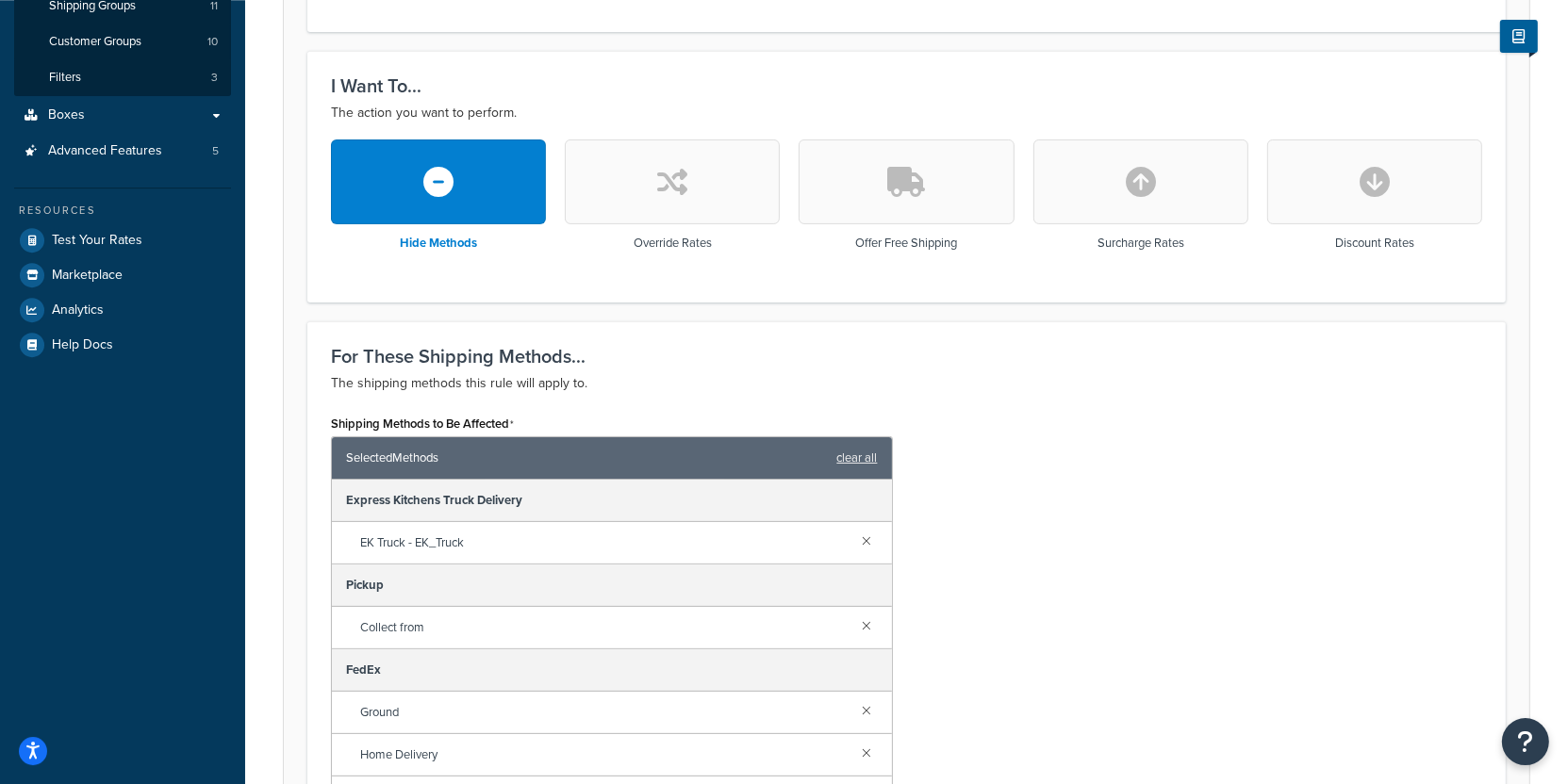
scroll to position [250, 0]
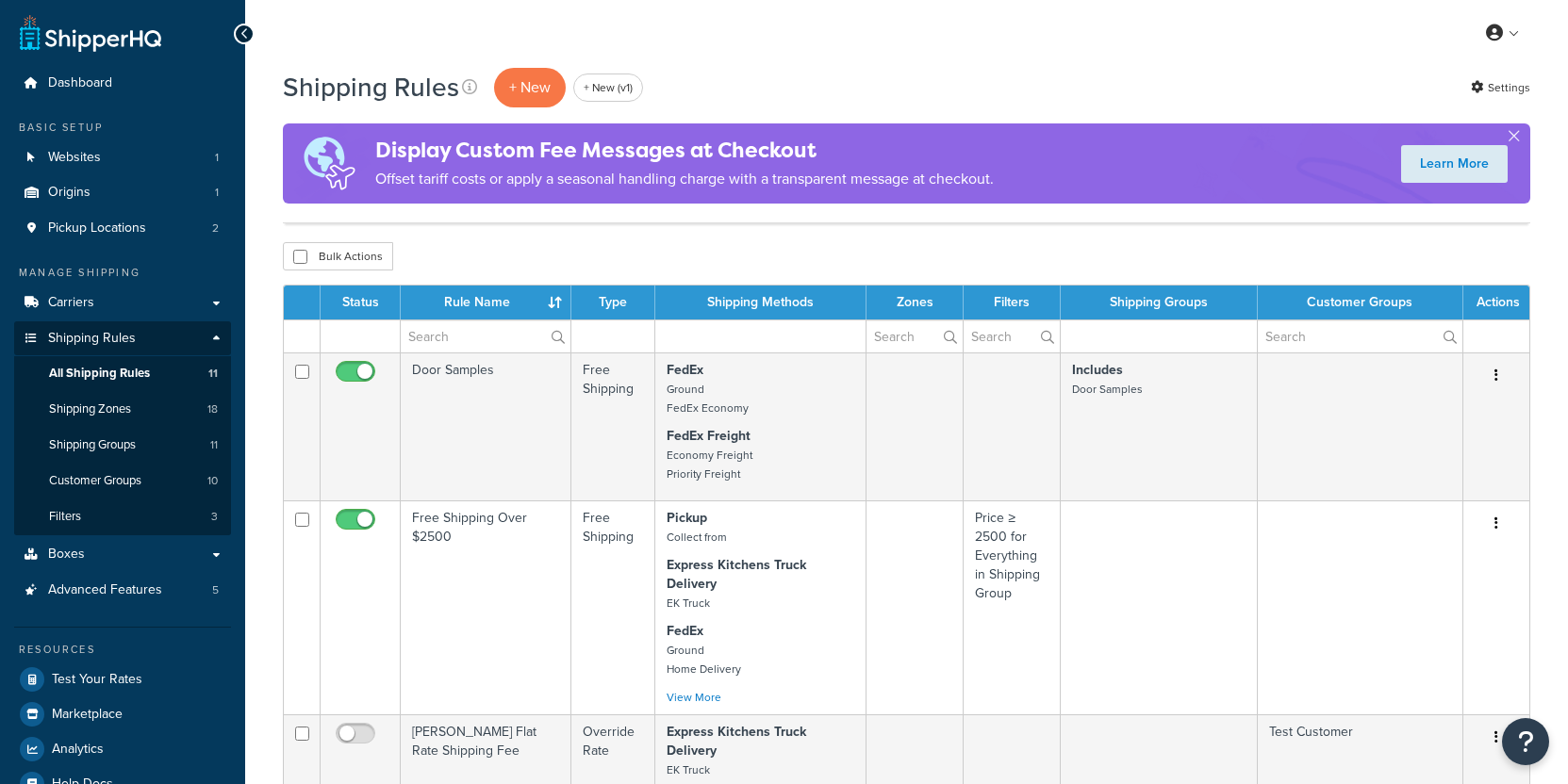
select select "25"
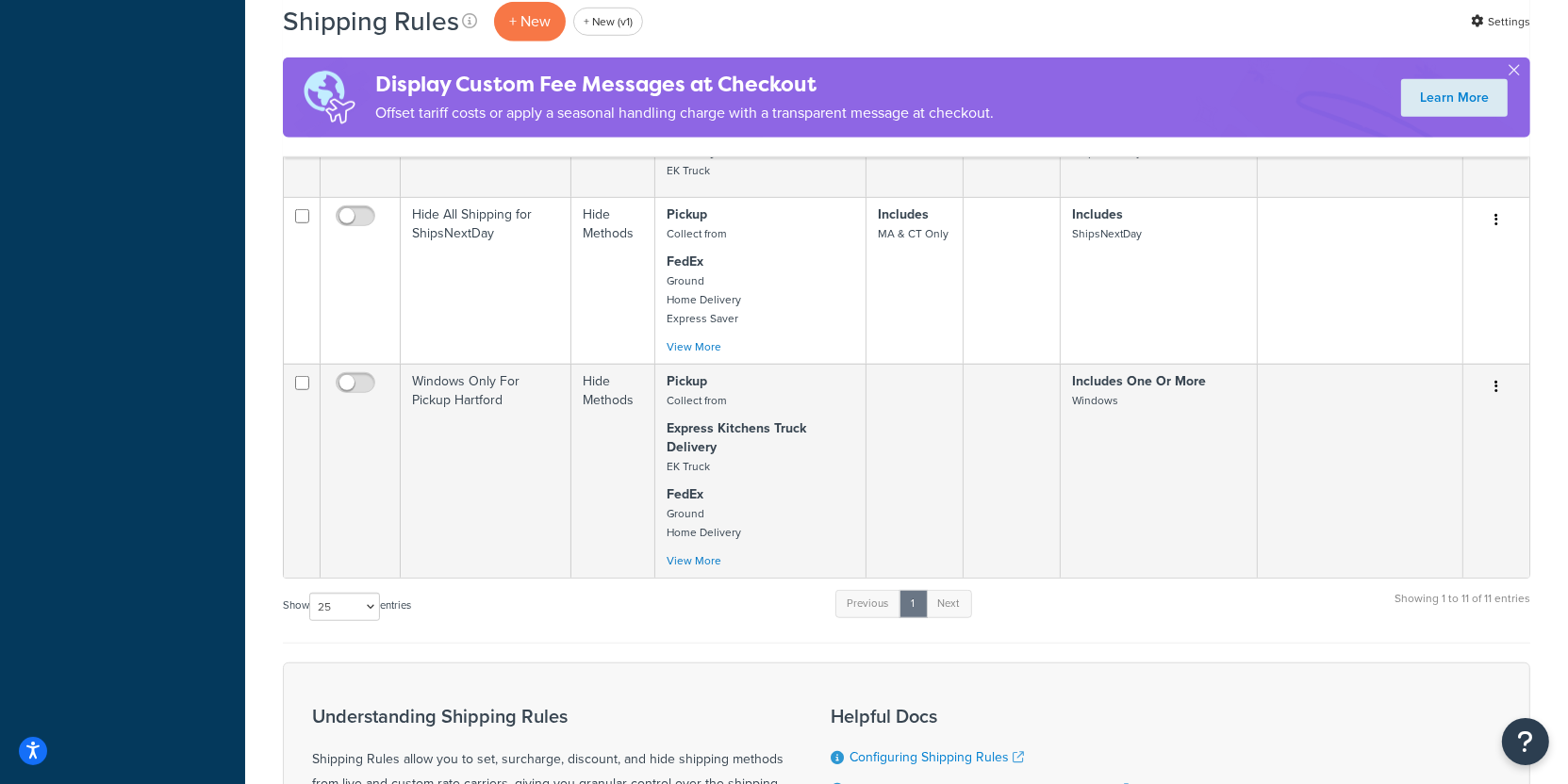
scroll to position [1440, 0]
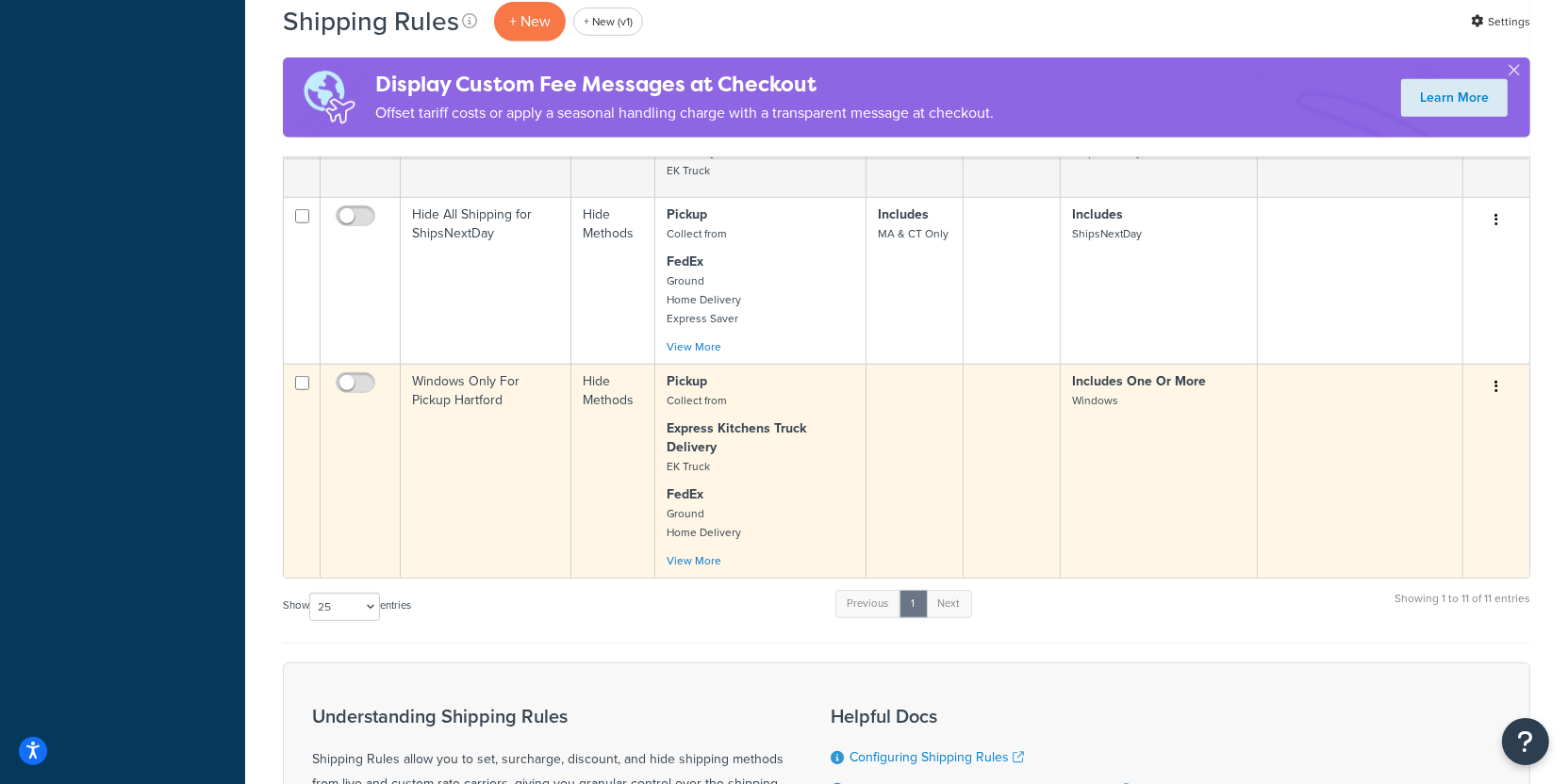
click at [763, 456] on p "Express Kitchens Truck Delivery EK Truck" at bounding box center [761, 447] width 187 height 56
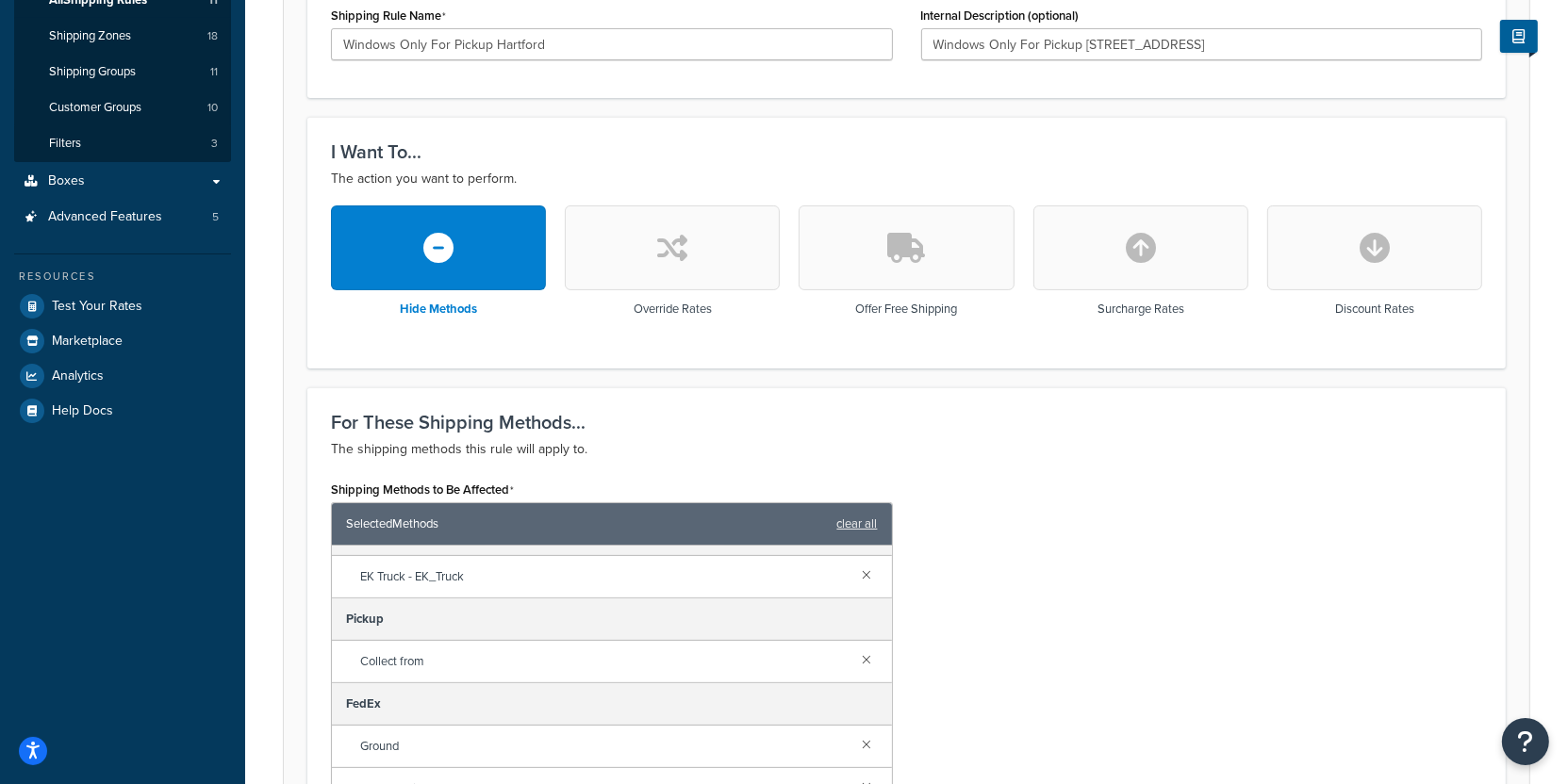
scroll to position [257, 0]
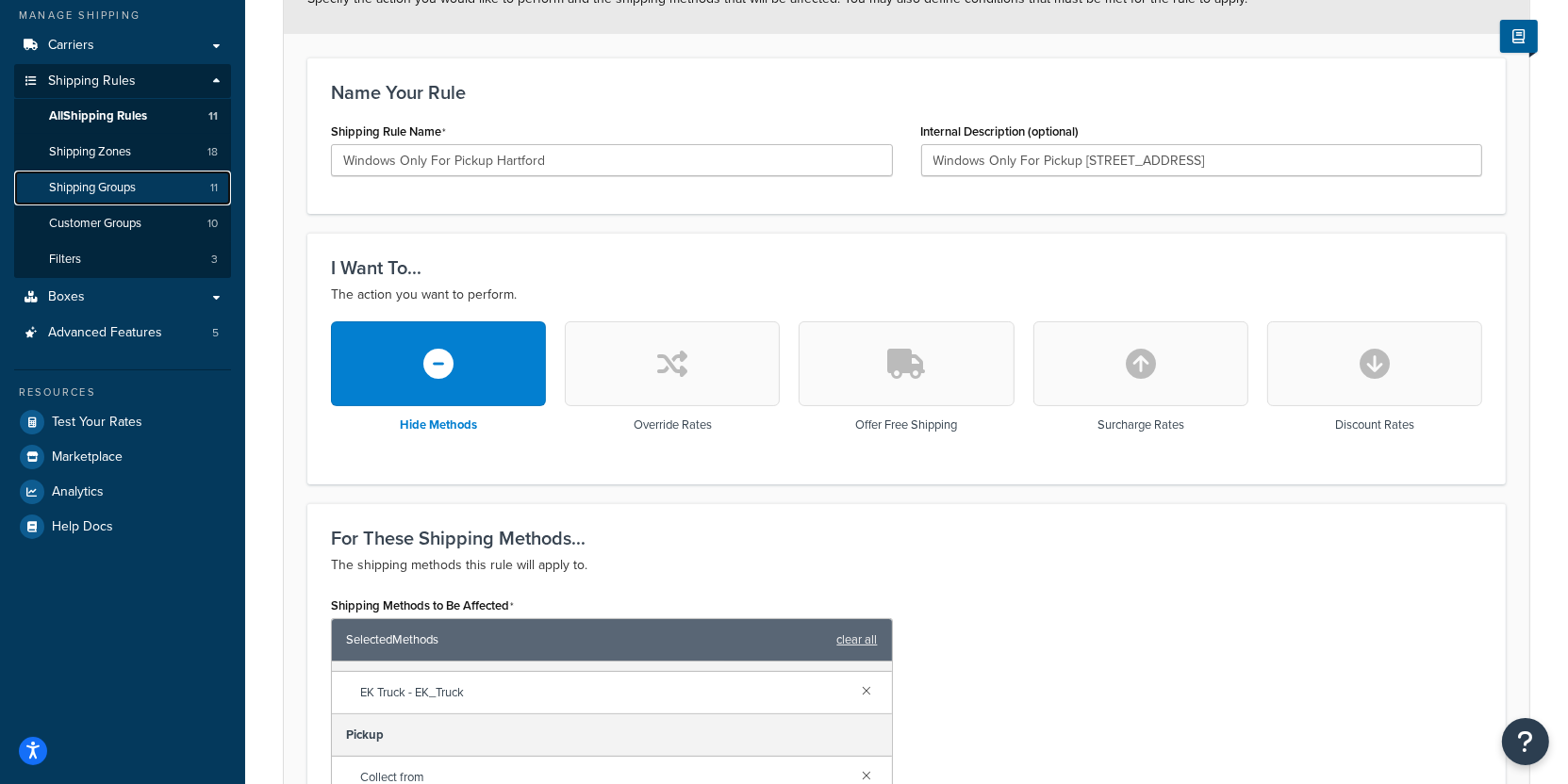
click at [153, 195] on link "Shipping Groups 11" at bounding box center [122, 188] width 217 height 35
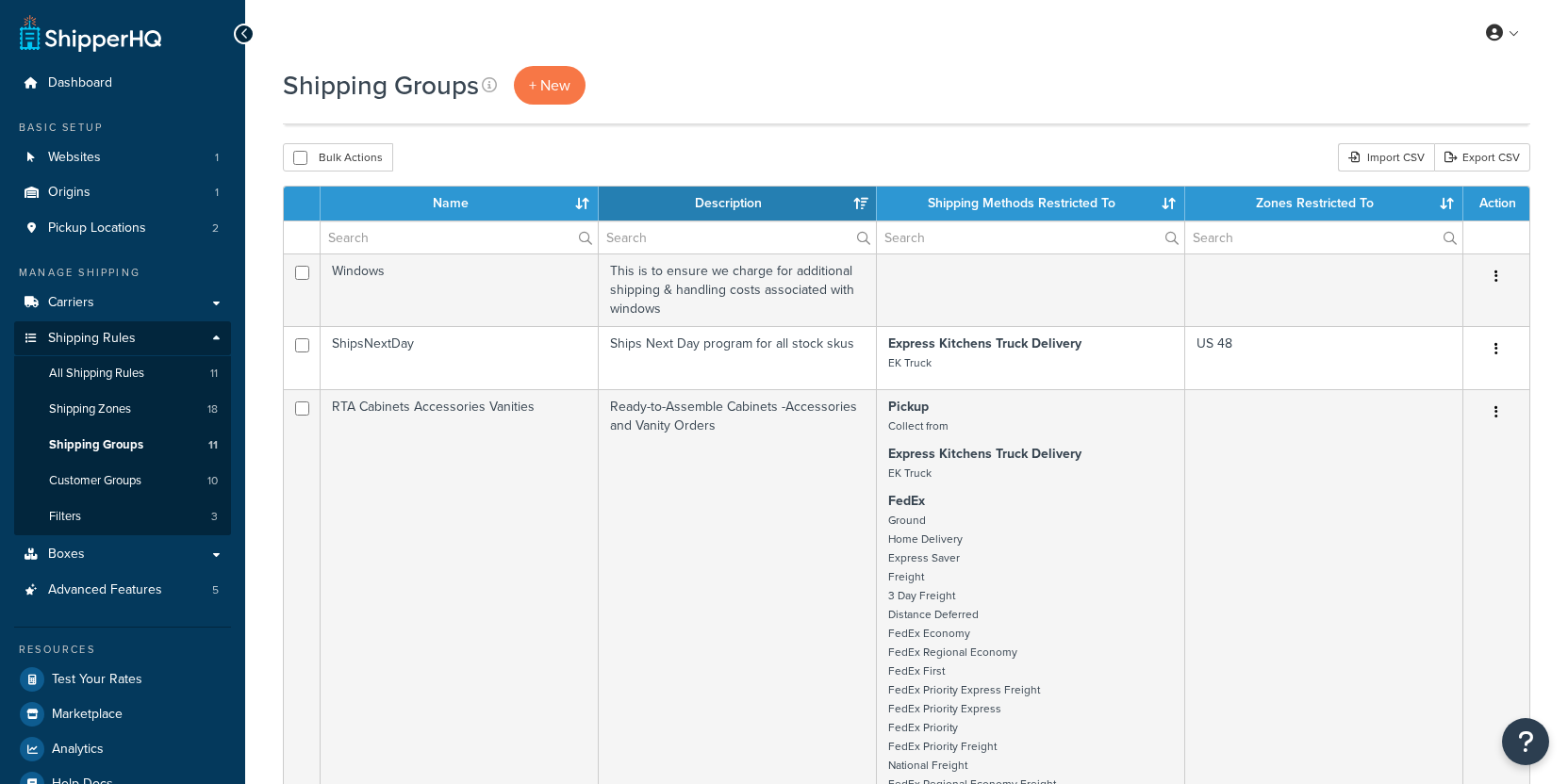
select select "15"
click at [153, 319] on link "Carriers" at bounding box center [122, 303] width 217 height 35
